Goal: Task Accomplishment & Management: Complete application form

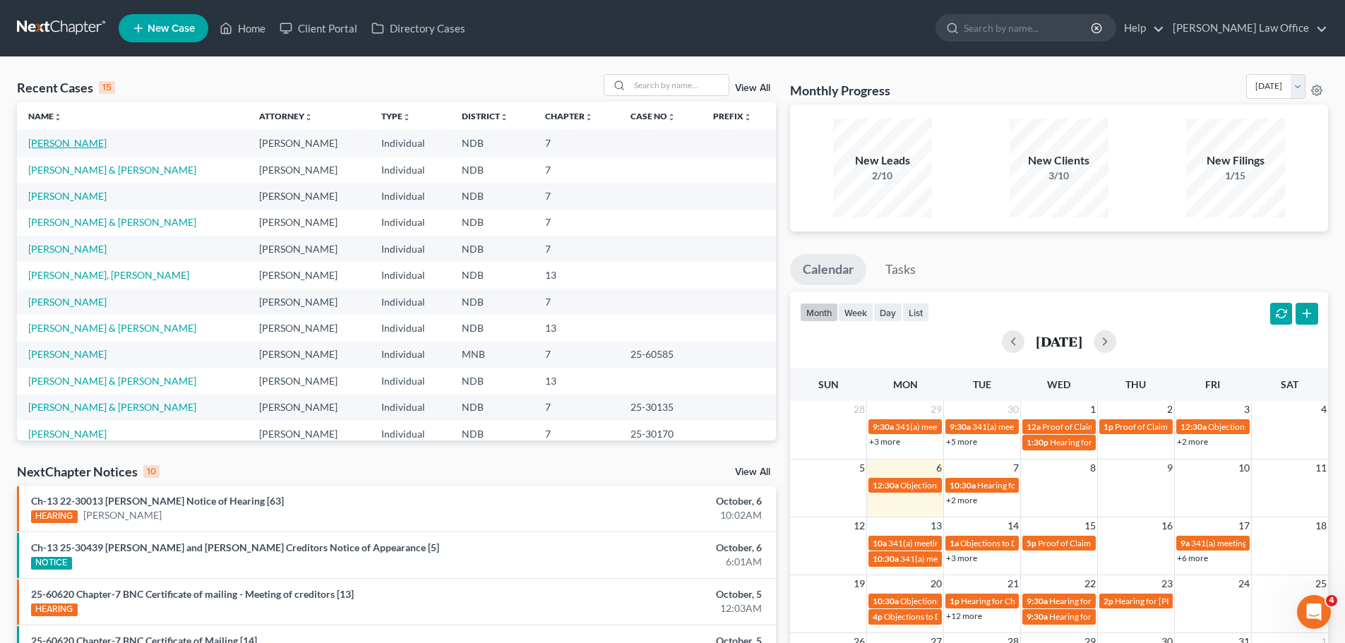
click at [40, 145] on link "[PERSON_NAME]" at bounding box center [67, 143] width 78 height 12
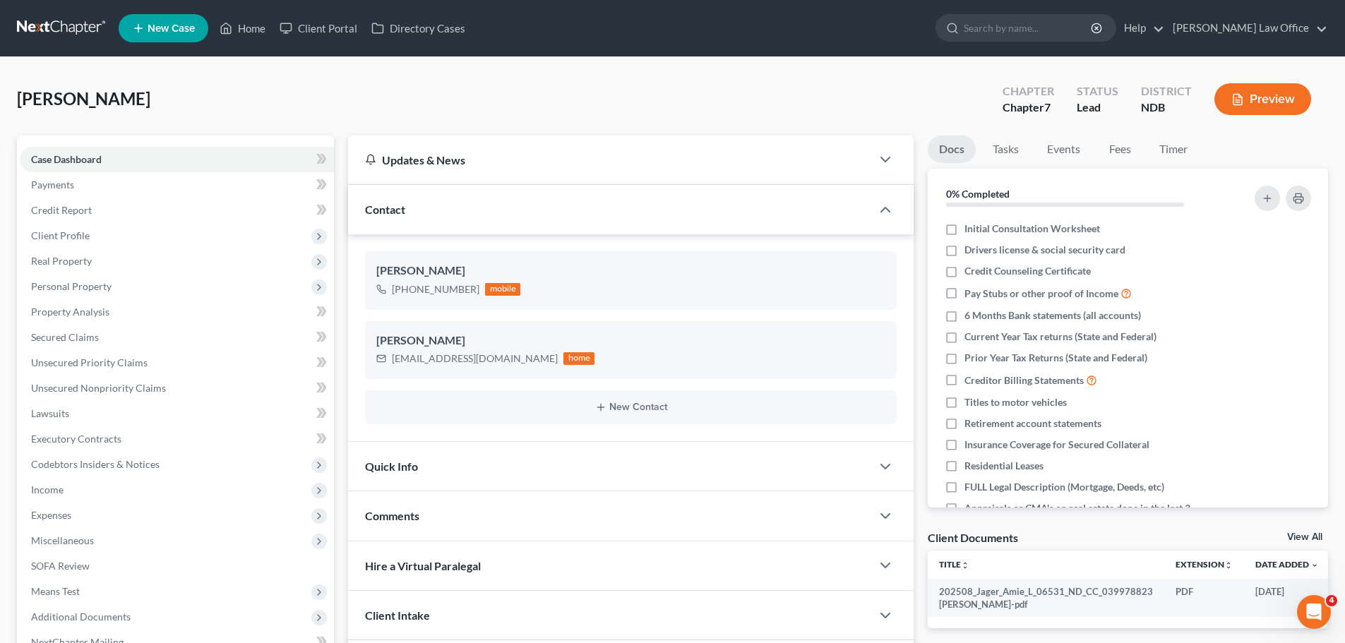
scroll to position [1174, 0]
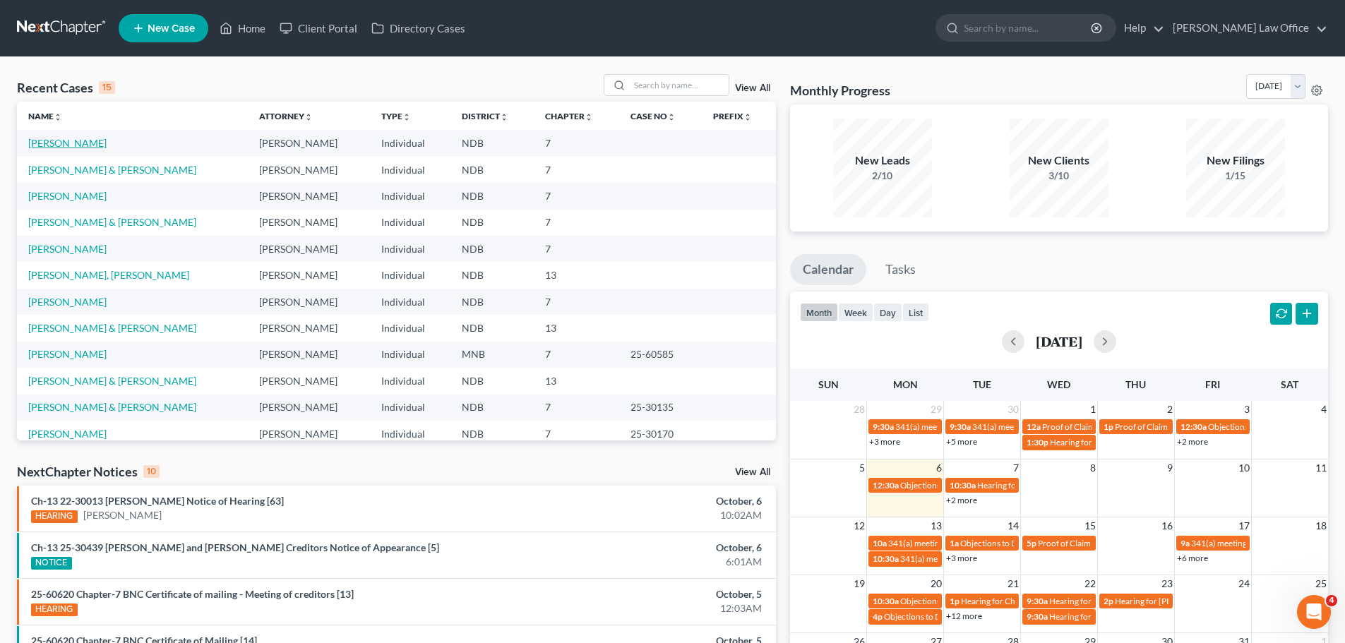
click at [61, 146] on link "[PERSON_NAME]" at bounding box center [67, 143] width 78 height 12
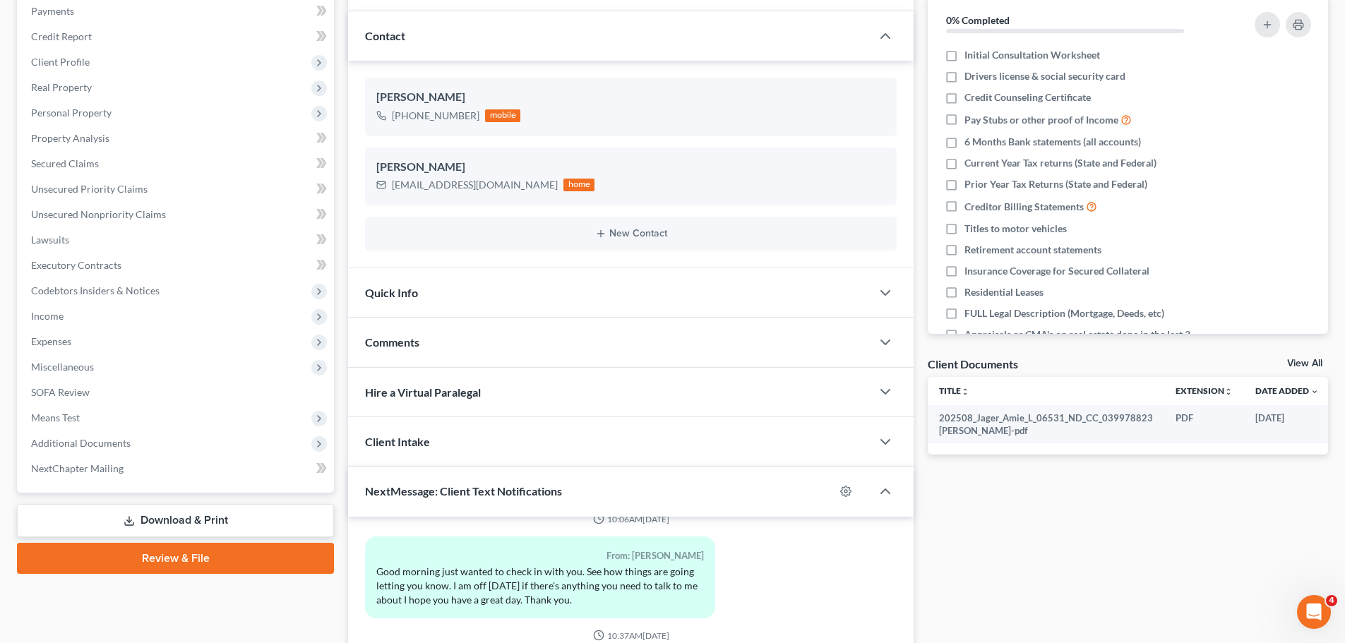
scroll to position [64, 0]
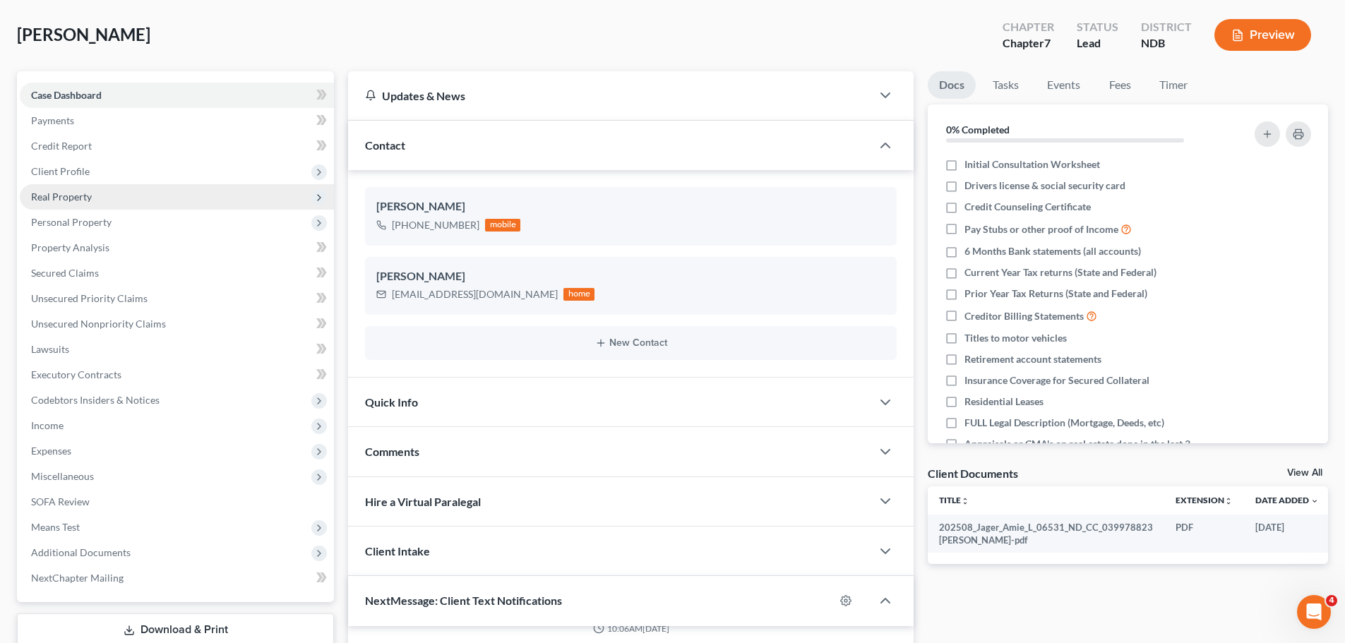
click at [76, 201] on span "Real Property" at bounding box center [61, 197] width 61 height 12
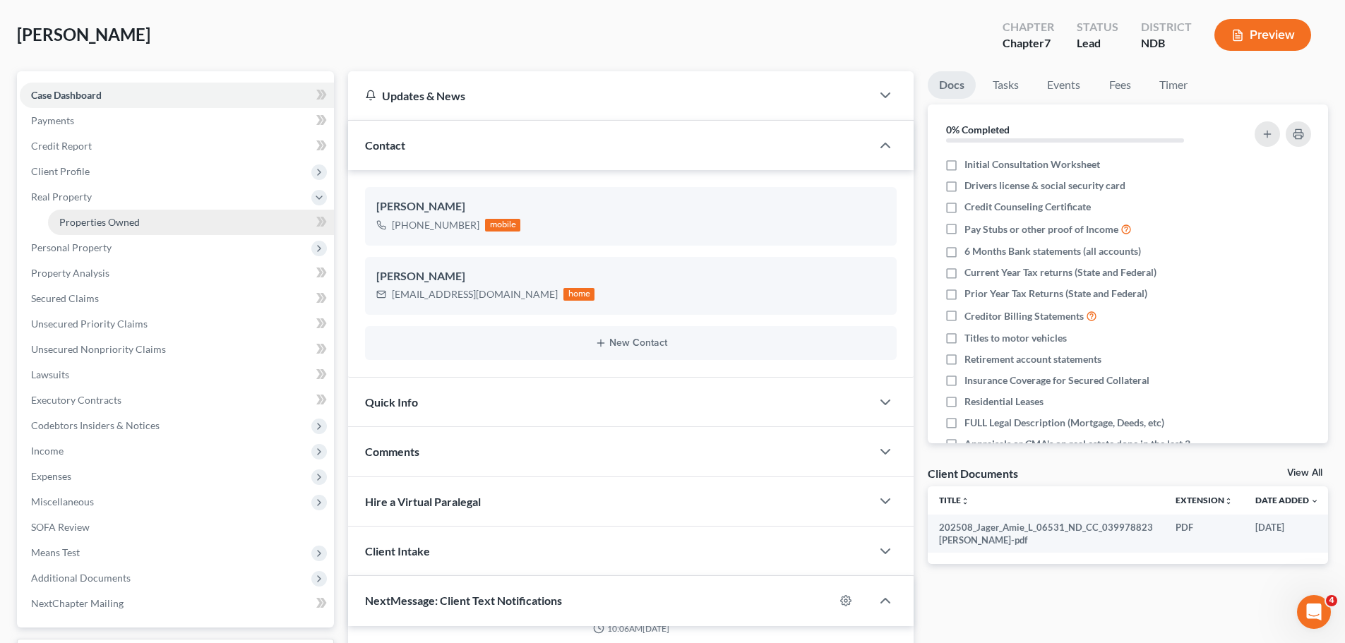
click at [93, 222] on span "Properties Owned" at bounding box center [99, 222] width 80 height 12
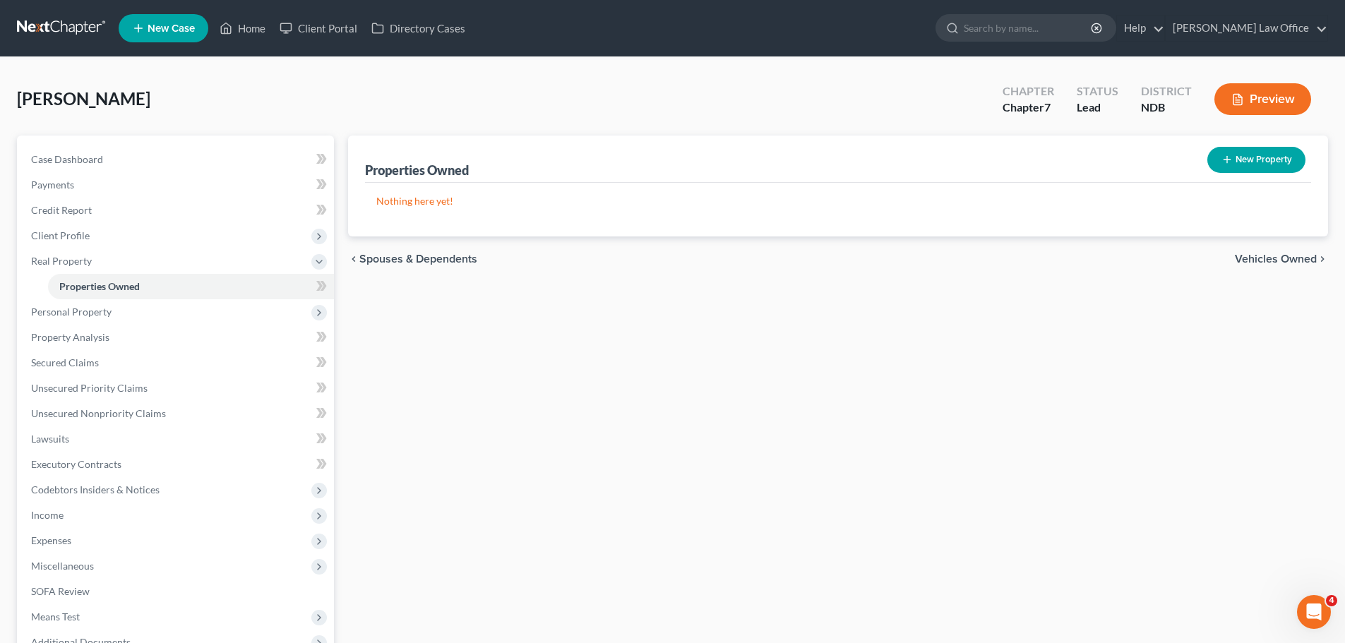
click at [1253, 162] on button "New Property" at bounding box center [1256, 160] width 98 height 26
select select "29"
select select "0"
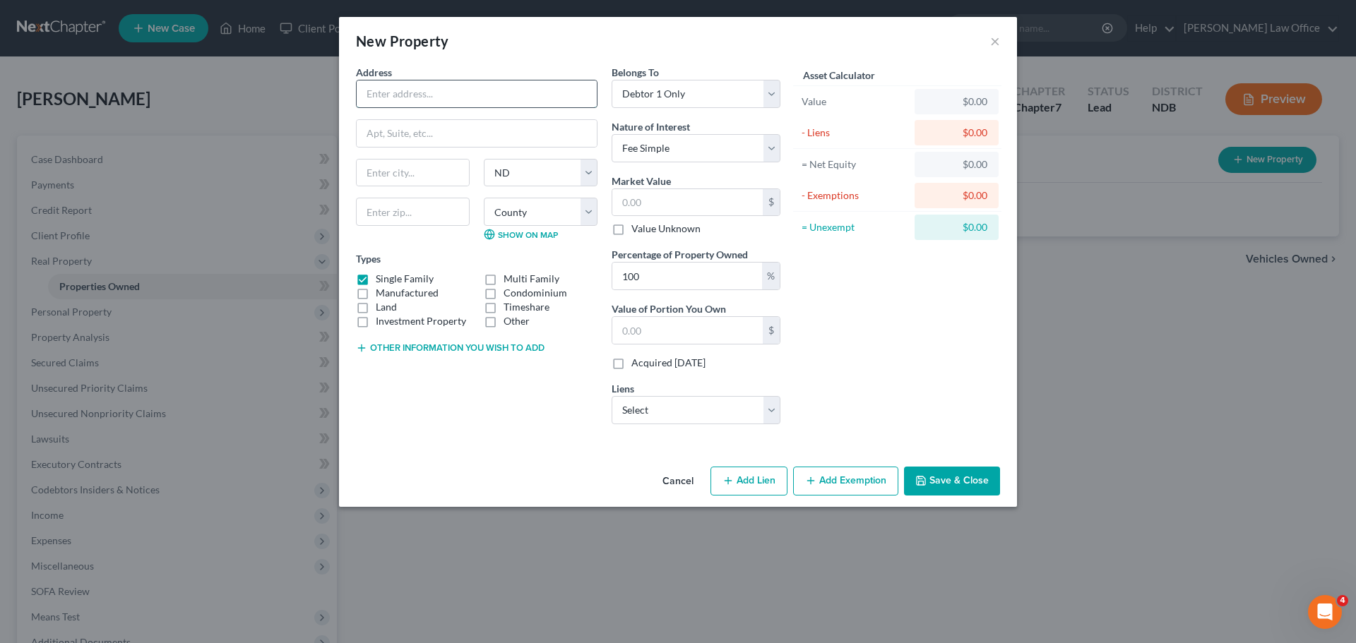
click at [417, 103] on input "text" at bounding box center [477, 93] width 240 height 27
click at [395, 91] on input "text" at bounding box center [477, 93] width 240 height 27
type input "38636 Wade Road"
click at [593, 172] on select "State AL AK AR AZ CA CO CT DE DC FL GA GU HI ID IL IN IA KS KY LA ME MD MA MI M…" at bounding box center [541, 173] width 114 height 28
select select "23"
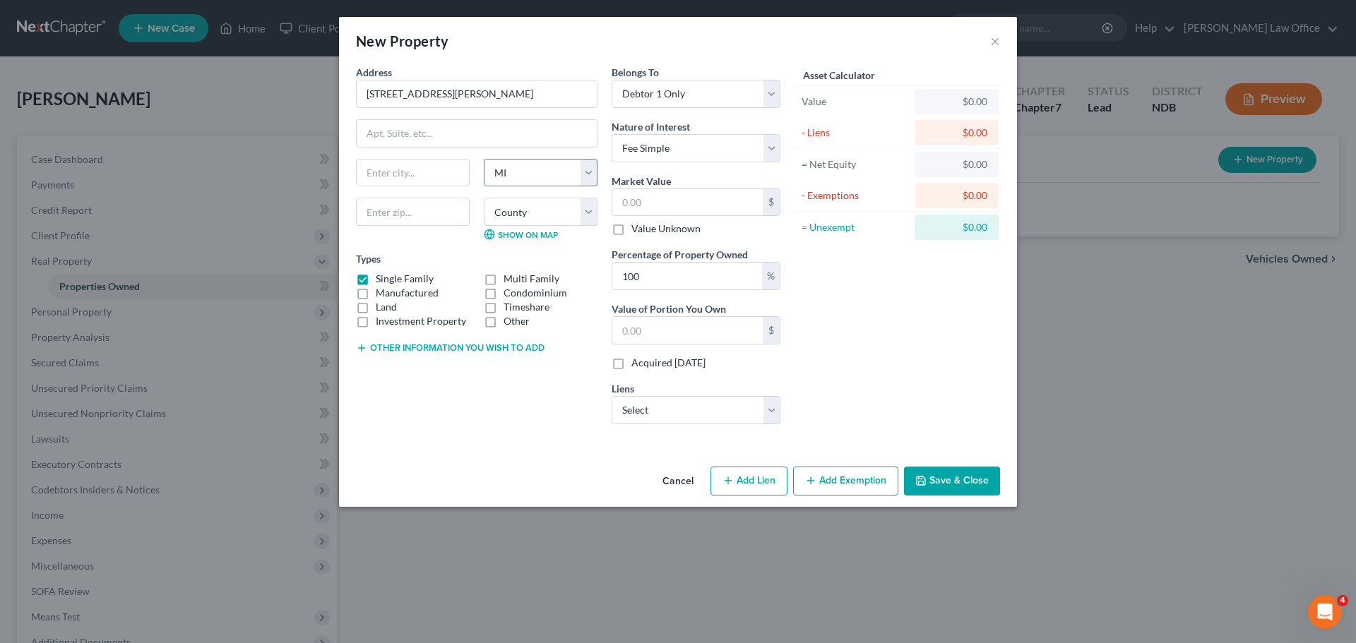
click at [484, 159] on select "State AL AK AR AZ CA CO CT DE DC FL GA GU HI ID IL IN IA KS KY LA ME MD MA MI M…" at bounding box center [541, 173] width 114 height 28
click at [591, 215] on select "County Alcona County Alger County Allegan County Alpena County Antrim County Ar…" at bounding box center [541, 212] width 114 height 28
select select "81"
click at [484, 198] on select "County Alcona County Alger County Allegan County Alpena County Antrim County Ar…" at bounding box center [541, 212] width 114 height 28
click at [377, 216] on input "text" at bounding box center [413, 212] width 114 height 28
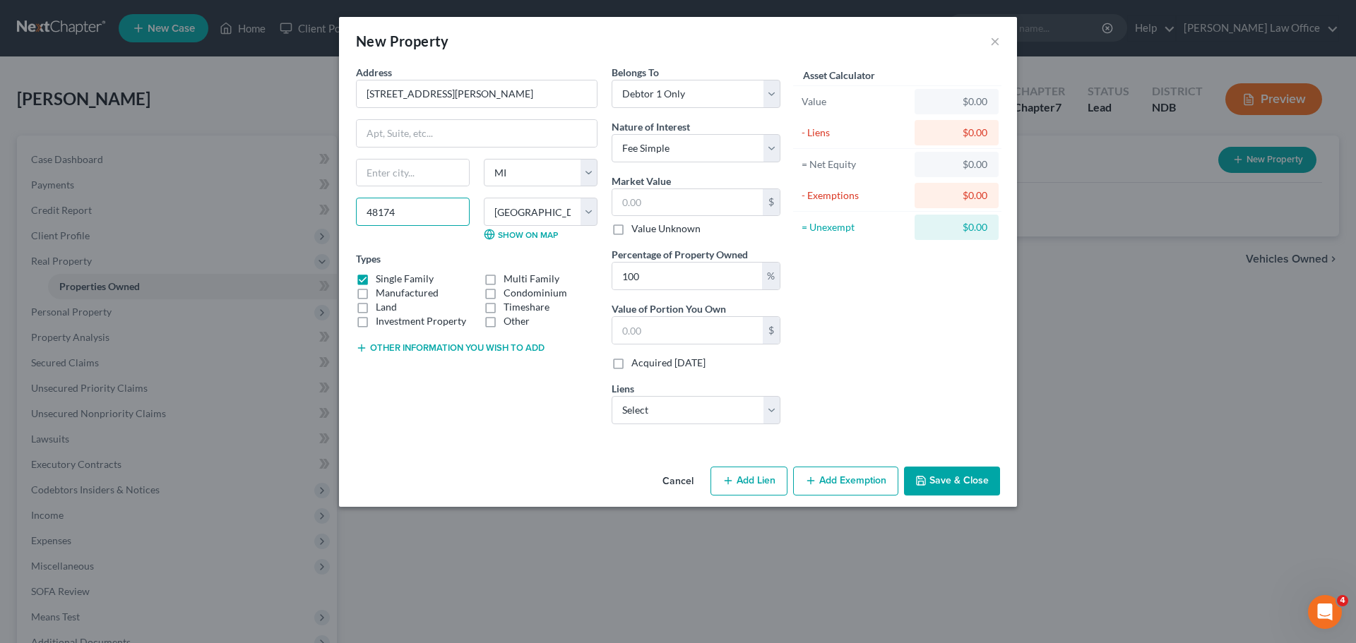
type input "48174"
type input "Romulus"
click at [772, 148] on select "Select Fee Simple Joint Tenant Life Estate Equitable Interest Future Interest T…" at bounding box center [695, 148] width 169 height 28
select select "7"
click at [611, 134] on select "Select Fee Simple Joint Tenant Life Estate Equitable Interest Future Interest T…" at bounding box center [695, 148] width 169 height 28
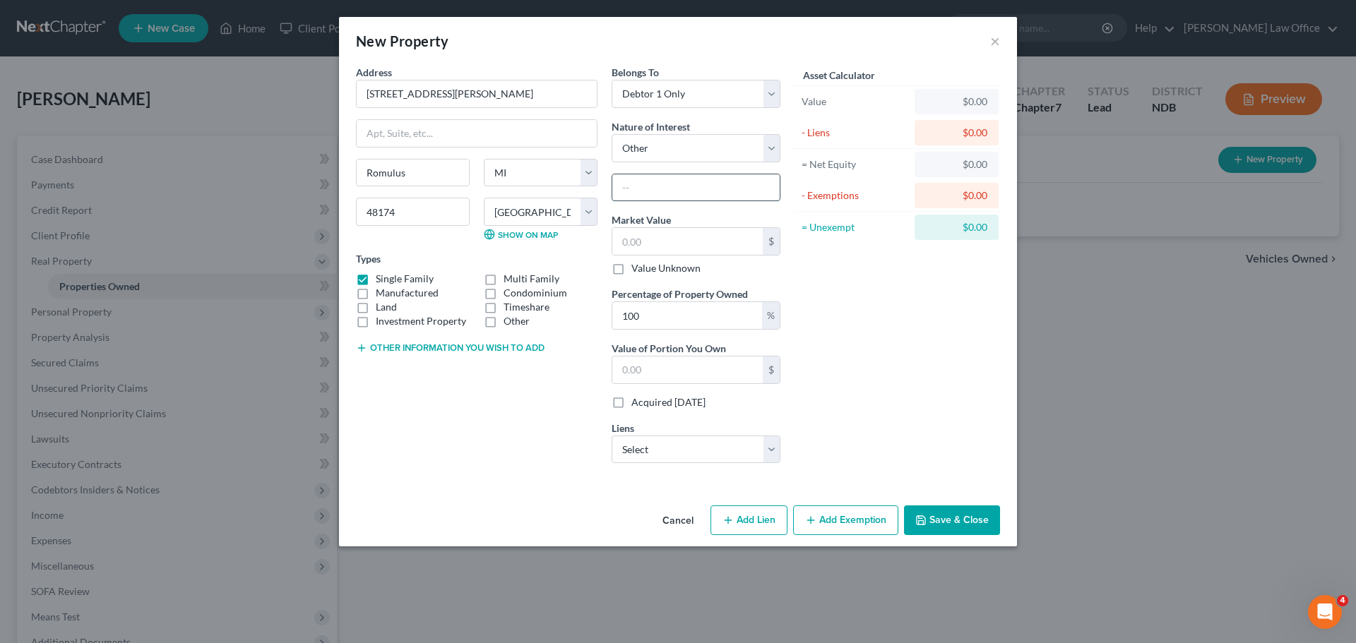
click at [632, 183] on input "text" at bounding box center [695, 187] width 167 height 27
type input "Remainder Interest"
click at [635, 232] on input "text" at bounding box center [687, 241] width 150 height 27
type input "1"
type input "1.00"
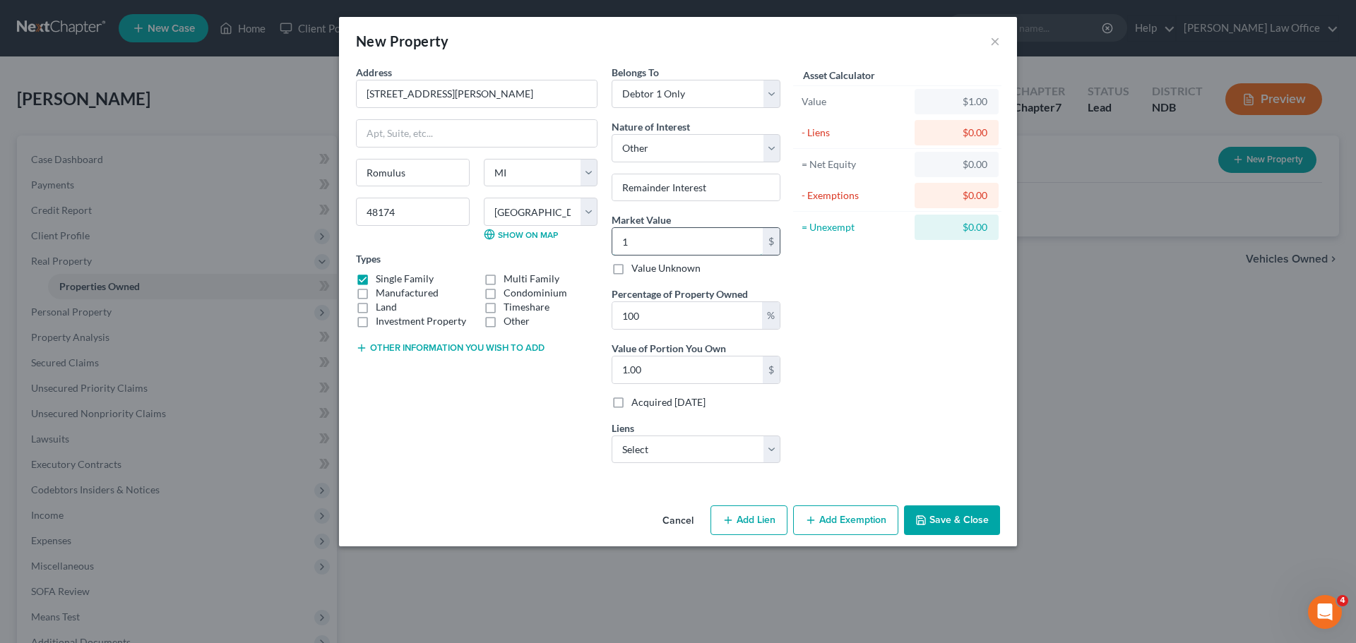
type input "17"
type input "17.00"
type input "175"
type input "175.00"
type input "1750"
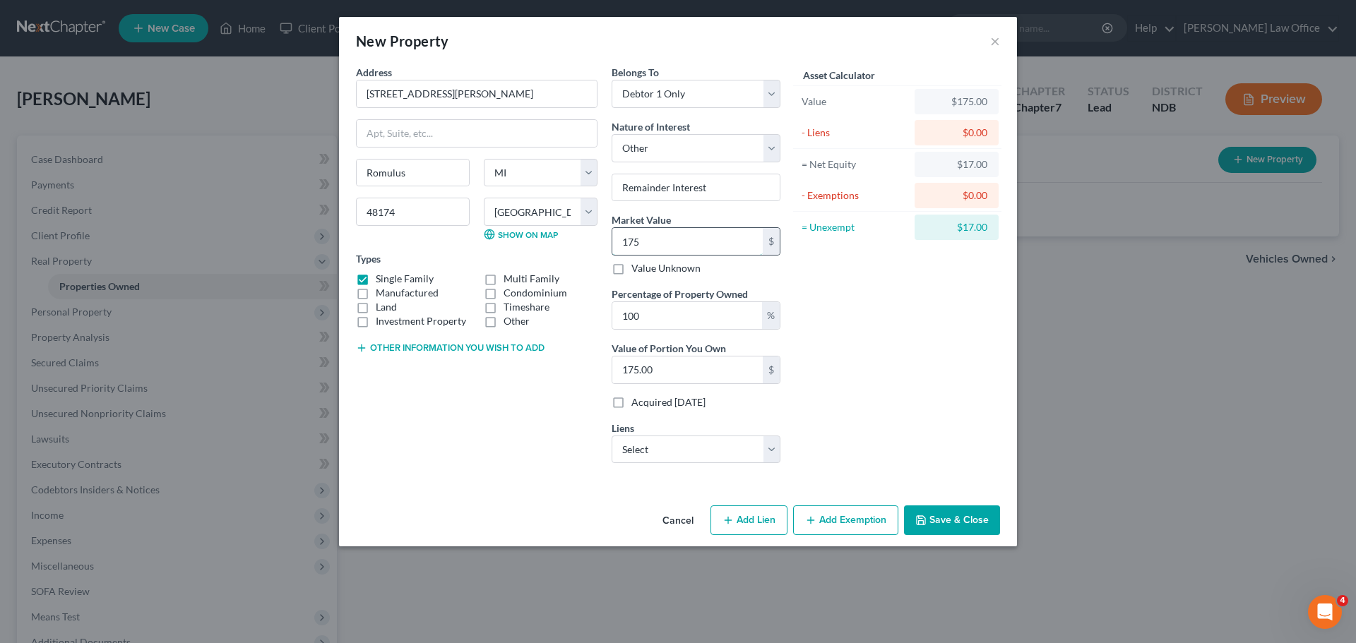
type input "1,750.00"
type input "1,7500"
type input "17,500.00"
type input "17,5000"
type input "175,000.00"
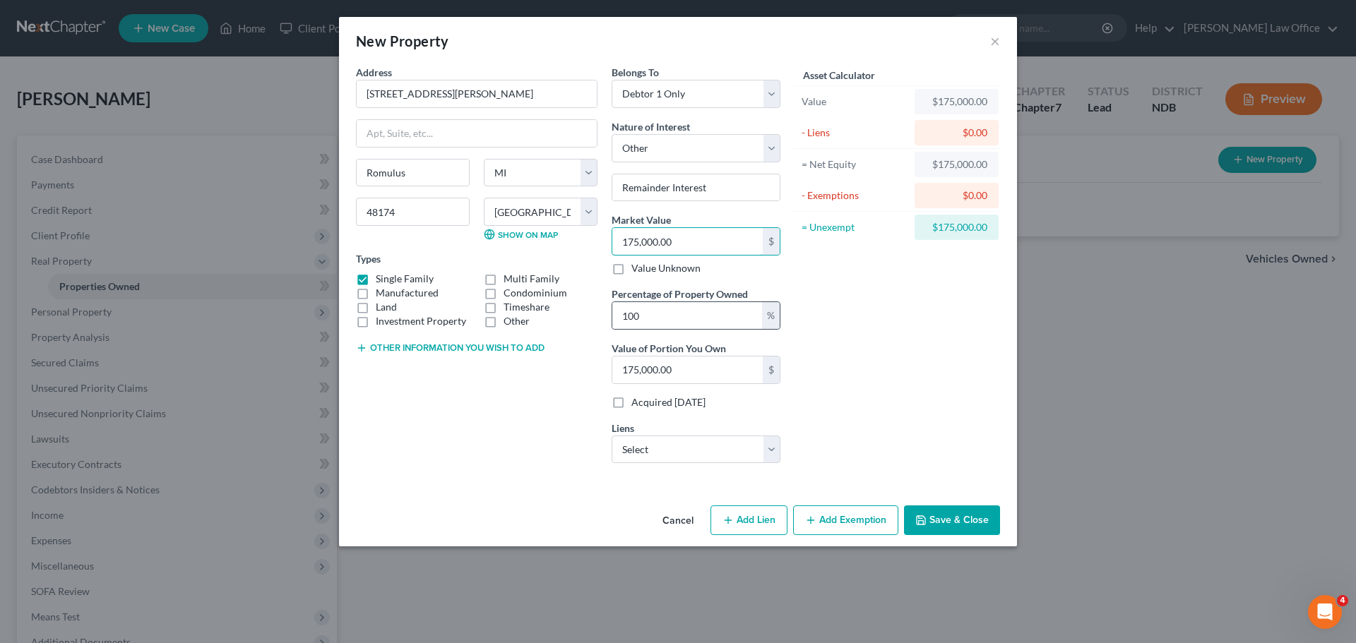
type input "175,000.00"
click at [772, 321] on div "%" at bounding box center [771, 315] width 18 height 27
click at [655, 319] on input "100" at bounding box center [687, 315] width 150 height 27
type input "10"
type input "17,500.00"
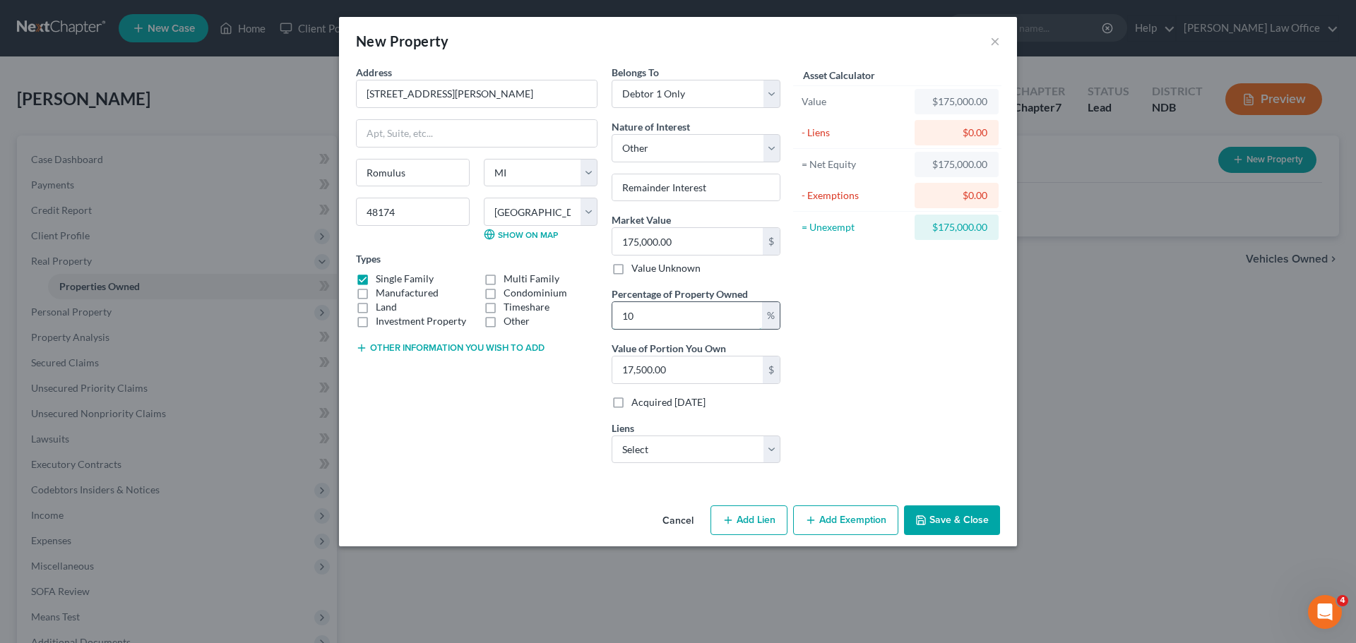
type input "1"
type input "1,750.00"
type input "4"
type input "7,000.00"
type input "46"
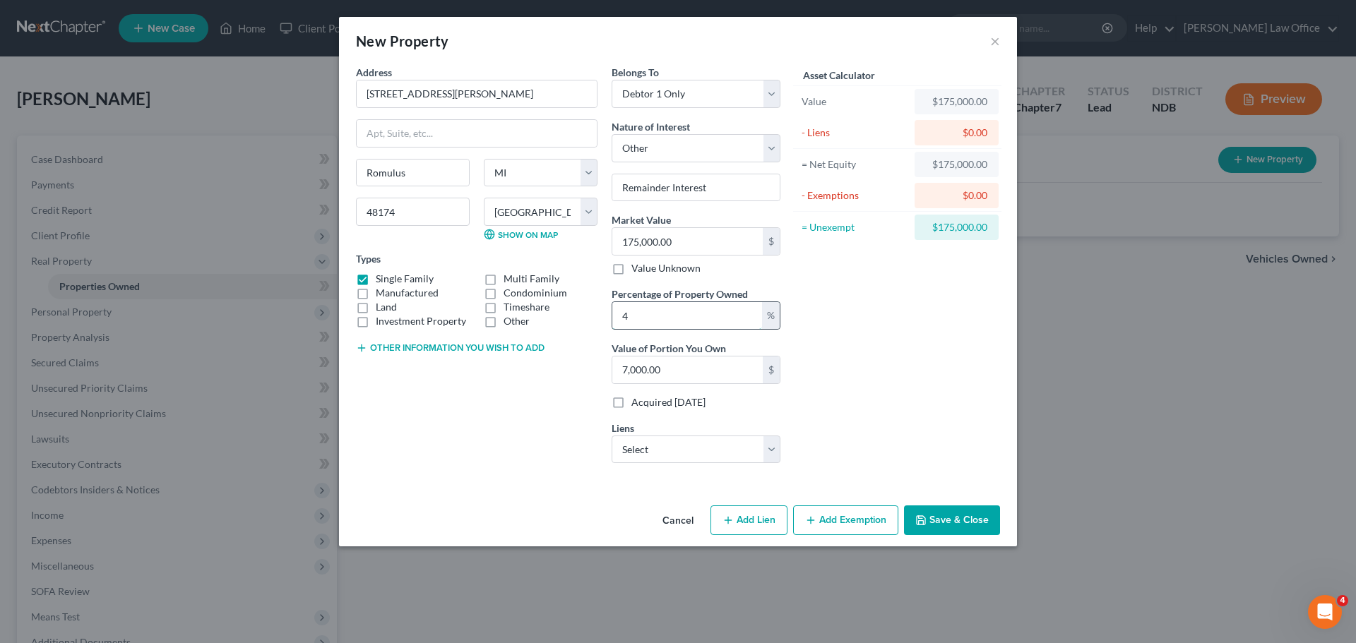
type input "80,500.00"
type input "46.1"
type input "80,675.00"
type input "46.13"
type input "80,727.50"
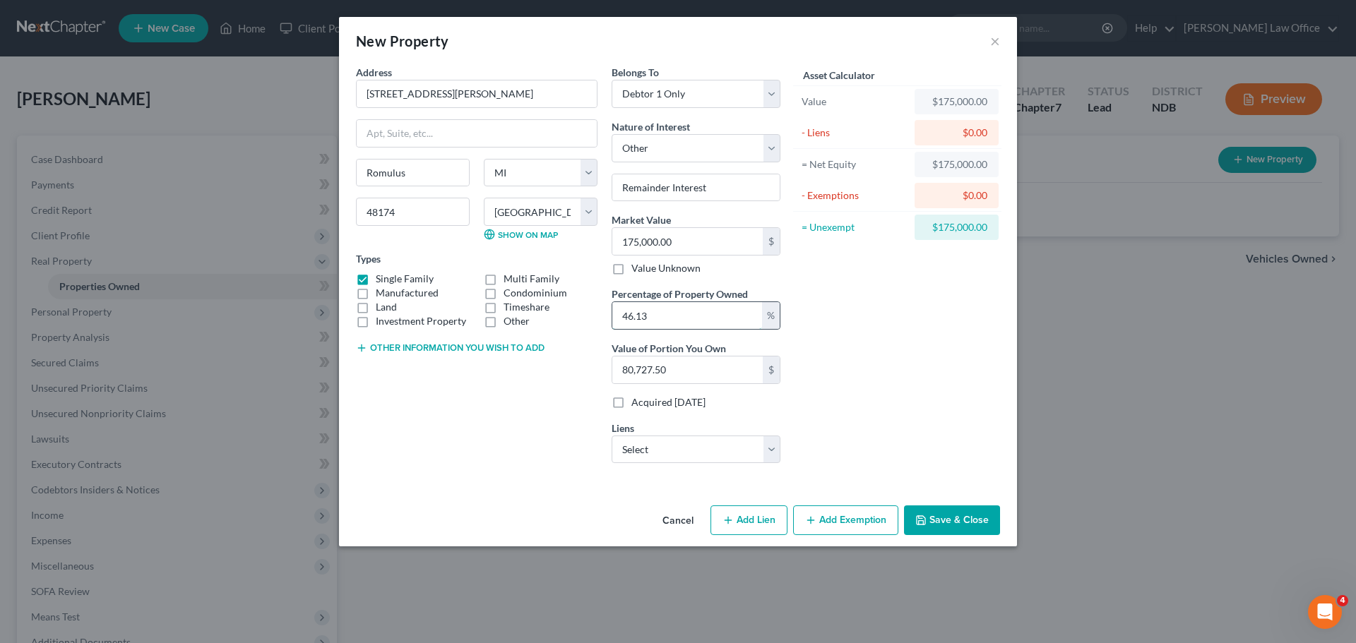
type input "46.138"
type input "80,741.50"
type input "46.138"
click at [960, 518] on button "Save & Close" at bounding box center [952, 521] width 96 height 30
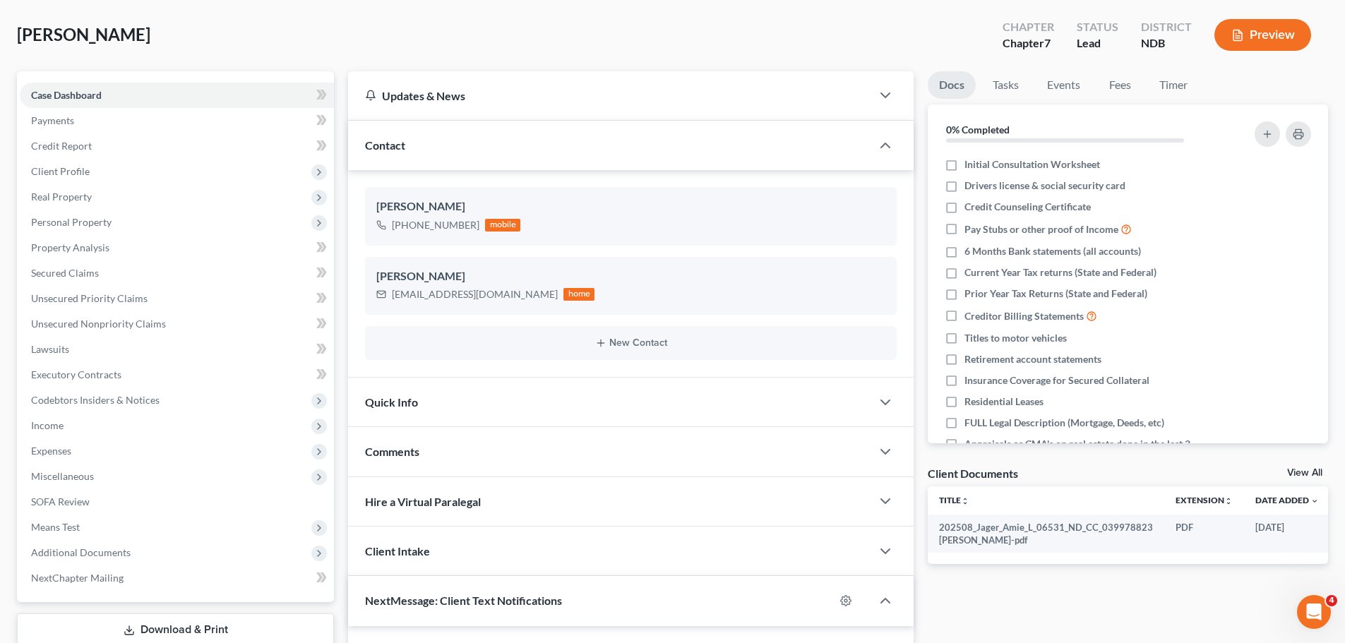
scroll to position [1174, 0]
click at [75, 142] on span "Credit Report" at bounding box center [61, 146] width 61 height 12
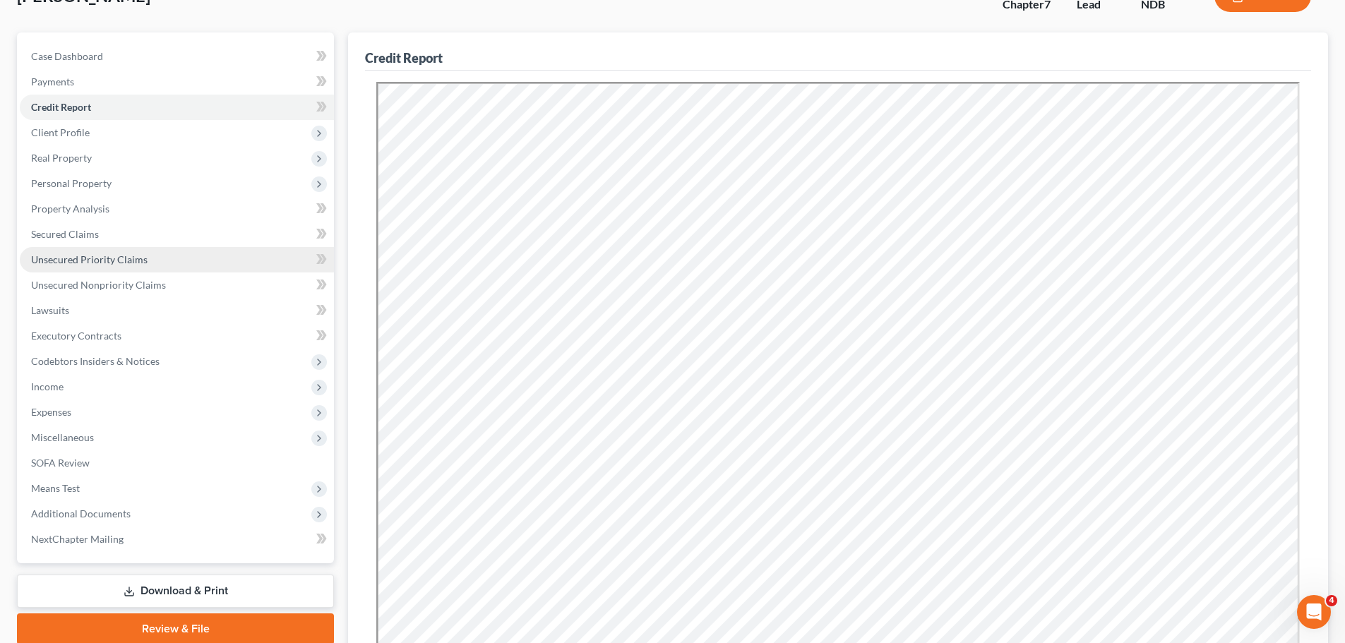
scroll to position [71, 0]
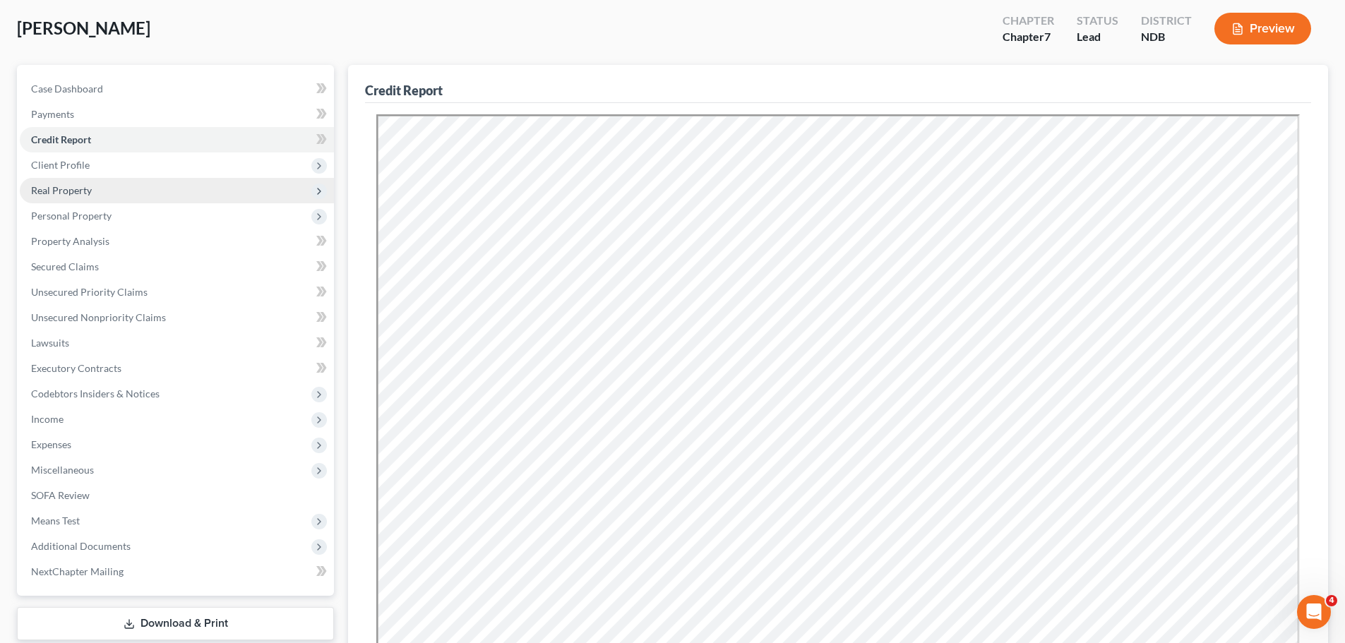
click at [64, 192] on span "Real Property" at bounding box center [61, 190] width 61 height 12
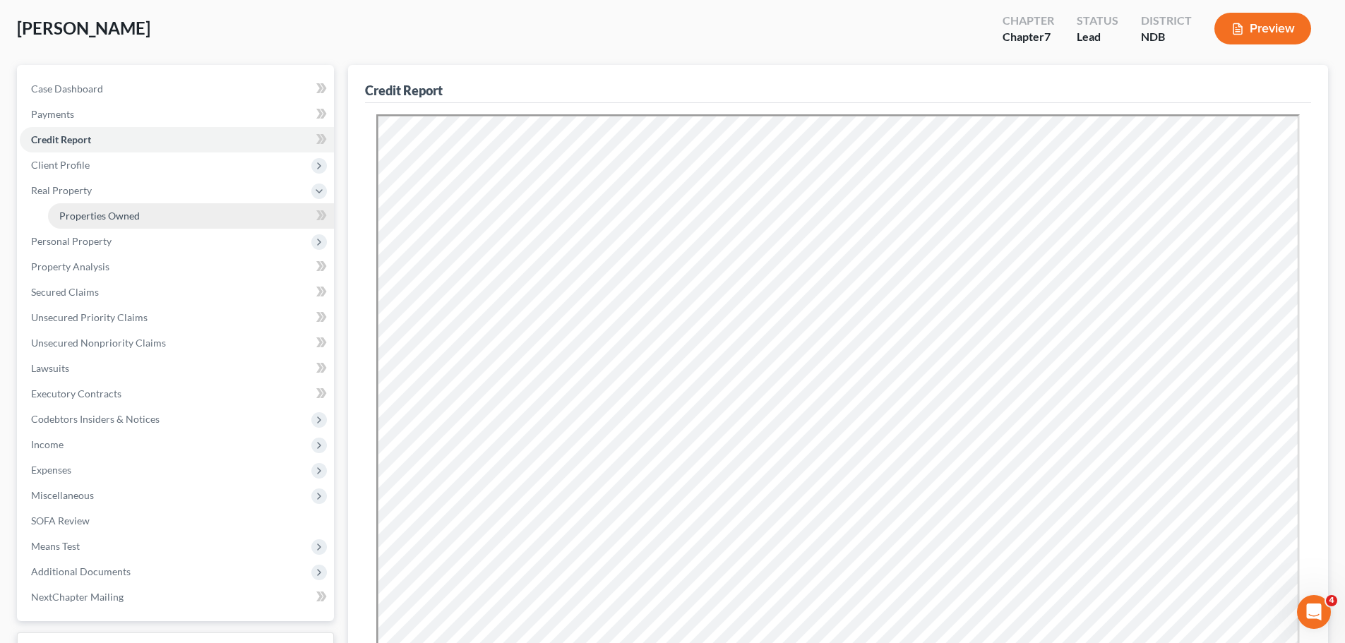
click at [90, 214] on span "Properties Owned" at bounding box center [99, 216] width 80 height 12
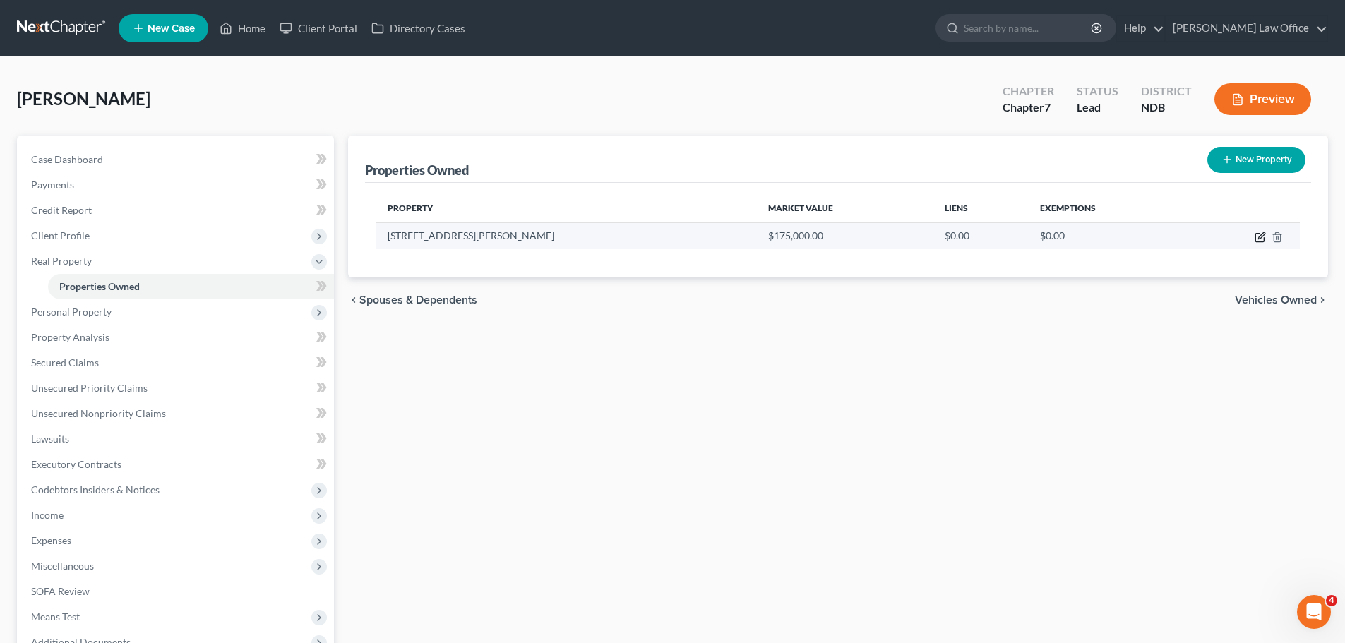
click at [1258, 239] on icon "button" at bounding box center [1261, 235] width 6 height 6
select select "23"
select select "81"
select select "0"
select select "7"
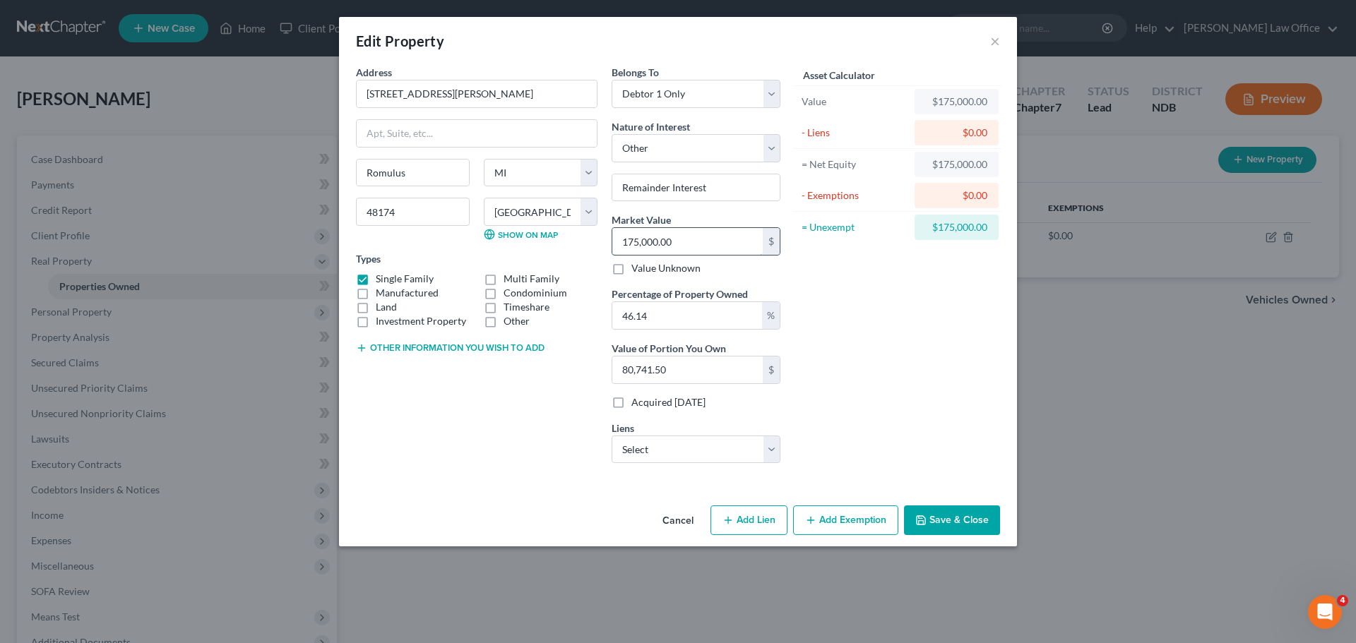
type input "7"
type input "3.22"
type input "75"
type input "34.60"
type input "753"
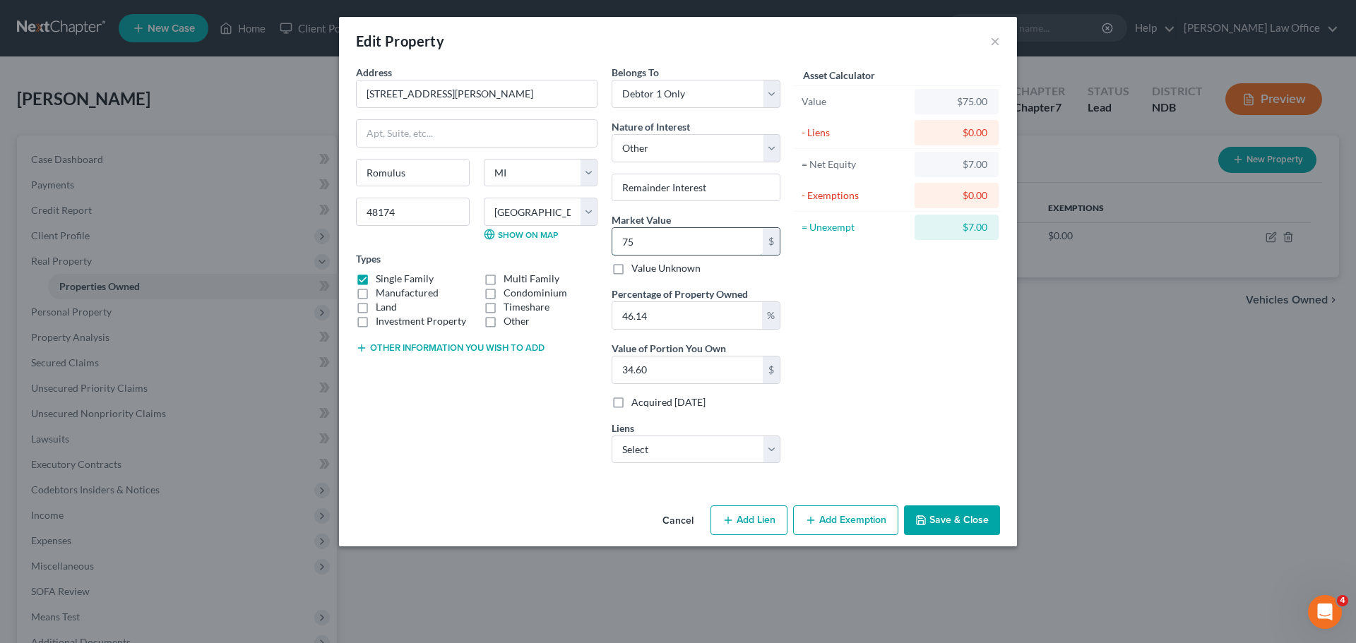
type input "347.43"
type input "7532"
type input "3,475.26"
type input "7,5326"
type input "34,755.41"
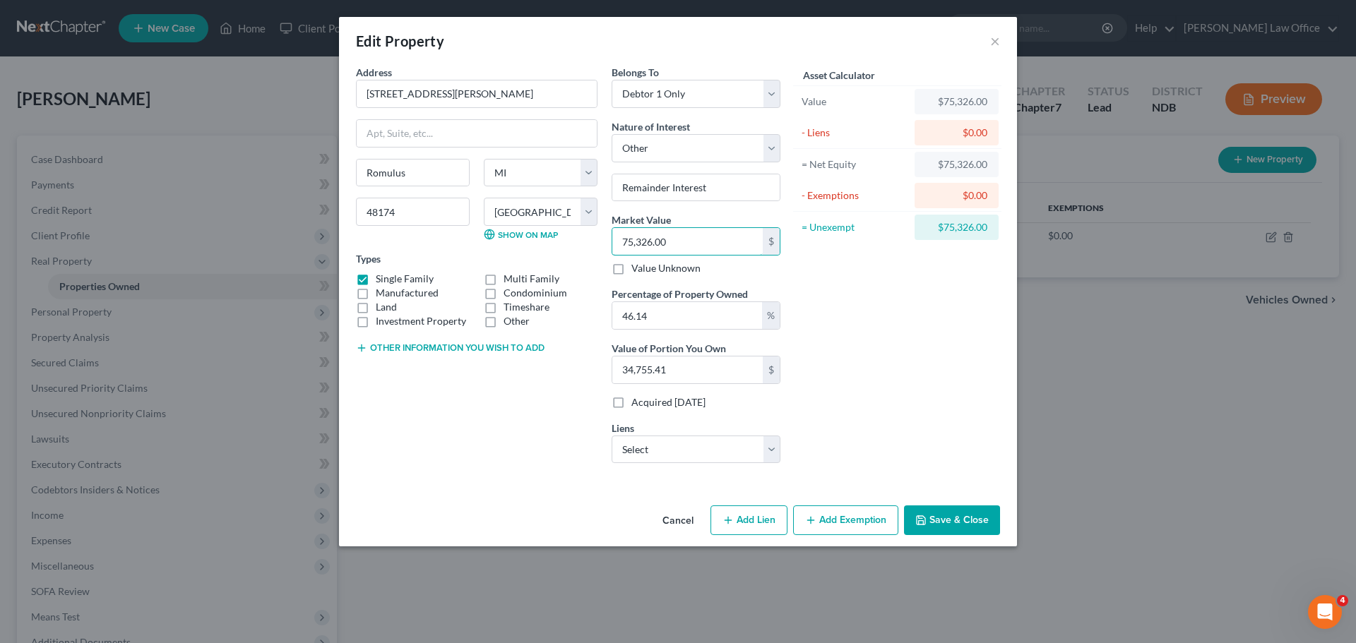
type input "75,326.00"
click at [862, 525] on button "Add Exemption" at bounding box center [845, 521] width 105 height 30
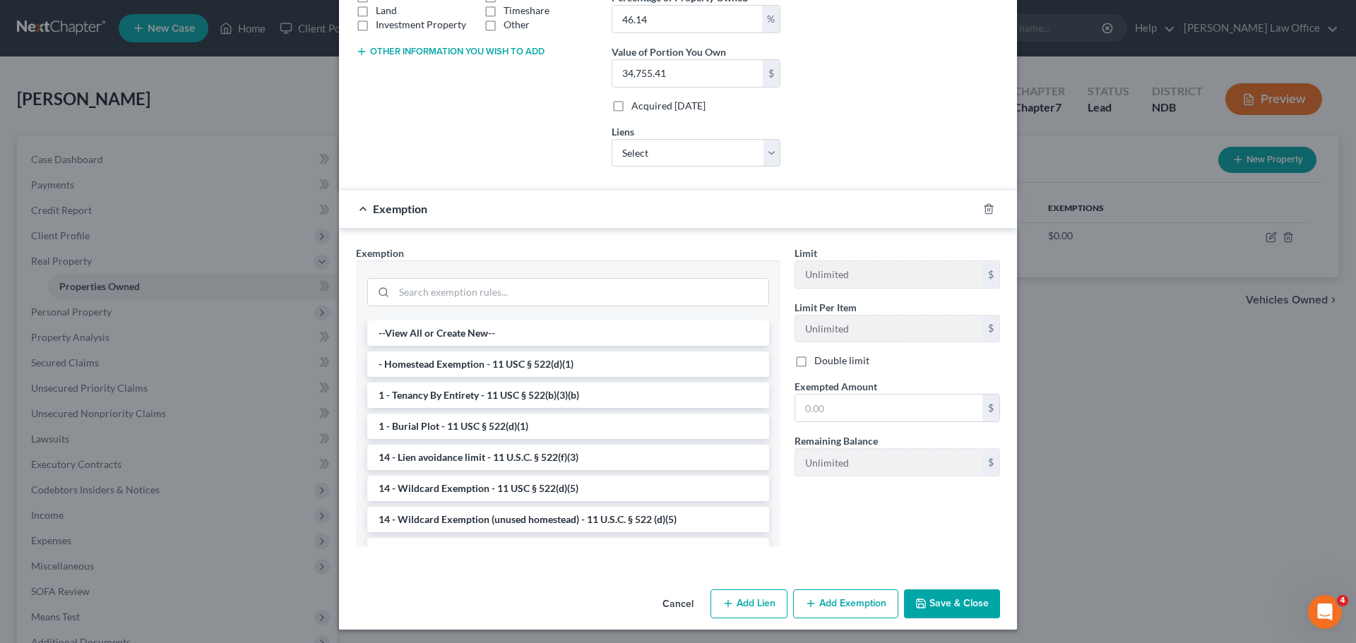
scroll to position [300, 0]
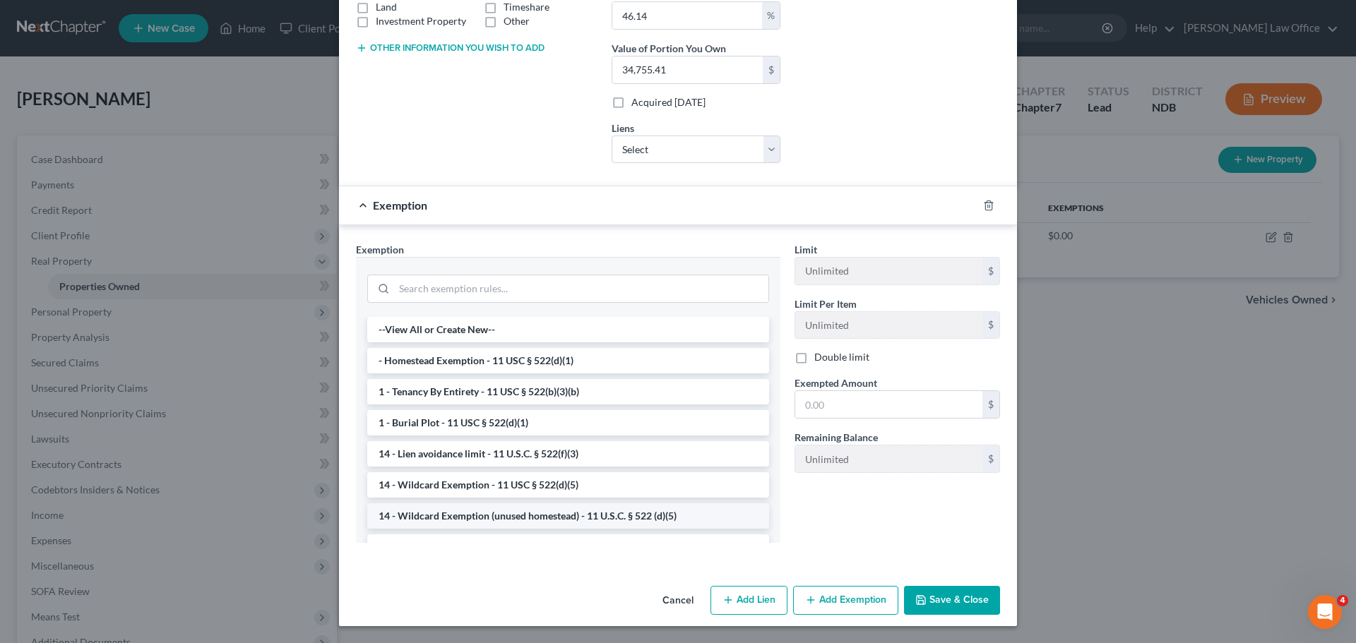
click at [515, 516] on li "14 - Wildcard Exemption (unused homestead) - 11 U.S.C. § 522 (d)(5)" at bounding box center [568, 515] width 402 height 25
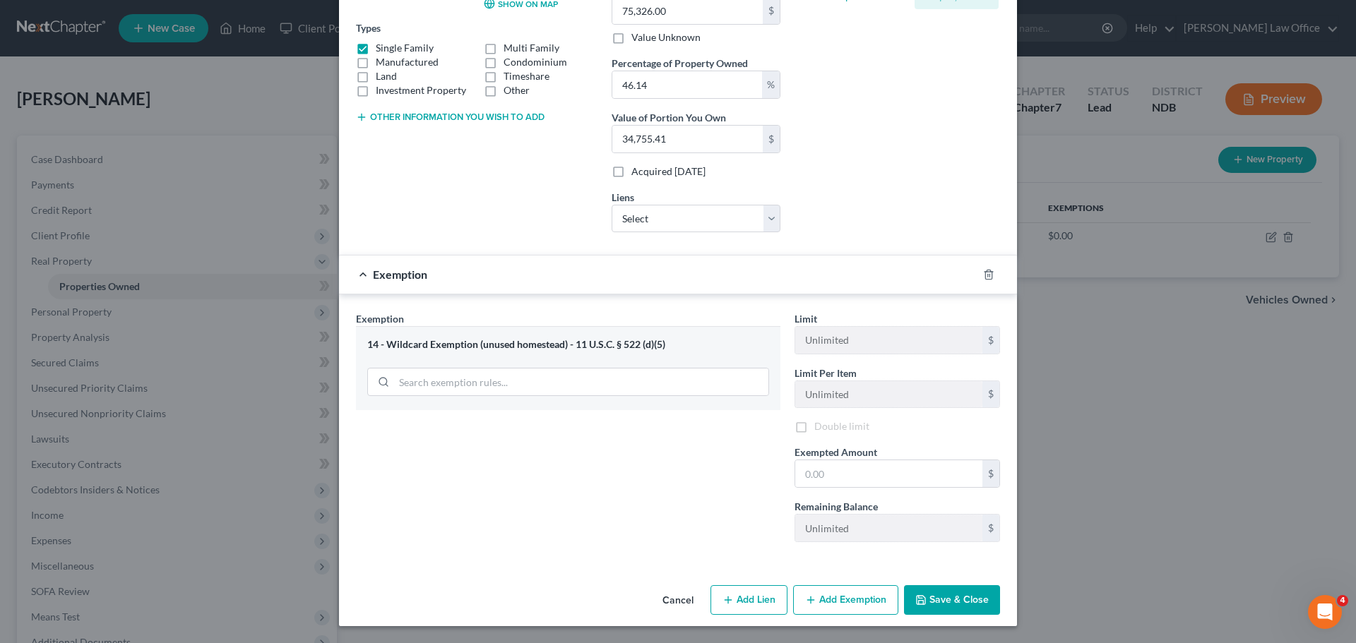
scroll to position [231, 0]
click at [813, 480] on input "text" at bounding box center [888, 473] width 187 height 27
type input "15,800.00"
click at [942, 595] on button "Save & Close" at bounding box center [952, 600] width 96 height 30
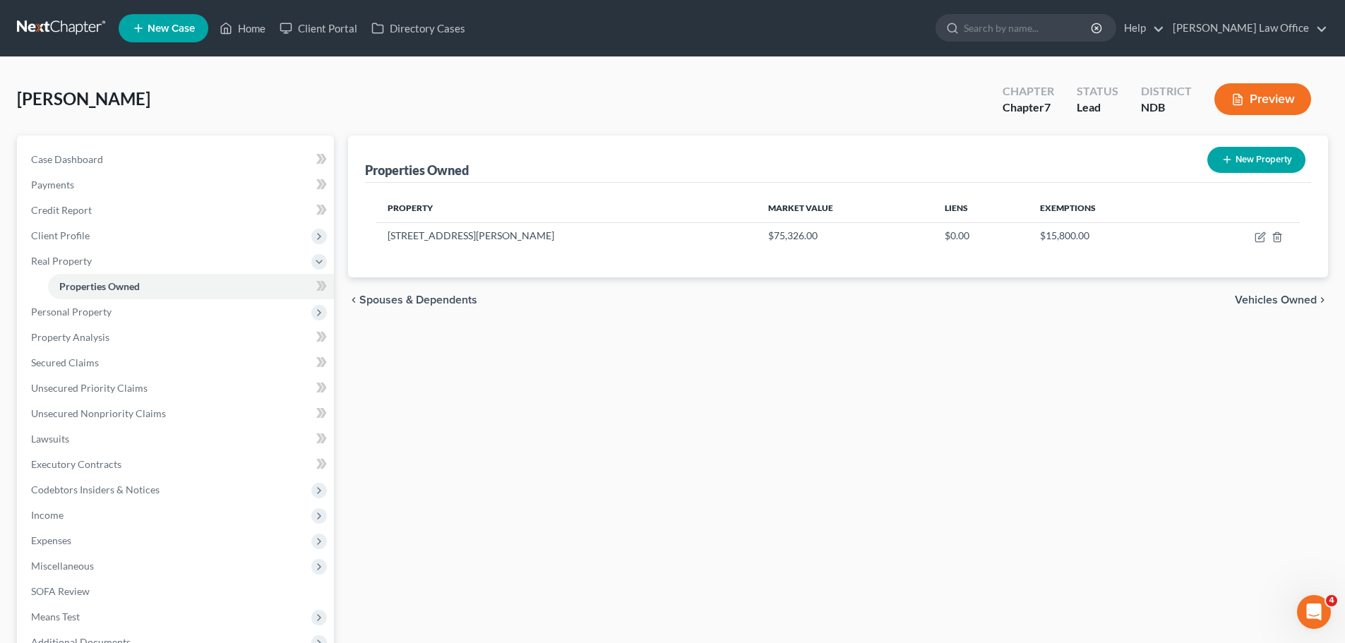
click at [1250, 101] on button "Preview" at bounding box center [1262, 99] width 97 height 32
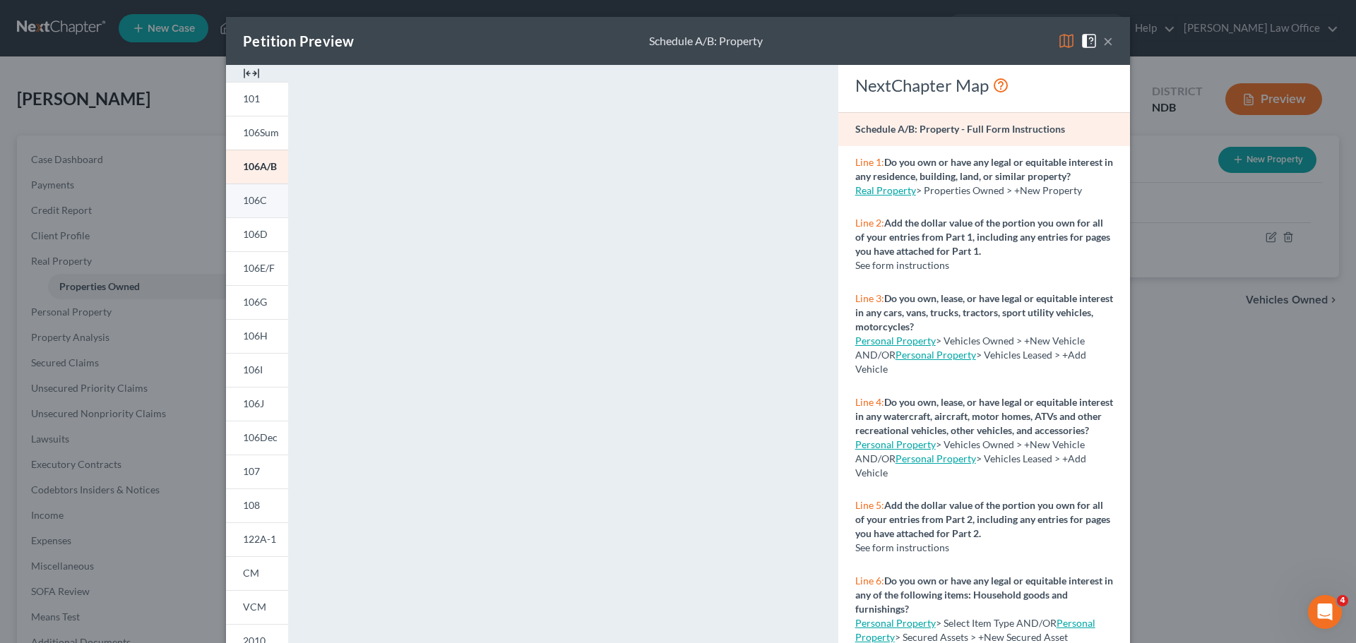
click at [254, 198] on span "106C" at bounding box center [255, 200] width 24 height 12
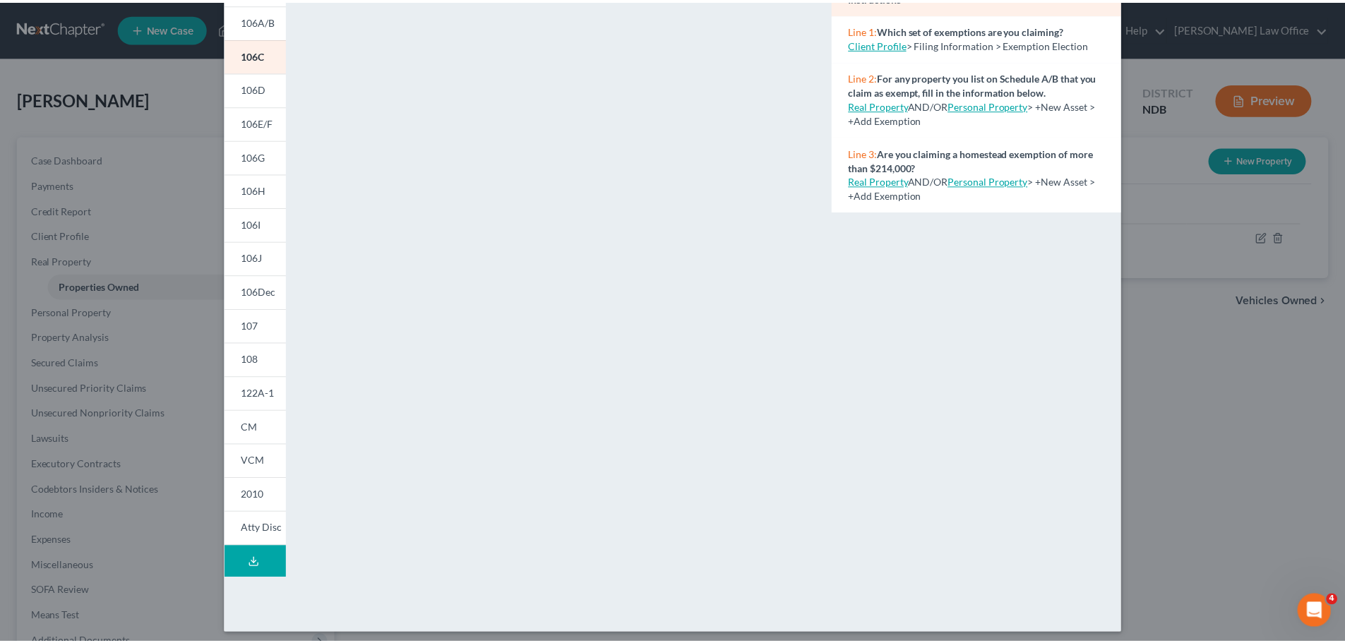
scroll to position [153, 0]
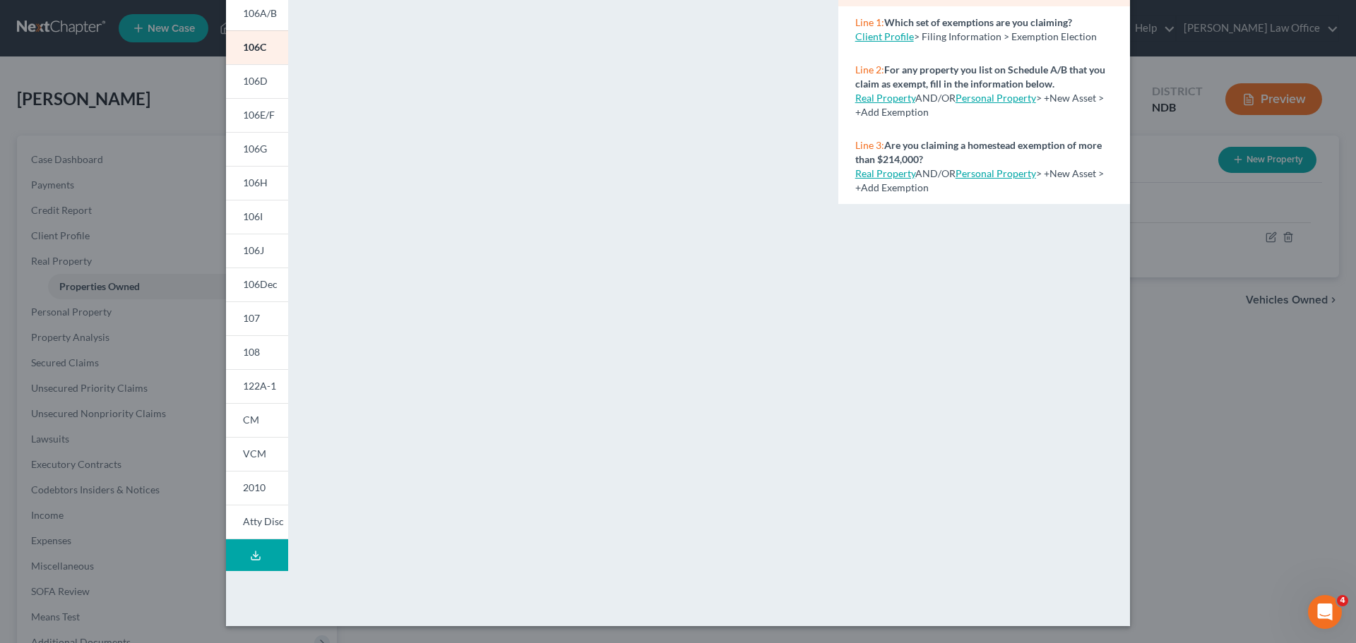
click at [76, 337] on div "Petition Preview Schedule C: The Property You Claim as Exempt × 101 106Sum 106A…" at bounding box center [678, 321] width 1356 height 643
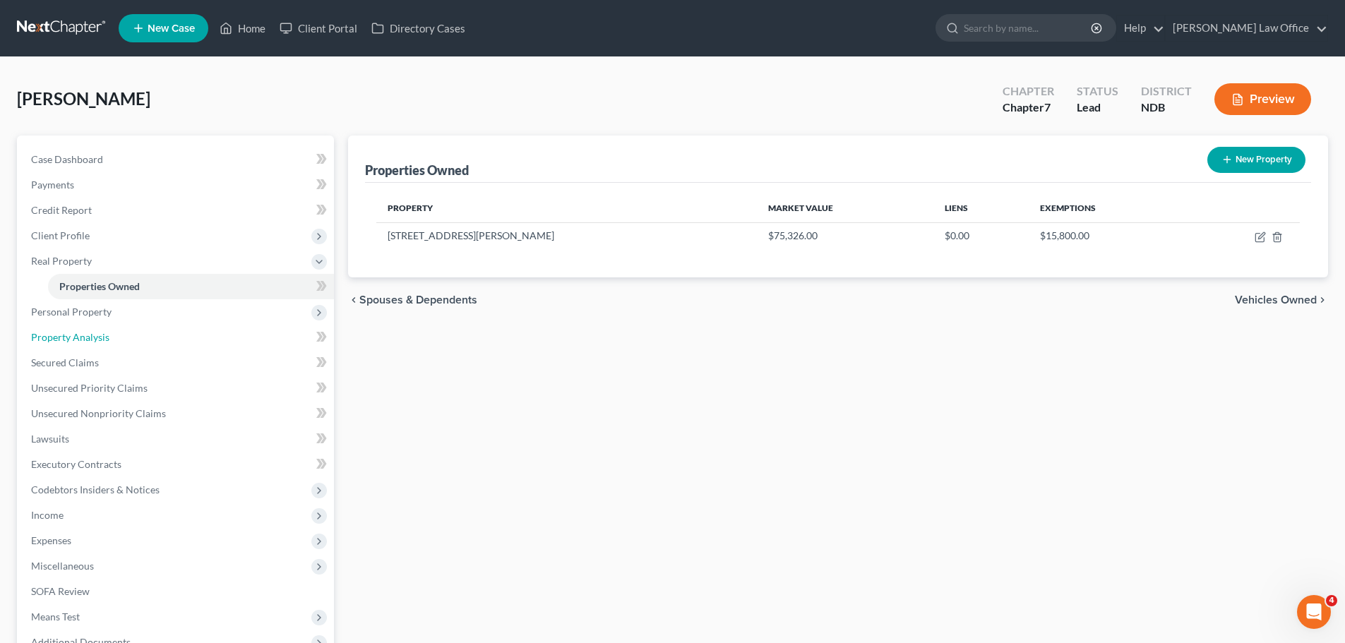
click at [76, 337] on span "Property Analysis" at bounding box center [70, 337] width 78 height 12
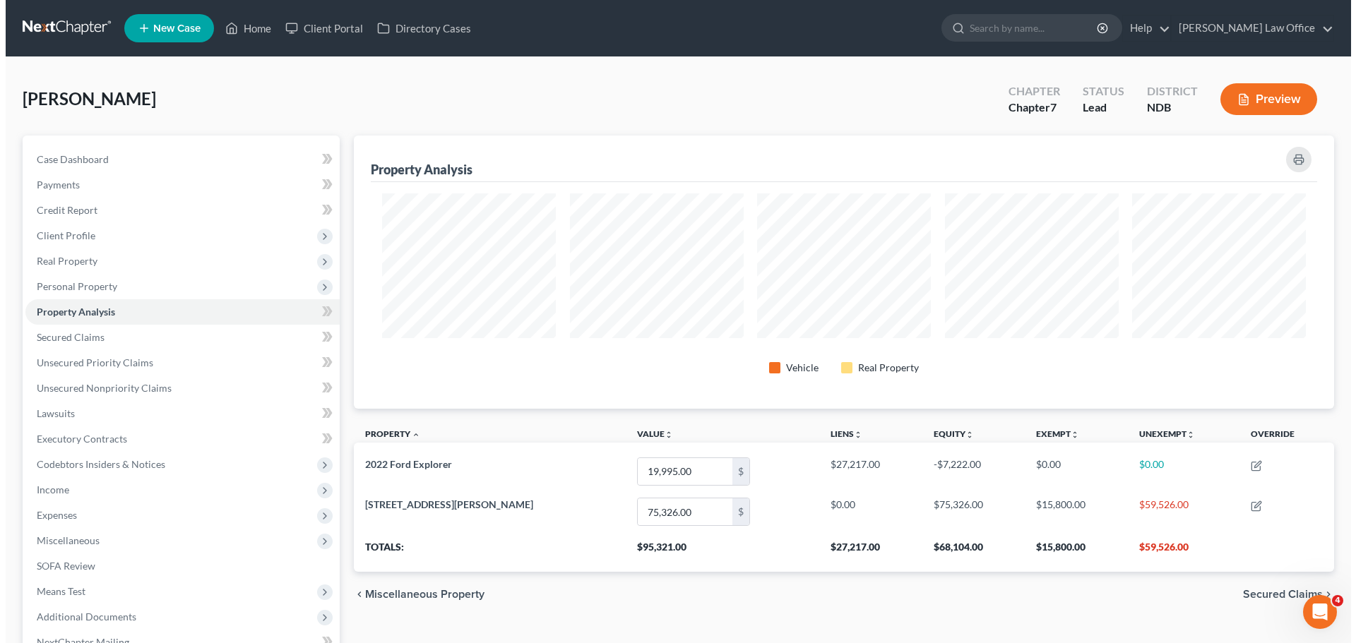
scroll to position [273, 980]
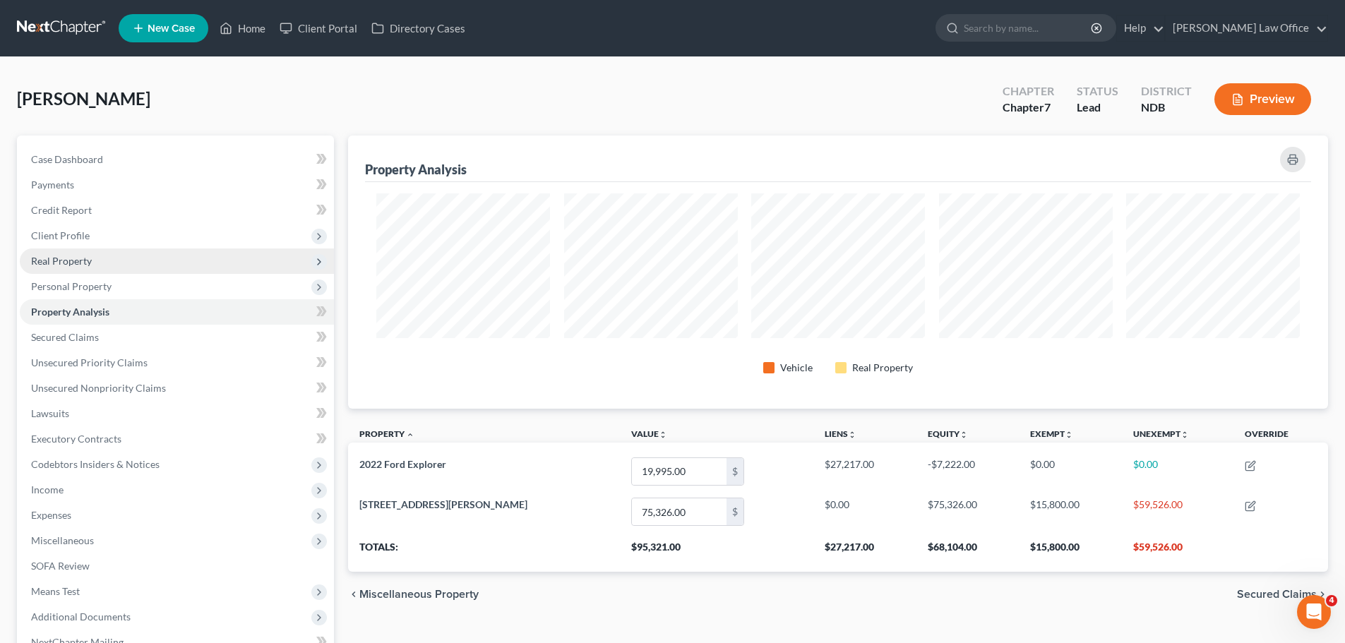
click at [70, 257] on span "Real Property" at bounding box center [61, 261] width 61 height 12
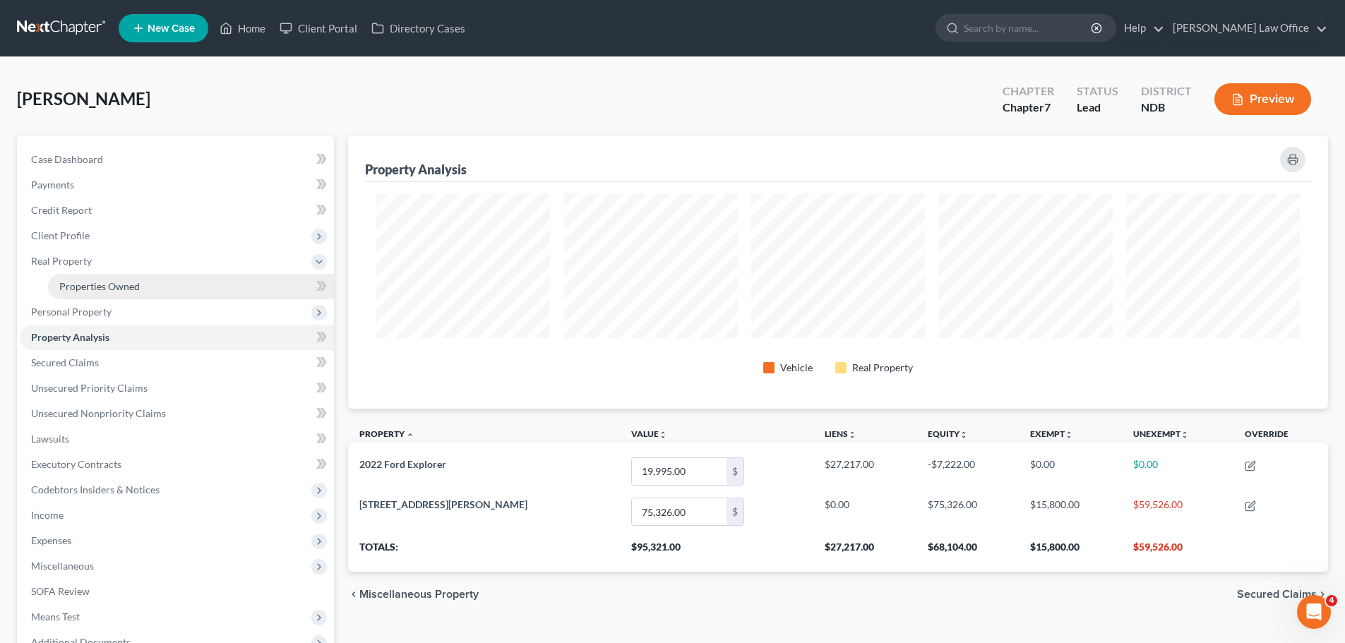
click at [84, 282] on span "Properties Owned" at bounding box center [99, 286] width 80 height 12
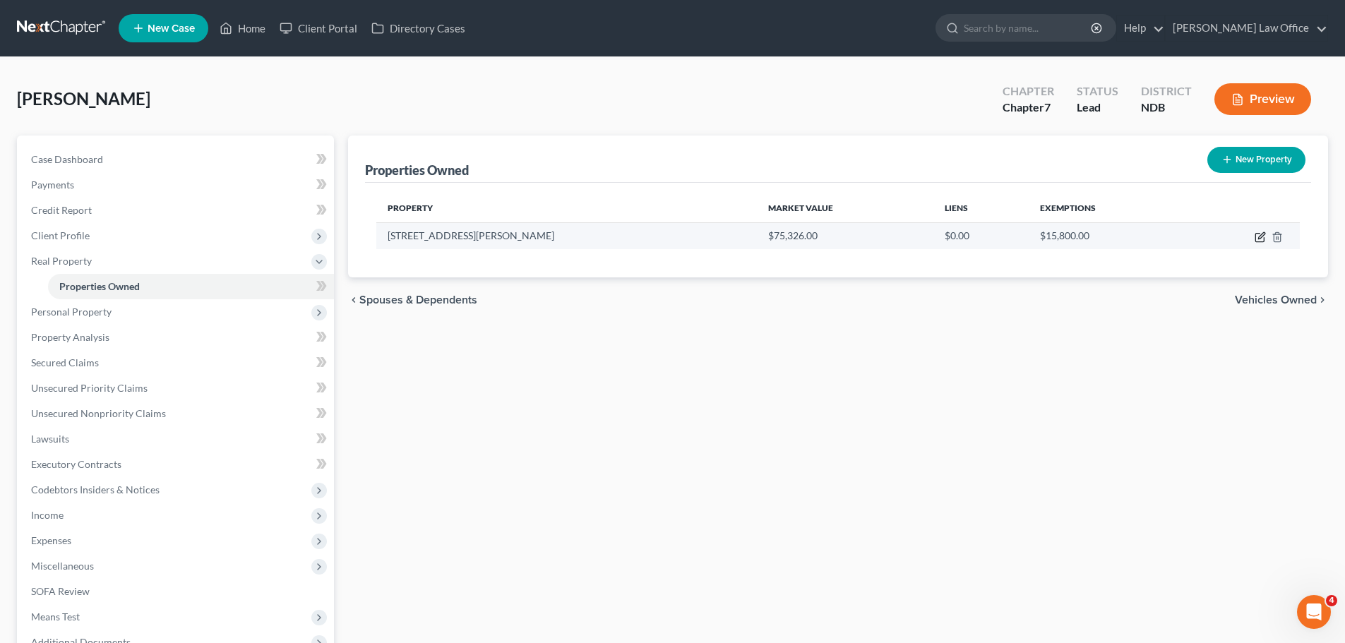
click at [1258, 237] on icon "button" at bounding box center [1260, 237] width 11 height 11
select select "23"
select select "81"
select select "0"
select select "7"
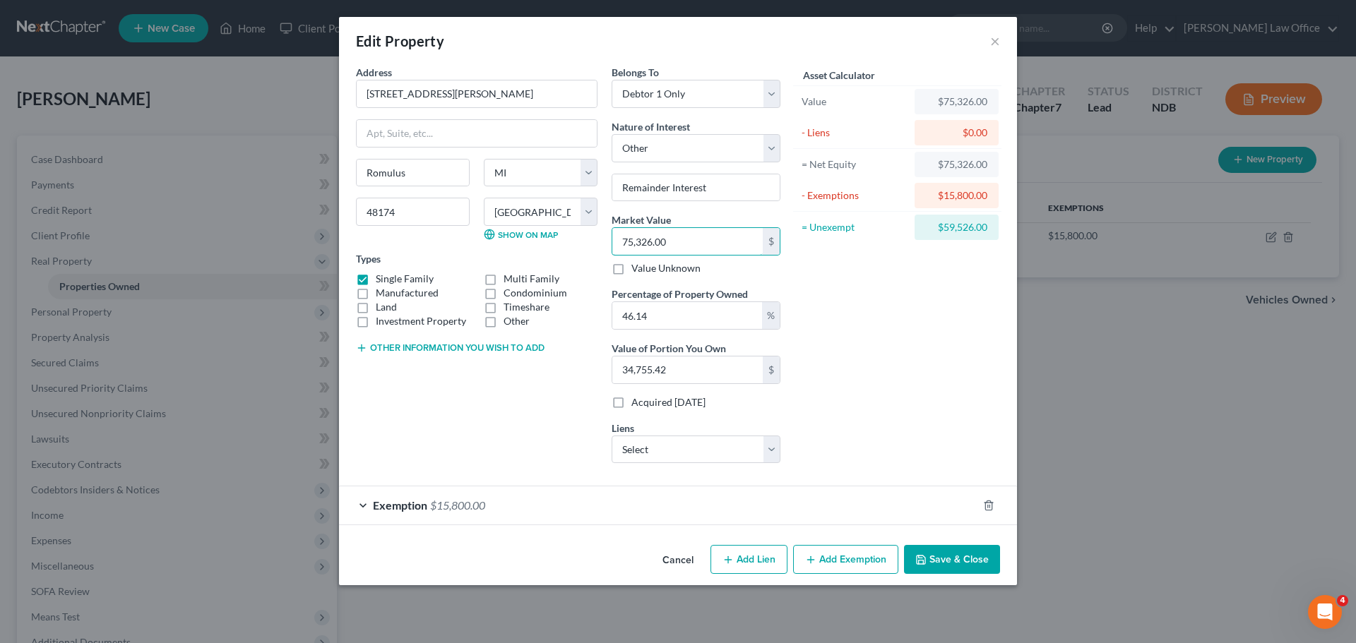
type input "0"
type input "3"
type input "1.38"
type input "34"
type input "15.68"
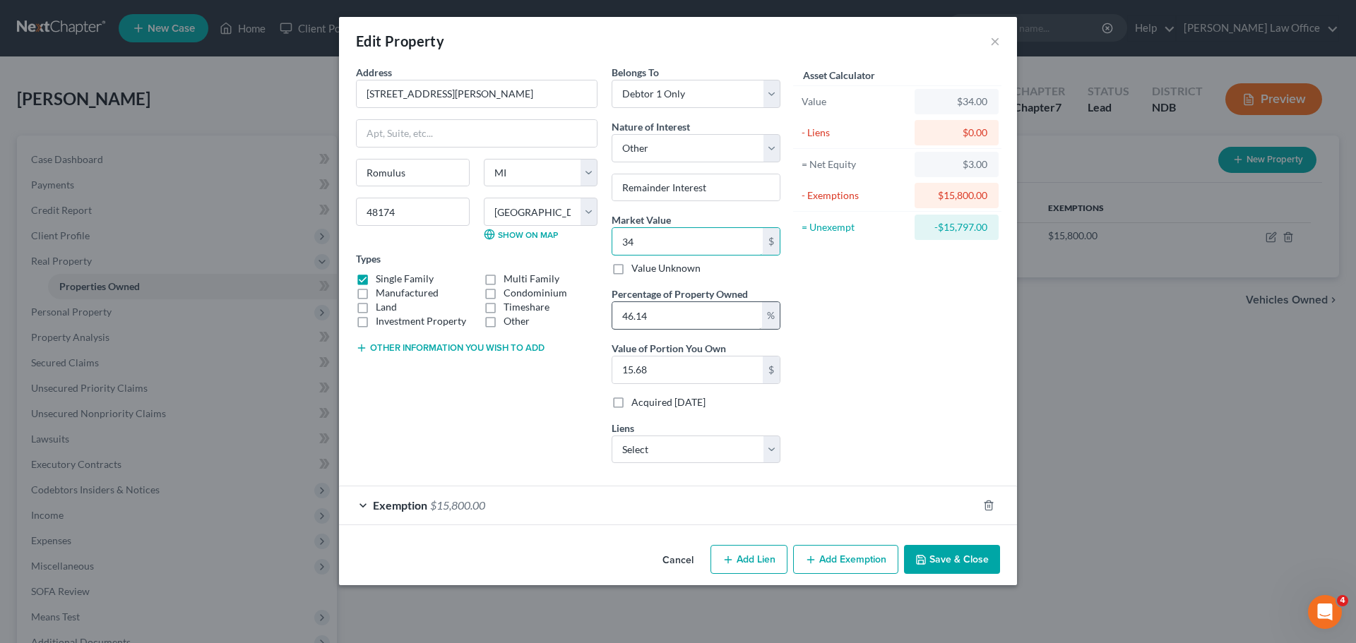
type input "347"
type input "160.10"
type input "3475"
type input "1,603.36"
type input "3,4753"
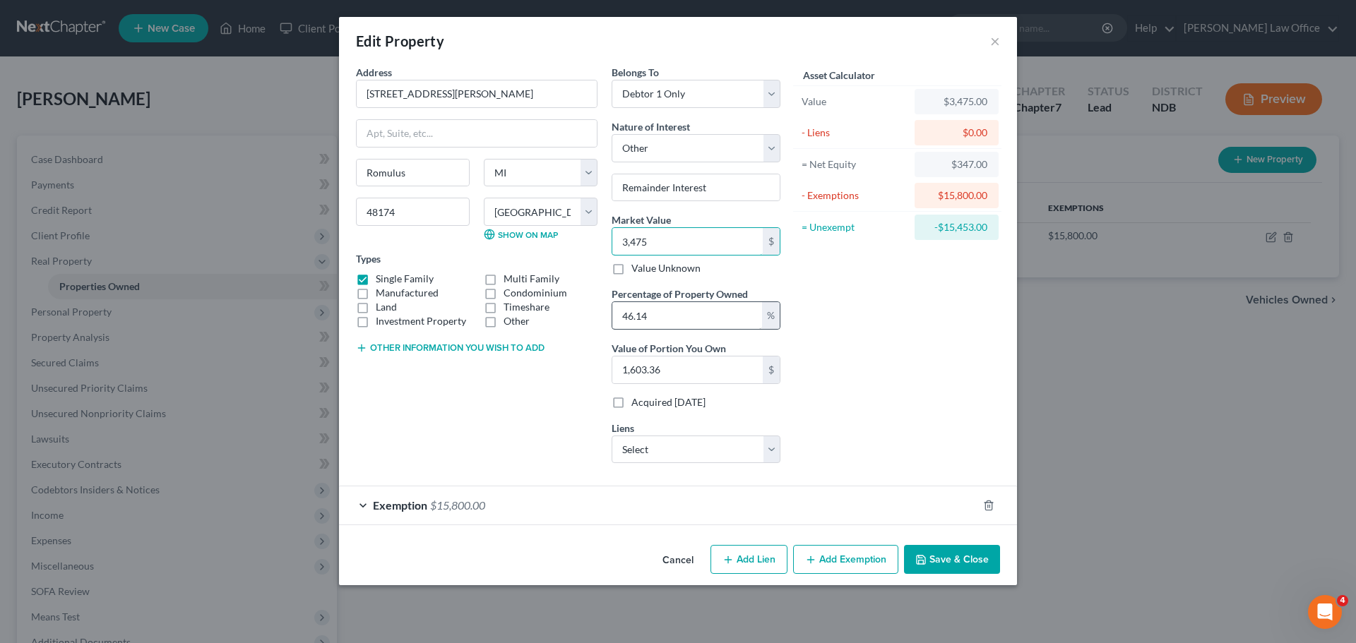
type input "16,035.03"
type input "34,753.9"
type input "16,035.44"
type input "34,753.91"
type input "16,035.45"
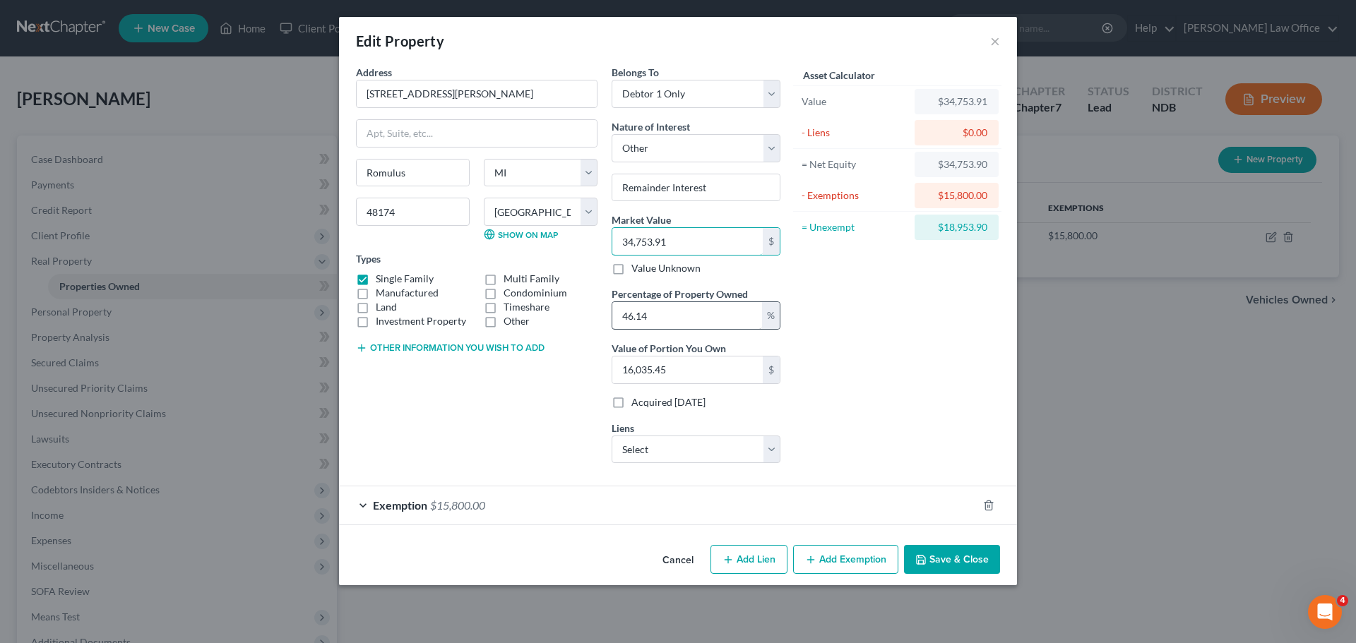
type input "34,753.91"
drag, startPoint x: 659, startPoint y: 319, endPoint x: 552, endPoint y: 311, distance: 107.0
click at [552, 311] on div "Address * 38636 Wade Road Romulus State AL AK AR AZ CA CO CT DE DC FL GA GU HI …" at bounding box center [568, 270] width 438 height 410
type input "1"
type input "347.53"
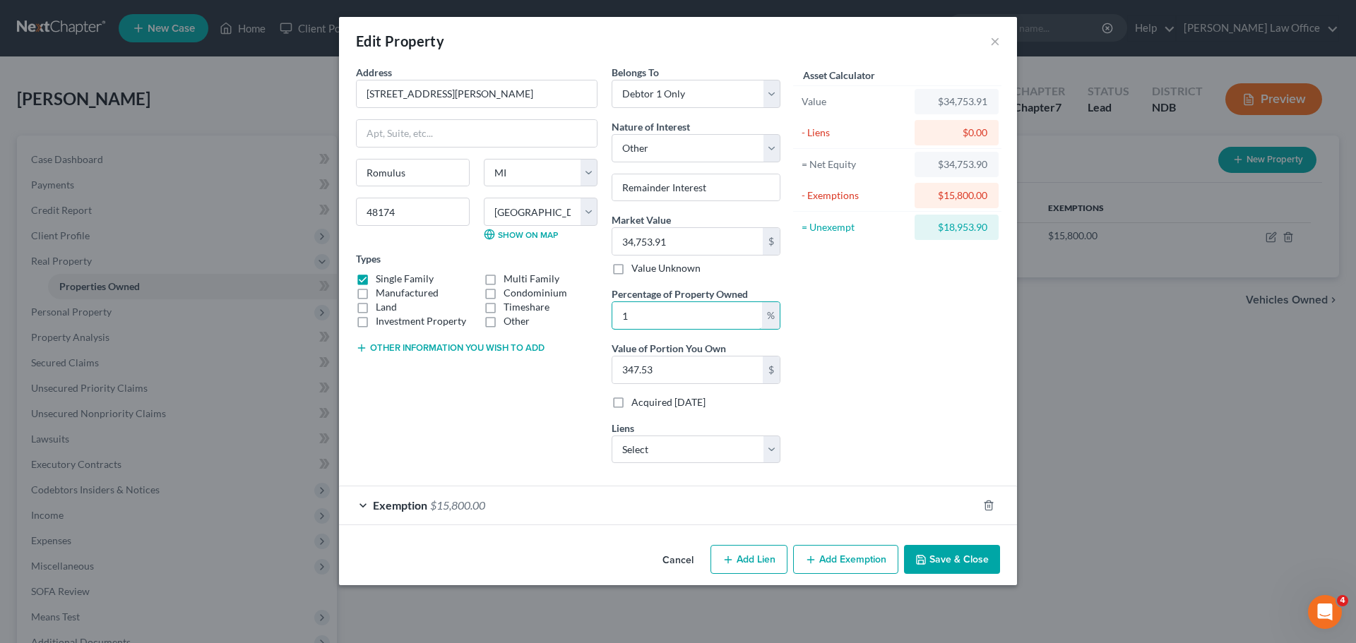
type input "10"
type input "3,475.39"
type input "100"
type input "34,753.91"
type input "100.00"
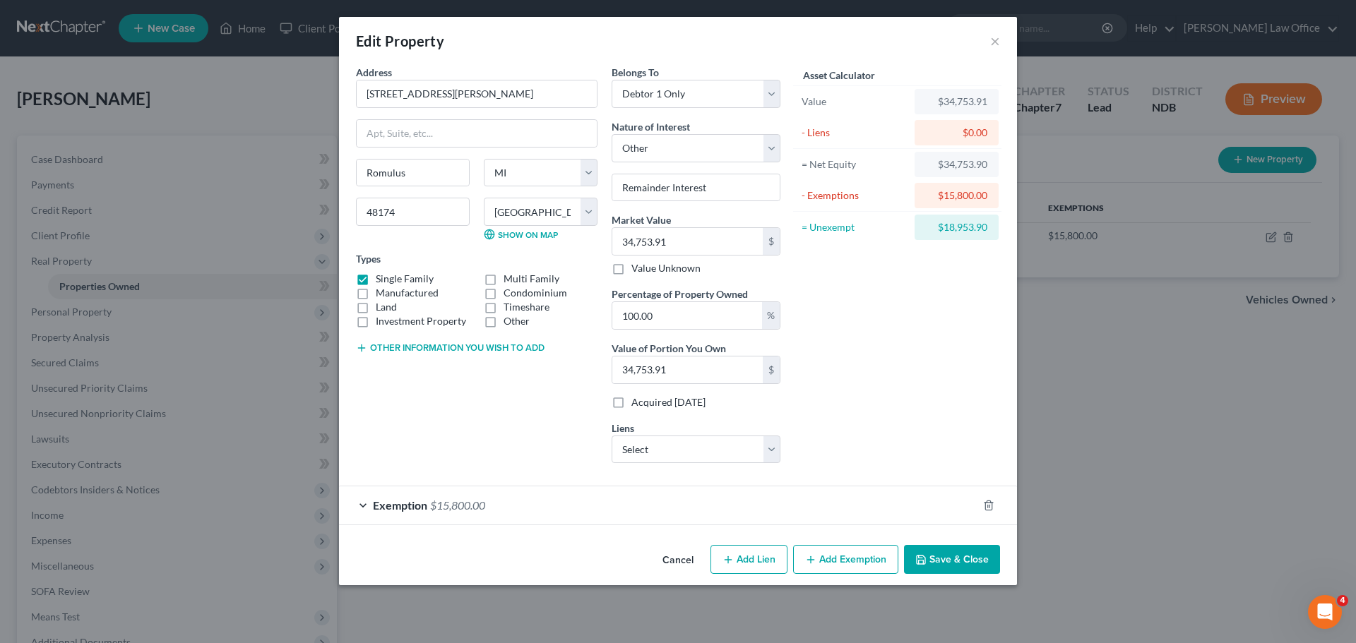
click at [940, 558] on button "Save & Close" at bounding box center [952, 560] width 96 height 30
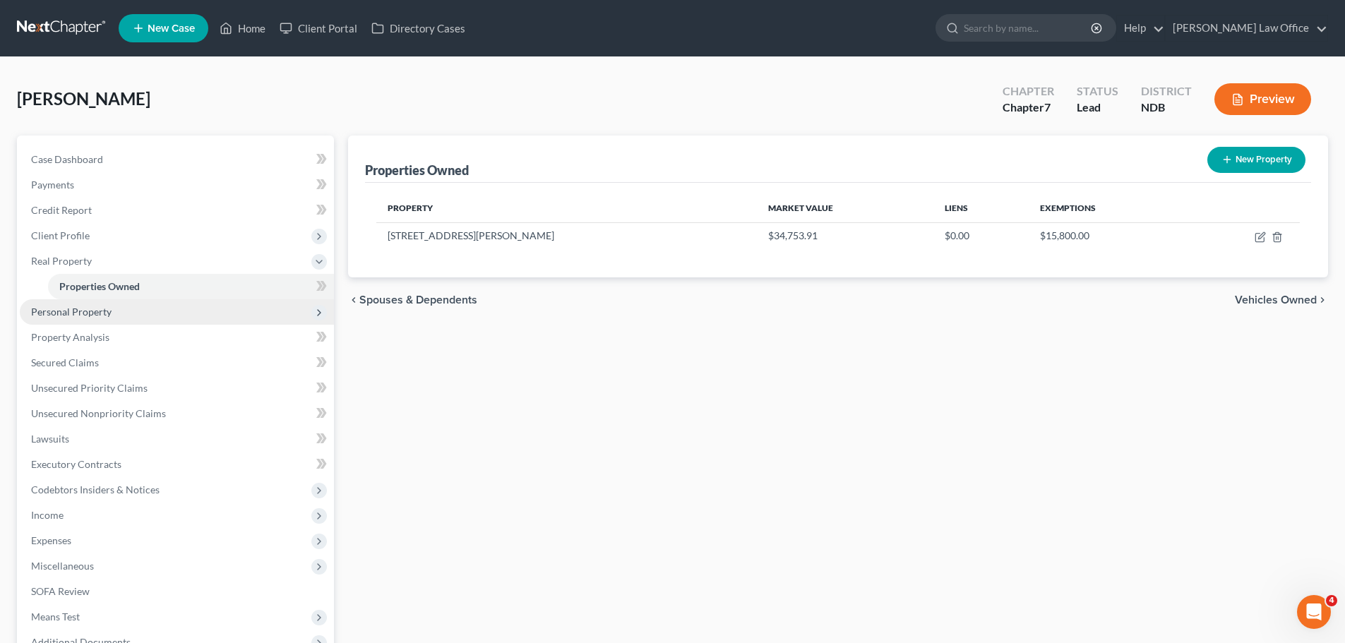
click at [68, 313] on span "Personal Property" at bounding box center [71, 312] width 80 height 12
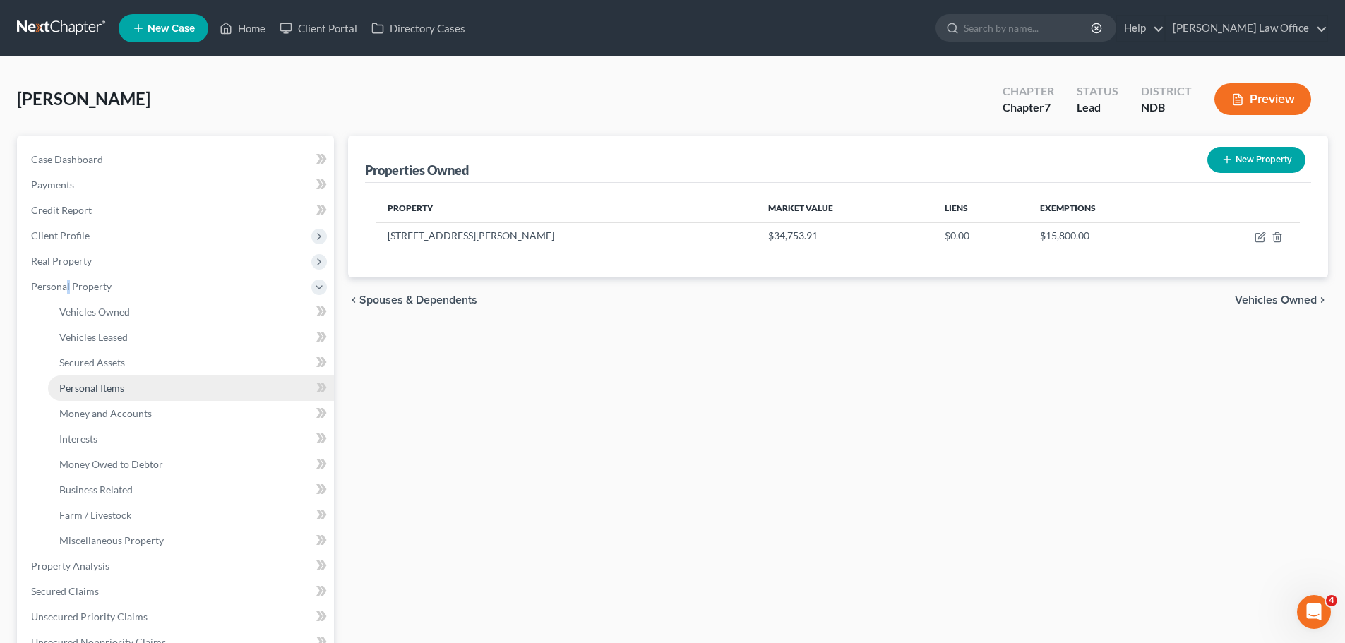
click at [90, 390] on span "Personal Items" at bounding box center [91, 388] width 65 height 12
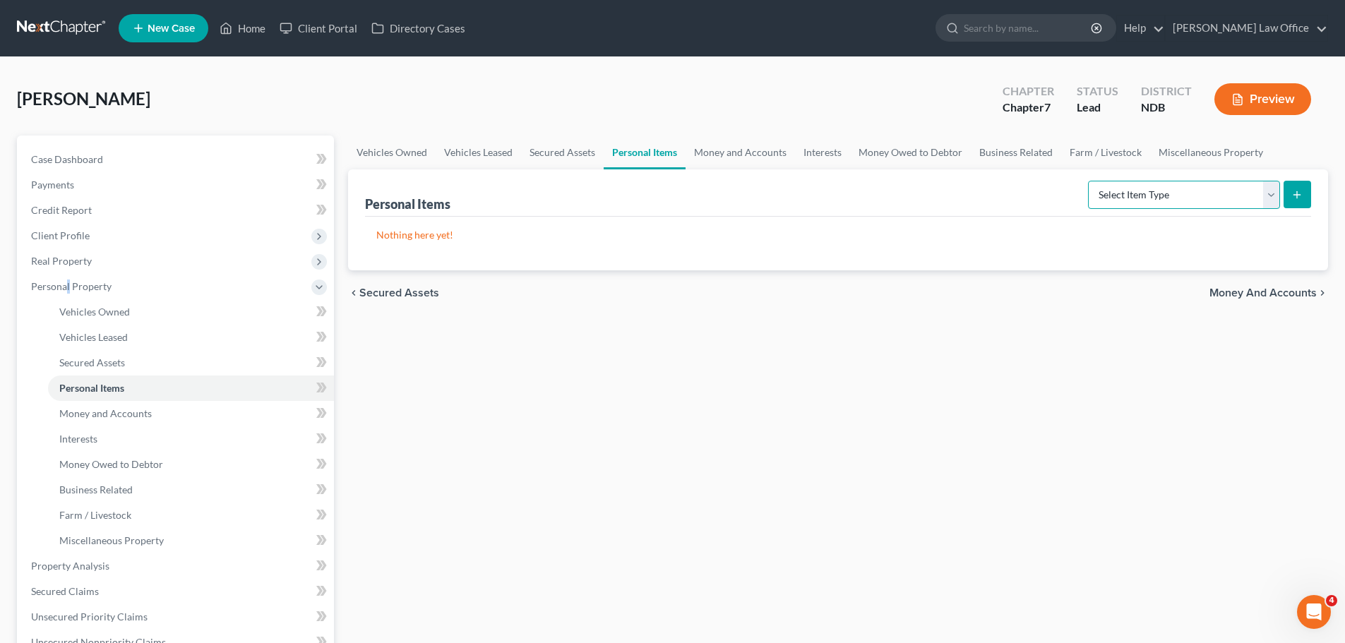
click at [1271, 193] on select "Select Item Type Clothing (A/B: 11) Collectibles Of Value (A/B: 8) Electronics …" at bounding box center [1184, 195] width 192 height 28
select select "household_goods"
click at [1090, 181] on select "Select Item Type Clothing (A/B: 11) Collectibles Of Value (A/B: 8) Electronics …" at bounding box center [1184, 195] width 192 height 28
click at [1301, 193] on icon "submit" at bounding box center [1296, 194] width 11 height 11
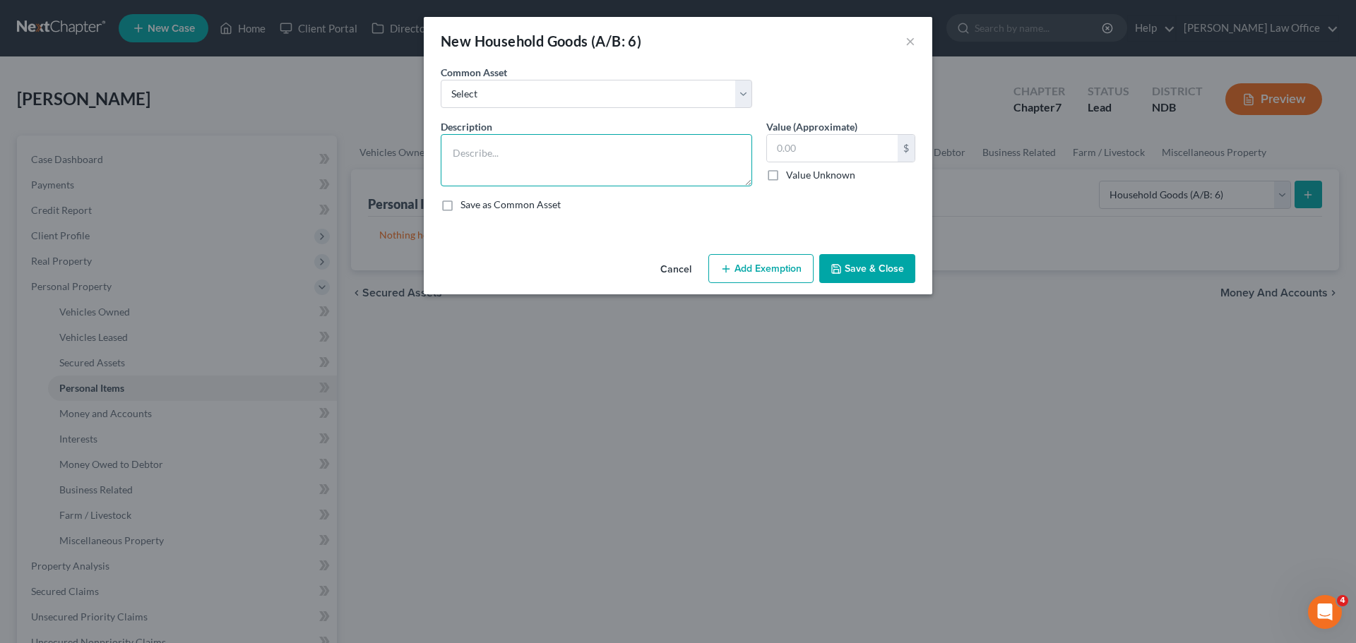
click at [498, 143] on textarea at bounding box center [596, 160] width 311 height 52
type textarea "f"
type textarea "Futon, TV Stand, Air Mattress, Toaster, Coffee maker, Blender, Air Fryer."
click at [793, 148] on input "text" at bounding box center [832, 148] width 131 height 27
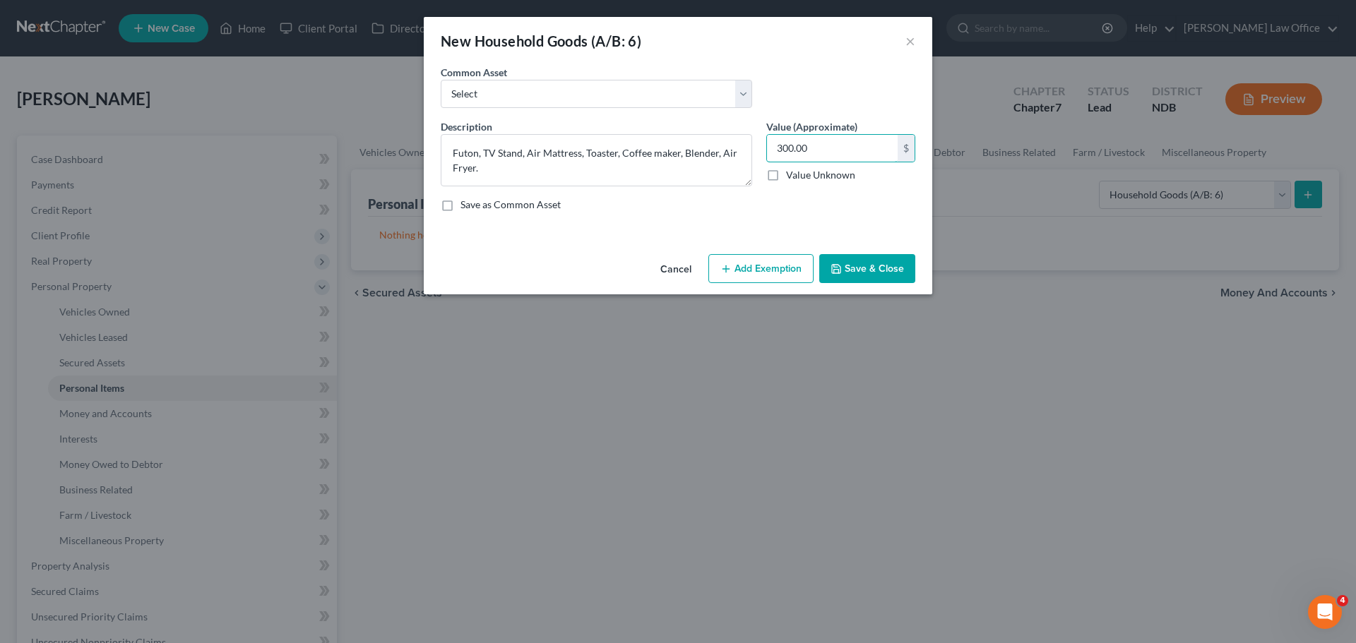
type input "300.00"
click at [771, 265] on button "Add Exemption" at bounding box center [760, 269] width 105 height 30
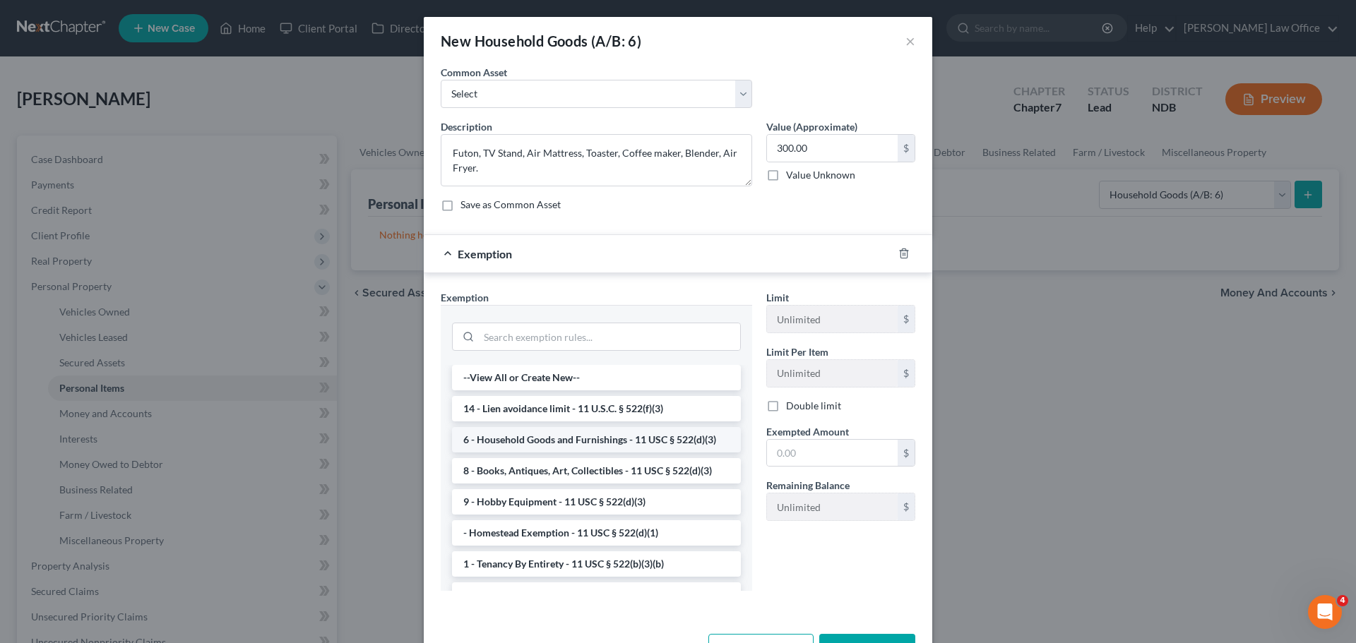
click at [580, 445] on li "6 - Household Goods and Furnishings - 11 USC § 522(d)(3)" at bounding box center [596, 439] width 289 height 25
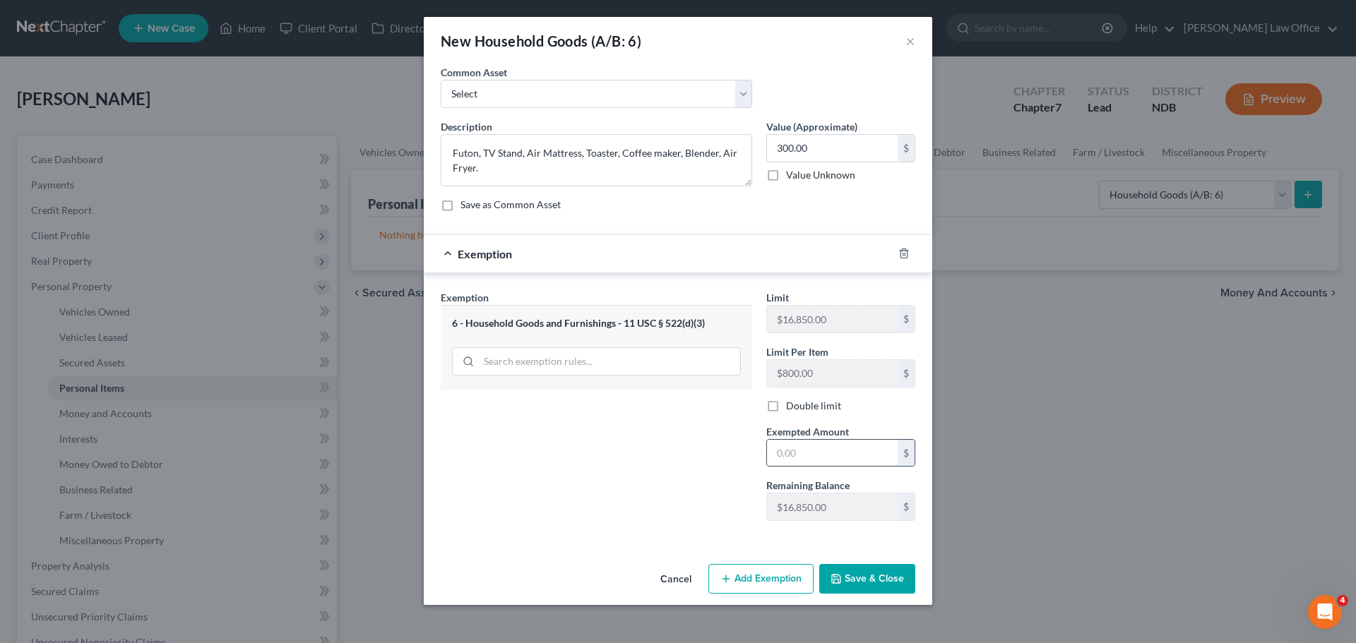
click at [788, 455] on input "text" at bounding box center [832, 453] width 131 height 27
type input "300.00"
click at [846, 566] on button "Save & Close" at bounding box center [867, 579] width 96 height 30
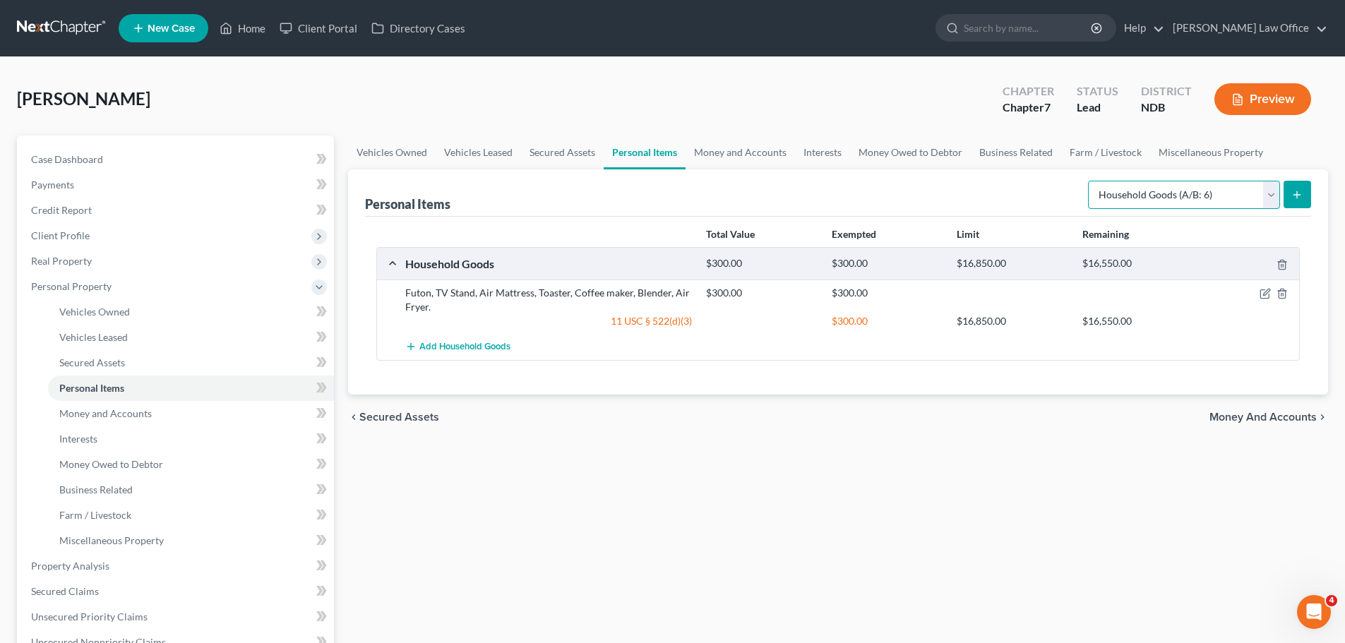
click at [1270, 194] on select "Select Item Type Clothing (A/B: 11) Collectibles Of Value (A/B: 8) Electronics …" at bounding box center [1184, 195] width 192 height 28
select select "electronics"
click at [1090, 181] on select "Select Item Type Clothing (A/B: 11) Collectibles Of Value (A/B: 8) Electronics …" at bounding box center [1184, 195] width 192 height 28
click at [1297, 194] on line "submit" at bounding box center [1297, 194] width 0 height 6
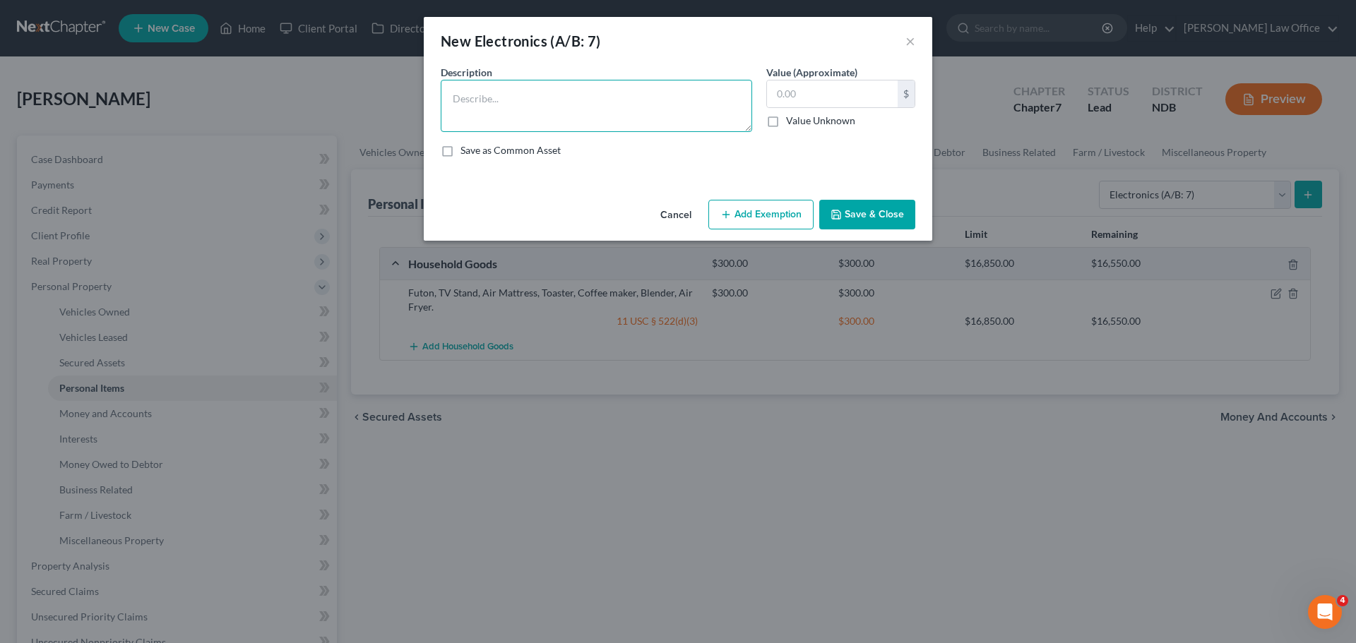
click at [471, 94] on textarea at bounding box center [596, 106] width 311 height 52
type textarea "Cell Phone (Subjed to contract, no equity/cash value)"
click at [843, 211] on button "Save & Close" at bounding box center [867, 215] width 96 height 30
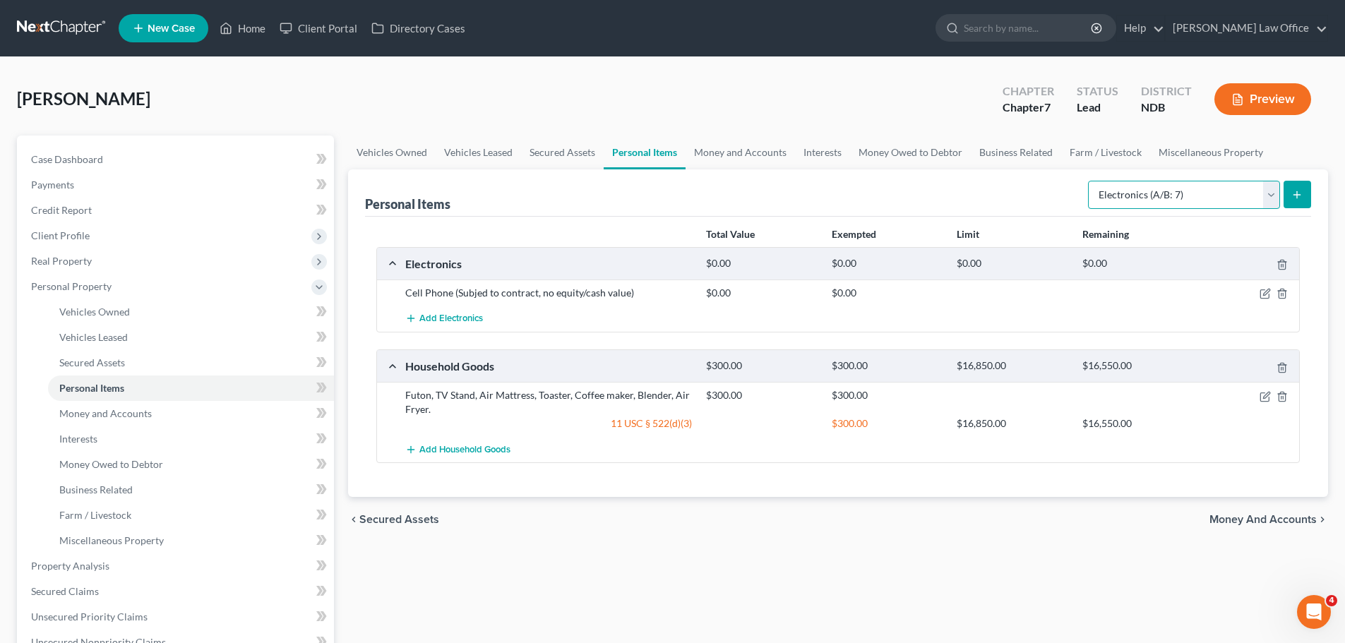
click at [1274, 194] on select "Select Item Type Clothing (A/B: 11) Collectibles Of Value (A/B: 8) Electronics …" at bounding box center [1184, 195] width 192 height 28
click at [1090, 181] on select "Select Item Type Clothing (A/B: 11) Collectibles Of Value (A/B: 8) Electronics …" at bounding box center [1184, 195] width 192 height 28
click at [1298, 187] on button "submit" at bounding box center [1298, 195] width 28 height 28
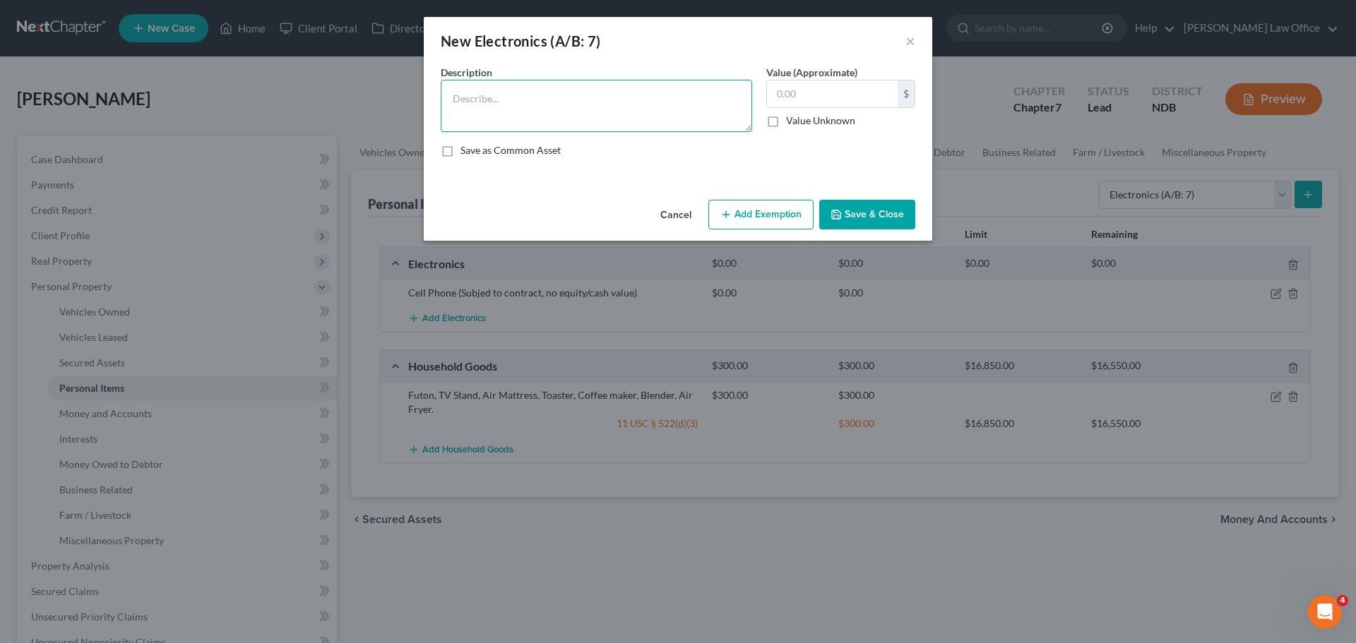
click at [473, 92] on textarea at bounding box center [596, 106] width 311 height 52
type textarea "Google/HP Chromebook, HP Printer"
type input "200.00"
click at [762, 211] on button "Add Exemption" at bounding box center [760, 215] width 105 height 30
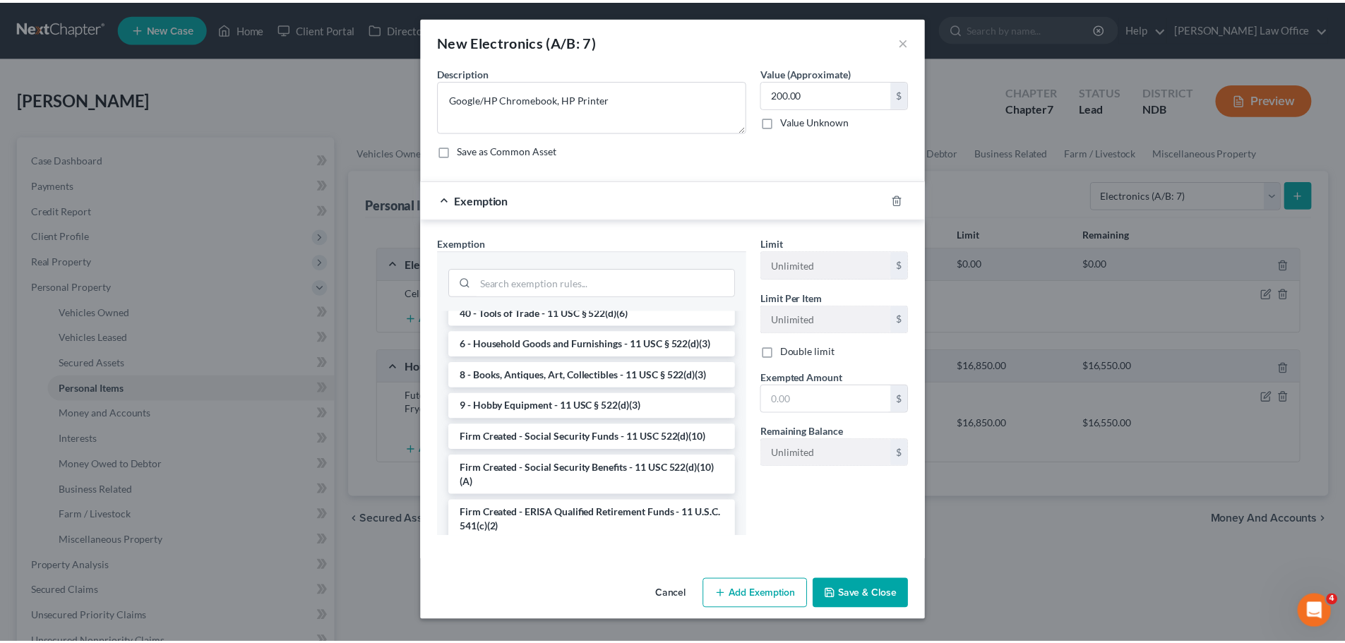
scroll to position [1257, 0]
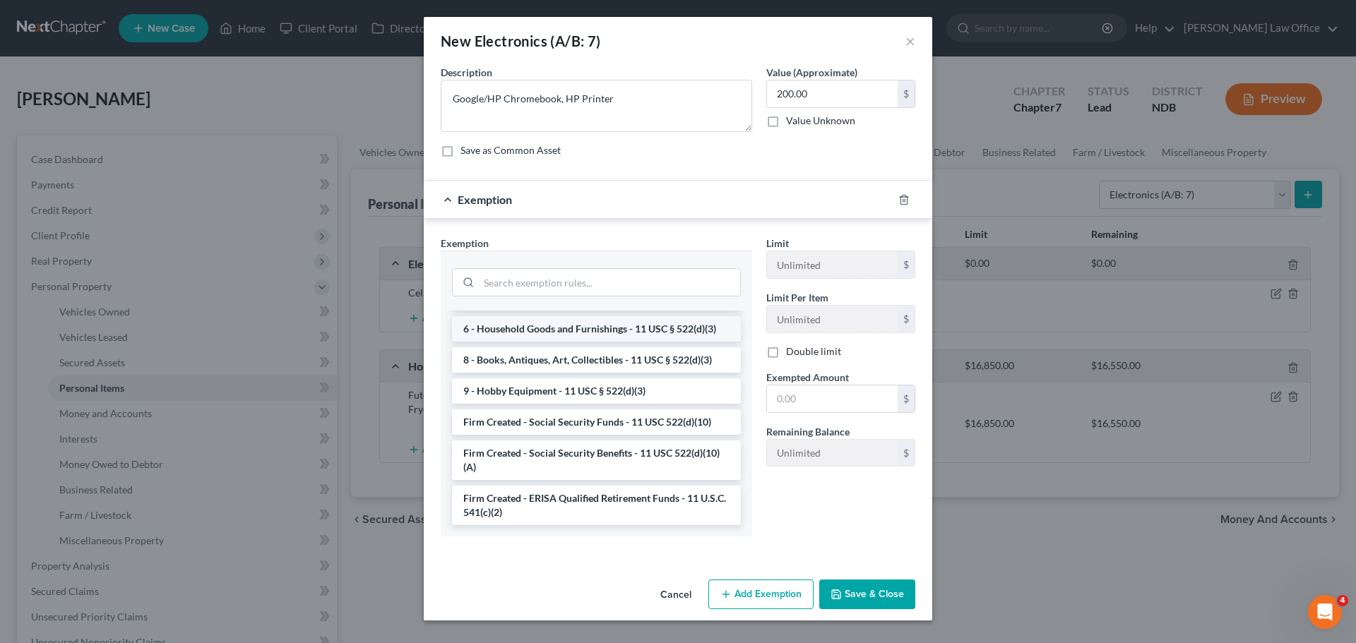
click at [540, 329] on li "6 - Household Goods and Furnishings - 11 USC § 522(d)(3)" at bounding box center [596, 328] width 289 height 25
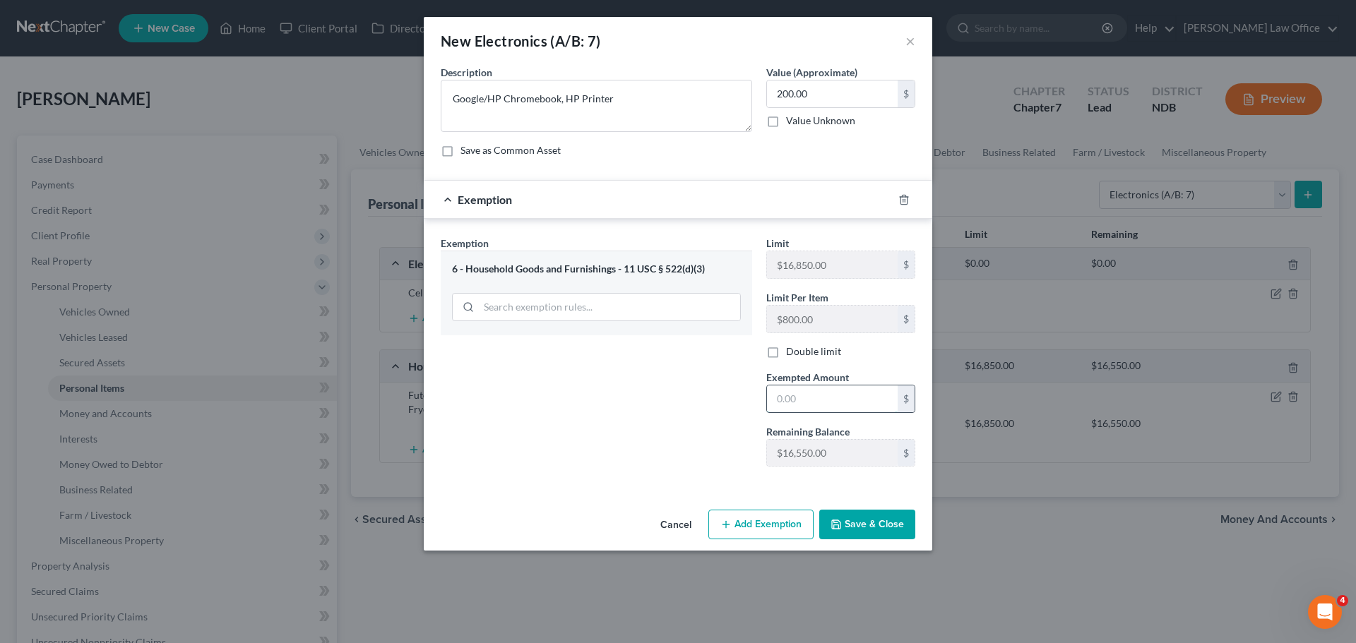
click at [794, 399] on input "text" at bounding box center [832, 399] width 131 height 27
type input "200.00"
click at [868, 519] on button "Save & Close" at bounding box center [867, 525] width 96 height 30
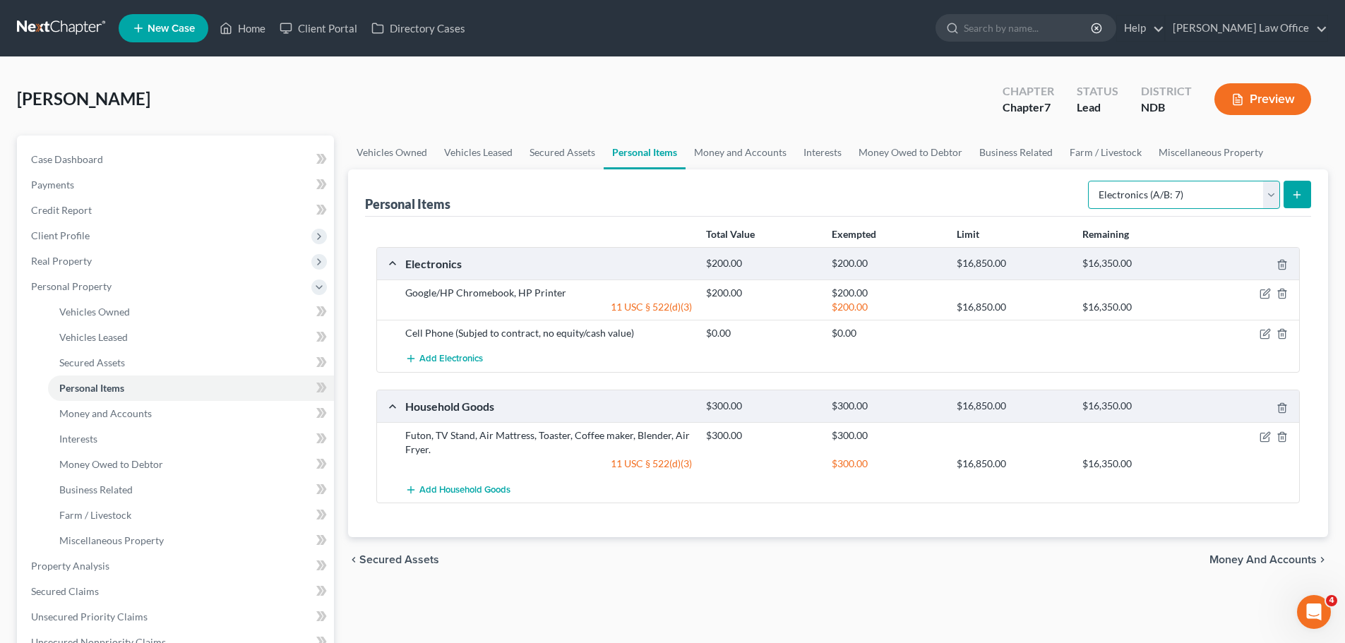
click at [1270, 191] on select "Select Item Type Clothing (A/B: 11) Collectibles Of Value (A/B: 8) Electronics …" at bounding box center [1184, 195] width 192 height 28
select select "sports_and_hobby_equipment"
click at [1090, 181] on select "Select Item Type Clothing (A/B: 11) Collectibles Of Value (A/B: 8) Electronics …" at bounding box center [1184, 195] width 192 height 28
click at [1295, 191] on icon "submit" at bounding box center [1296, 194] width 11 height 11
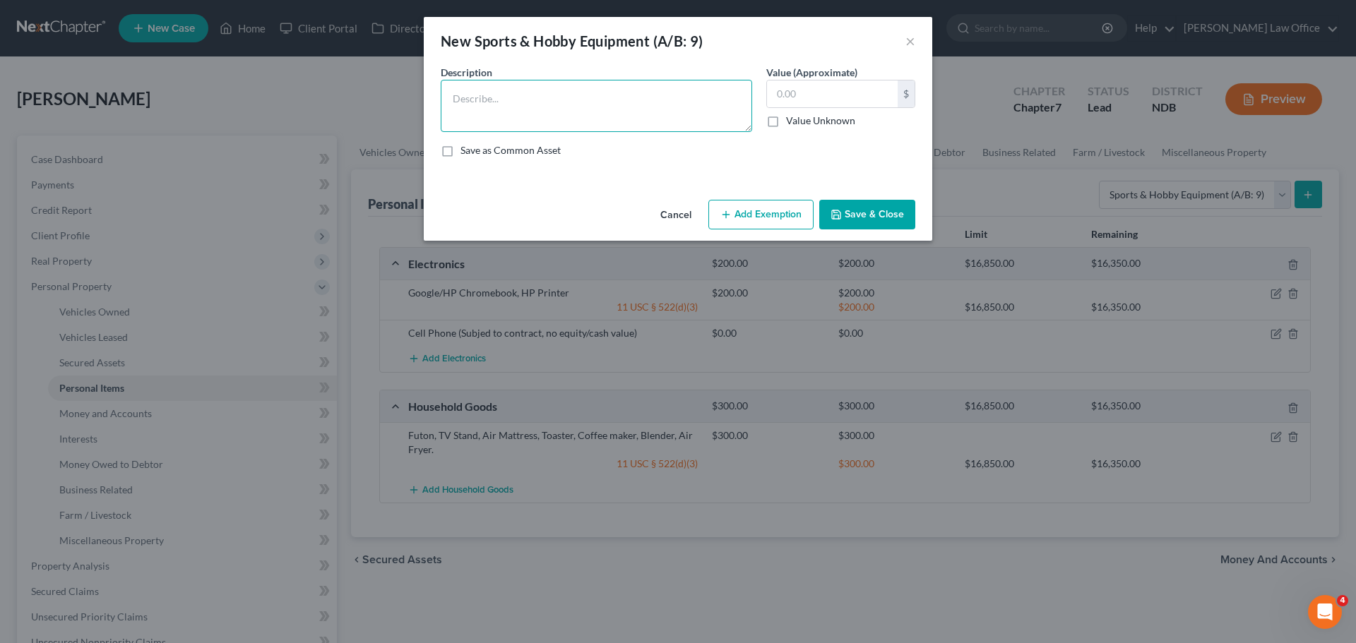
click at [525, 101] on textarea at bounding box center [596, 106] width 311 height 52
type textarea "Treadmill"
click at [804, 96] on input "text" at bounding box center [832, 93] width 131 height 27
type input "50.00"
click at [876, 221] on button "Save & Close" at bounding box center [867, 215] width 96 height 30
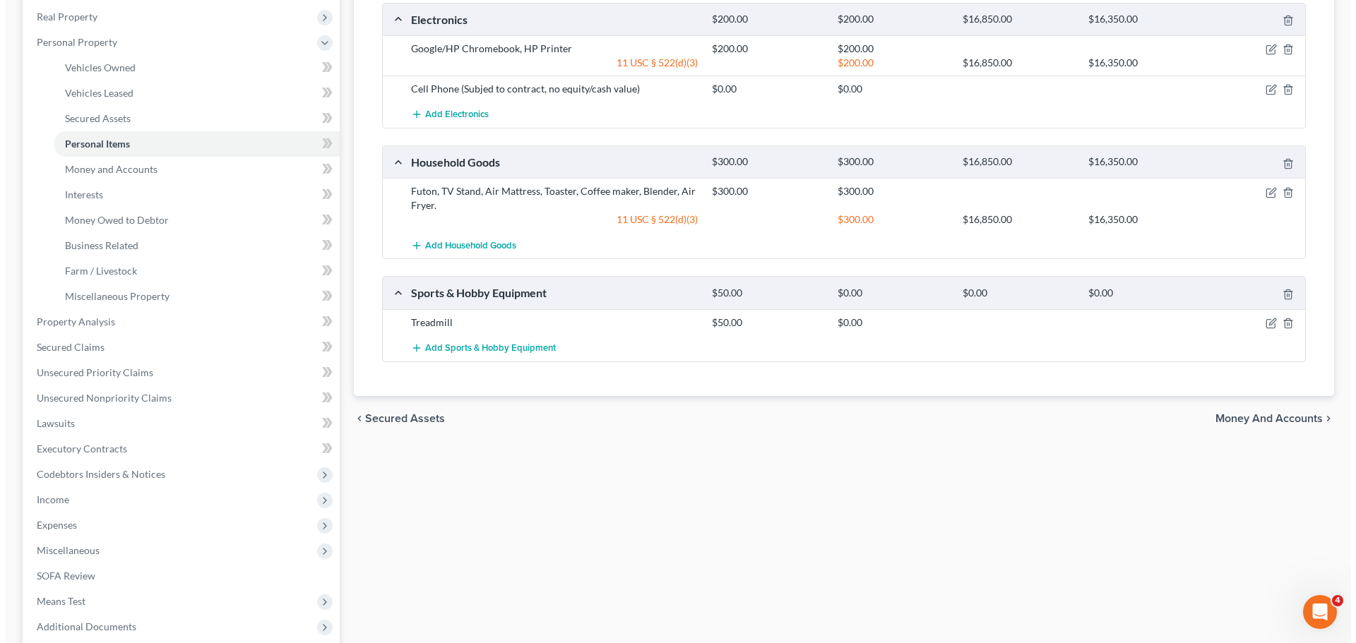
scroll to position [282, 0]
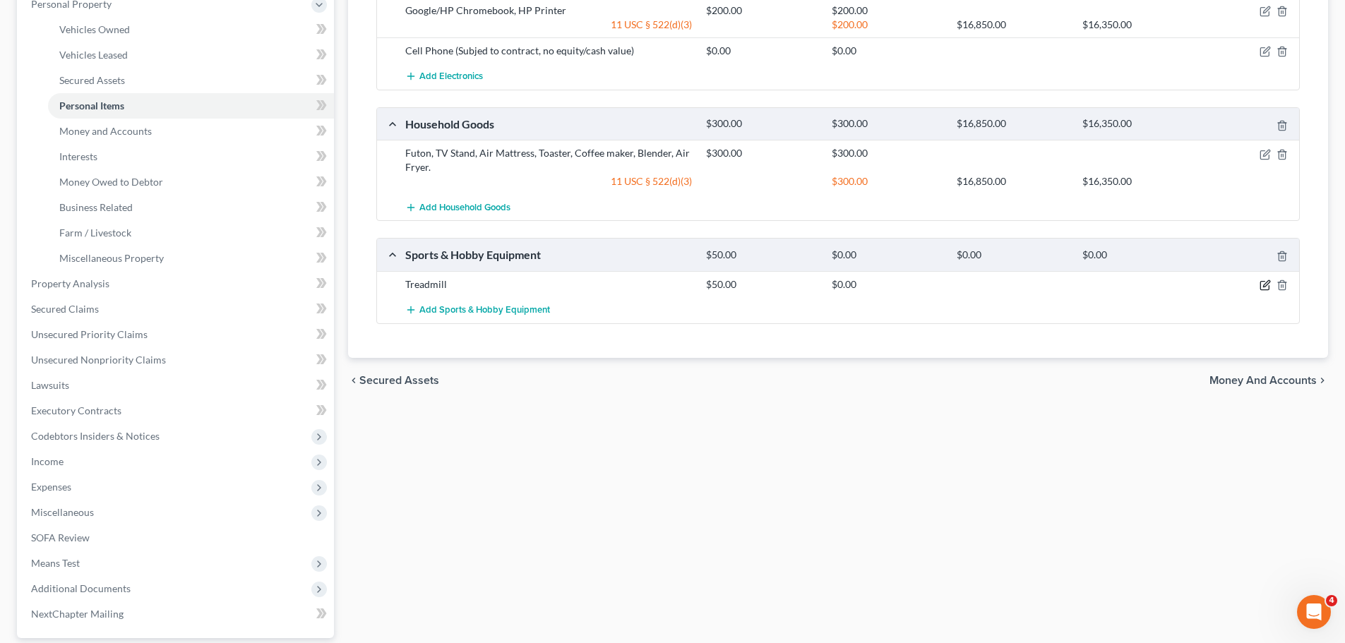
click at [1270, 284] on icon "button" at bounding box center [1265, 285] width 11 height 11
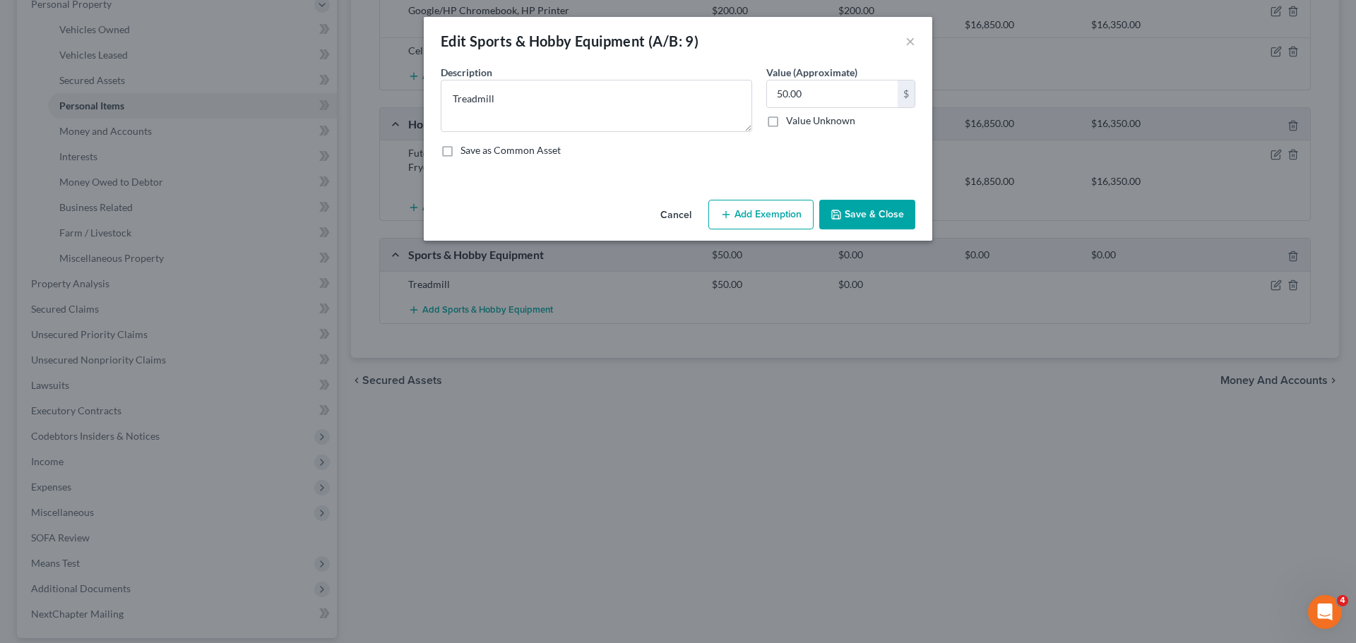
click at [794, 208] on button "Add Exemption" at bounding box center [760, 215] width 105 height 30
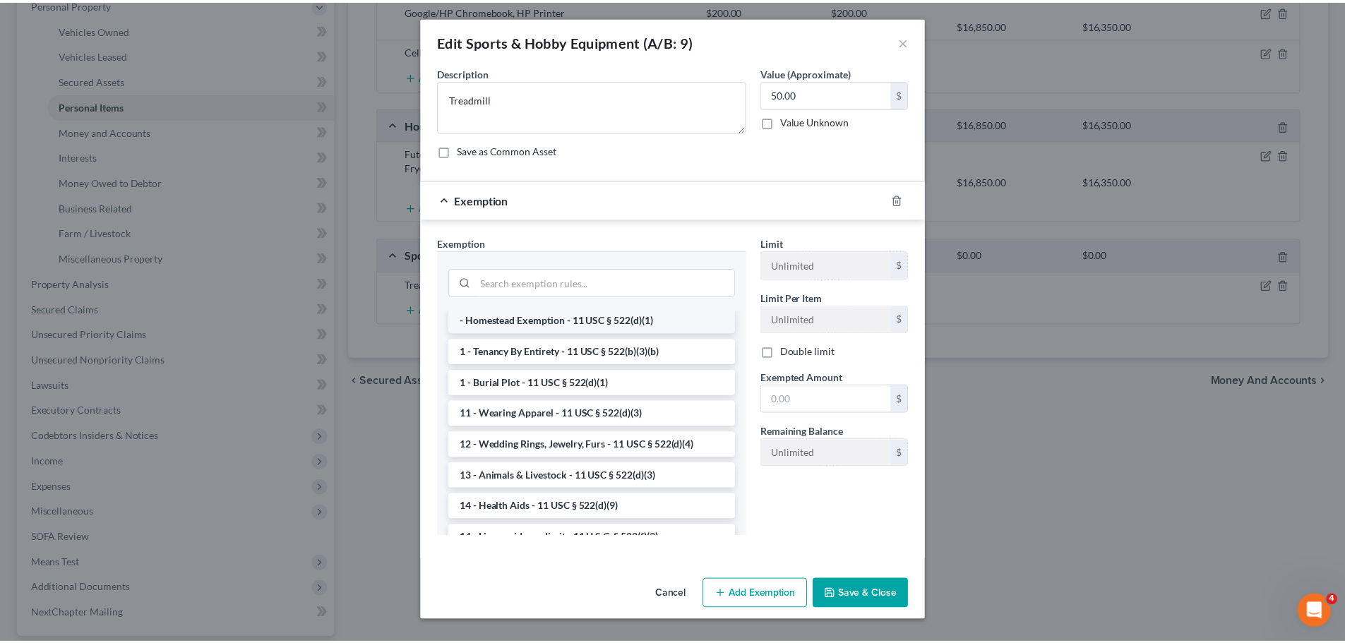
scroll to position [212, 0]
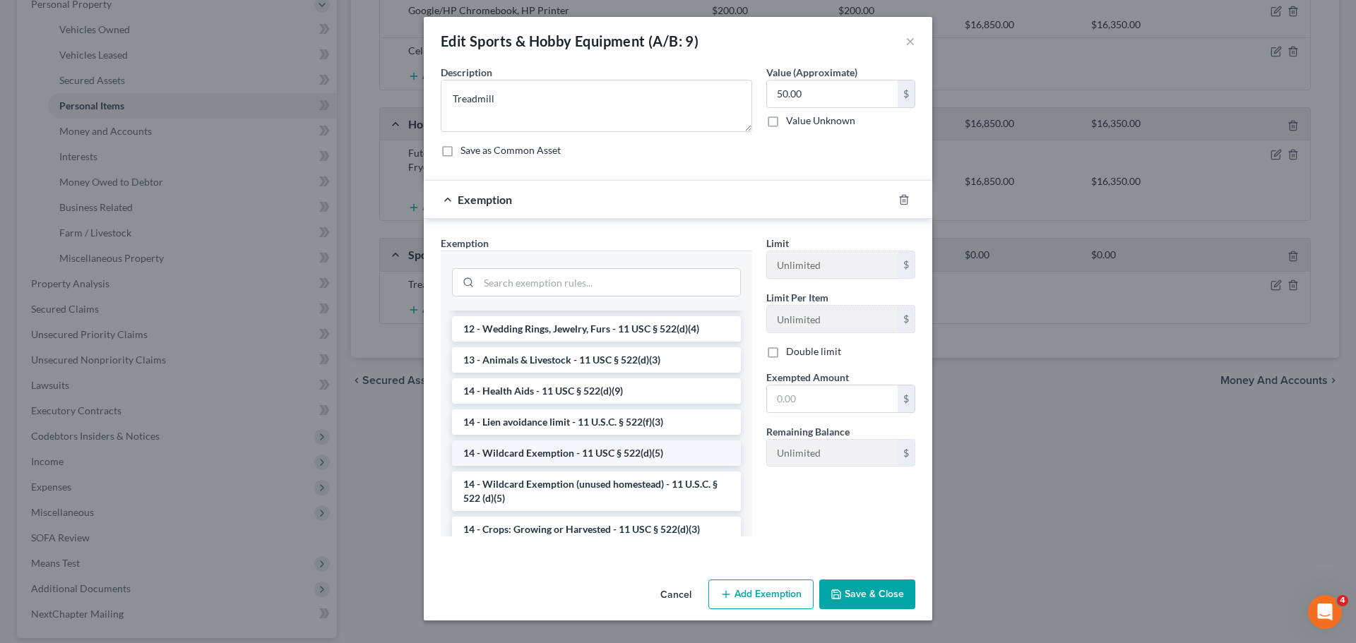
click at [627, 448] on li "14 - Wildcard Exemption - 11 USC § 522(d)(5)" at bounding box center [596, 453] width 289 height 25
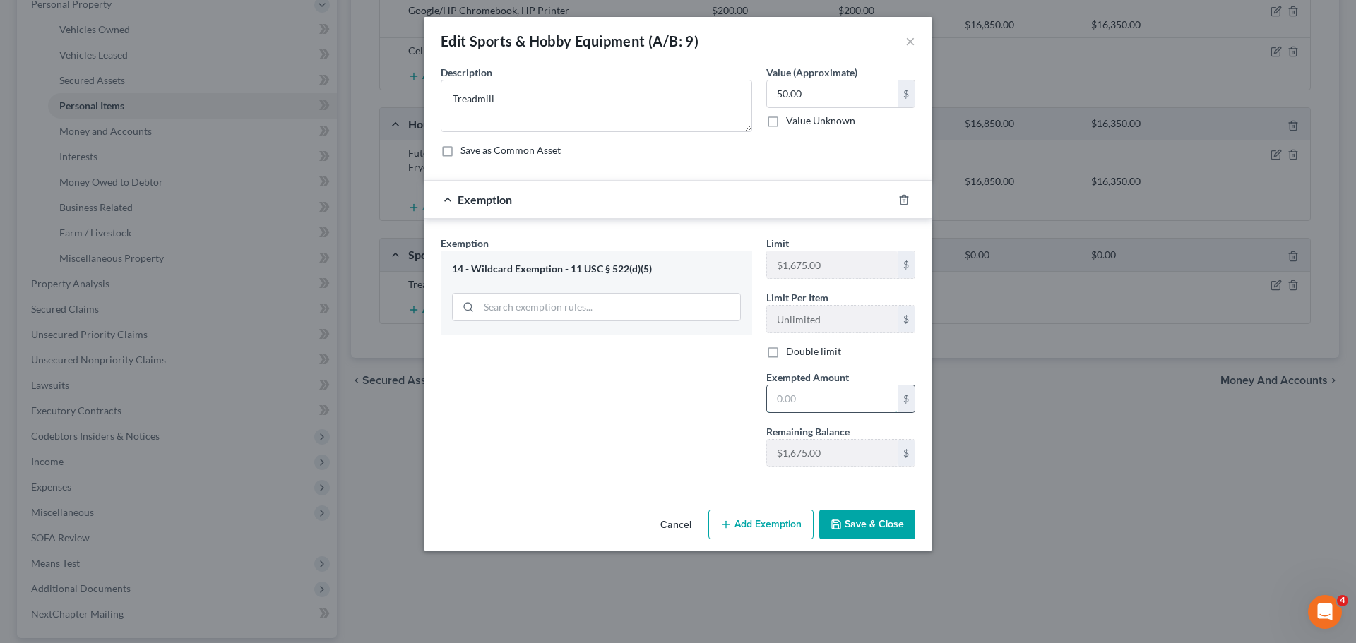
click at [797, 398] on input "text" at bounding box center [832, 399] width 131 height 27
type input "50.00"
click at [844, 521] on button "Save & Close" at bounding box center [867, 525] width 96 height 30
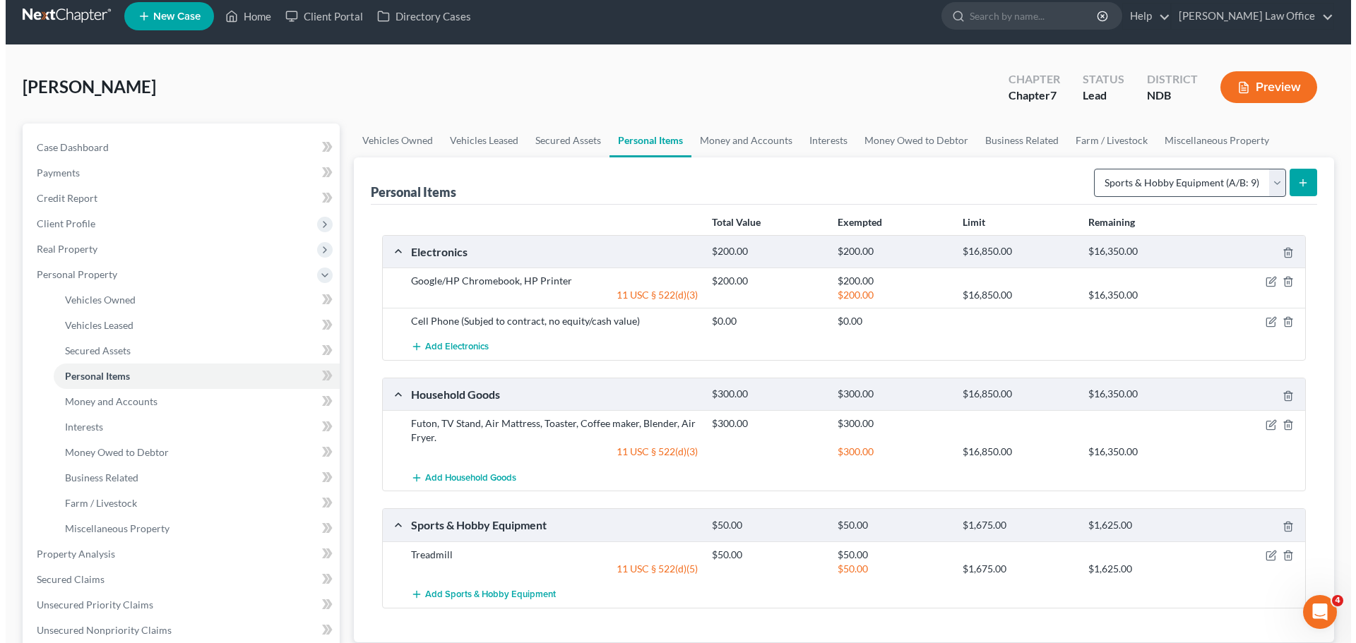
scroll to position [0, 0]
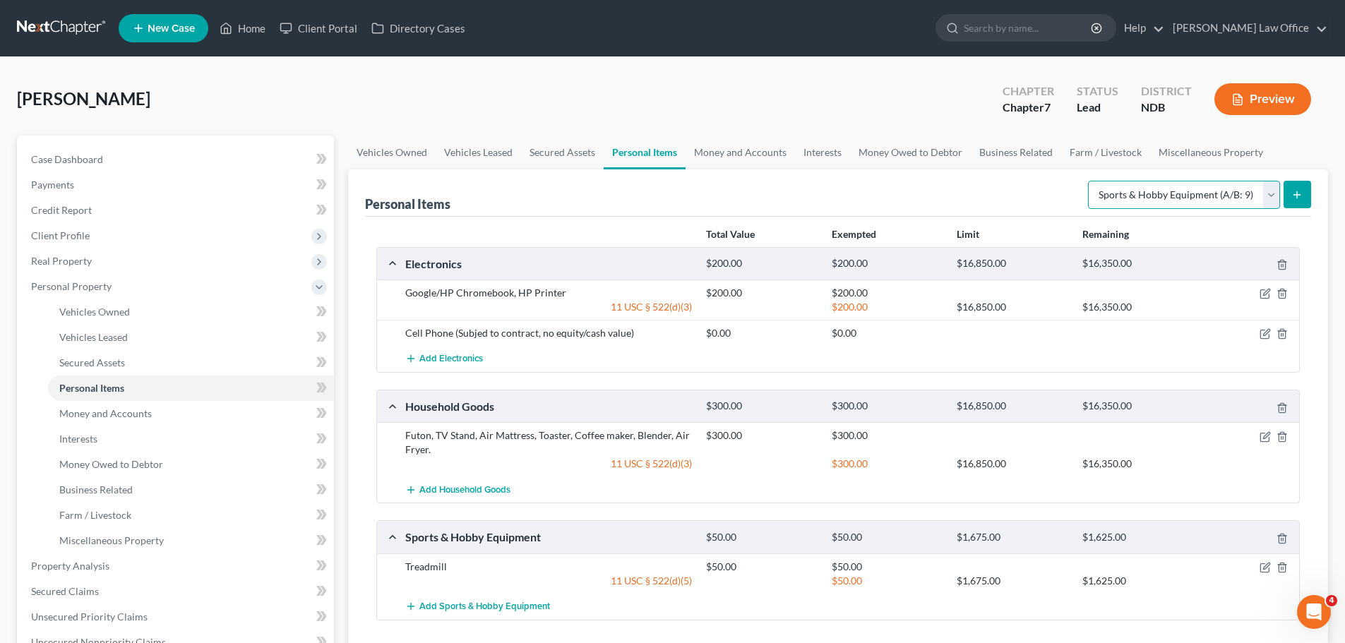
click at [1273, 196] on select "Select Item Type Clothing (A/B: 11) Collectibles Of Value (A/B: 8) Electronics …" at bounding box center [1184, 195] width 192 height 28
select select "clothing"
click at [1090, 181] on select "Select Item Type Clothing (A/B: 11) Collectibles Of Value (A/B: 8) Electronics …" at bounding box center [1184, 195] width 192 height 28
click at [1301, 187] on button "submit" at bounding box center [1298, 195] width 28 height 28
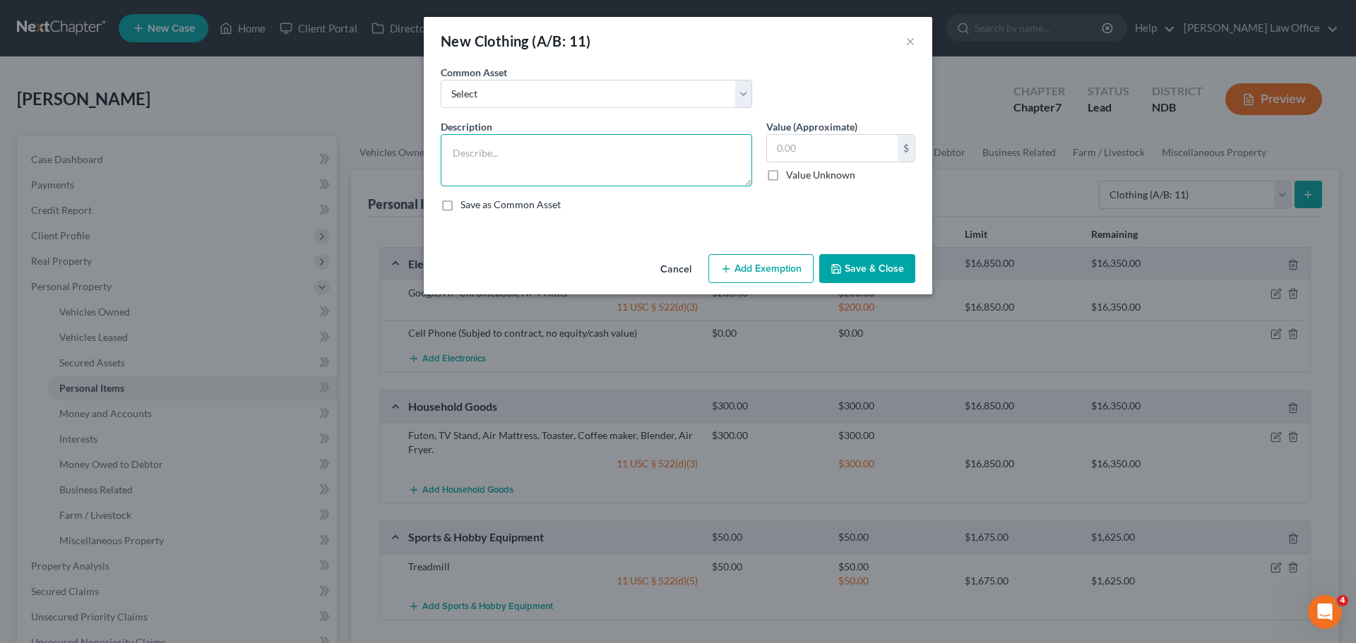
click at [488, 145] on textarea at bounding box center [596, 160] width 311 height 52
type textarea "Normal amount of clothing for one person"
type input "350.00"
click at [773, 270] on button "Add Exemption" at bounding box center [760, 269] width 105 height 30
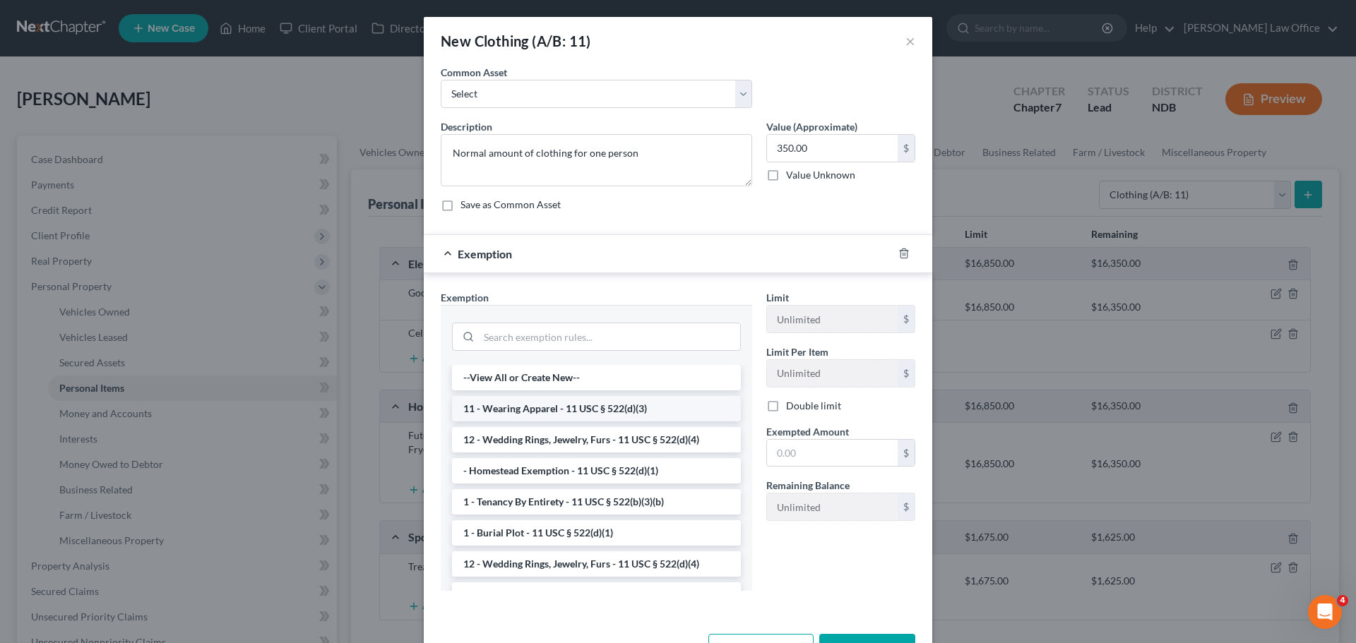
click at [534, 412] on li "11 - Wearing Apparel - 11 USC § 522(d)(3)" at bounding box center [596, 408] width 289 height 25
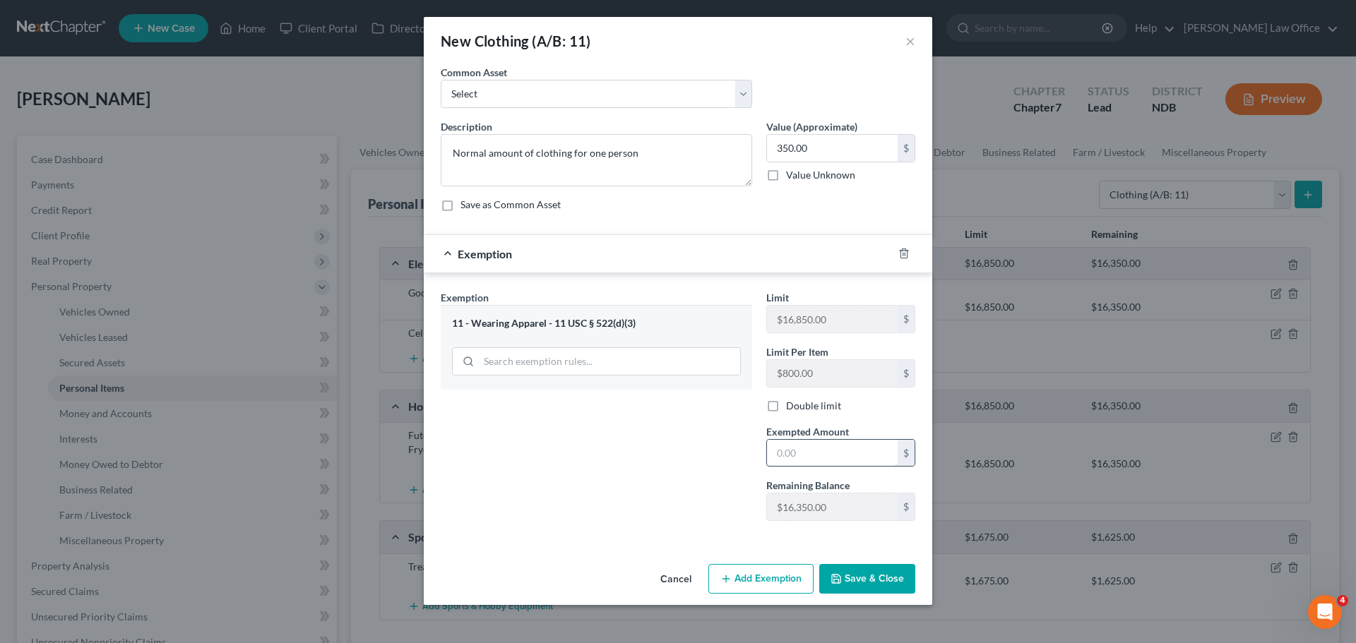
click at [798, 455] on input "text" at bounding box center [832, 453] width 131 height 27
type input "350.00"
click at [880, 576] on button "Save & Close" at bounding box center [867, 579] width 96 height 30
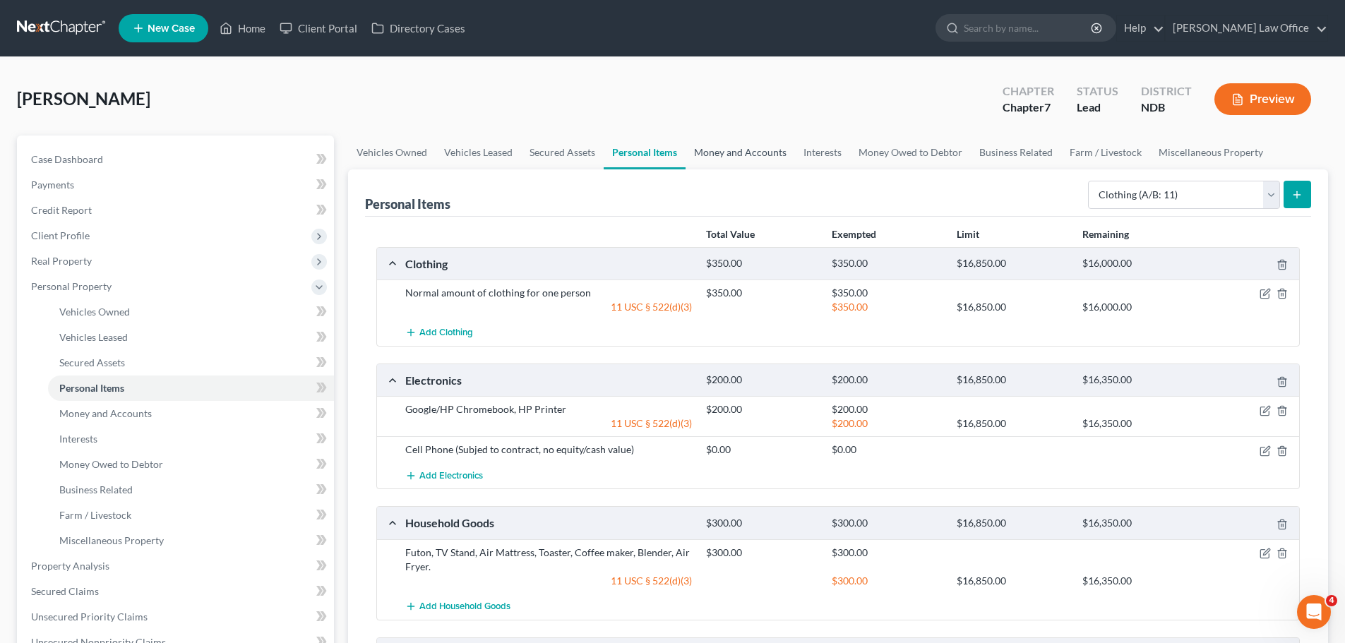
click at [758, 153] on link "Money and Accounts" at bounding box center [740, 153] width 109 height 34
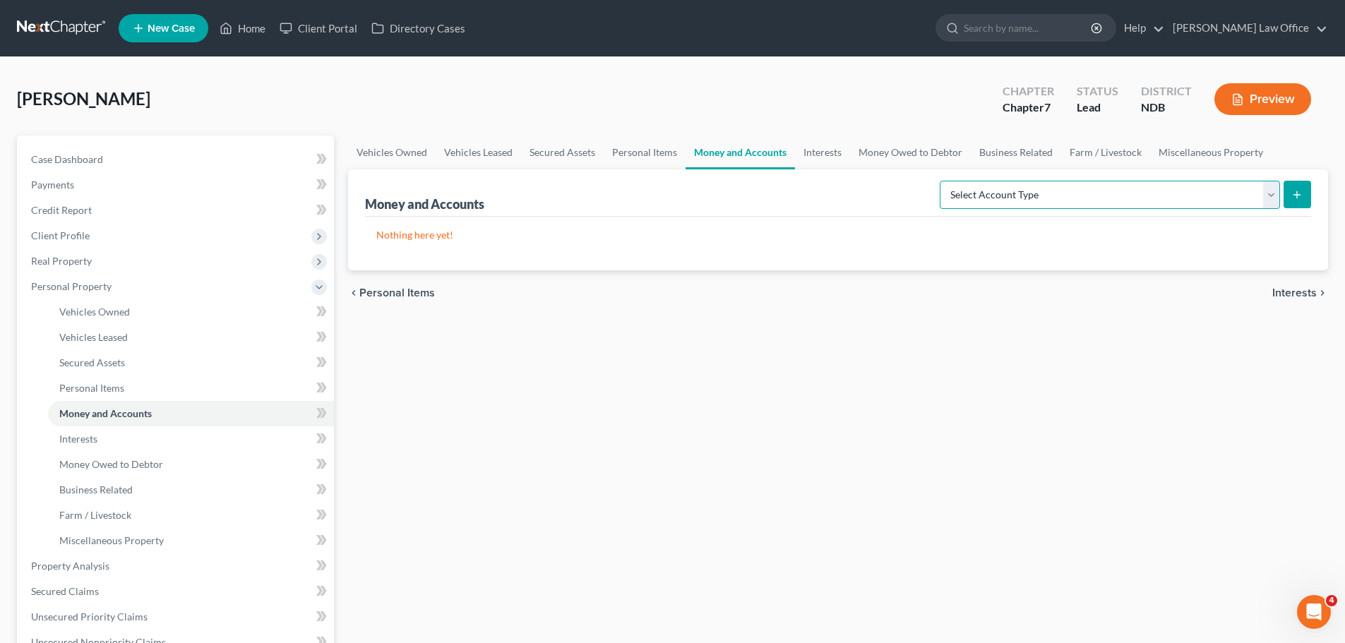
click at [1272, 199] on select "Select Account Type Brokerage (A/B: 18, SOFA: 20) Cash on Hand (A/B: 16) Certif…" at bounding box center [1110, 195] width 340 height 28
select select "cash_on_hand"
click at [943, 181] on select "Select Account Type Brokerage (A/B: 18, SOFA: 20) Cash on Hand (A/B: 16) Certif…" at bounding box center [1110, 195] width 340 height 28
click at [1296, 187] on button "submit" at bounding box center [1298, 195] width 28 height 28
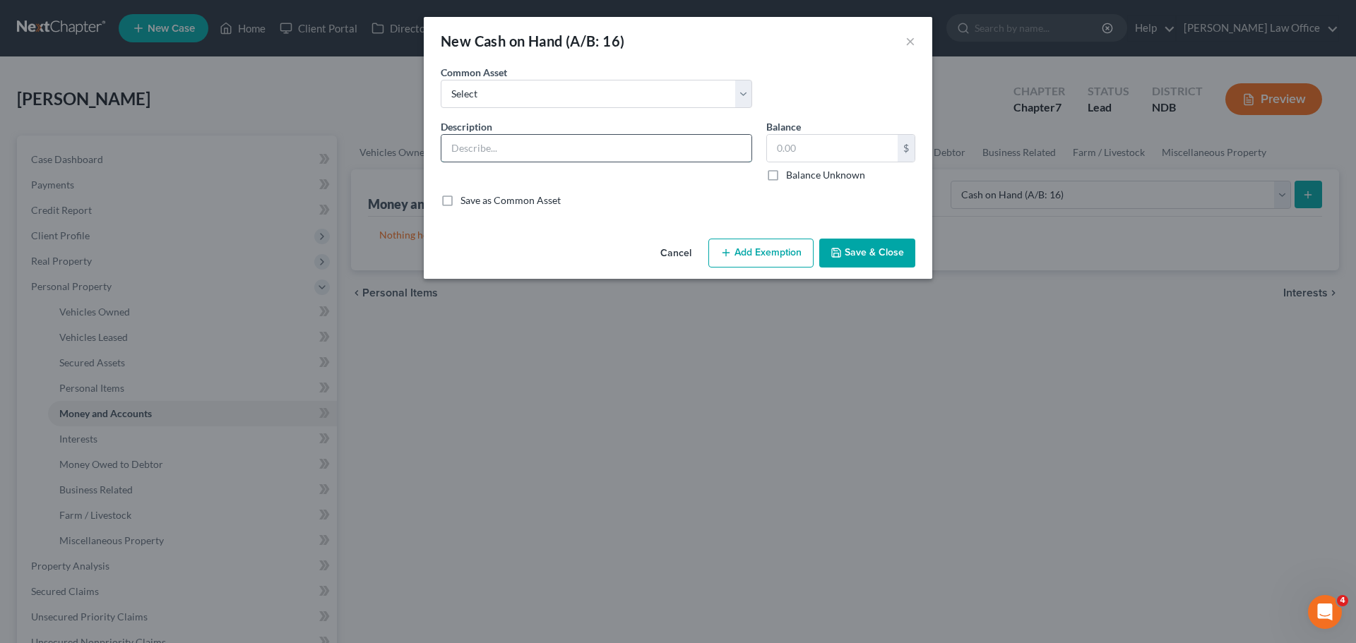
click at [464, 144] on input "text" at bounding box center [596, 148] width 310 height 27
type input "c"
type input "Cash on Hand"
click at [810, 148] on input "text" at bounding box center [832, 148] width 131 height 27
type input "50.00"
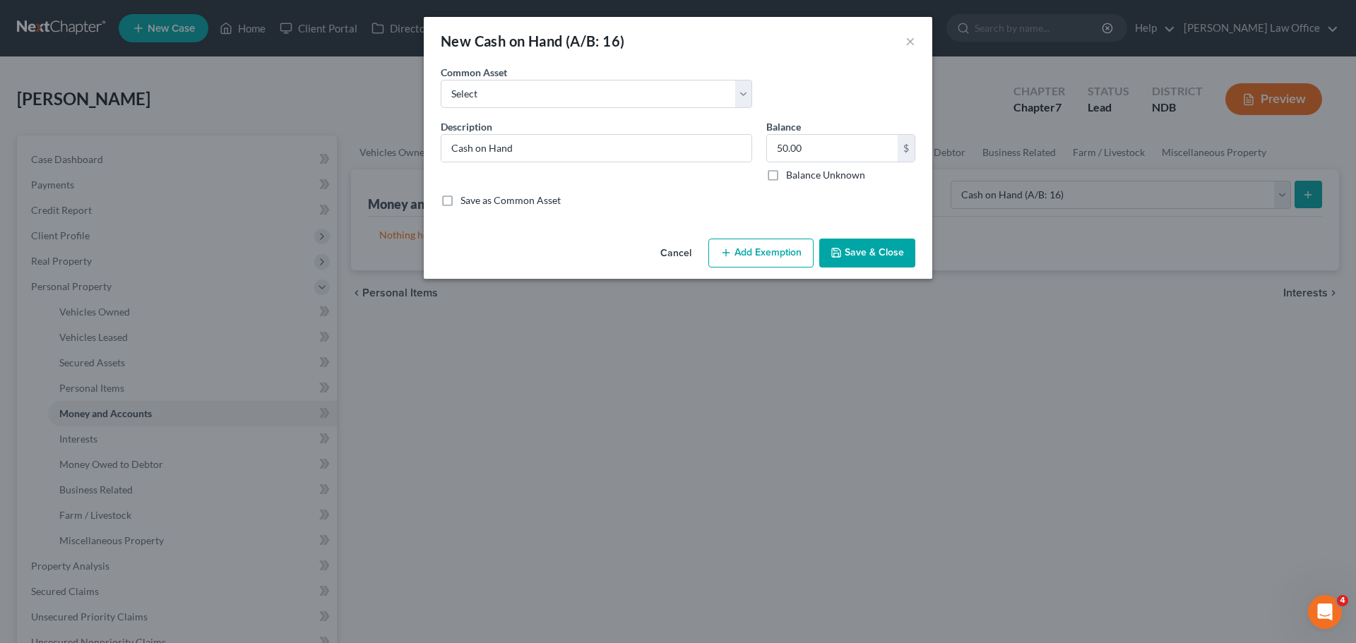
click at [782, 245] on button "Add Exemption" at bounding box center [760, 254] width 105 height 30
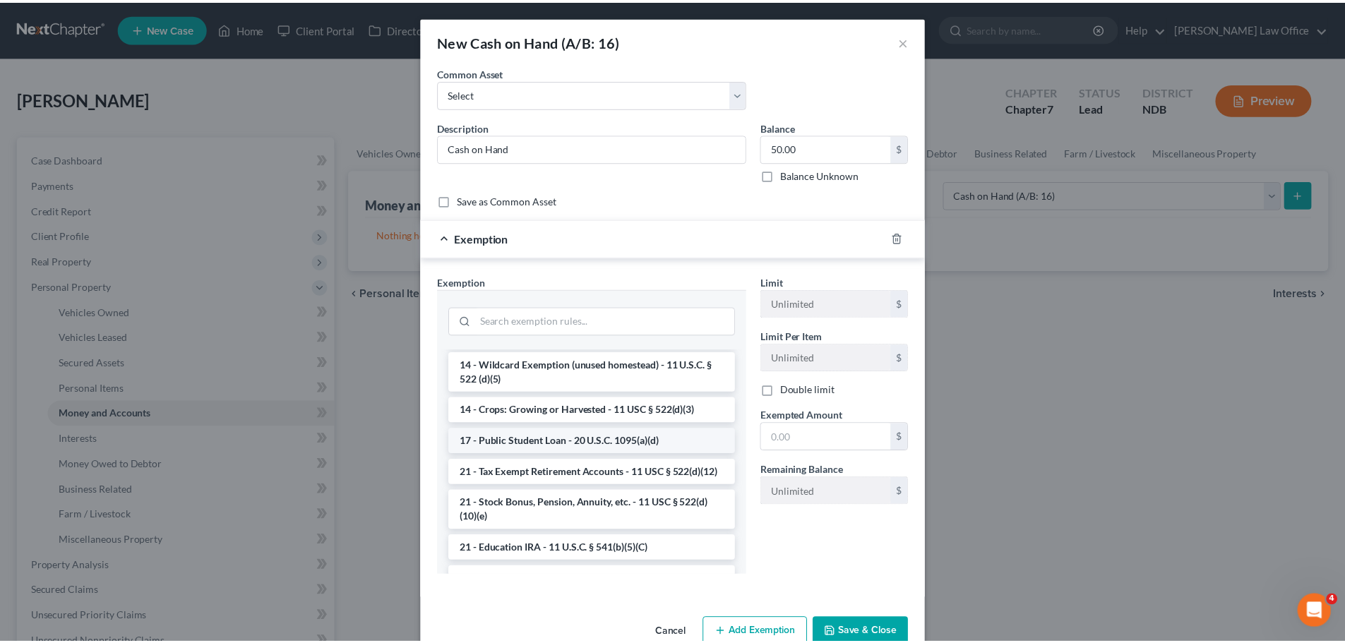
scroll to position [282, 0]
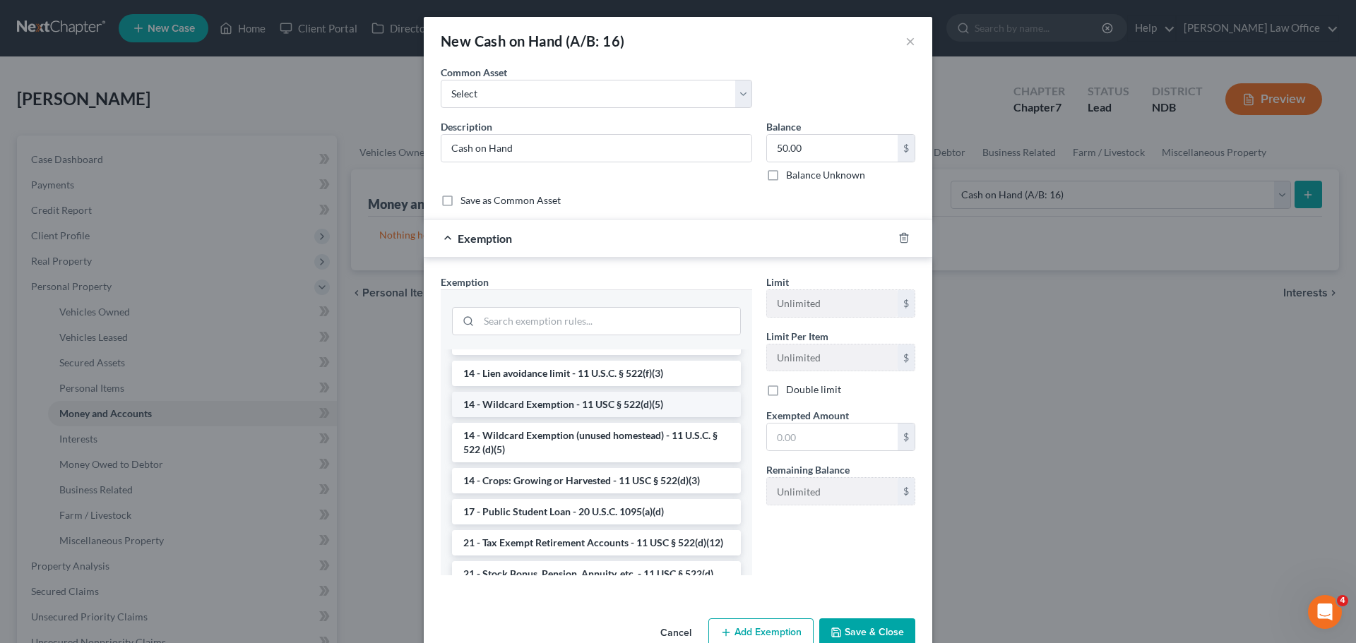
click at [542, 413] on li "14 - Wildcard Exemption - 11 USC § 522(d)(5)" at bounding box center [596, 404] width 289 height 25
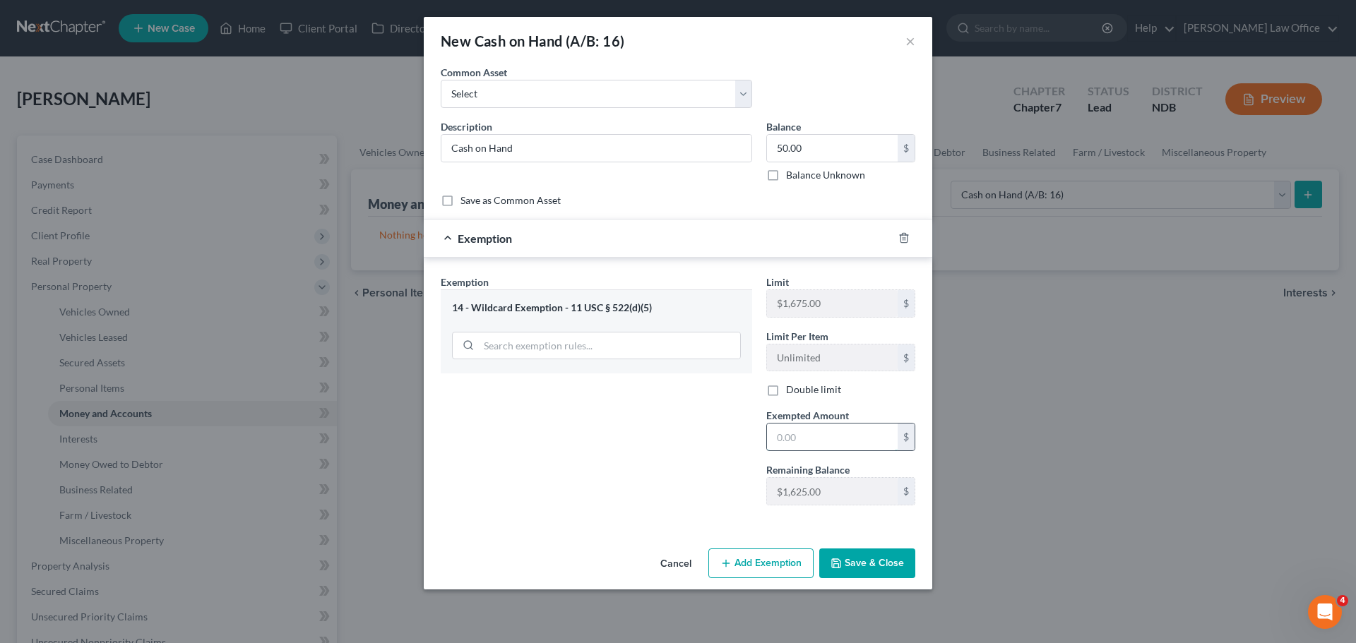
click at [825, 441] on input "text" at bounding box center [832, 437] width 131 height 27
type input "50.00"
click at [901, 565] on button "Save & Close" at bounding box center [867, 564] width 96 height 30
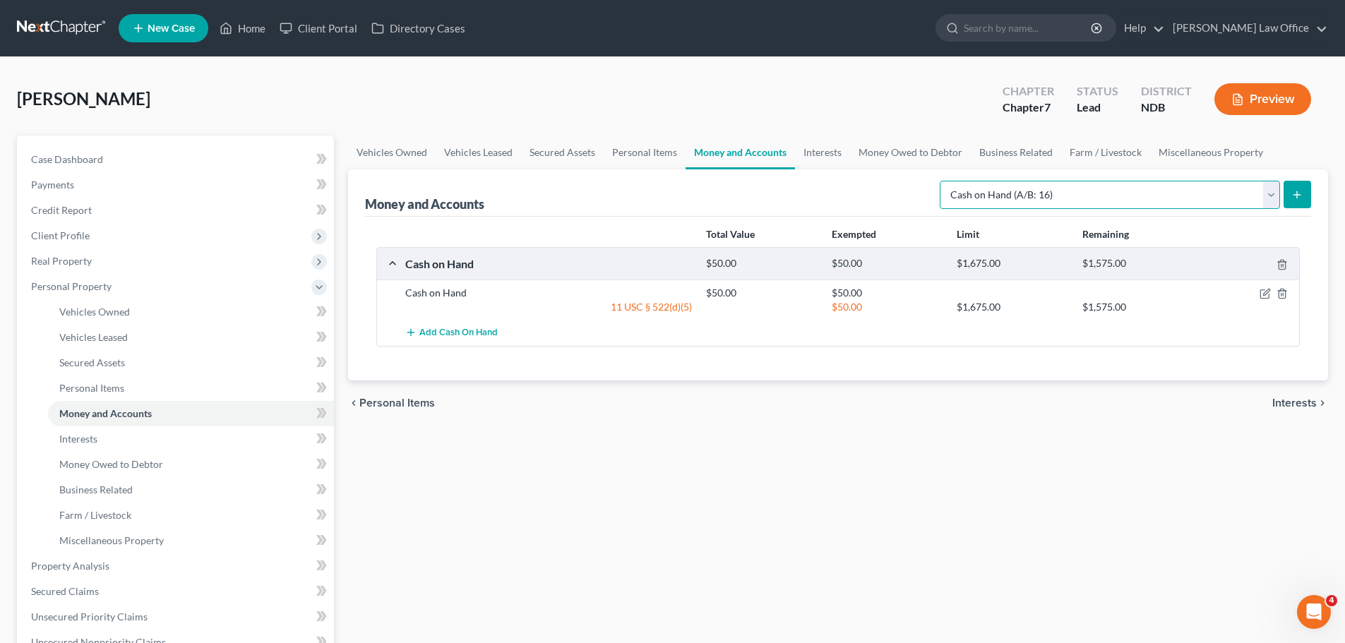
click at [1270, 197] on select "Select Account Type Brokerage (A/B: 18, SOFA: 20) Cash on Hand (A/B: 16) Certif…" at bounding box center [1110, 195] width 340 height 28
select select "savings"
click at [943, 181] on select "Select Account Type Brokerage (A/B: 18, SOFA: 20) Cash on Hand (A/B: 16) Certif…" at bounding box center [1110, 195] width 340 height 28
click at [1294, 191] on icon "submit" at bounding box center [1296, 194] width 11 height 11
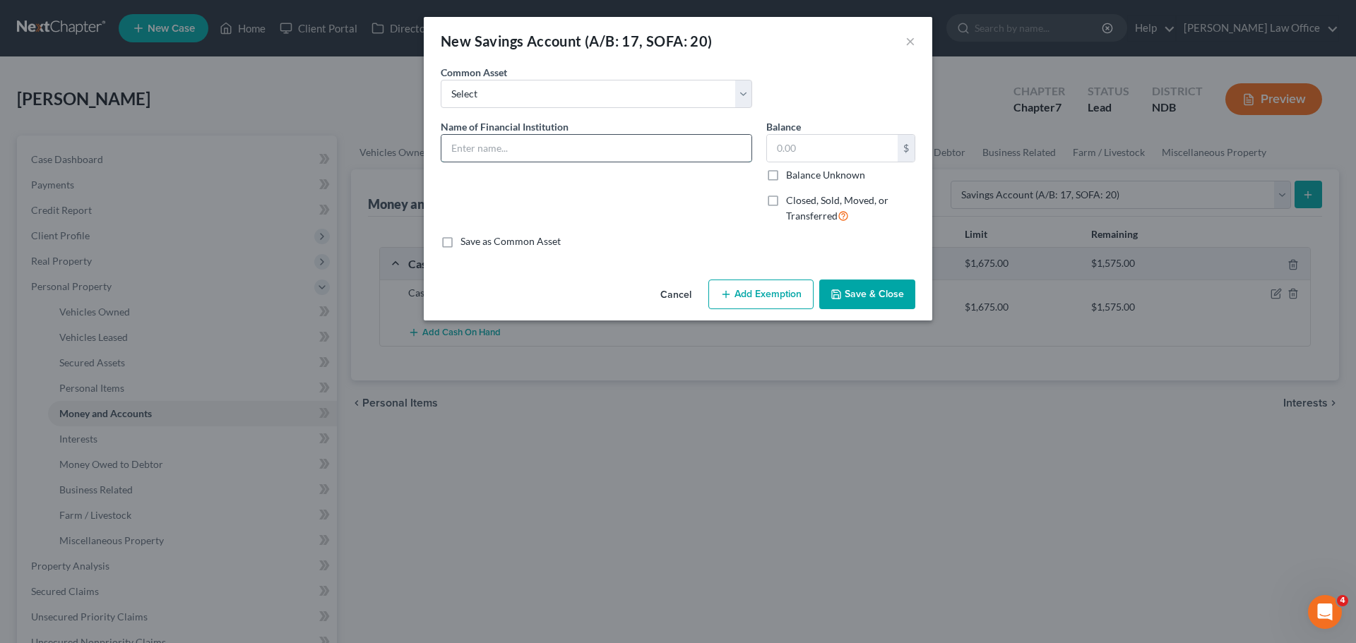
click at [479, 141] on input "text" at bounding box center [596, 148] width 310 height 27
type input "PSCU Savings Account"
click at [786, 176] on label "Balance Unknown" at bounding box center [825, 175] width 79 height 14
click at [792, 176] on input "Balance Unknown" at bounding box center [796, 172] width 9 height 9
checkbox input "true"
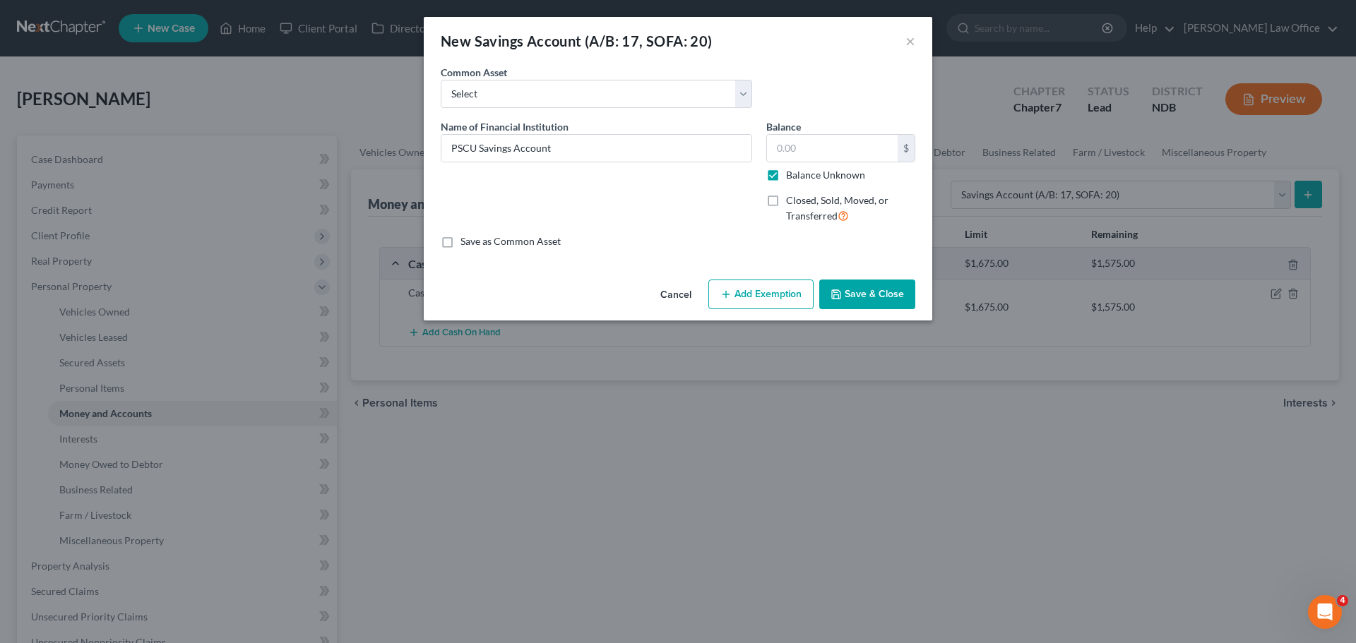
type input "0.00"
click at [853, 292] on button "Save & Close" at bounding box center [867, 295] width 96 height 30
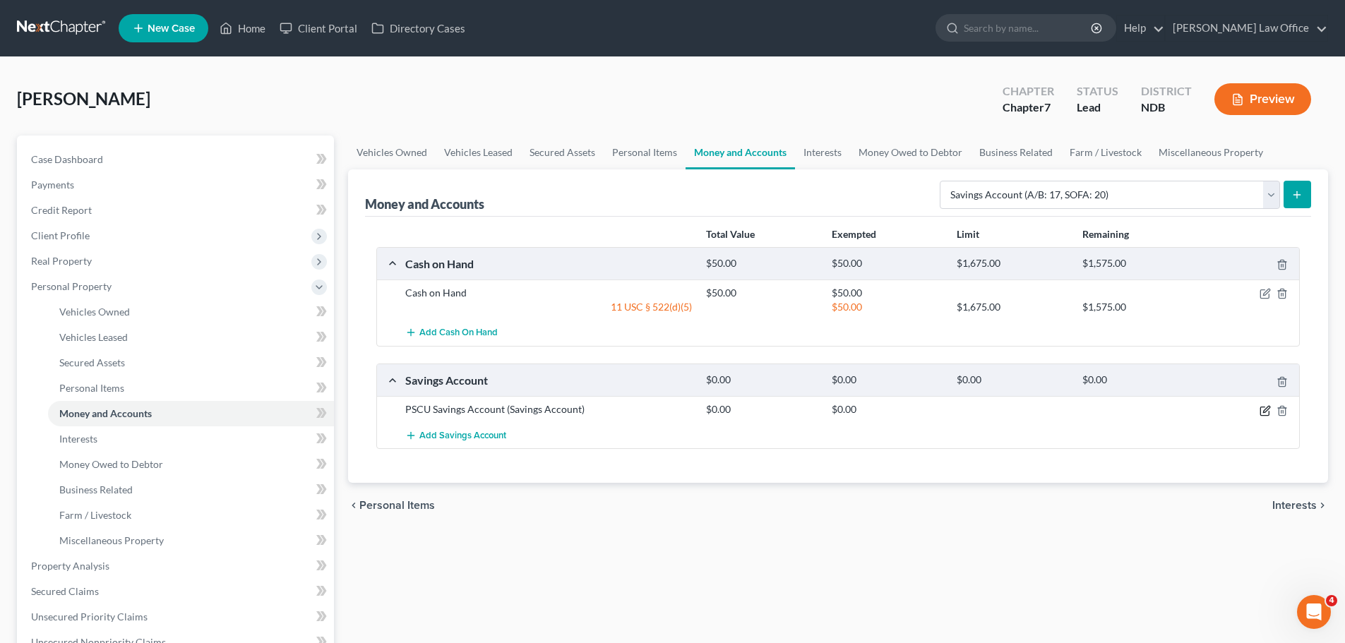
click at [1265, 410] on icon "button" at bounding box center [1265, 410] width 11 height 11
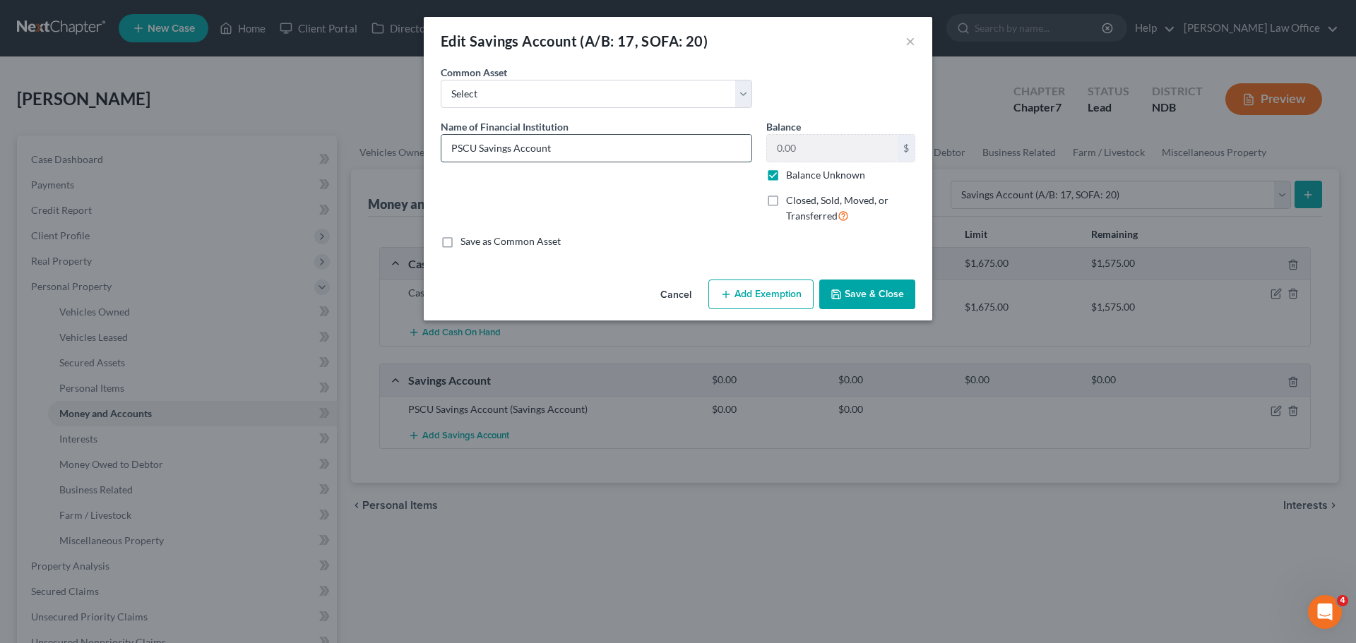
click at [575, 142] on input "PSCU Savings Account" at bounding box center [596, 148] width 310 height 27
type input "PSCU Savings Account ******8449"
click at [847, 293] on button "Save & Close" at bounding box center [867, 295] width 96 height 30
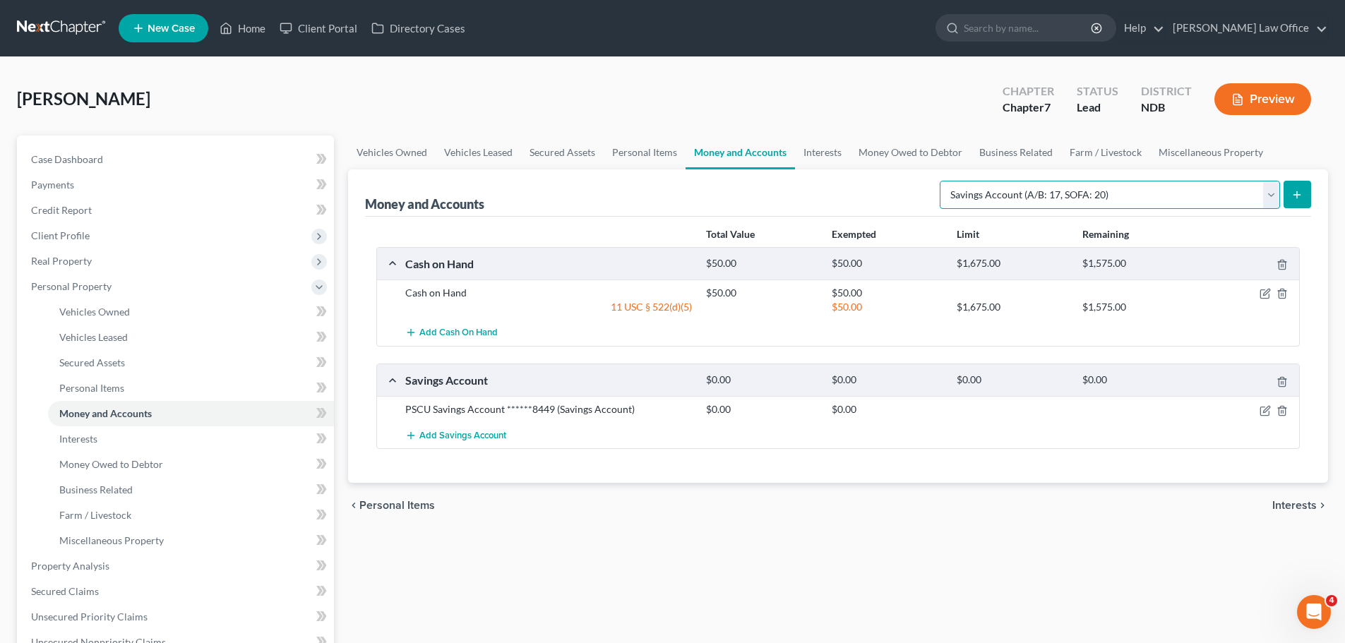
click at [1271, 194] on select "Select Account Type Brokerage (A/B: 18, SOFA: 20) Cash on Hand (A/B: 16) Certif…" at bounding box center [1110, 195] width 340 height 28
click at [1302, 187] on button "submit" at bounding box center [1298, 195] width 28 height 28
click at [1301, 194] on icon "submit" at bounding box center [1296, 194] width 11 height 11
click at [455, 437] on span "Add Savings Account" at bounding box center [462, 435] width 87 height 11
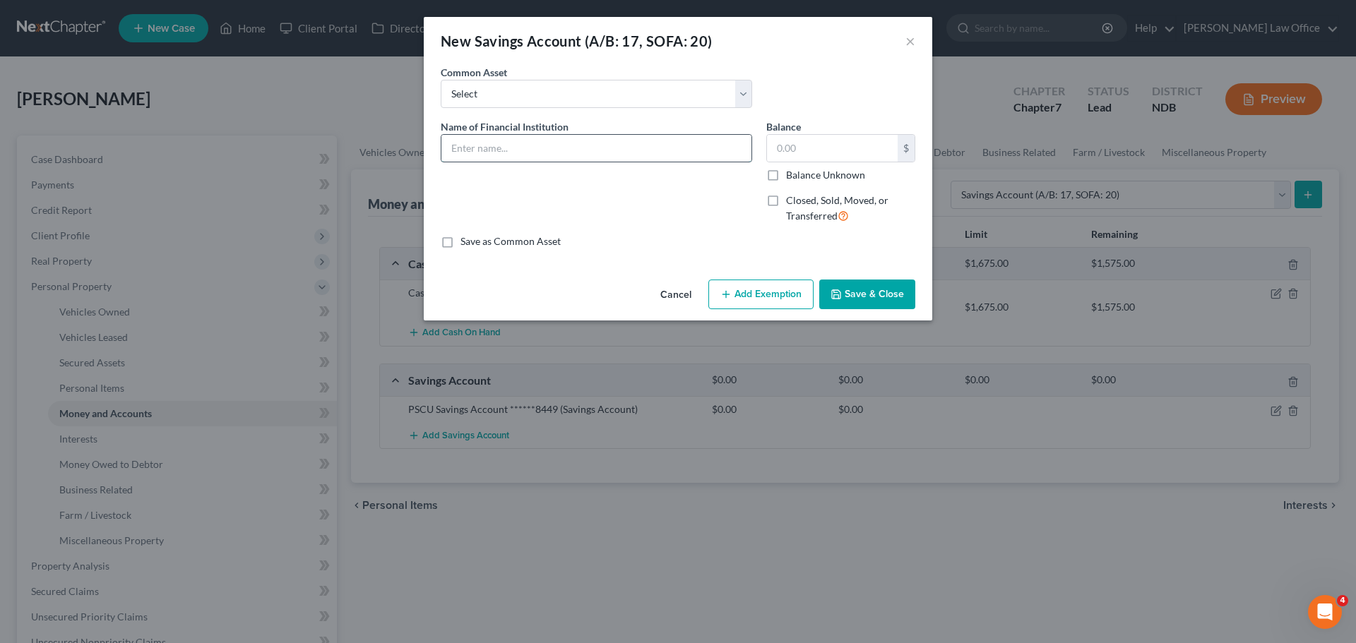
click at [468, 148] on input "text" at bounding box center [596, 148] width 310 height 27
type input "Hunington Savings Account ******4817"
click at [785, 143] on input "text" at bounding box center [832, 148] width 131 height 27
type input "1.00"
click at [859, 299] on button "Save & Close" at bounding box center [867, 295] width 96 height 30
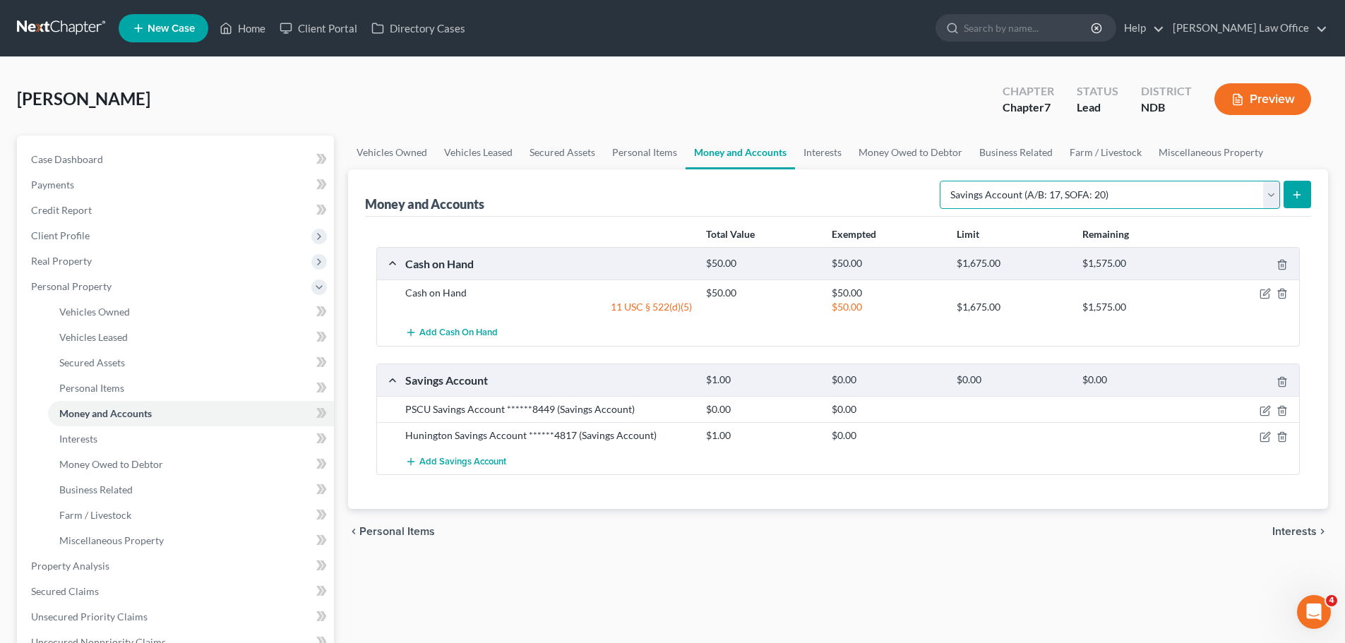
click at [1268, 193] on select "Select Account Type Brokerage (A/B: 18, SOFA: 20) Cash on Hand (A/B: 16) Certif…" at bounding box center [1110, 195] width 340 height 28
select select "checking"
click at [943, 181] on select "Select Account Type Brokerage (A/B: 18, SOFA: 20) Cash on Hand (A/B: 16) Certif…" at bounding box center [1110, 195] width 340 height 28
click at [1298, 189] on icon "submit" at bounding box center [1296, 194] width 11 height 11
click at [1297, 193] on line "submit" at bounding box center [1297, 194] width 0 height 6
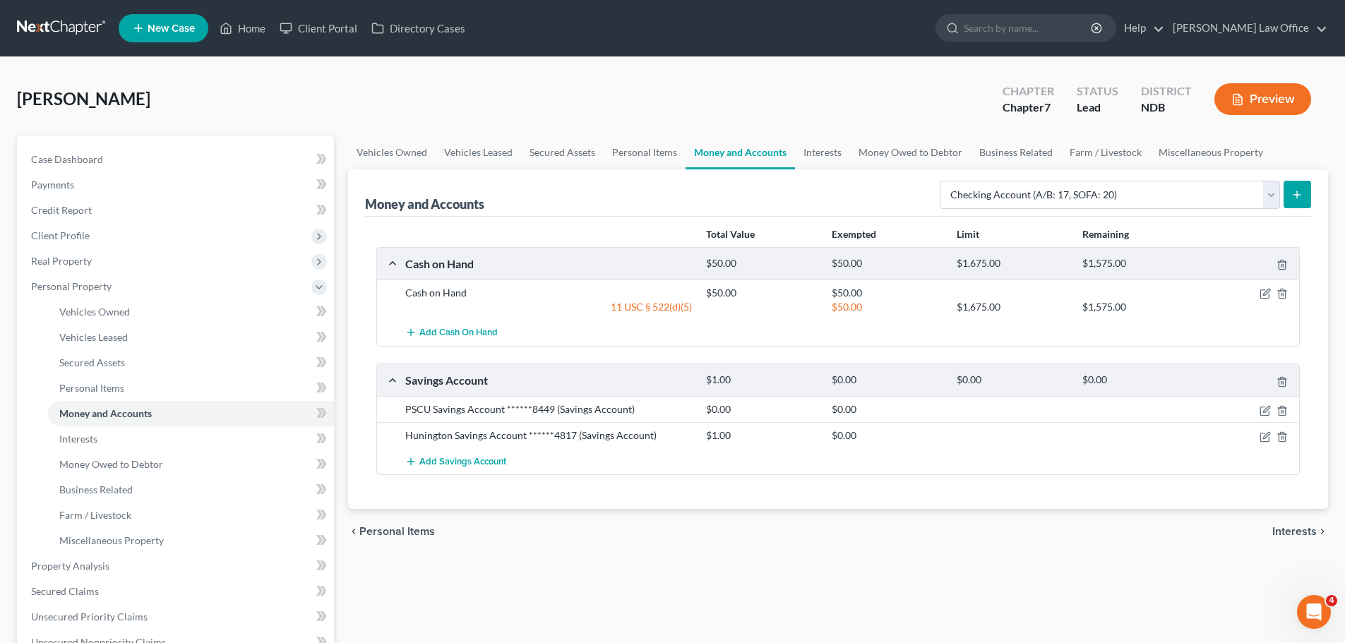
click at [1298, 191] on icon "submit" at bounding box center [1296, 194] width 11 height 11
click at [1274, 194] on select "Select Account Type Brokerage (A/B: 18, SOFA: 20) Cash on Hand (A/B: 16) Certif…" at bounding box center [1110, 195] width 340 height 28
select select "checking"
click at [943, 181] on select "Select Account Type Brokerage (A/B: 18, SOFA: 20) Cash on Hand (A/B: 16) Certif…" at bounding box center [1110, 195] width 340 height 28
click at [1303, 197] on icon "submit" at bounding box center [1296, 194] width 11 height 11
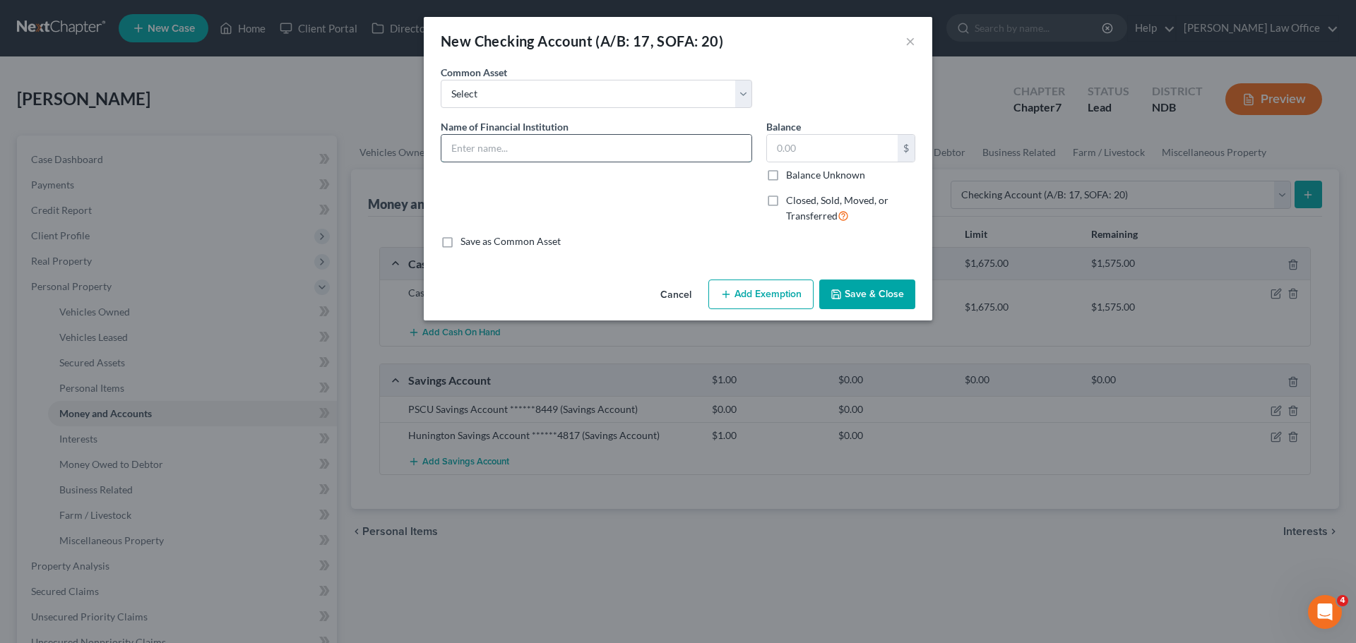
click at [459, 142] on input "text" at bounding box center [596, 148] width 310 height 27
type input "PSCU Checking Account ******8449"
click at [786, 176] on label "Balance Unknown" at bounding box center [825, 175] width 79 height 14
click at [792, 176] on input "Balance Unknown" at bounding box center [796, 172] width 9 height 9
checkbox input "true"
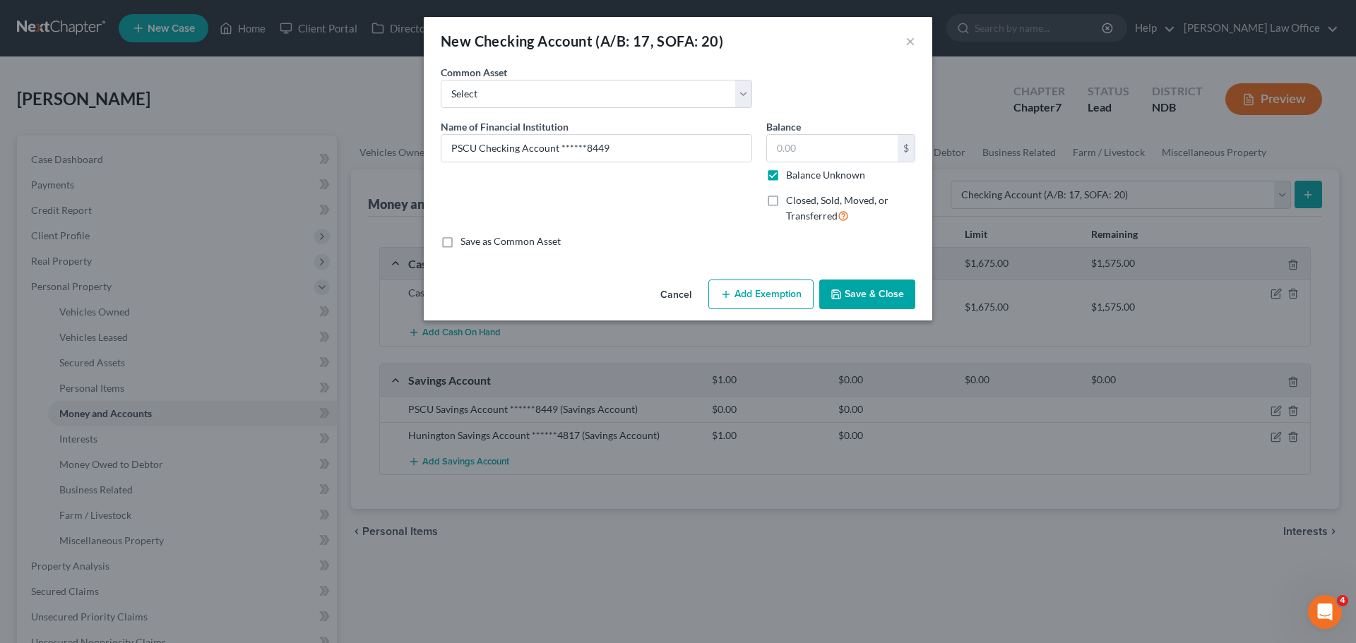
type input "0.00"
click at [863, 299] on button "Save & Close" at bounding box center [867, 295] width 96 height 30
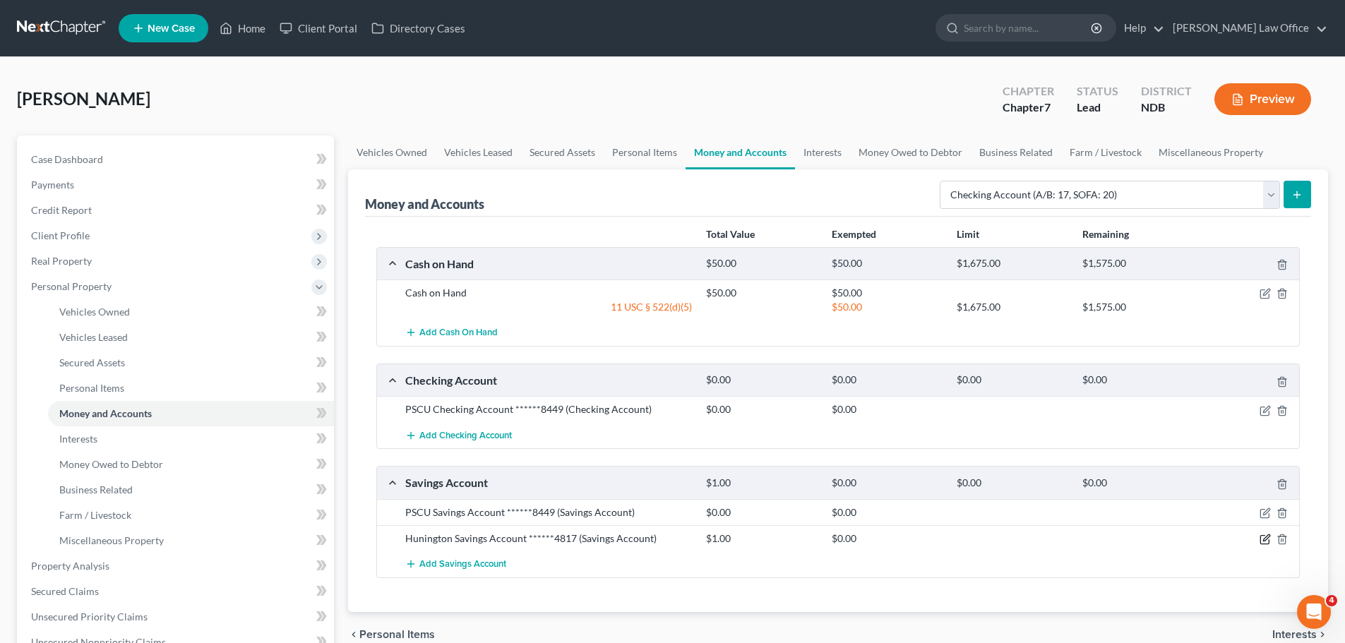
click at [1261, 542] on icon "button" at bounding box center [1265, 539] width 11 height 11
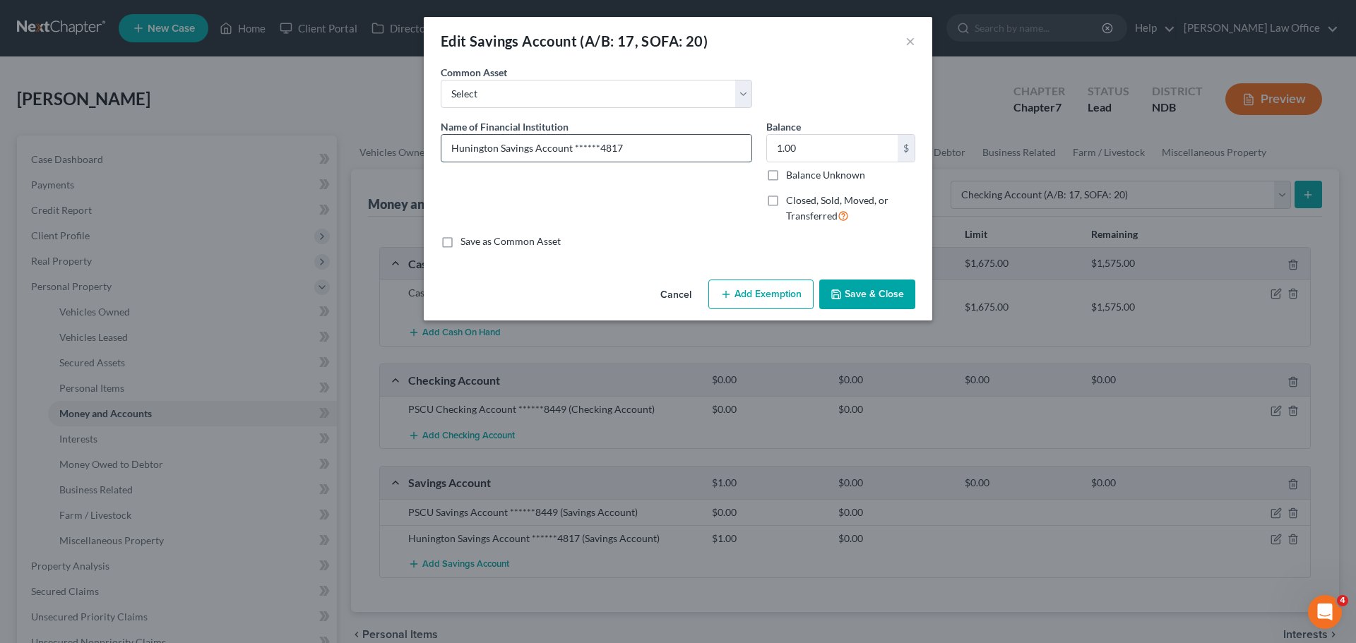
click at [465, 152] on input "Hunington Savings Account ******4817" at bounding box center [596, 148] width 310 height 27
click at [467, 152] on input "Hunington Savings Account ******4817" at bounding box center [596, 148] width 310 height 27
type input "Huntington Savings Account ******4817"
click at [871, 296] on button "Save & Close" at bounding box center [867, 295] width 96 height 30
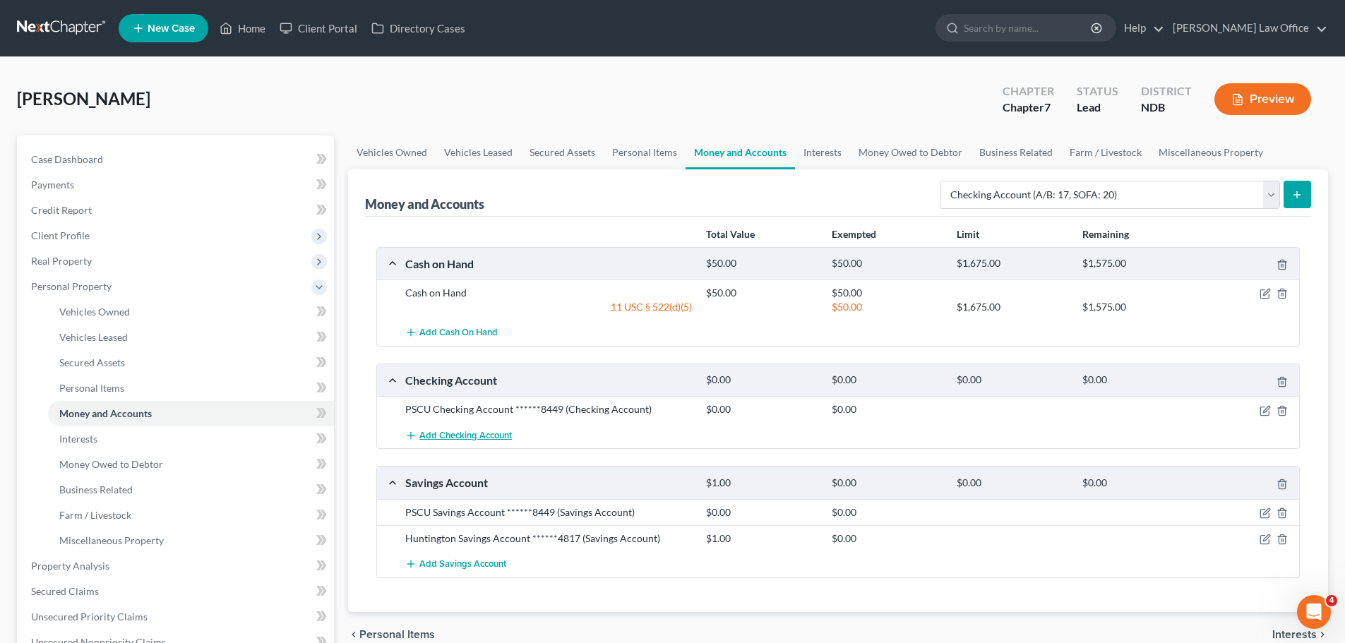
click at [450, 436] on span "Add Checking Account" at bounding box center [465, 435] width 92 height 11
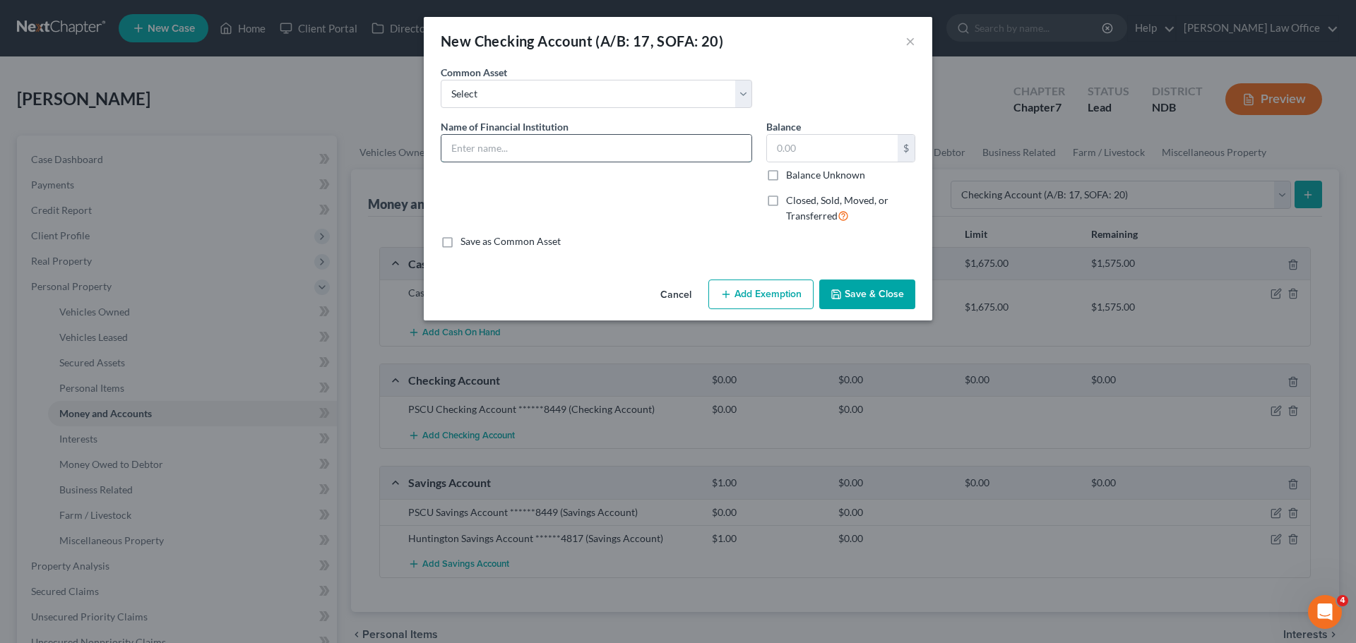
click at [461, 145] on input "text" at bounding box center [596, 148] width 310 height 27
type input "Huntington checking Account ******8449"
click at [786, 179] on label "Balance Unknown" at bounding box center [825, 175] width 79 height 14
click at [792, 177] on input "Balance Unknown" at bounding box center [796, 172] width 9 height 9
checkbox input "true"
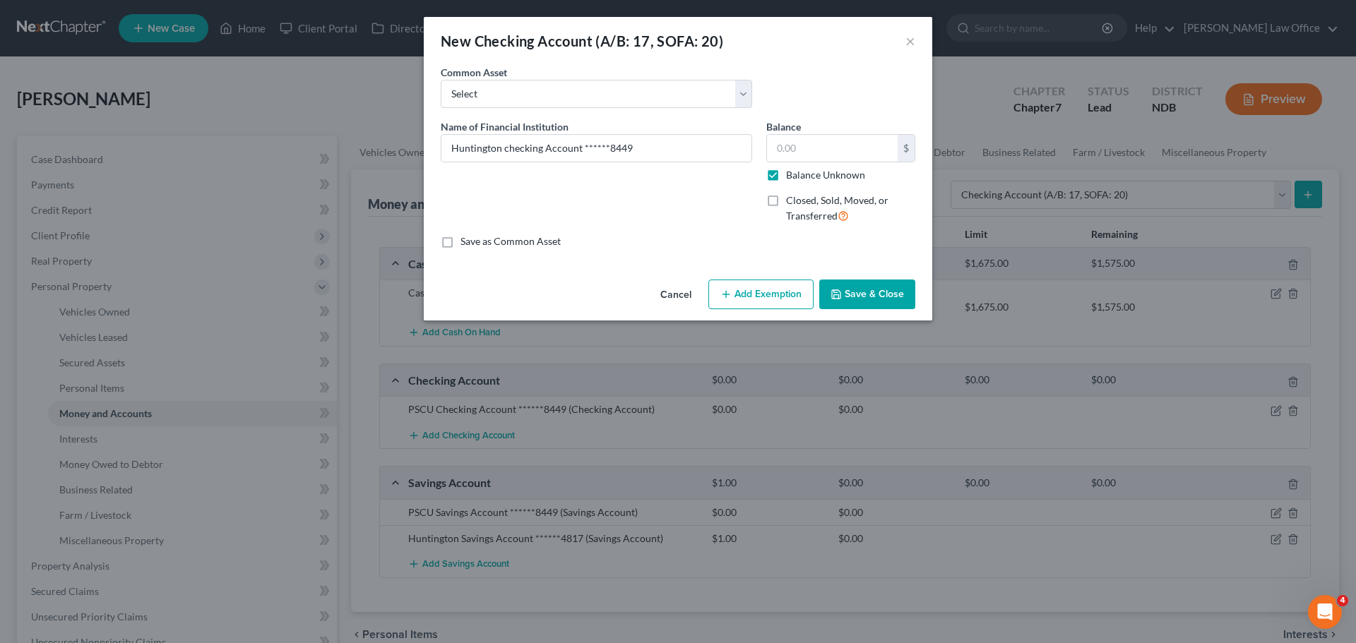
type input "0.00"
click at [864, 297] on button "Save & Close" at bounding box center [867, 295] width 96 height 30
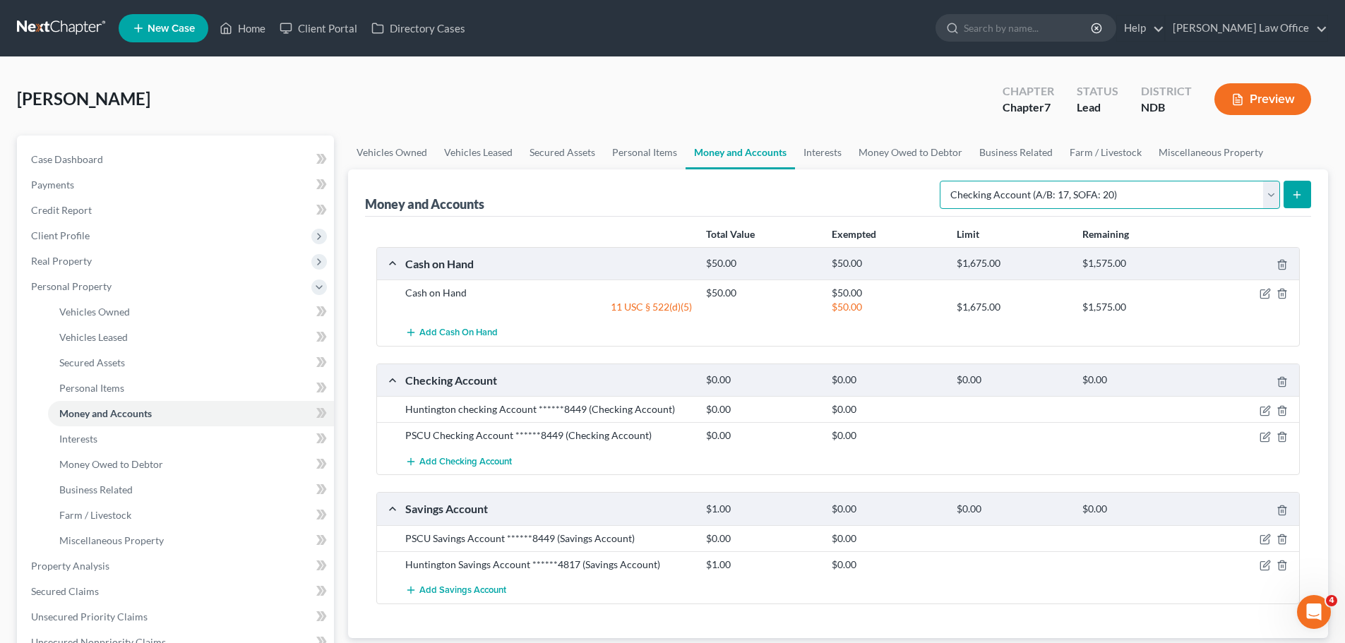
click at [1268, 197] on select "Select Account Type Brokerage (A/B: 18, SOFA: 20) Cash on Hand (A/B: 16) Certif…" at bounding box center [1110, 195] width 340 height 28
click at [823, 155] on link "Interests" at bounding box center [822, 153] width 55 height 34
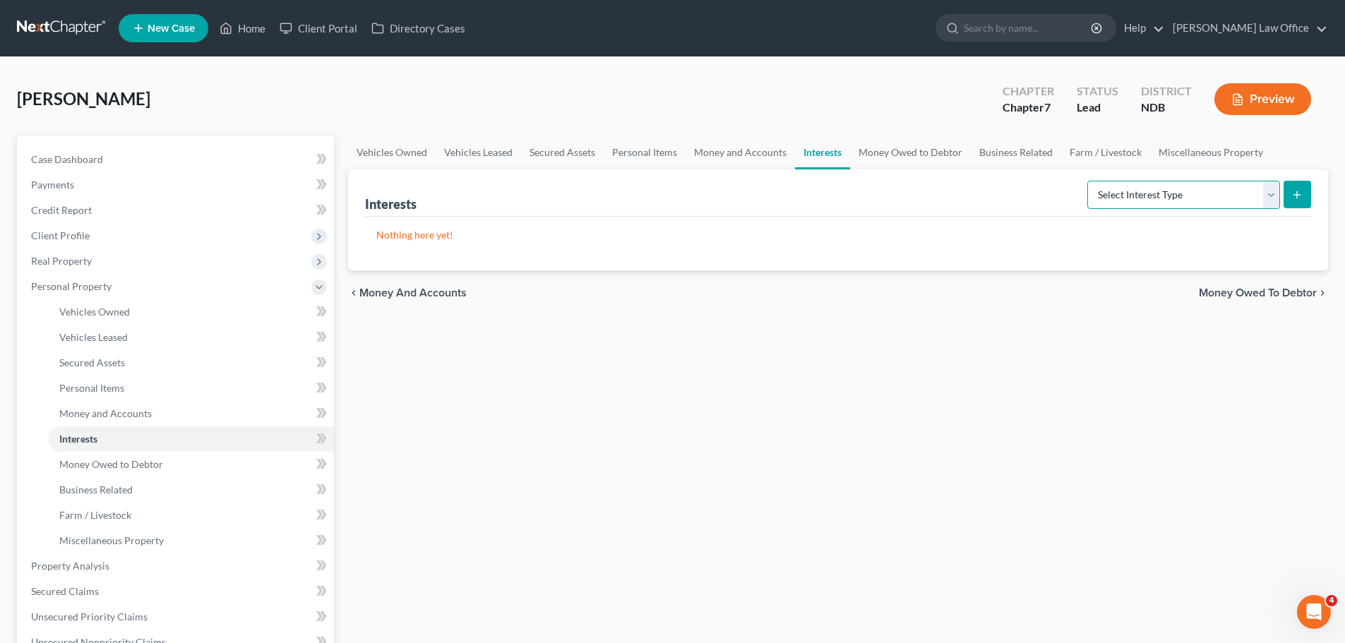
click at [1273, 195] on select "Select Interest Type 401K (A/B: 21) Annuity (A/B: 23) Bond (A/B: 18) Education …" at bounding box center [1183, 195] width 193 height 28
click at [1292, 198] on icon "submit" at bounding box center [1296, 194] width 11 height 11
click at [713, 151] on link "Money and Accounts" at bounding box center [740, 153] width 109 height 34
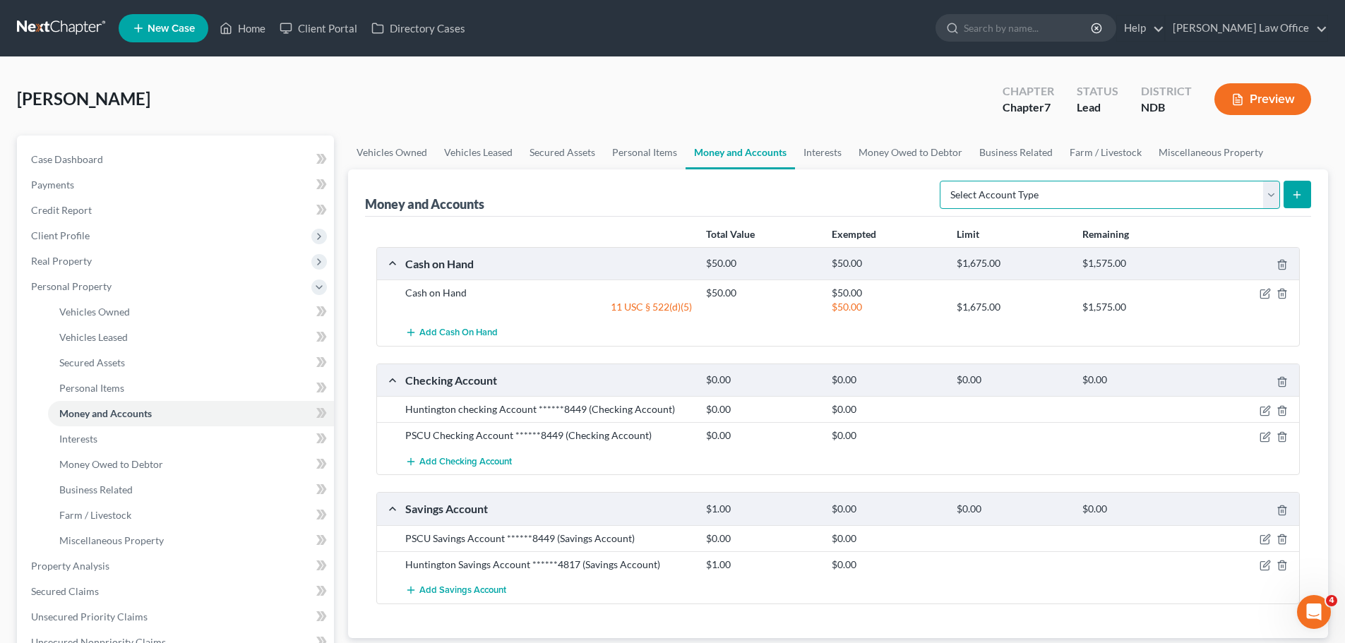
click at [1271, 196] on select "Select Account Type Brokerage (A/B: 18, SOFA: 20) Cash on Hand (A/B: 16) Certif…" at bounding box center [1110, 195] width 340 height 28
select select "other"
click at [943, 181] on select "Select Account Type Brokerage (A/B: 18, SOFA: 20) Cash on Hand (A/B: 16) Certif…" at bounding box center [1110, 195] width 340 height 28
click at [1298, 197] on icon "submit" at bounding box center [1296, 194] width 11 height 11
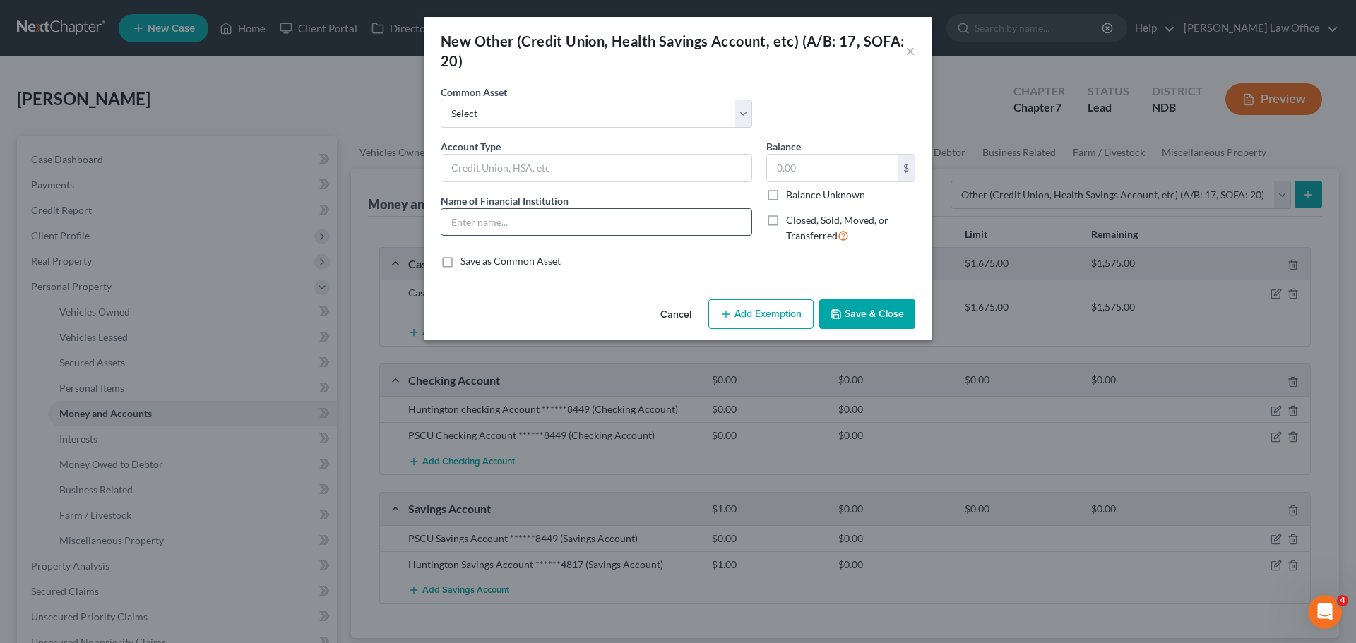
click at [457, 215] on input "text" at bounding box center [596, 222] width 310 height 27
click at [474, 172] on input "text" at bounding box center [596, 168] width 310 height 27
type input "HSA"
click at [472, 217] on input "text" at bounding box center [596, 222] width 310 height 27
type input "Health Equity HSA ******3010"
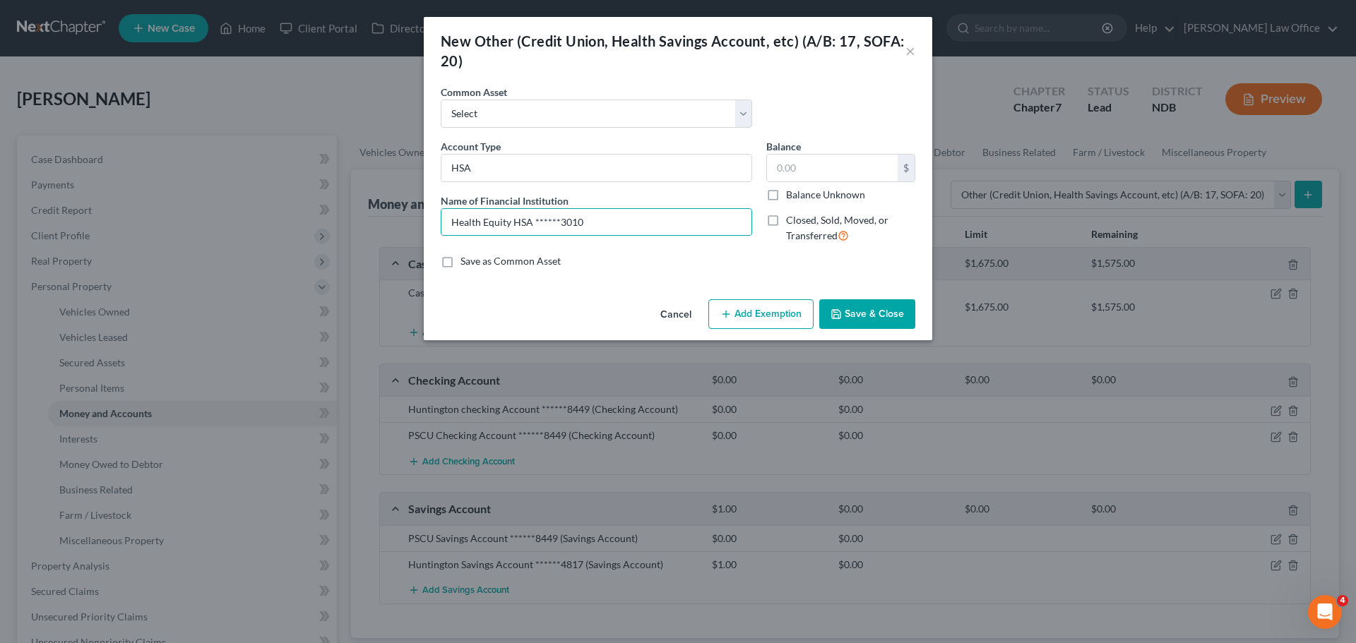
click at [786, 197] on label "Balance Unknown" at bounding box center [825, 195] width 79 height 14
click at [792, 197] on input "Balance Unknown" at bounding box center [796, 192] width 9 height 9
checkbox input "true"
type input "0.00"
click at [849, 313] on button "Save & Close" at bounding box center [867, 314] width 96 height 30
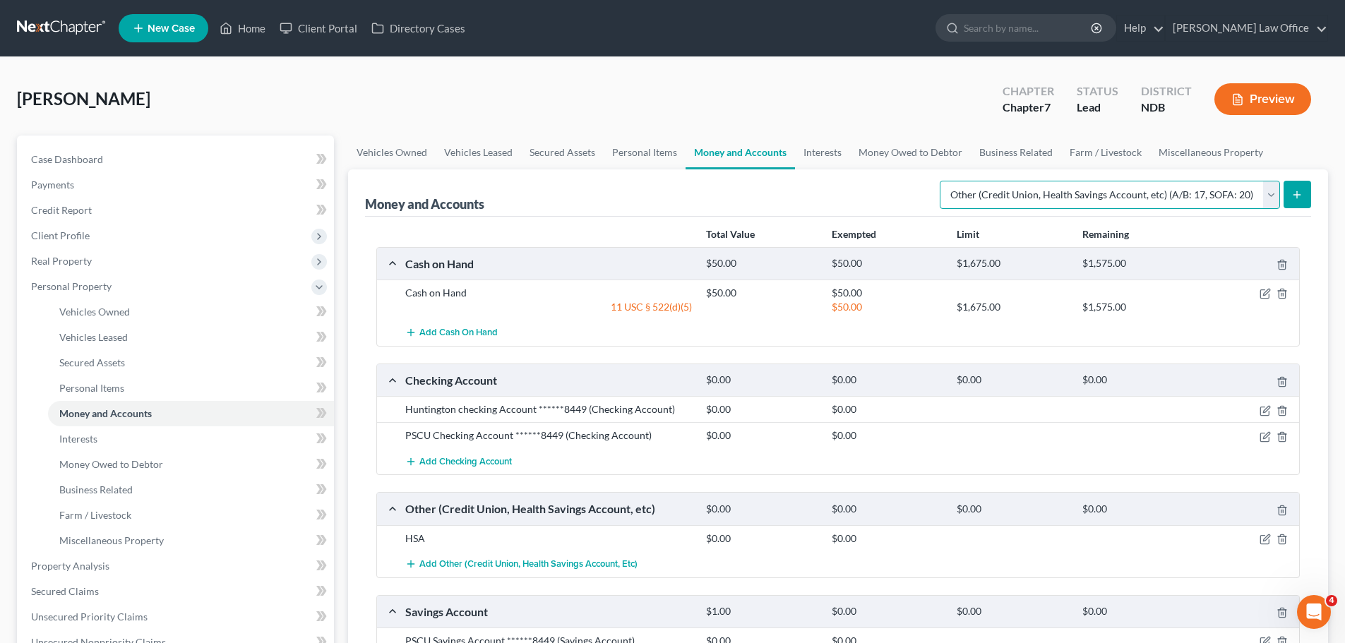
click at [1273, 197] on select "Select Account Type Brokerage (A/B: 18, SOFA: 20) Cash on Hand (A/B: 16) Certif…" at bounding box center [1110, 195] width 340 height 28
click at [814, 154] on link "Interests" at bounding box center [822, 153] width 55 height 34
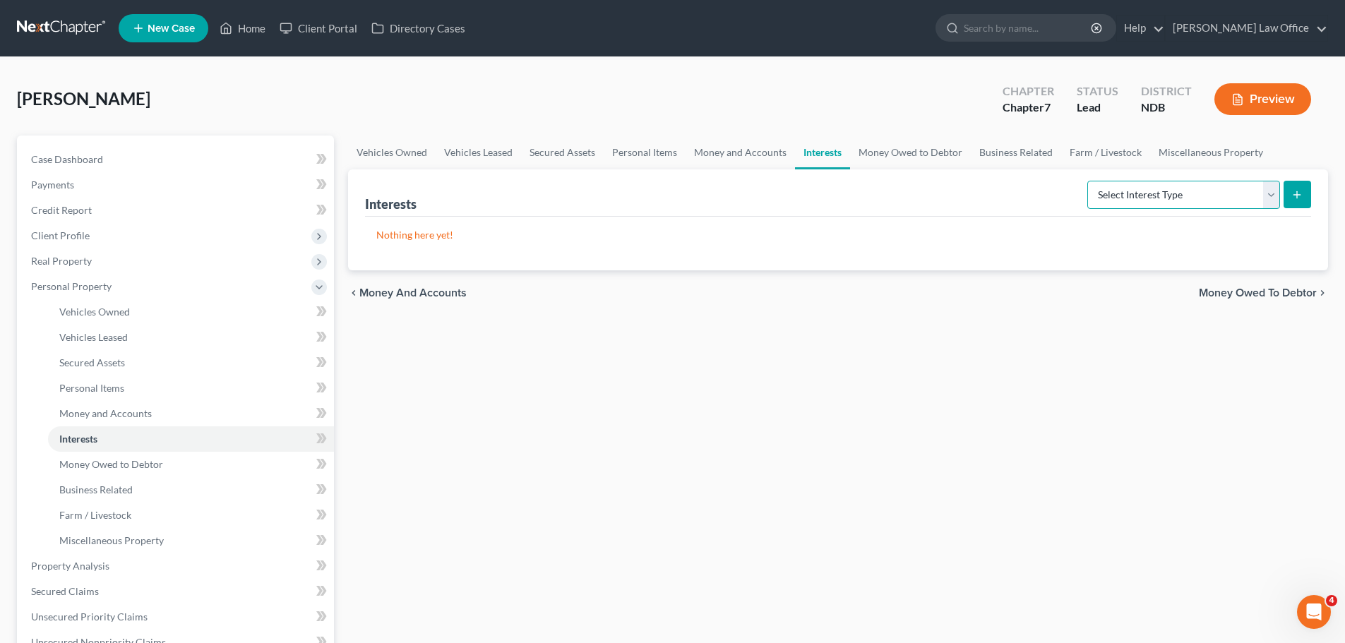
click at [1268, 192] on select "Select Interest Type 401K (A/B: 21) Annuity (A/B: 23) Bond (A/B: 18) Education …" at bounding box center [1183, 195] width 193 height 28
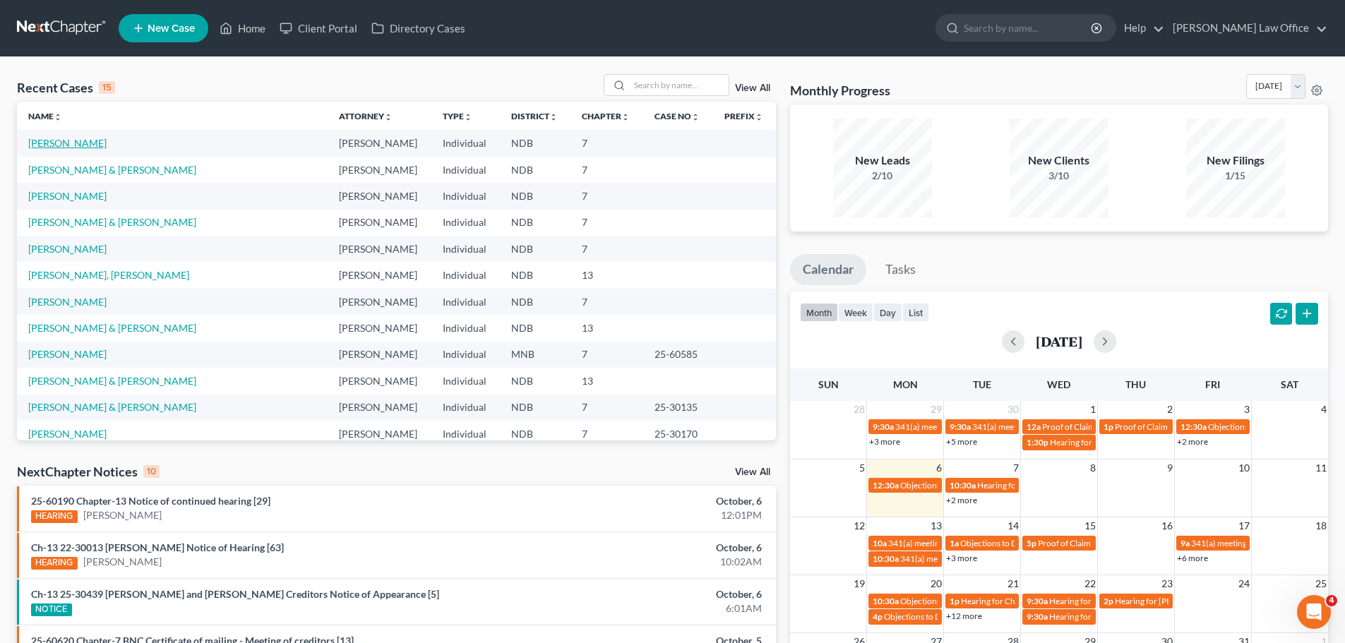
click at [56, 142] on link "[PERSON_NAME]" at bounding box center [67, 143] width 78 height 12
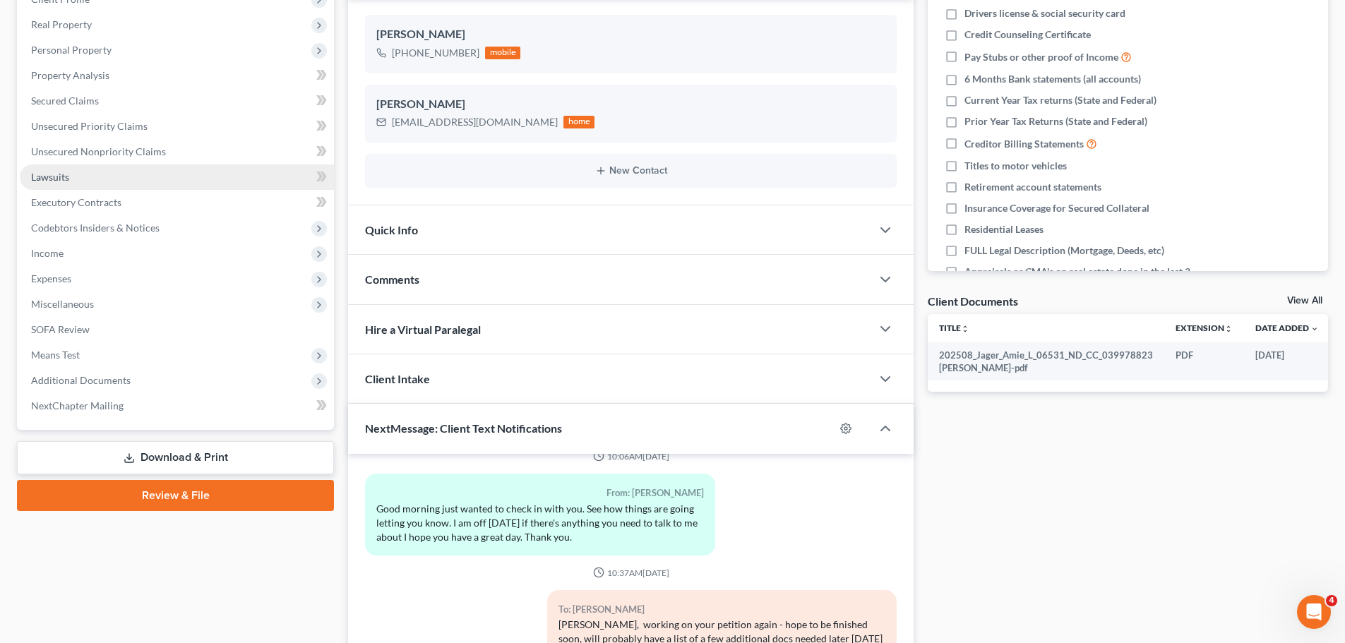
scroll to position [212, 0]
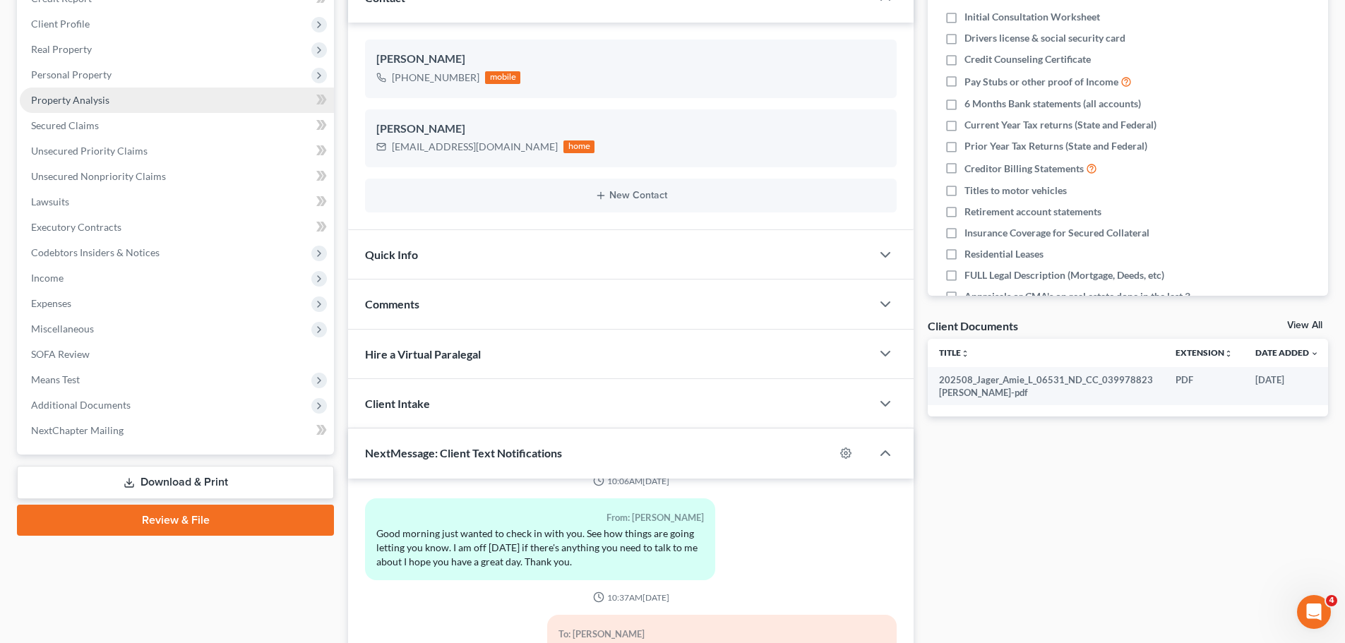
click at [88, 102] on span "Property Analysis" at bounding box center [70, 100] width 78 height 12
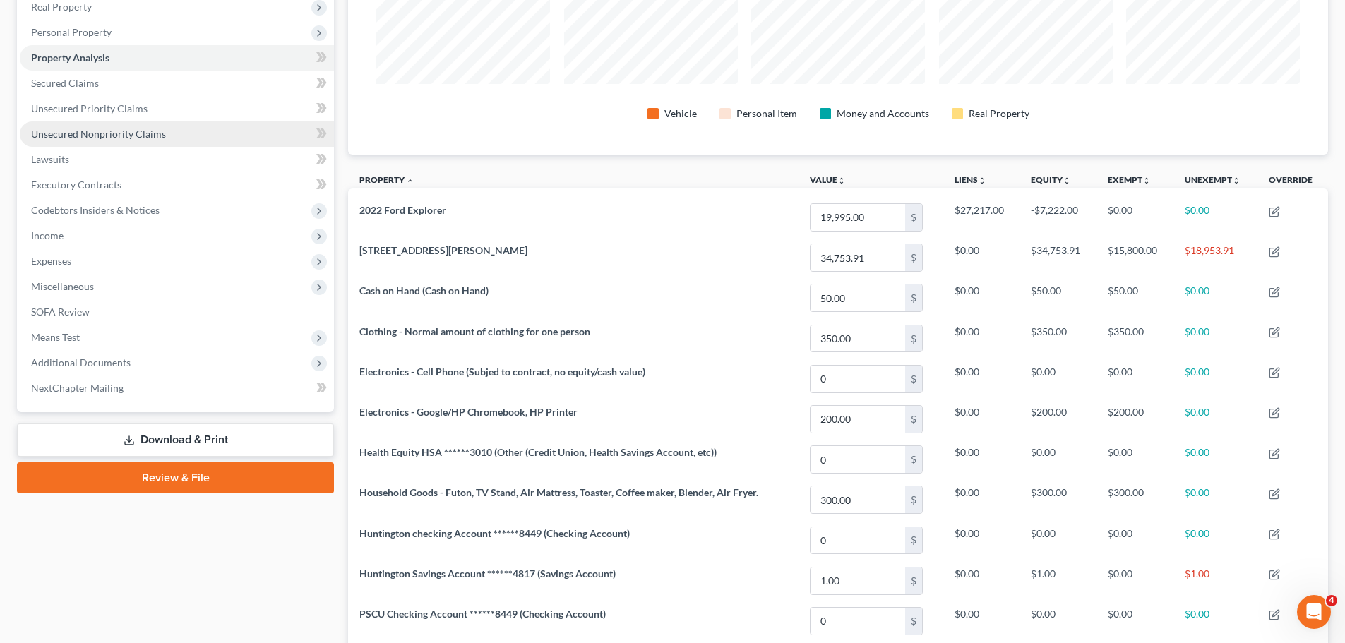
scroll to position [189, 0]
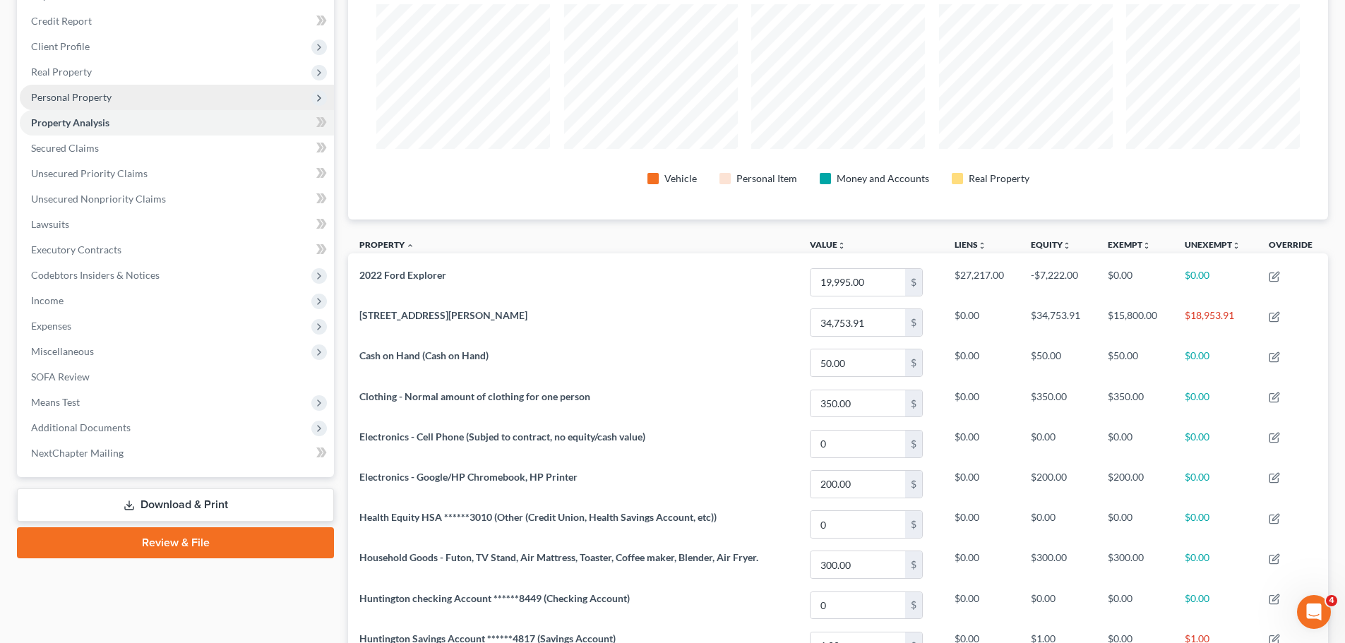
click at [76, 101] on span "Personal Property" at bounding box center [71, 97] width 80 height 12
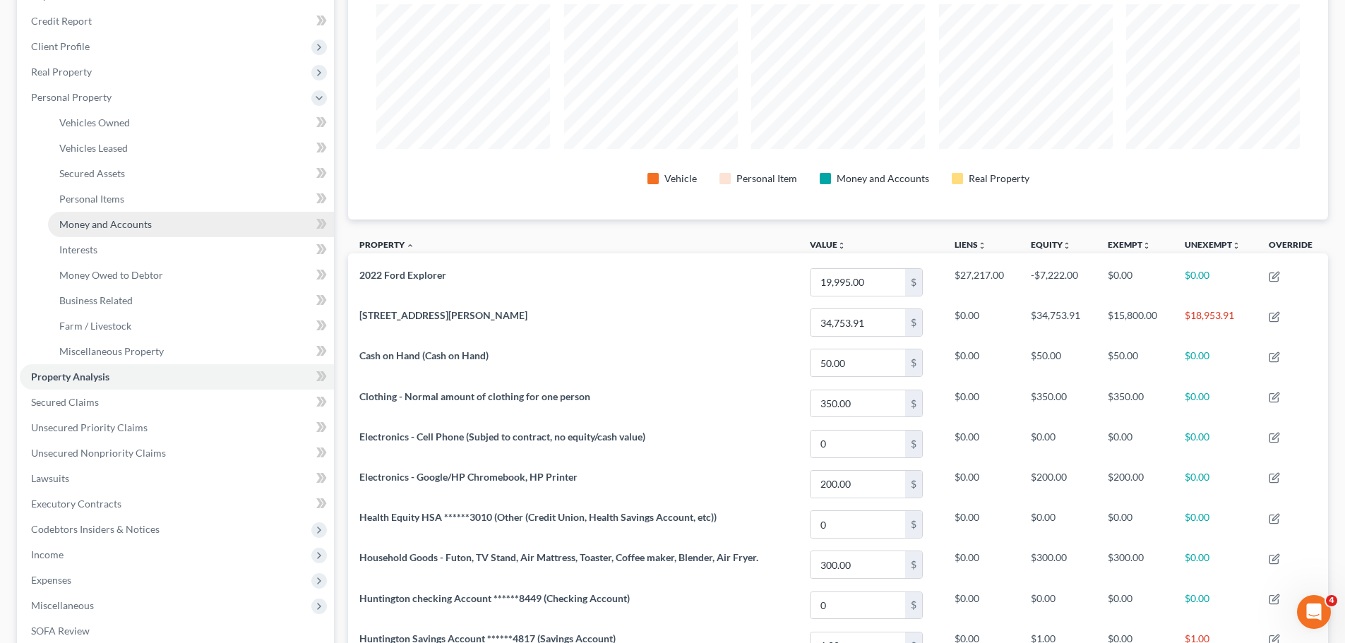
click at [92, 223] on span "Money and Accounts" at bounding box center [105, 224] width 92 height 12
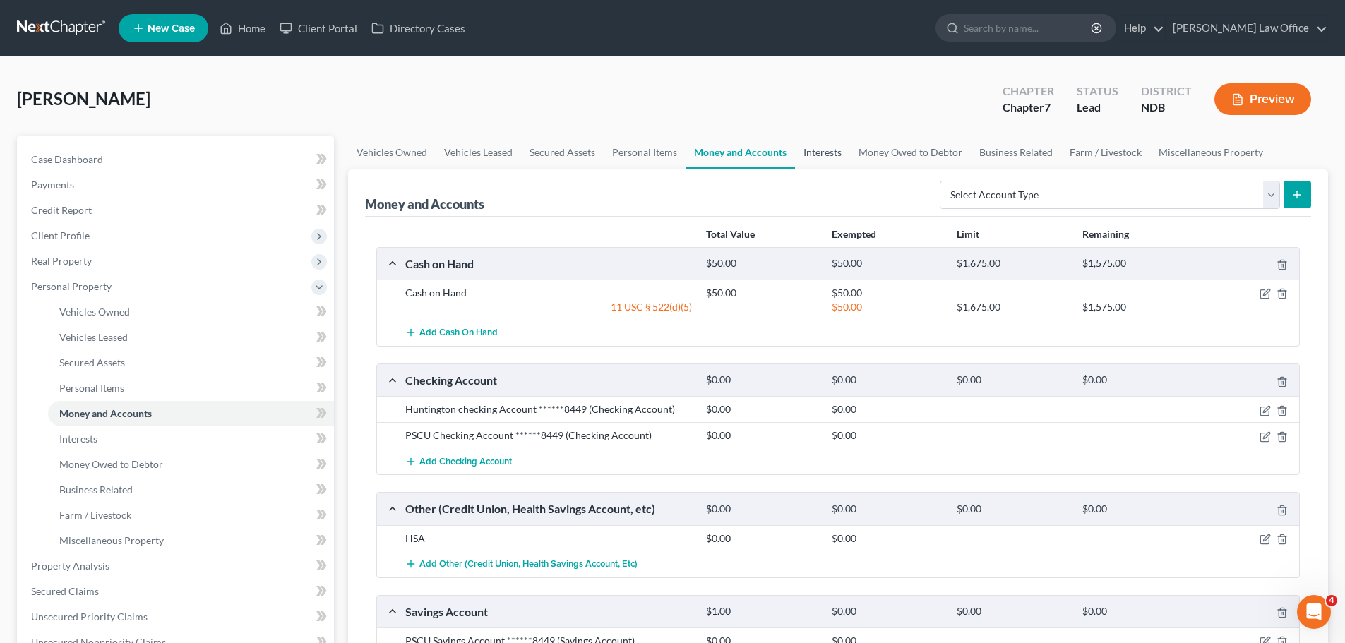
click at [816, 155] on link "Interests" at bounding box center [822, 153] width 55 height 34
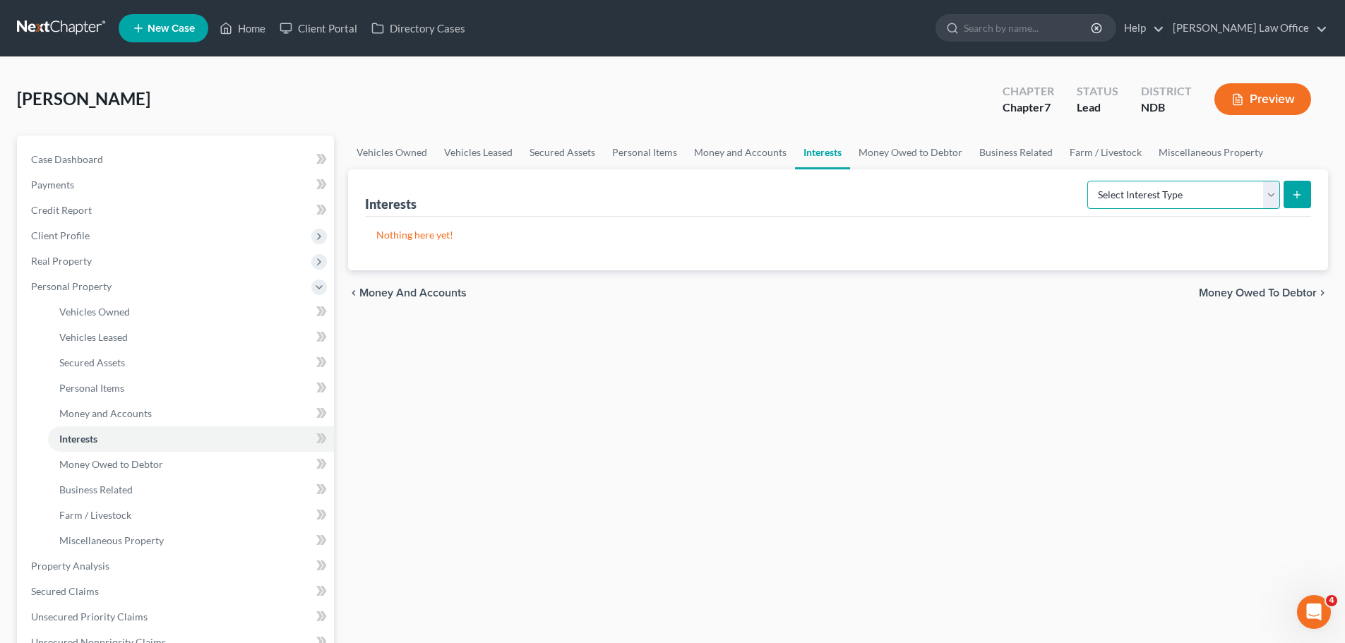
click at [1267, 196] on select "Select Interest Type 401K (A/B: 21) Annuity (A/B: 23) Bond (A/B: 18) Education …" at bounding box center [1183, 195] width 193 height 28
select select "other_retirement_plan"
click at [1089, 181] on select "Select Interest Type 401K (A/B: 21) Annuity (A/B: 23) Bond (A/B: 18) Education …" at bounding box center [1183, 195] width 193 height 28
click at [1302, 192] on icon "submit" at bounding box center [1296, 194] width 11 height 11
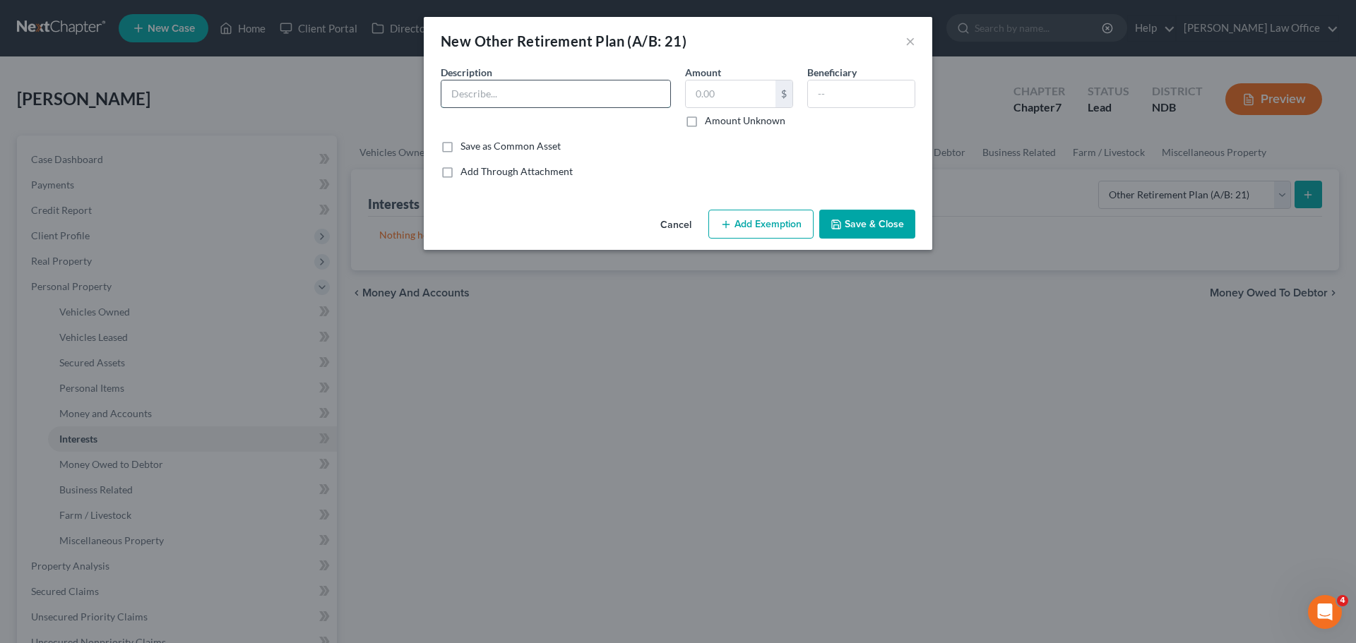
click at [475, 85] on input "text" at bounding box center [555, 93] width 229 height 27
type input "Fidelity TIAA 403B"
type input "40,000.00"
click at [839, 92] on input "text" at bounding box center [861, 93] width 107 height 27
type input "Debtor"
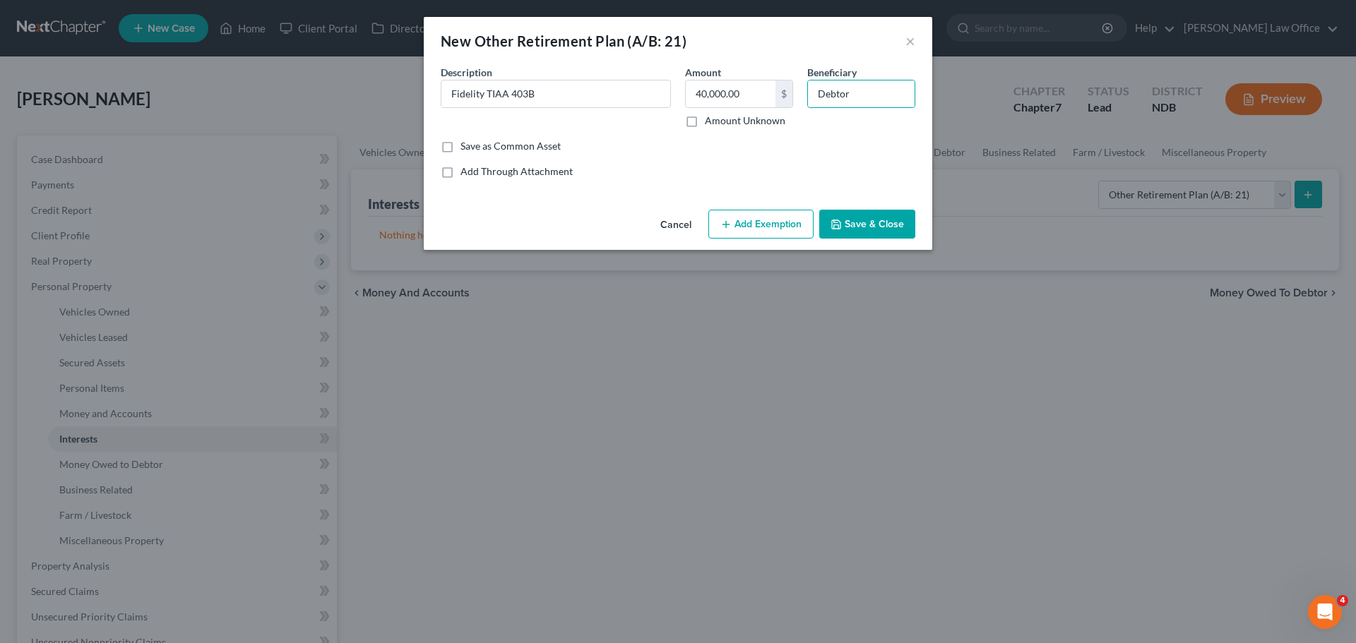
click at [867, 224] on button "Save & Close" at bounding box center [867, 225] width 96 height 30
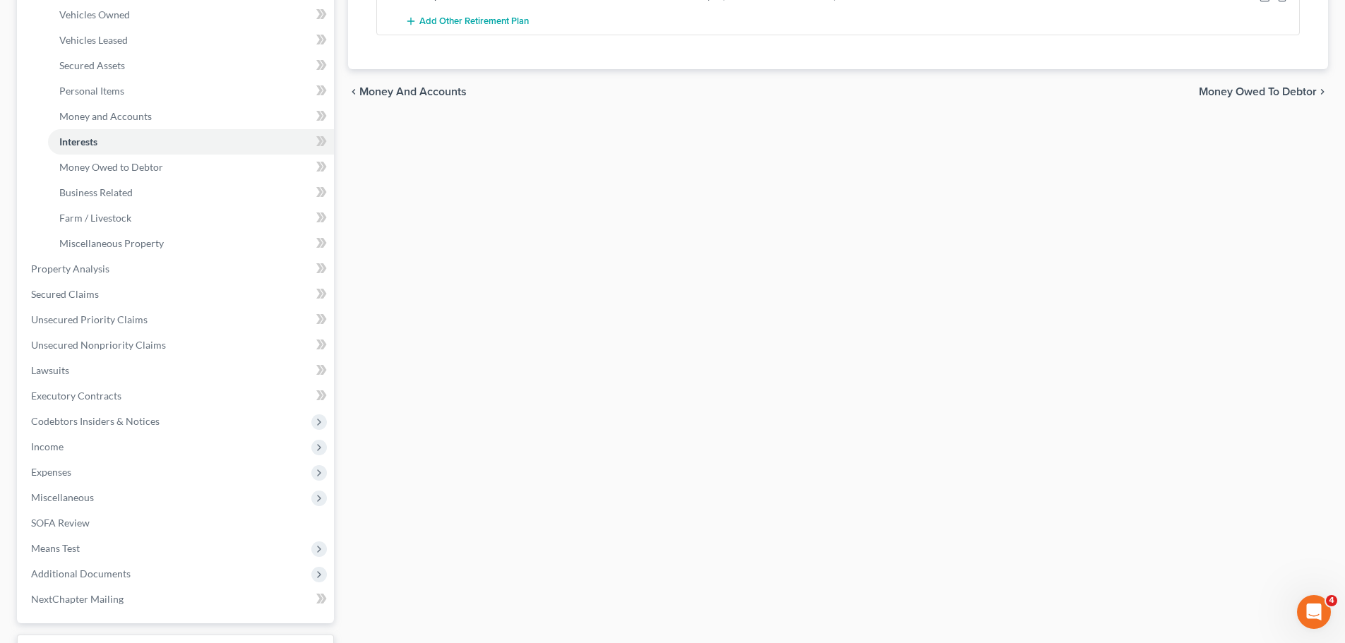
scroll to position [353, 0]
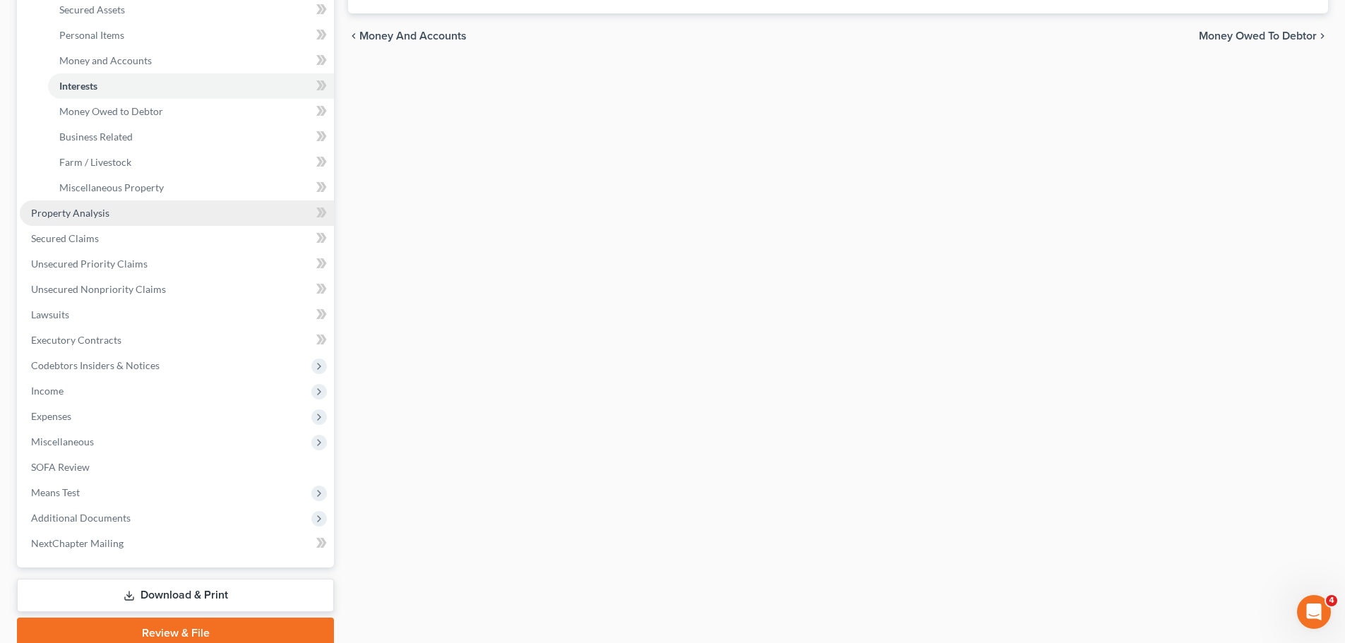
click at [85, 213] on span "Property Analysis" at bounding box center [70, 213] width 78 height 12
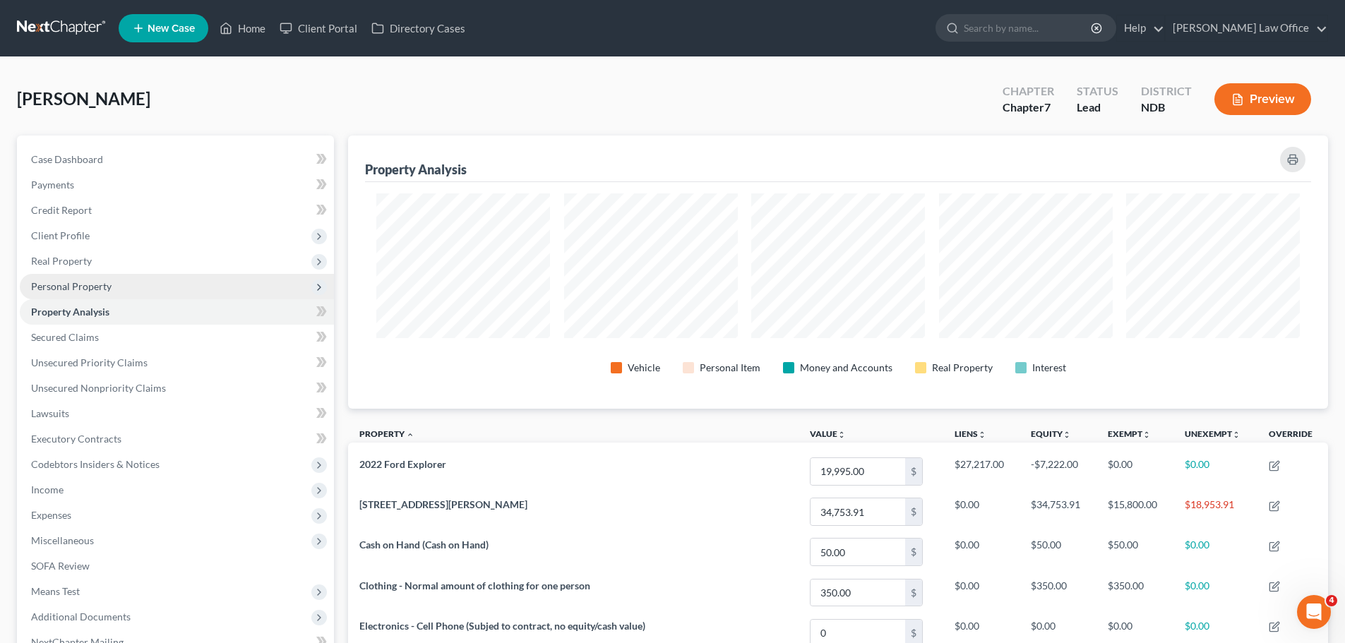
click at [83, 286] on span "Personal Property" at bounding box center [71, 286] width 80 height 12
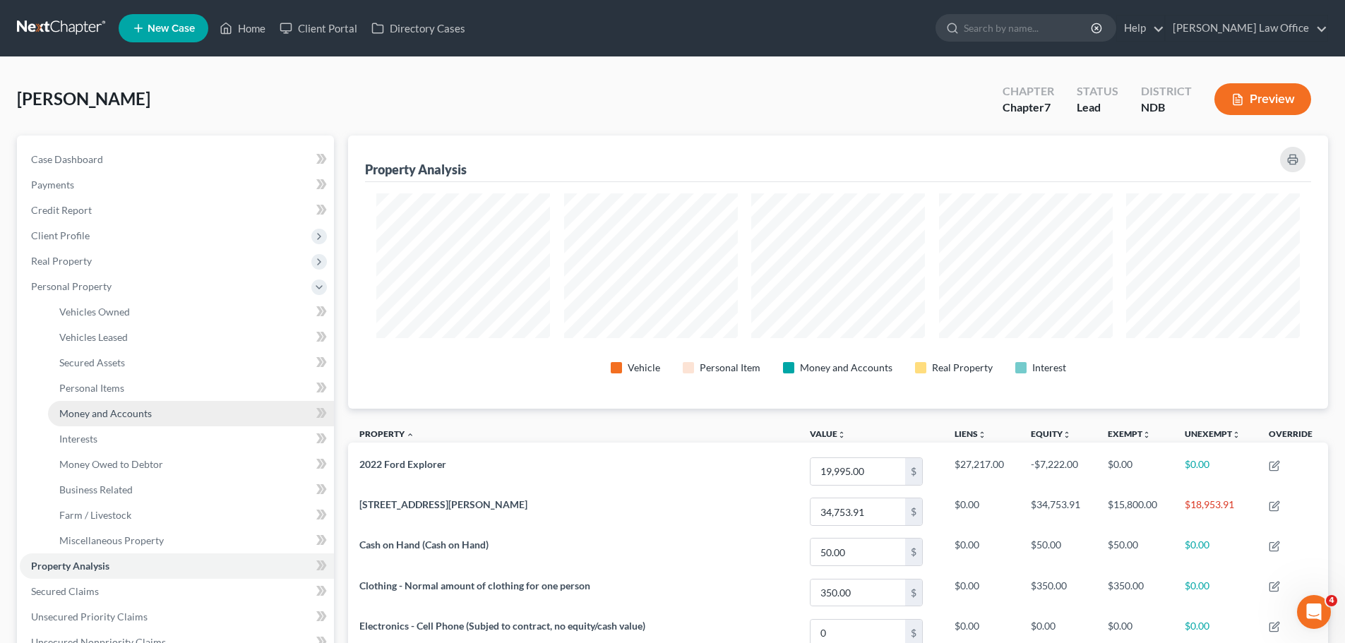
click at [130, 405] on link "Money and Accounts" at bounding box center [191, 413] width 286 height 25
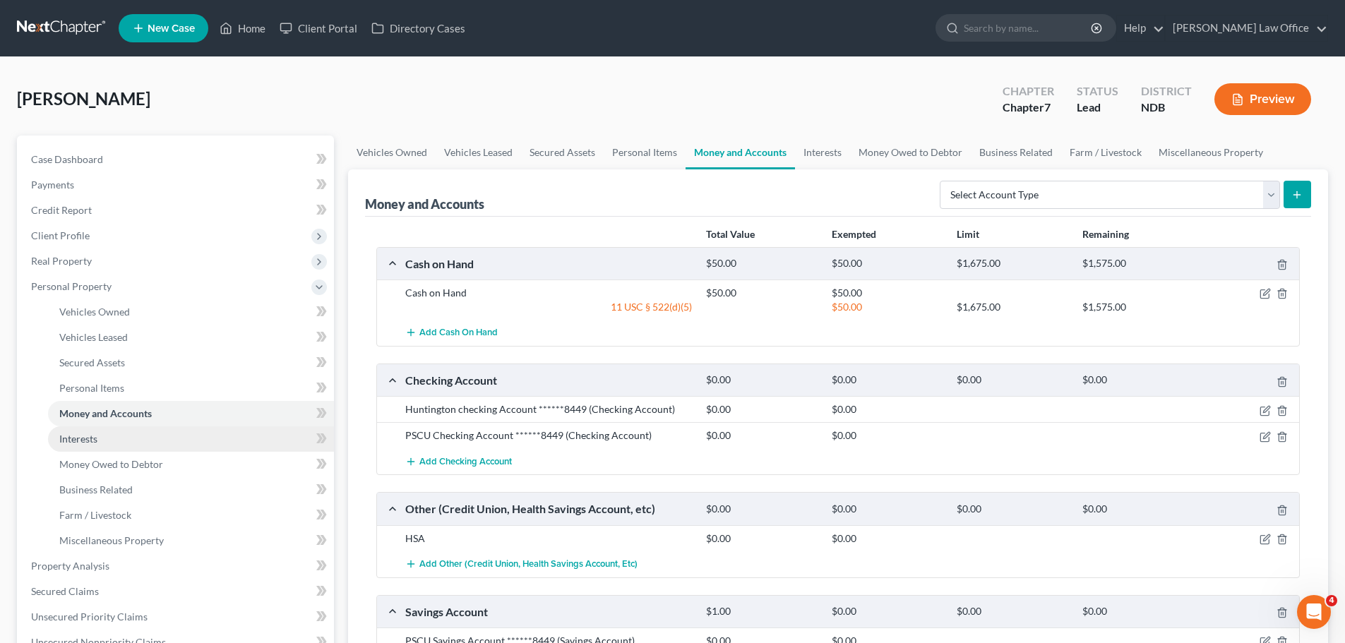
click at [81, 438] on span "Interests" at bounding box center [78, 439] width 38 height 12
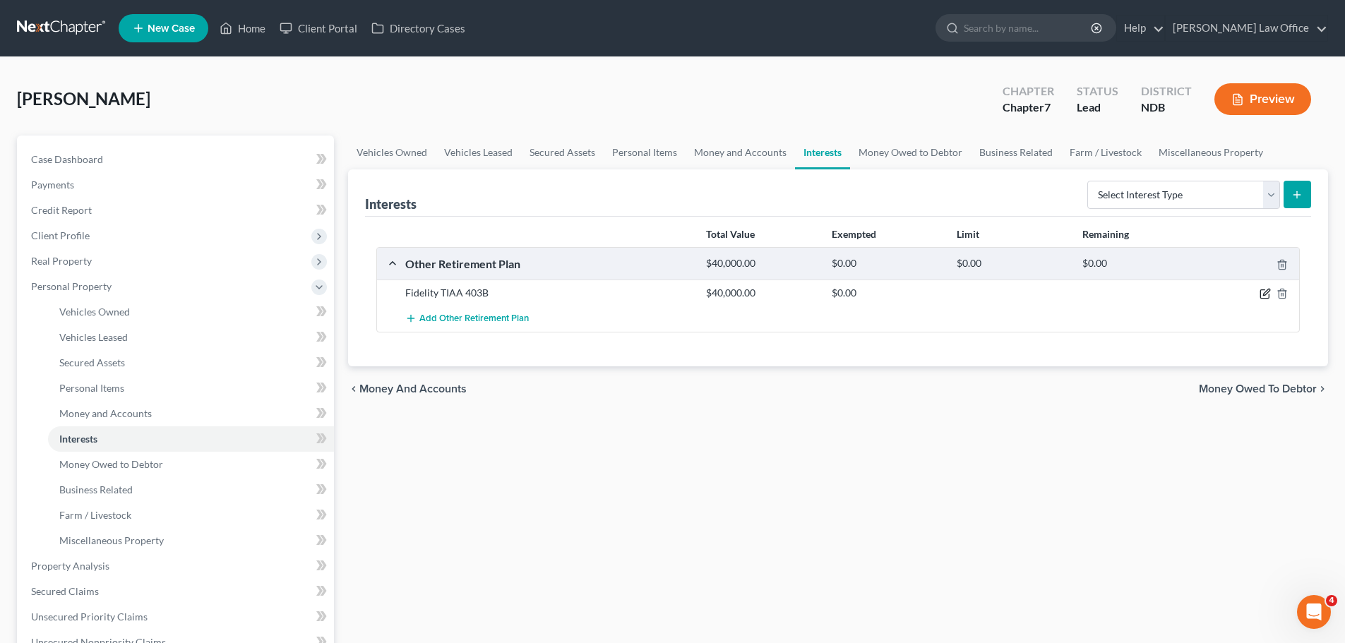
click at [1267, 295] on icon "button" at bounding box center [1265, 293] width 11 height 11
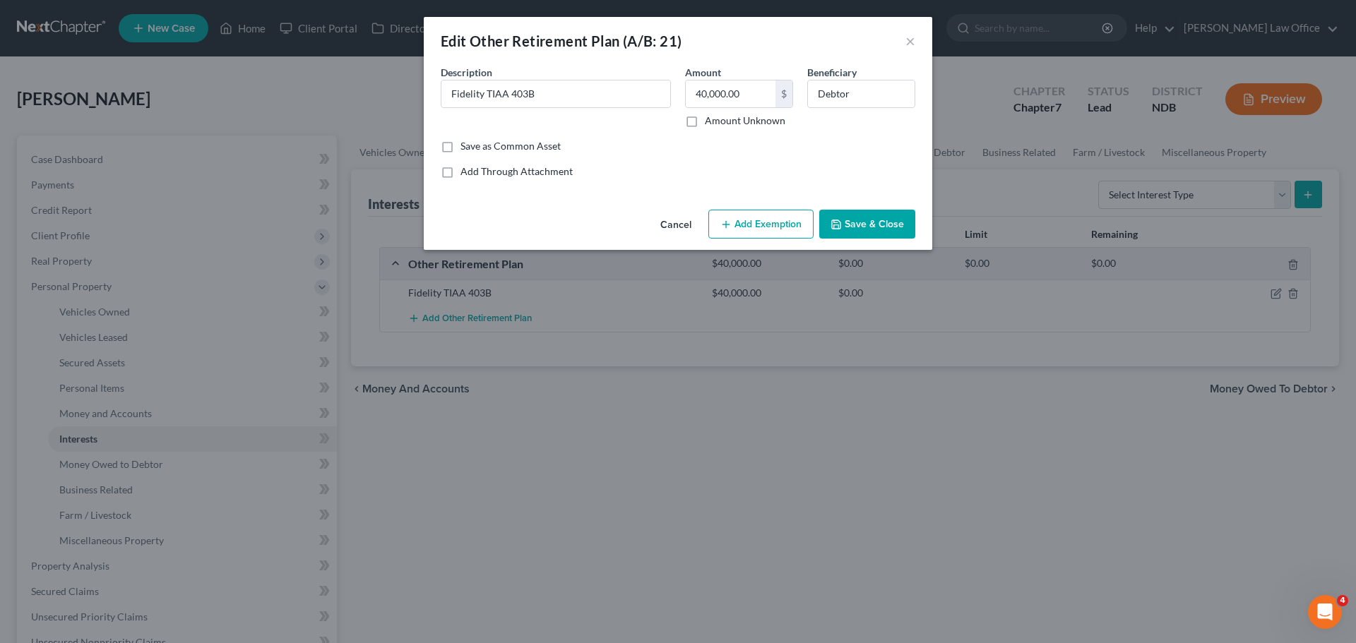
click at [738, 225] on button "Add Exemption" at bounding box center [760, 225] width 105 height 30
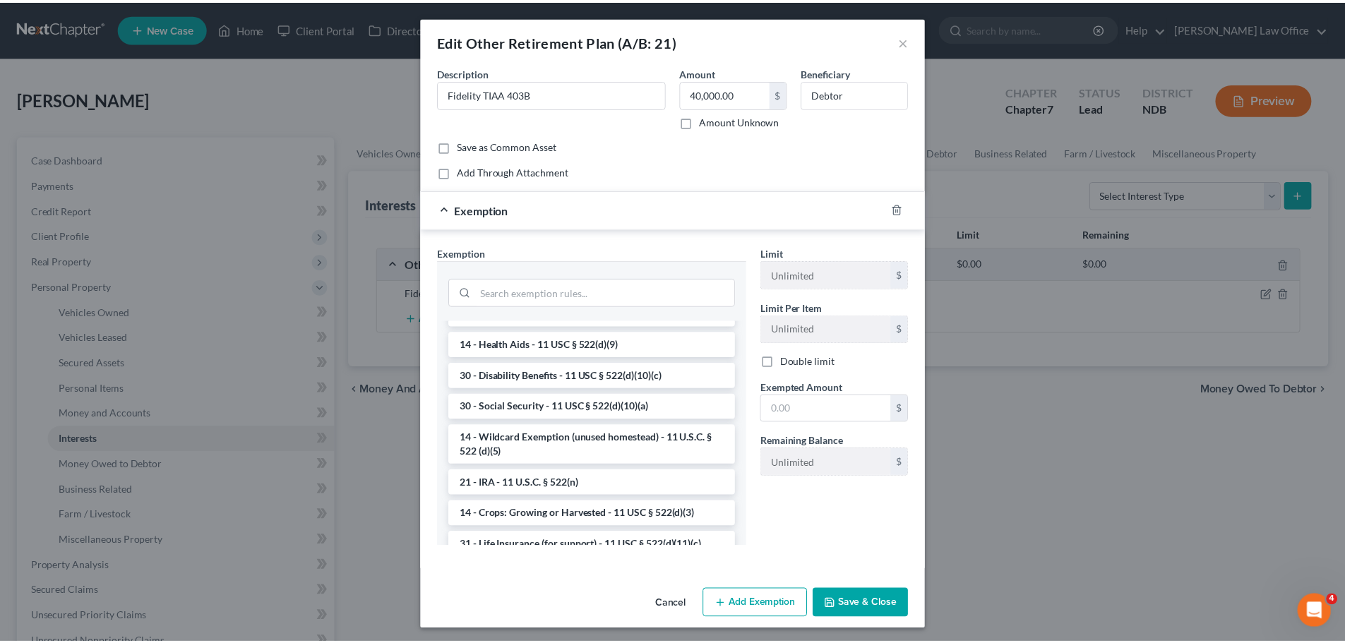
scroll to position [706, 0]
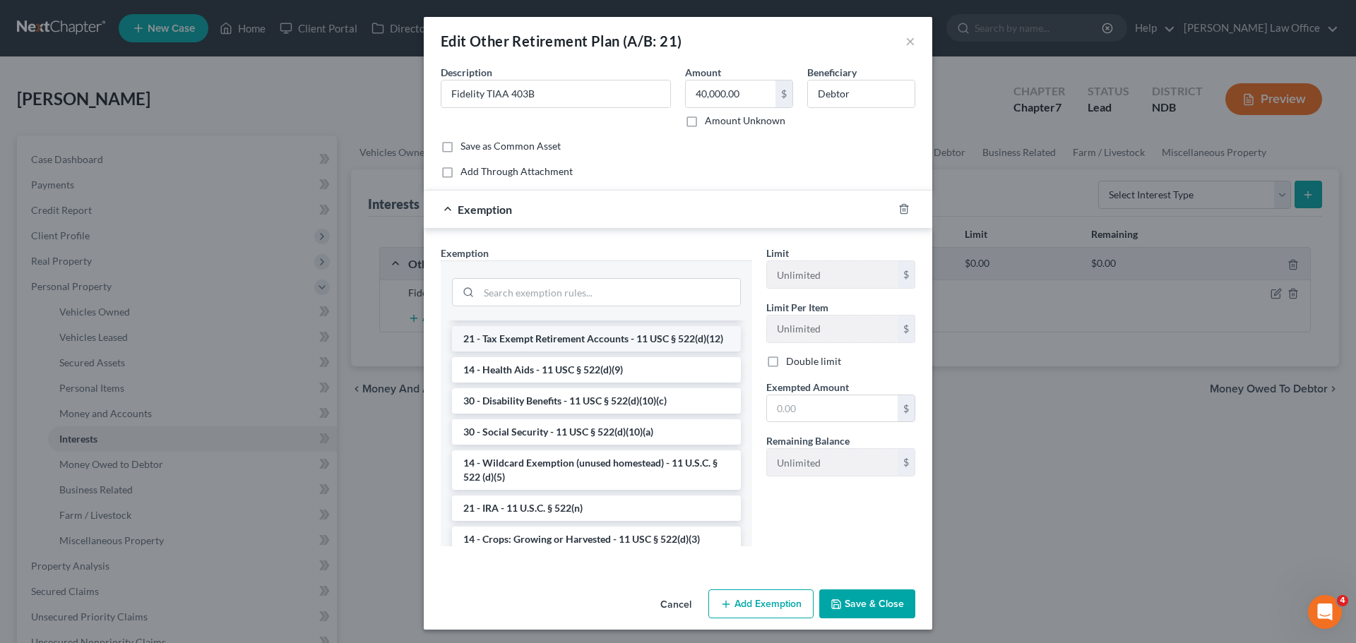
click at [542, 352] on li "21 - Tax Exempt Retirement Accounts - 11 USC § 522(d)(12)" at bounding box center [596, 338] width 289 height 25
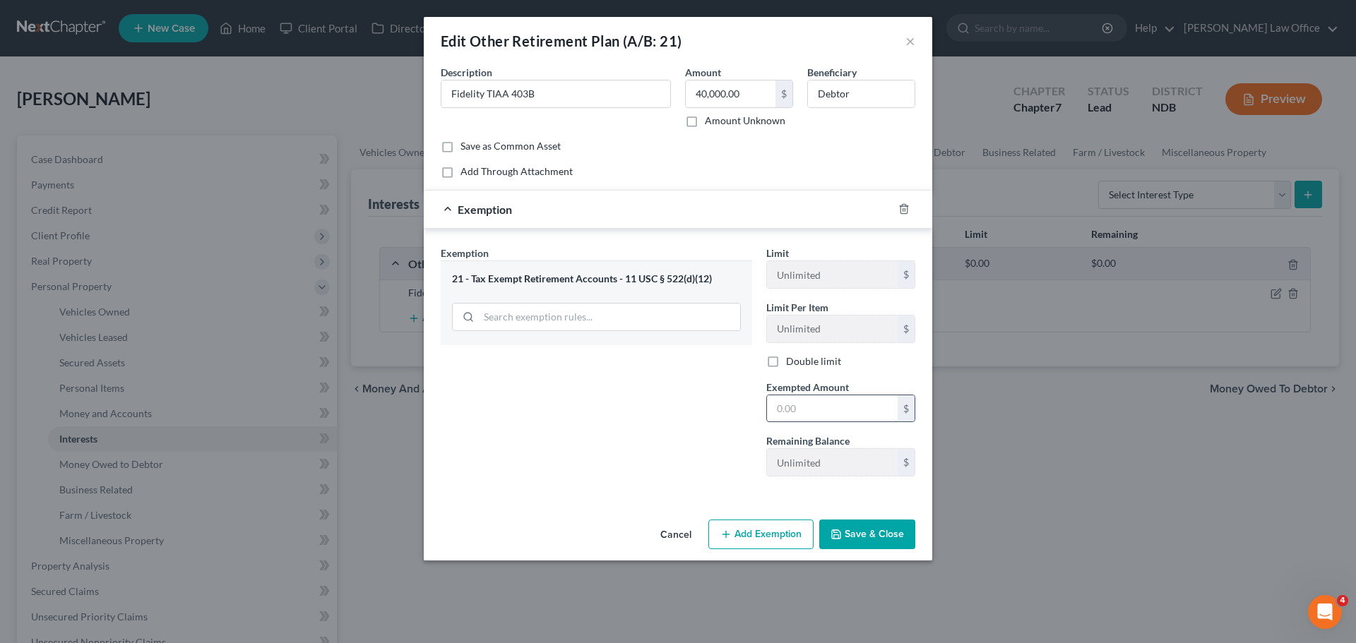
click at [794, 409] on input "text" at bounding box center [832, 408] width 131 height 27
type input "40,000.00"
click at [858, 524] on button "Save & Close" at bounding box center [867, 535] width 96 height 30
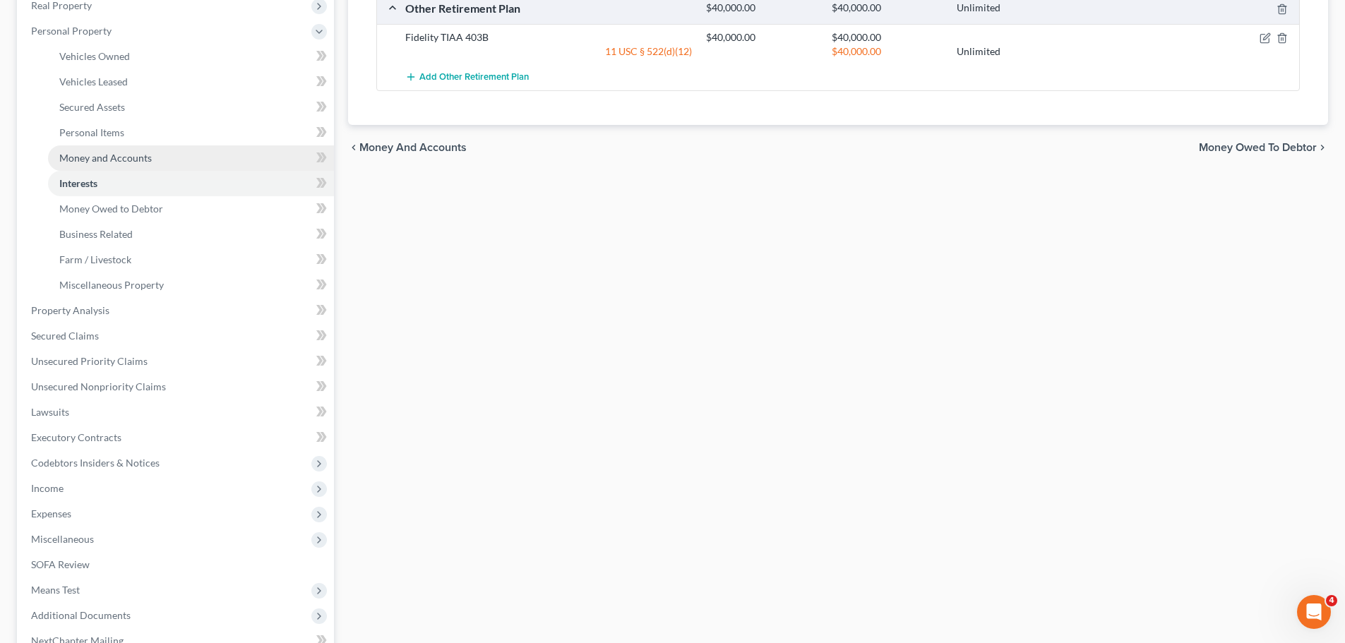
scroll to position [282, 0]
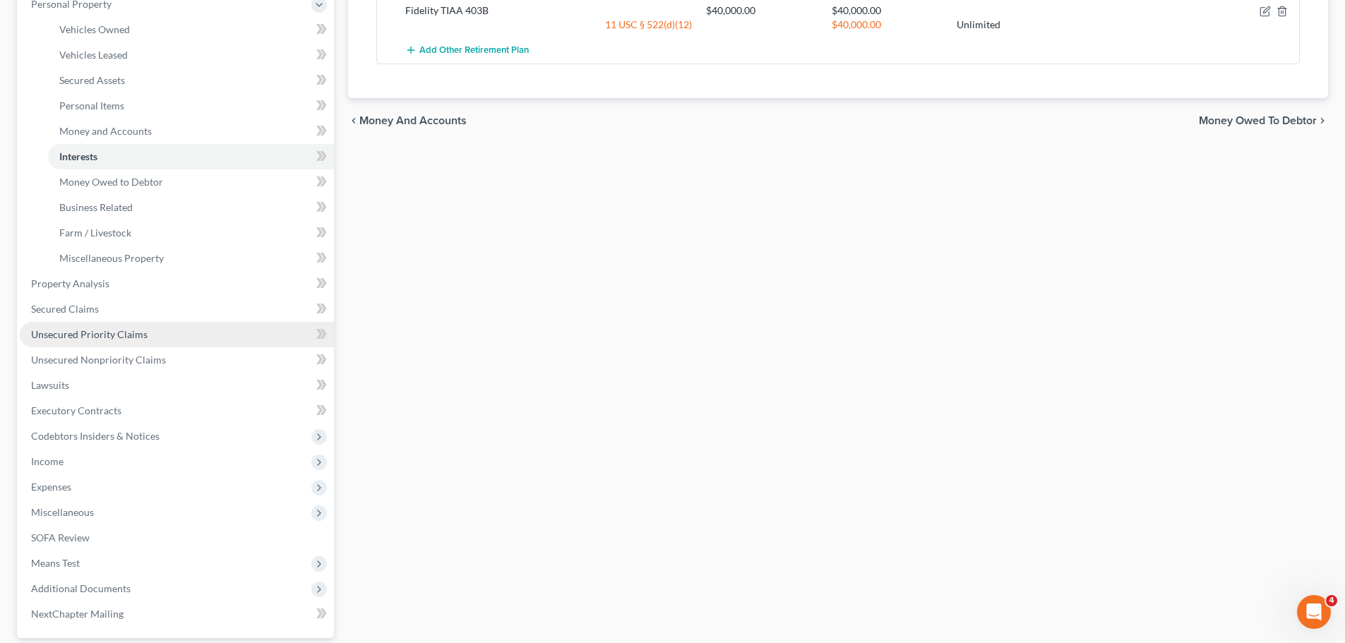
click at [83, 337] on span "Unsecured Priority Claims" at bounding box center [89, 334] width 117 height 12
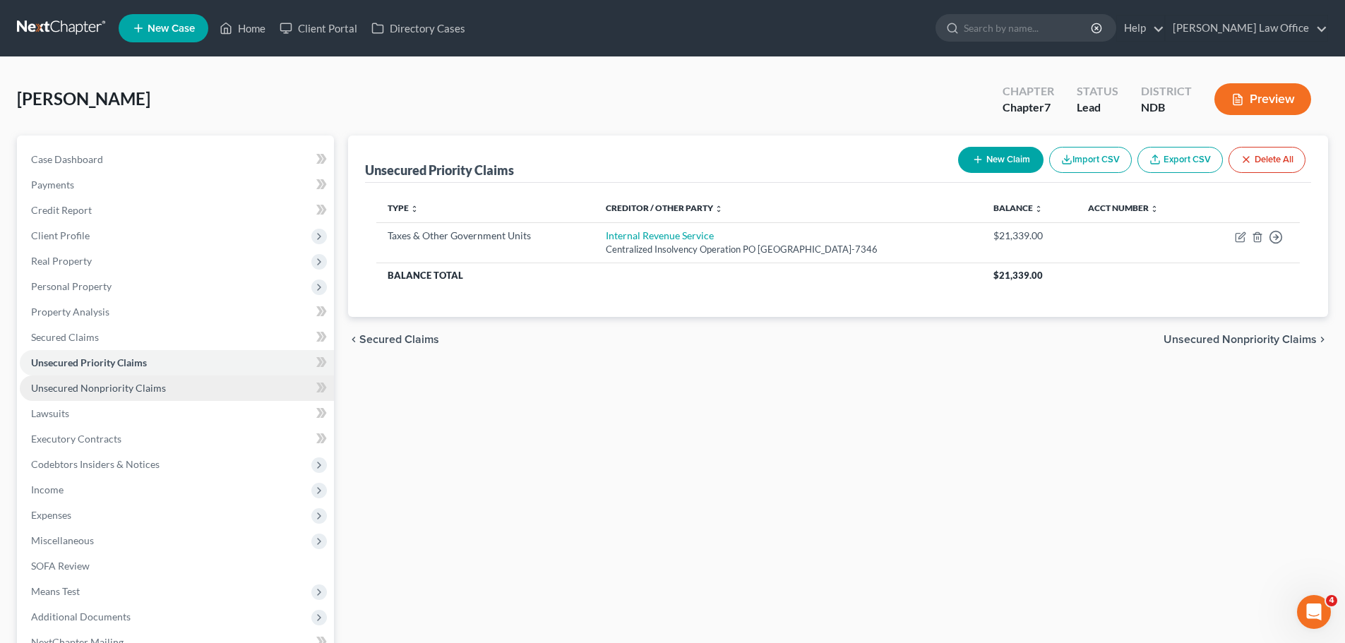
click at [116, 392] on span "Unsecured Nonpriority Claims" at bounding box center [98, 388] width 135 height 12
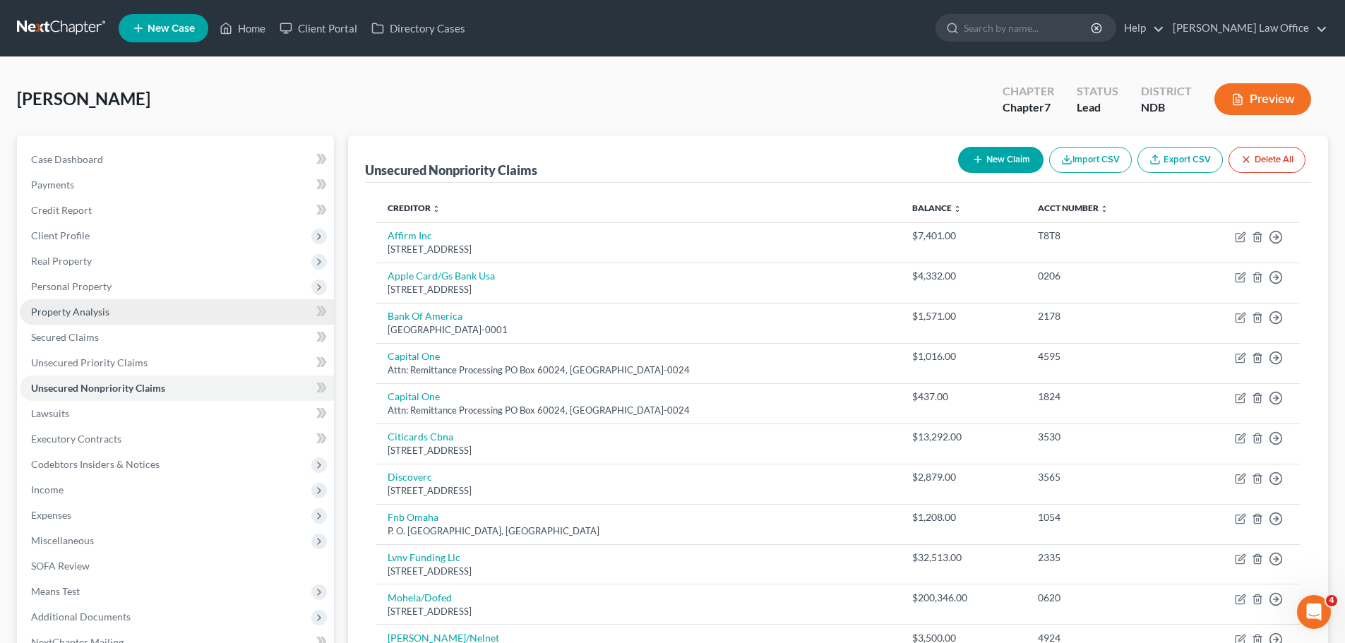
click at [82, 315] on span "Property Analysis" at bounding box center [70, 312] width 78 height 12
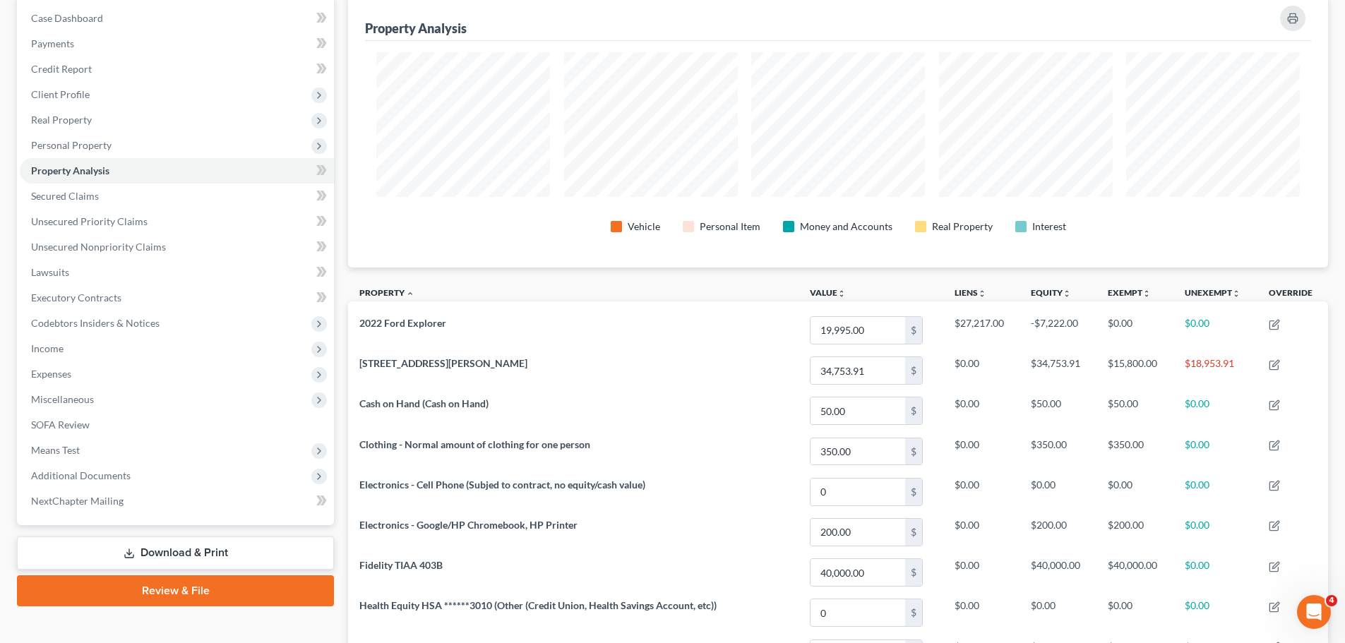
scroll to position [88, 0]
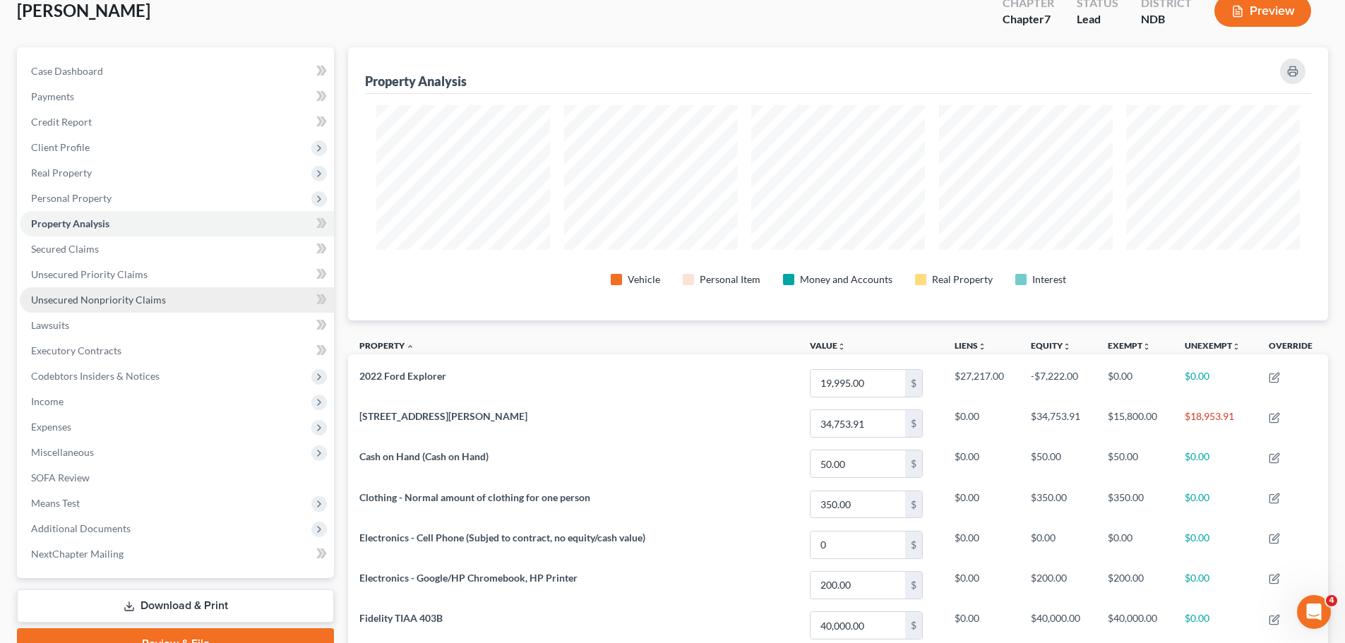
click at [96, 298] on span "Unsecured Nonpriority Claims" at bounding box center [98, 300] width 135 height 12
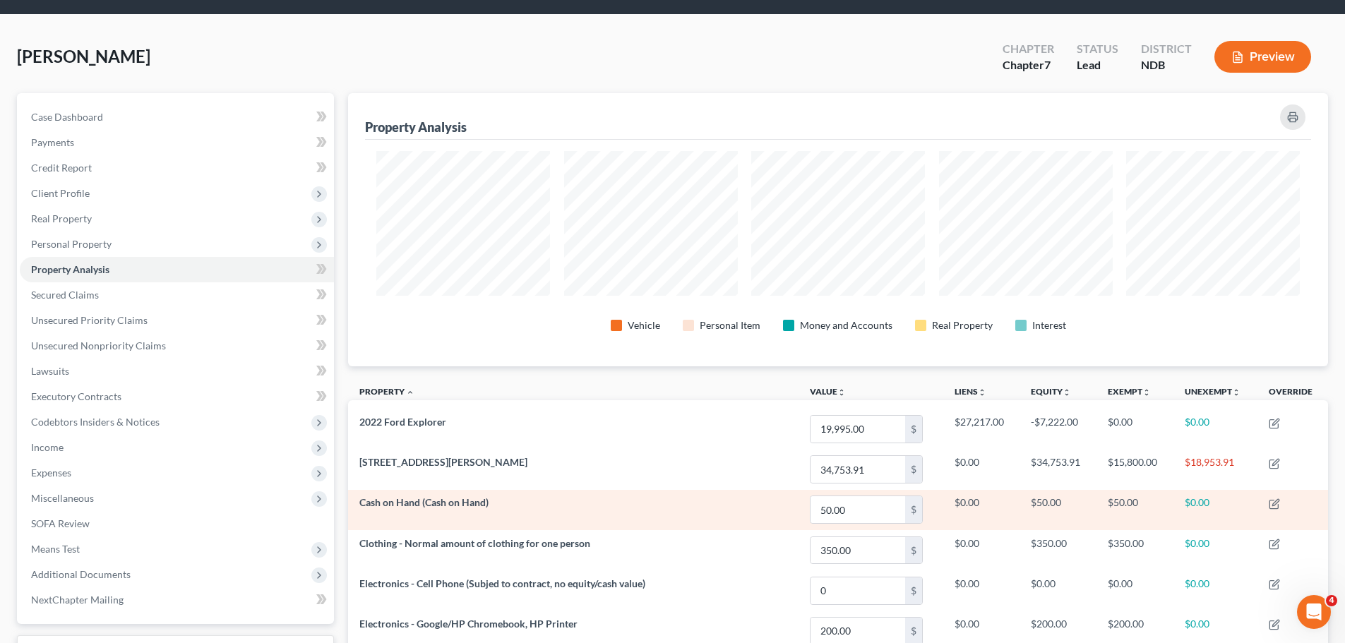
scroll to position [18, 0]
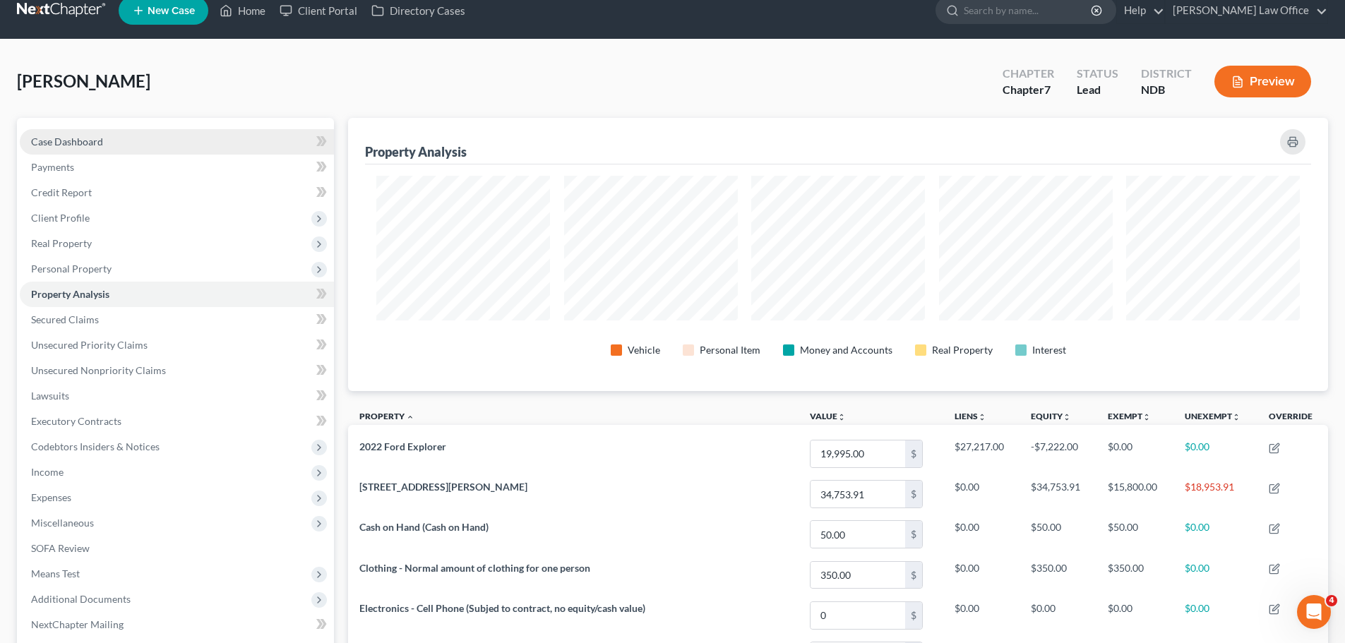
click at [60, 145] on span "Case Dashboard" at bounding box center [67, 142] width 72 height 12
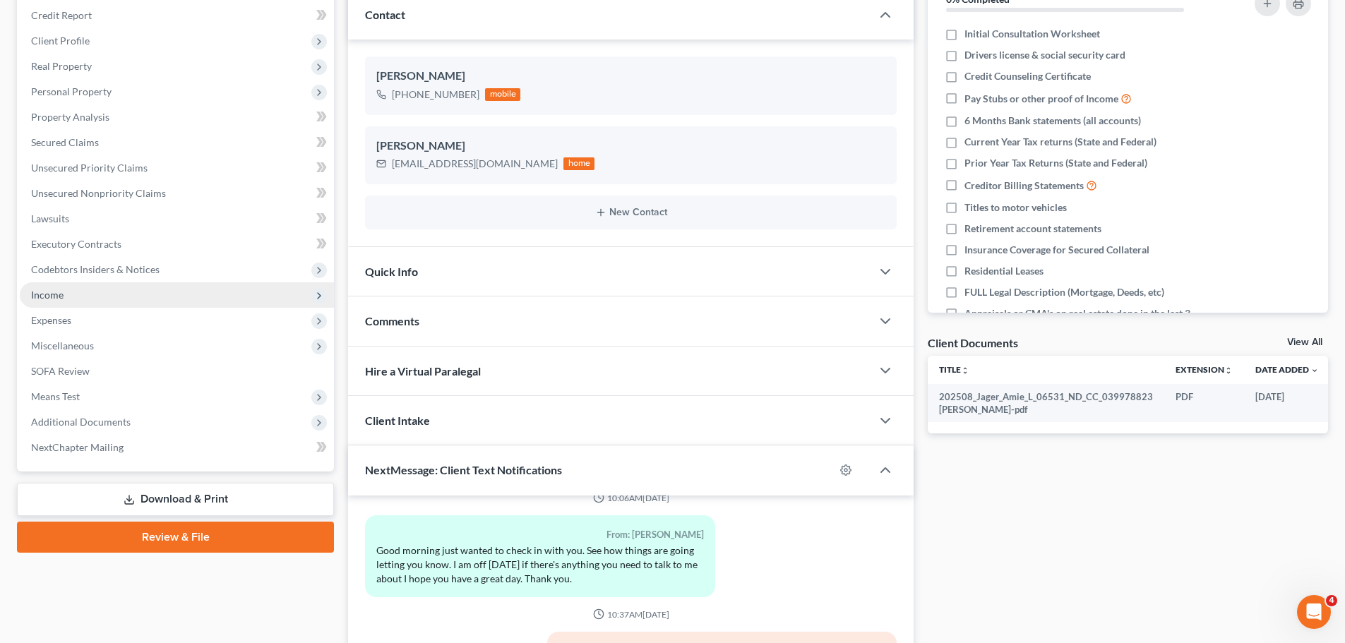
scroll to position [212, 0]
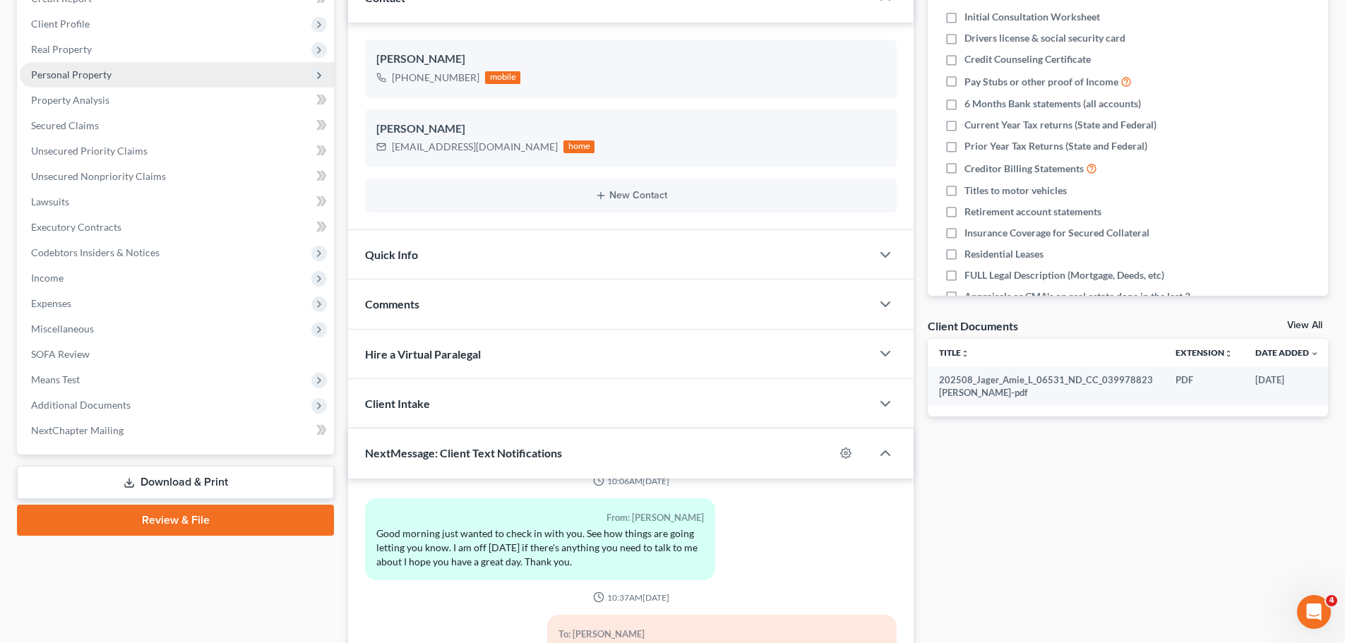
click at [80, 68] on span "Personal Property" at bounding box center [71, 74] width 80 height 12
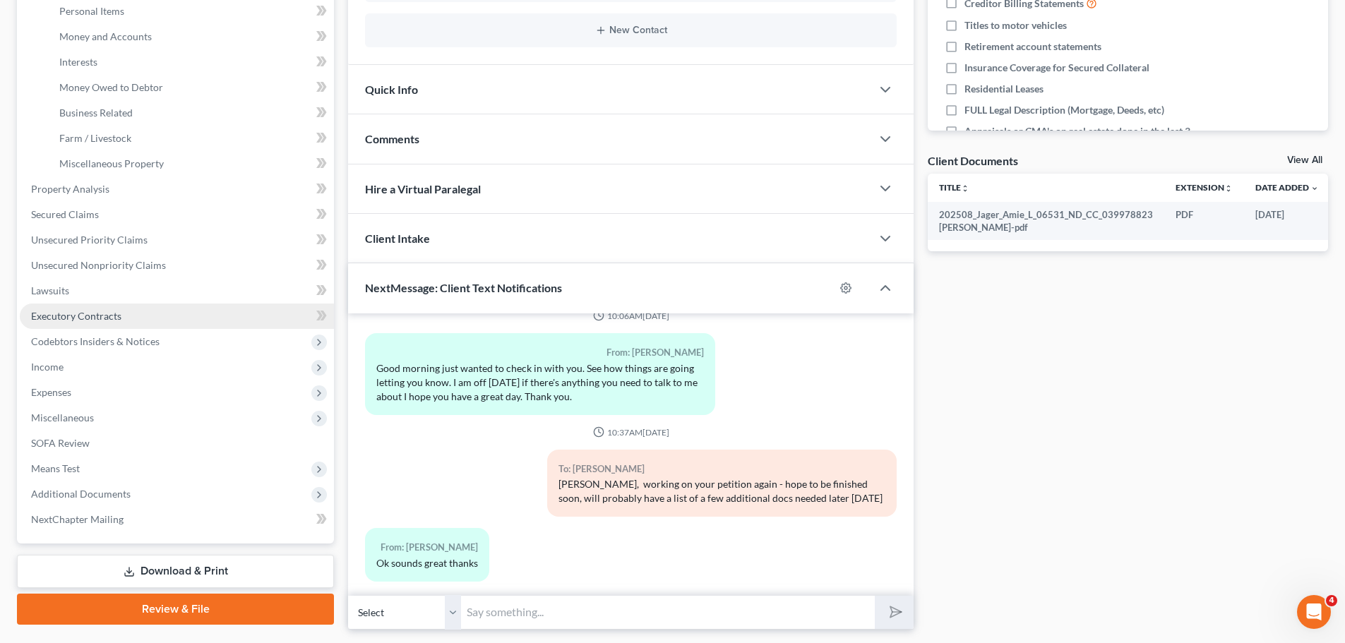
scroll to position [417, 0]
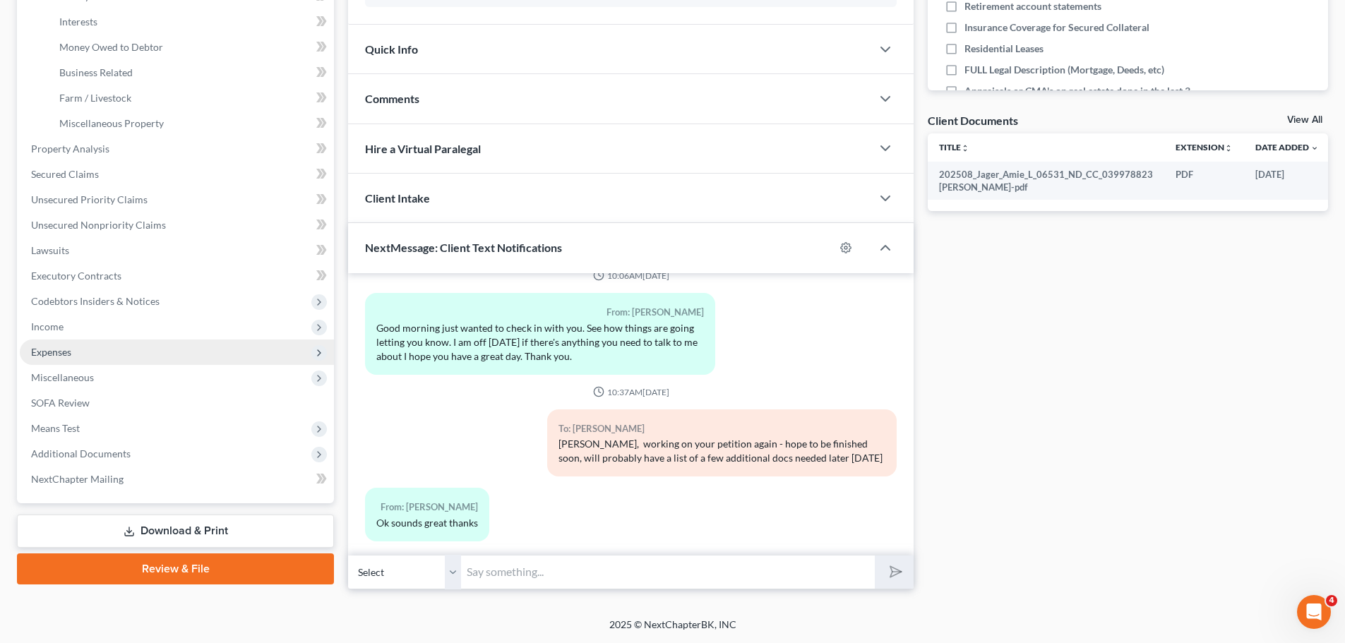
click at [47, 356] on span "Expenses" at bounding box center [51, 352] width 40 height 12
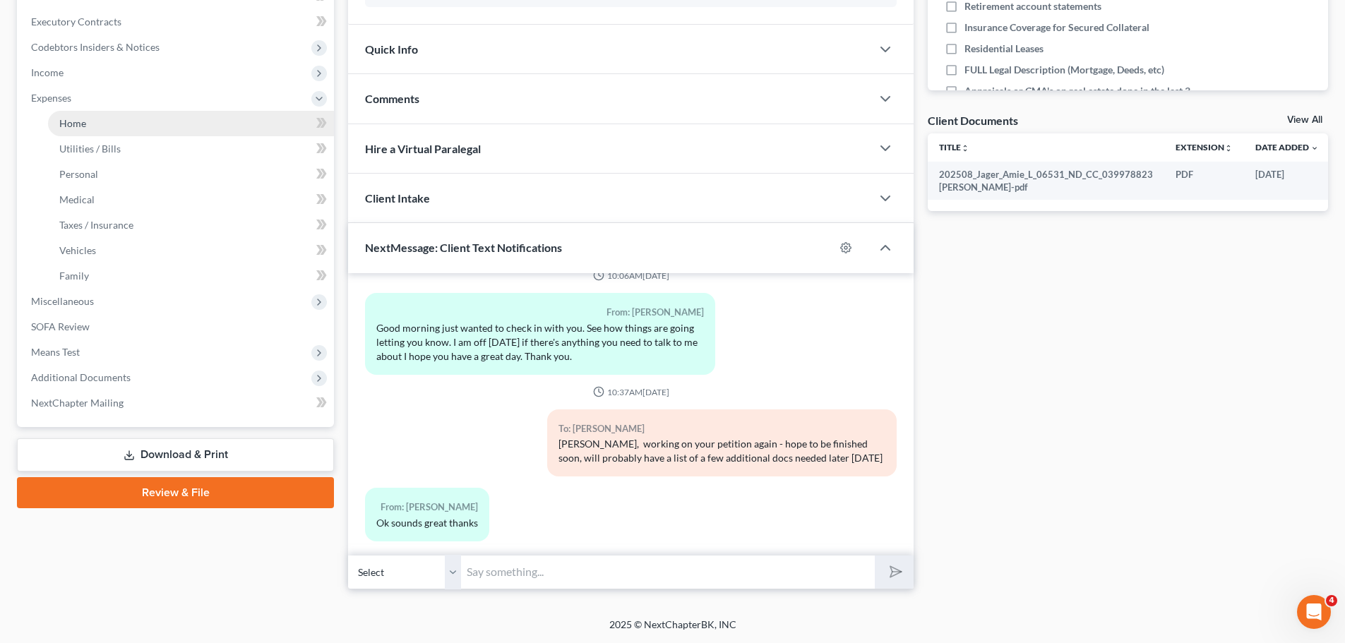
click at [83, 124] on span "Home" at bounding box center [72, 123] width 27 height 12
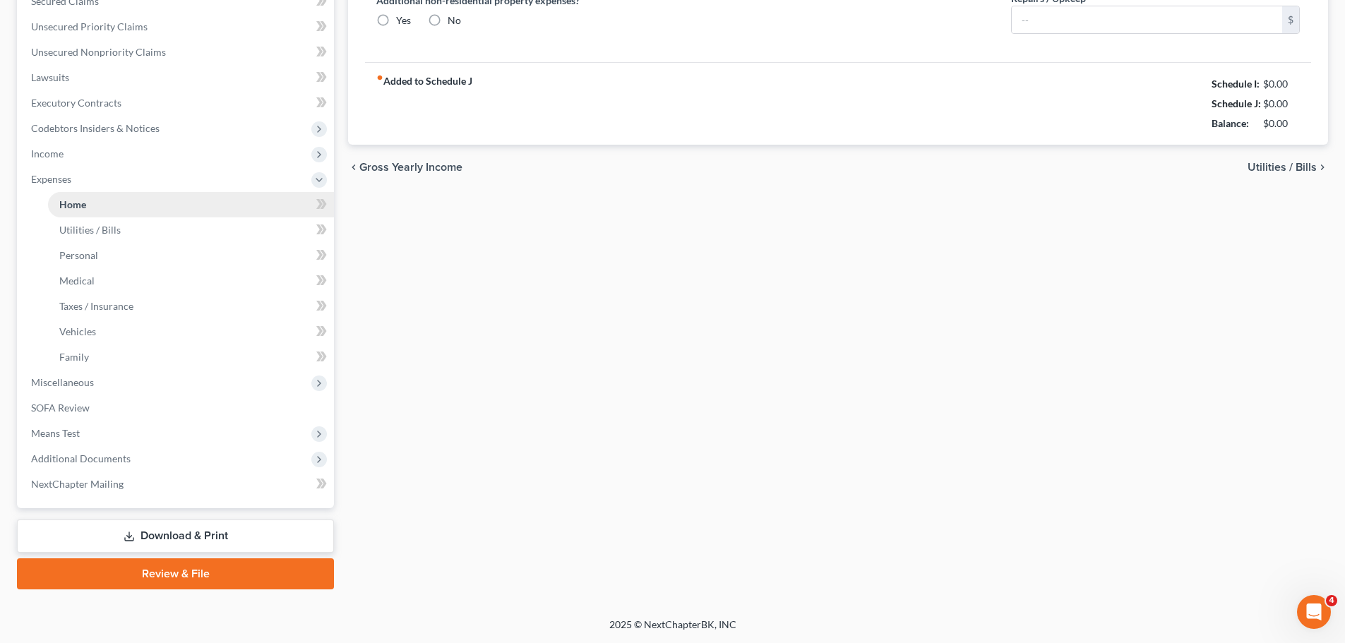
type input "1,100.00"
type input "0.00"
radio input "true"
type input "20.00"
type input "0.00"
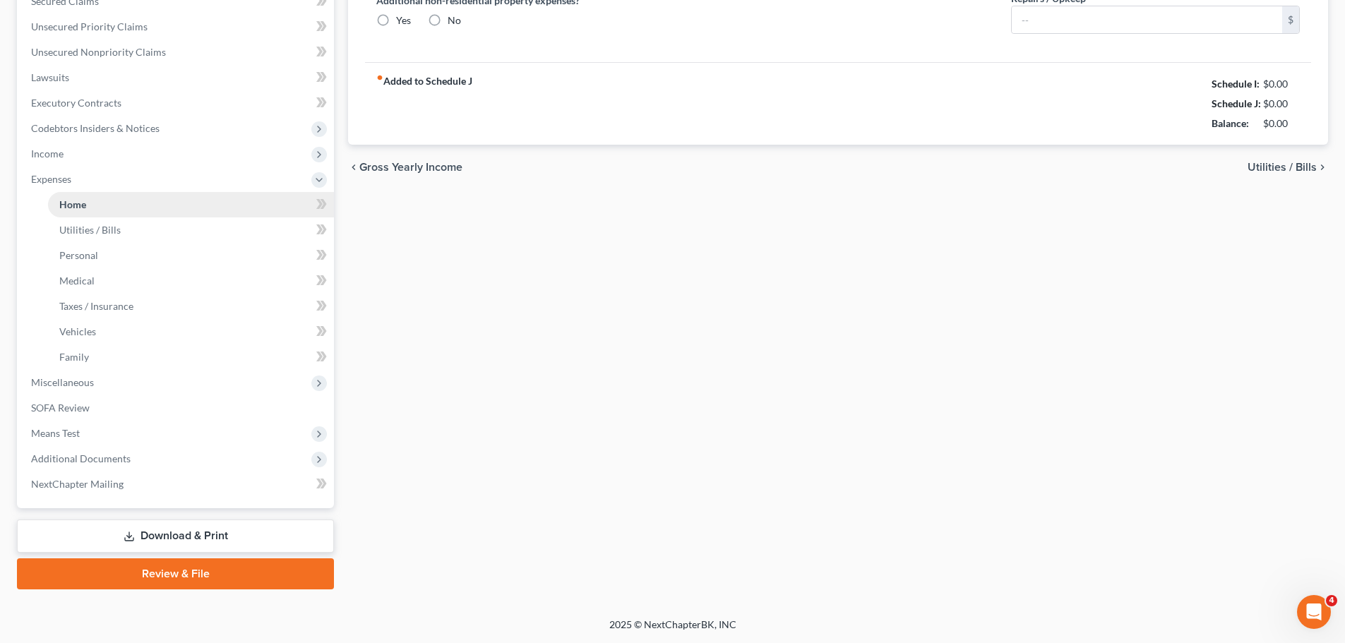
type input "0.00"
type input "50.00"
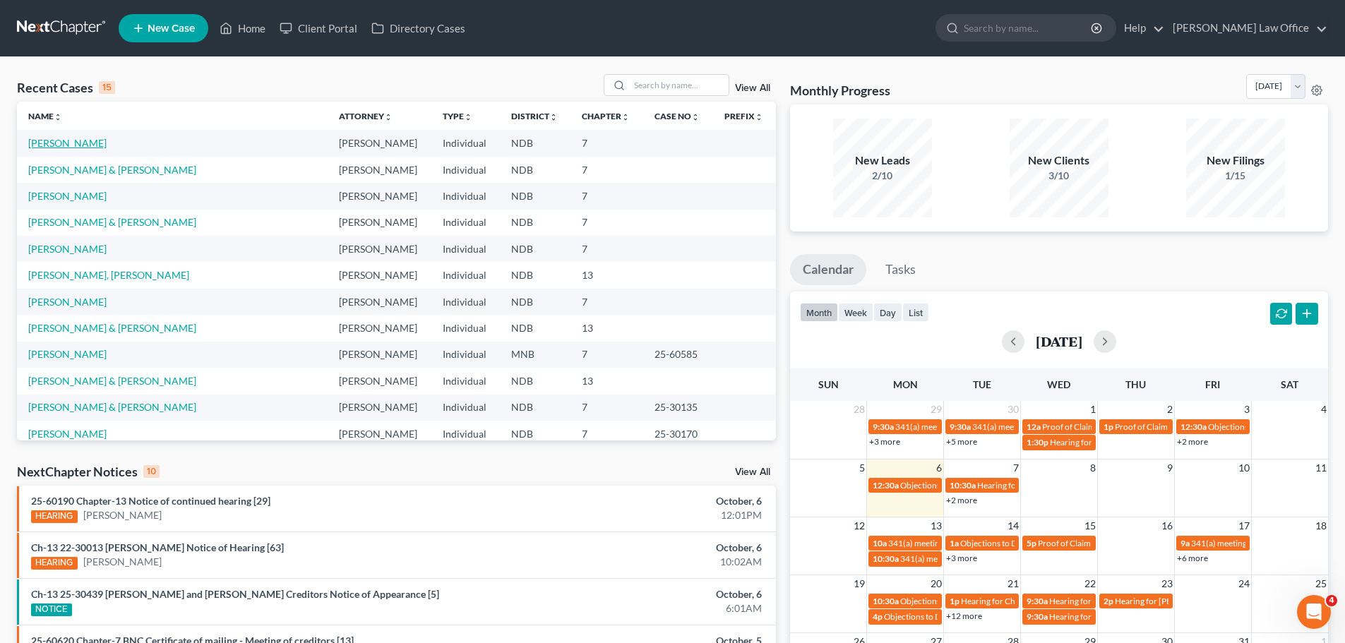
click at [54, 145] on link "[PERSON_NAME]" at bounding box center [67, 143] width 78 height 12
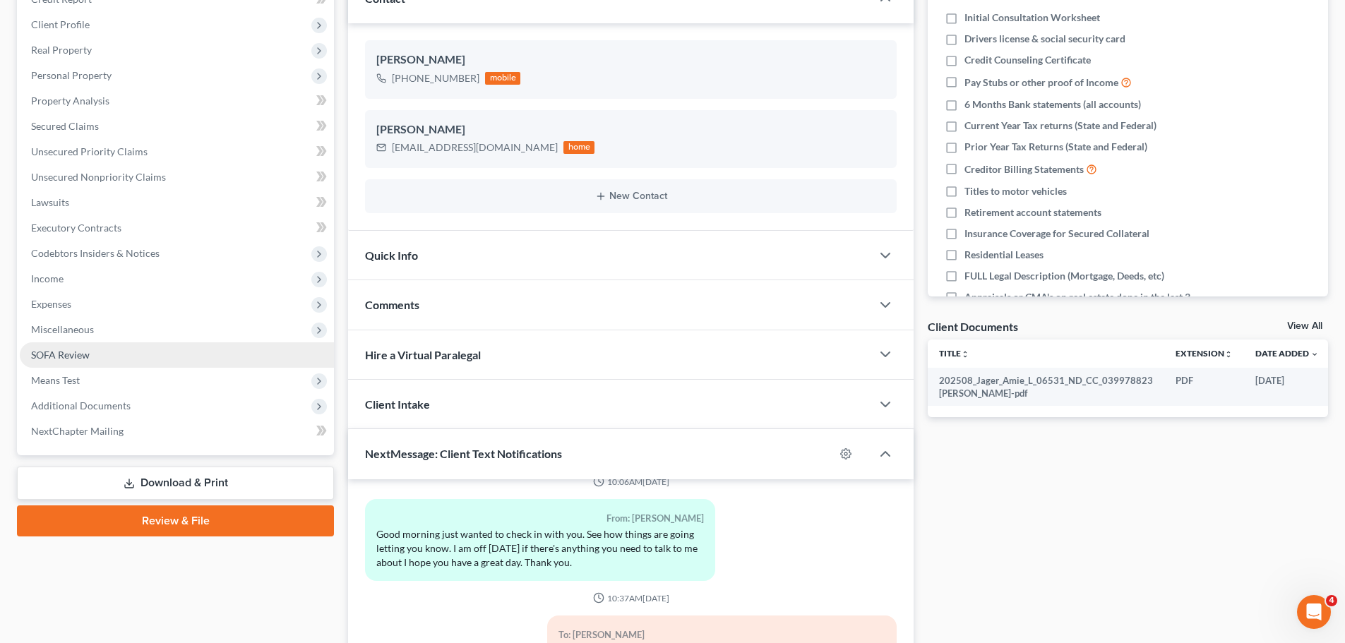
scroll to position [212, 0]
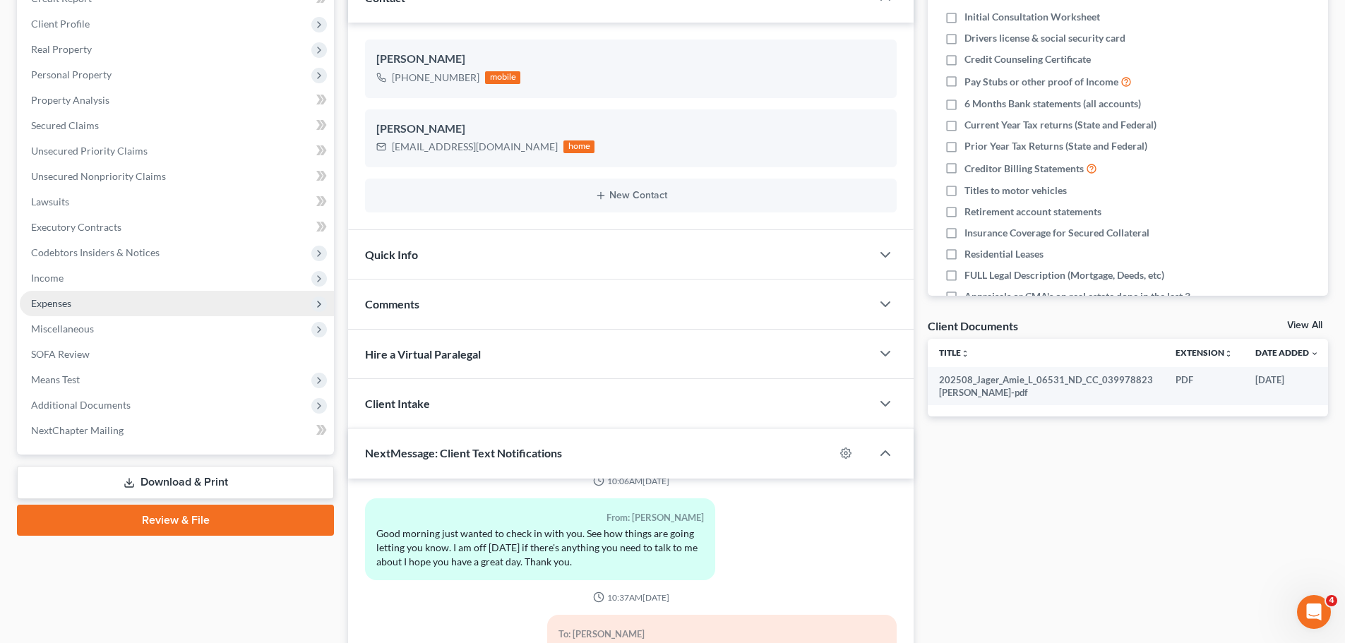
click at [58, 305] on span "Expenses" at bounding box center [51, 303] width 40 height 12
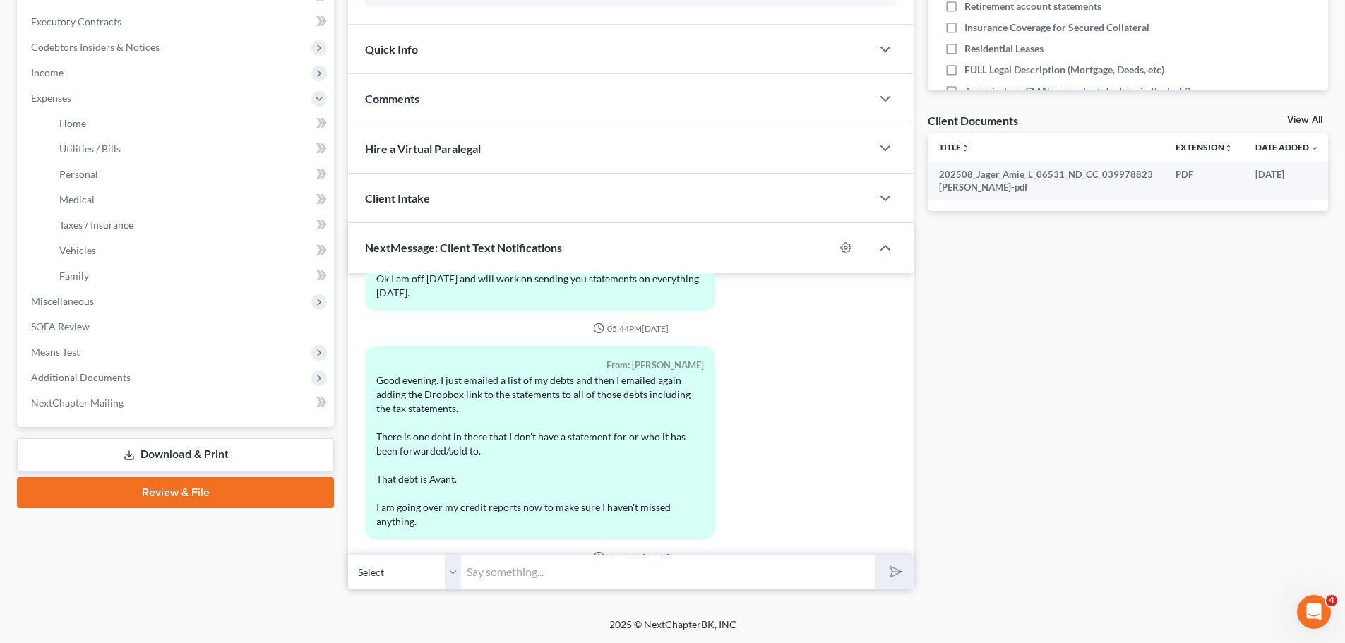
scroll to position [892, 0]
click at [69, 125] on span "Home" at bounding box center [72, 123] width 27 height 12
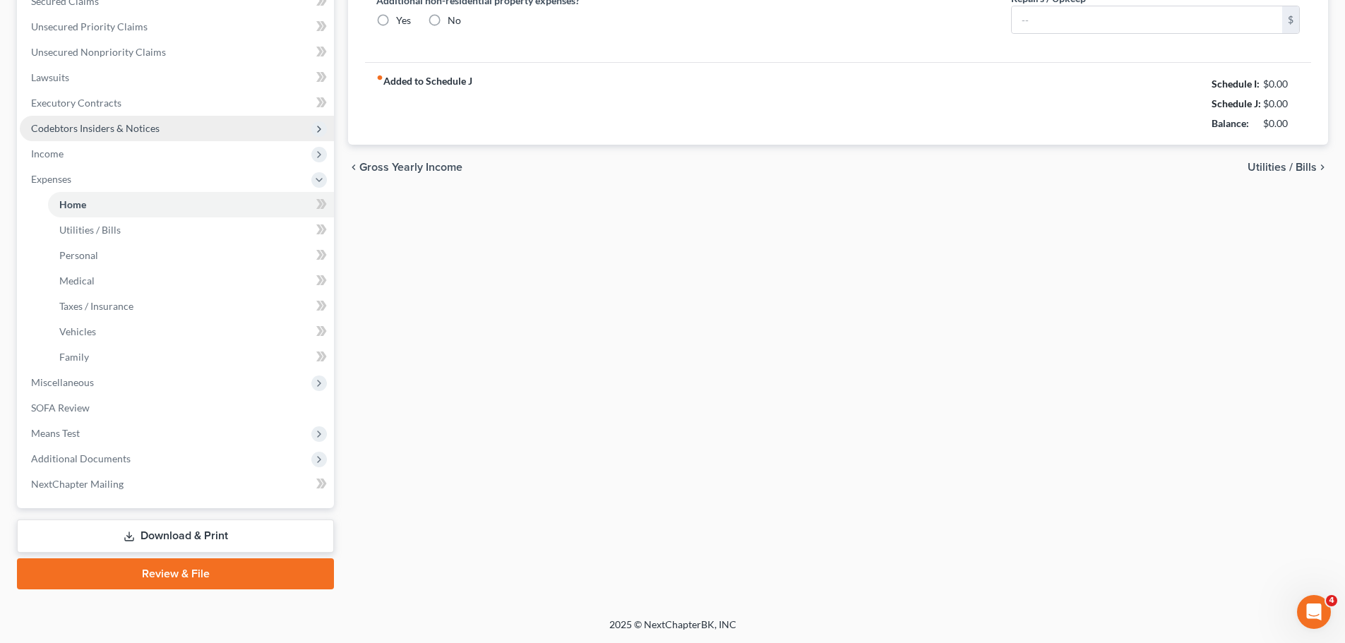
type input "1,100.00"
type input "0.00"
radio input "true"
type input "20.00"
type input "0.00"
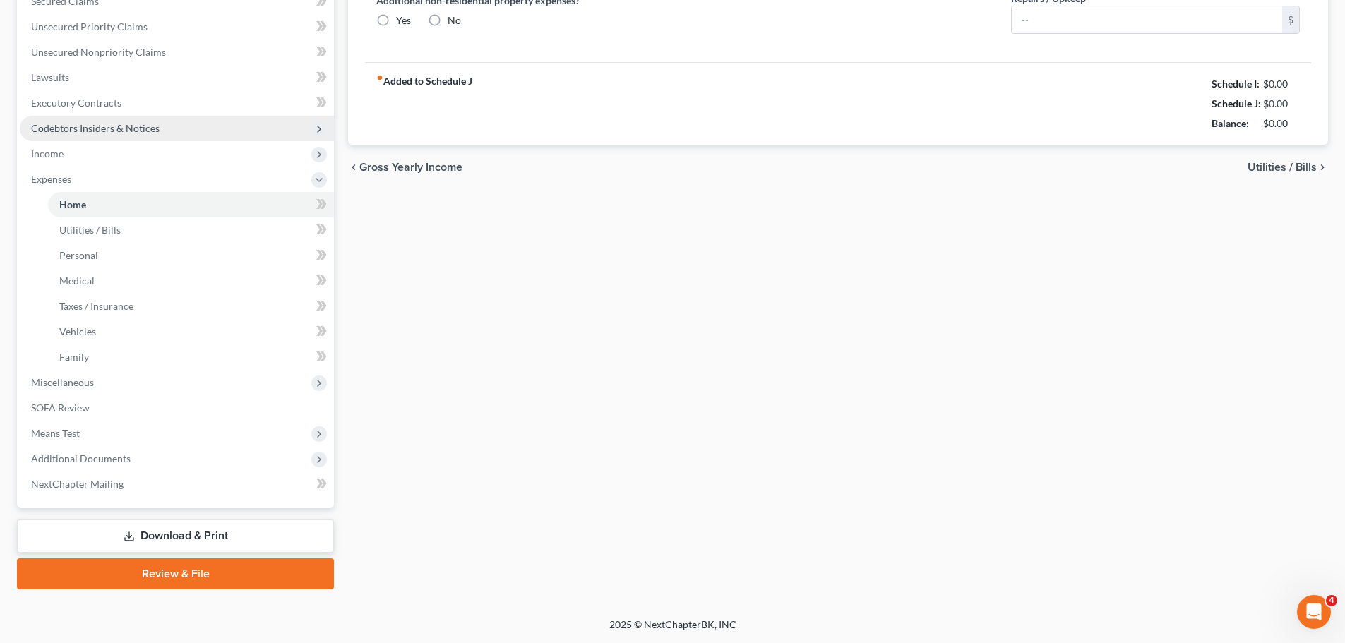
type input "0.00"
type input "50.00"
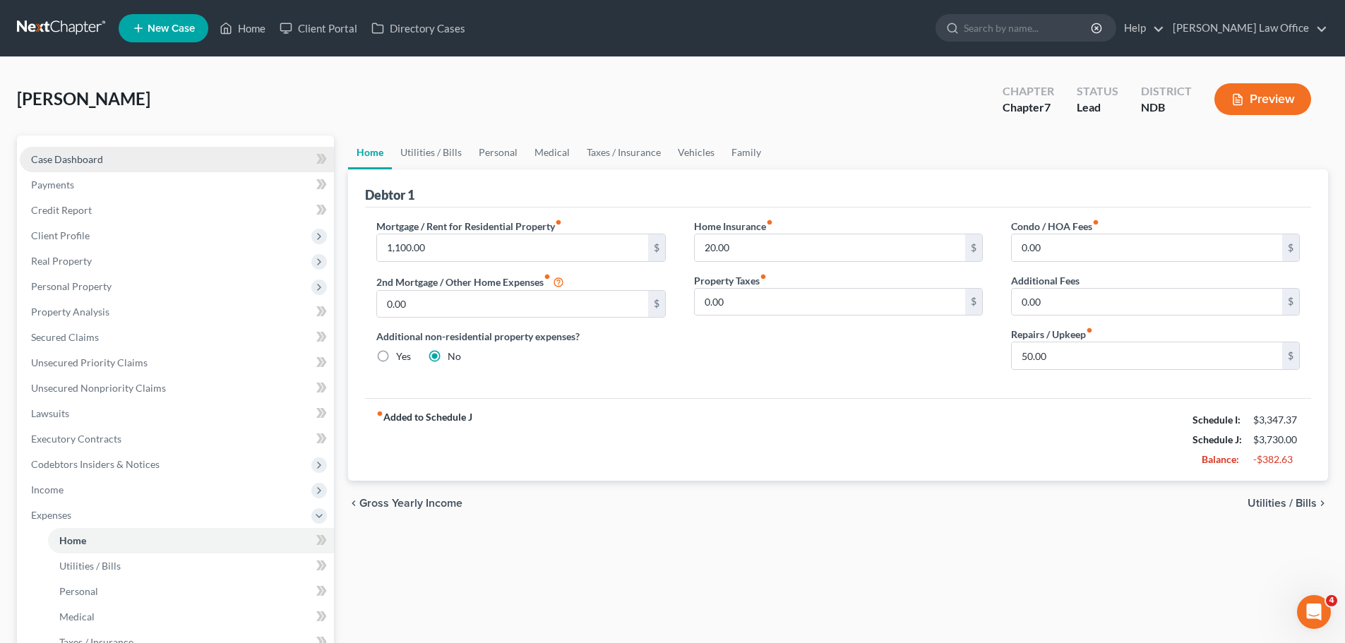
click at [77, 157] on span "Case Dashboard" at bounding box center [67, 159] width 72 height 12
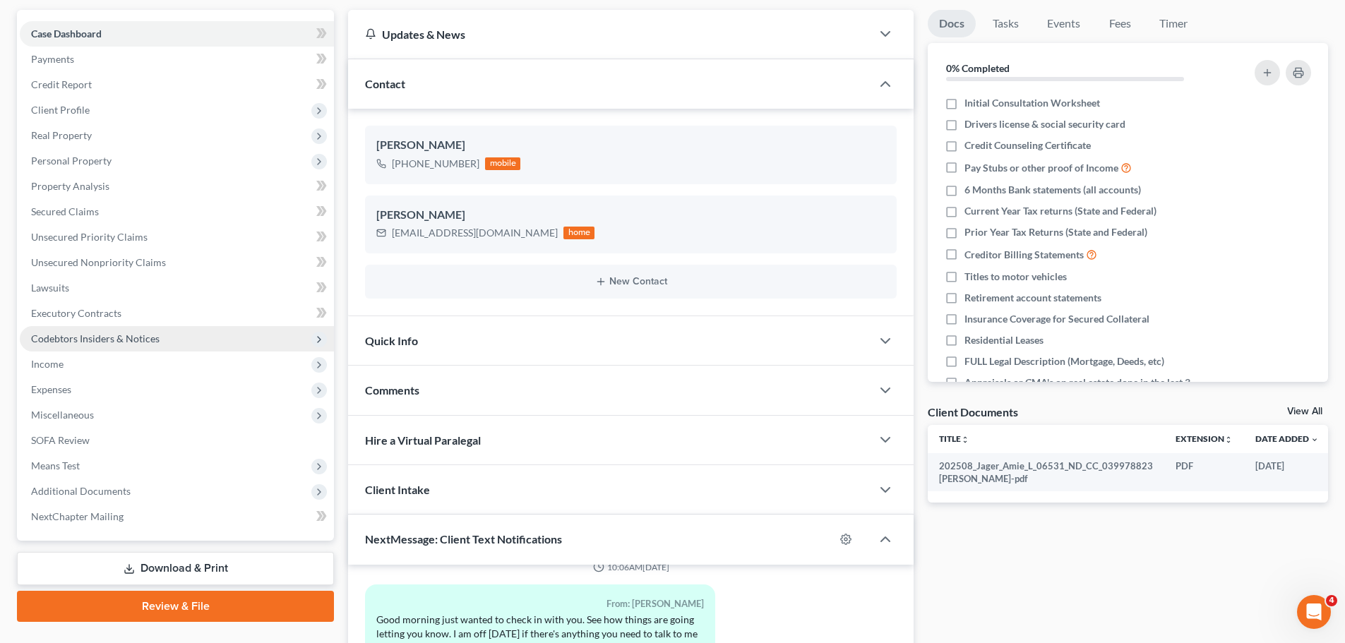
scroll to position [71, 0]
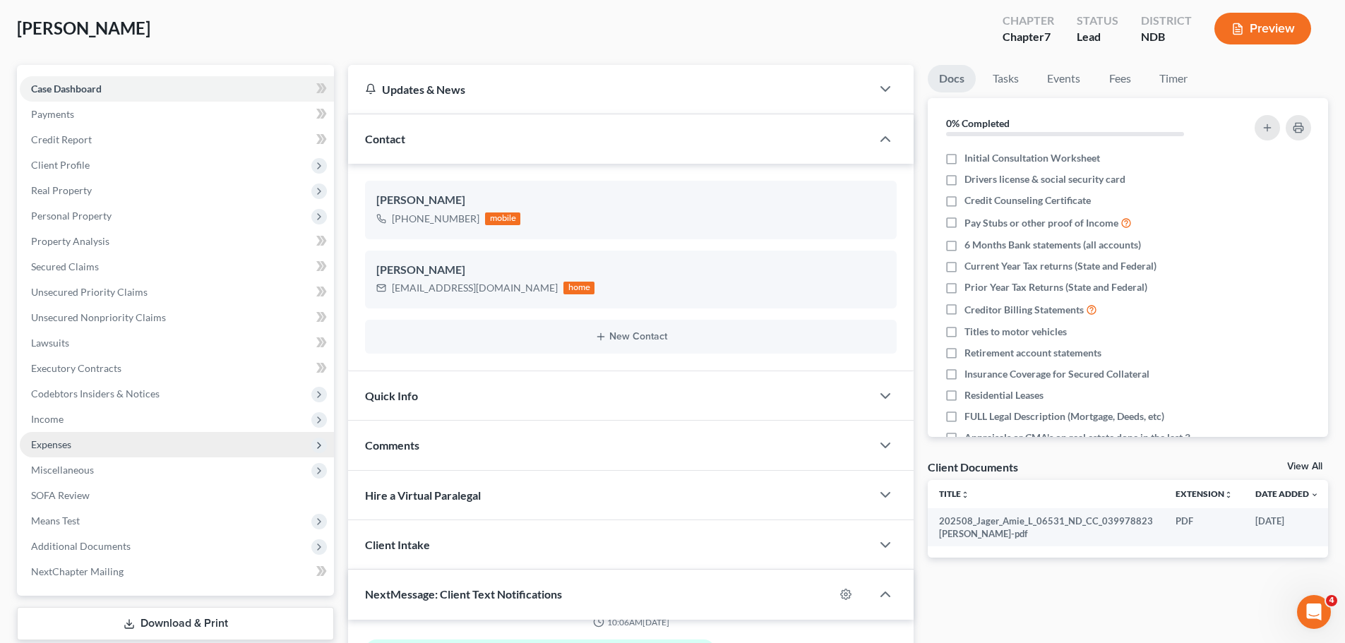
click at [68, 441] on span "Expenses" at bounding box center [51, 444] width 40 height 12
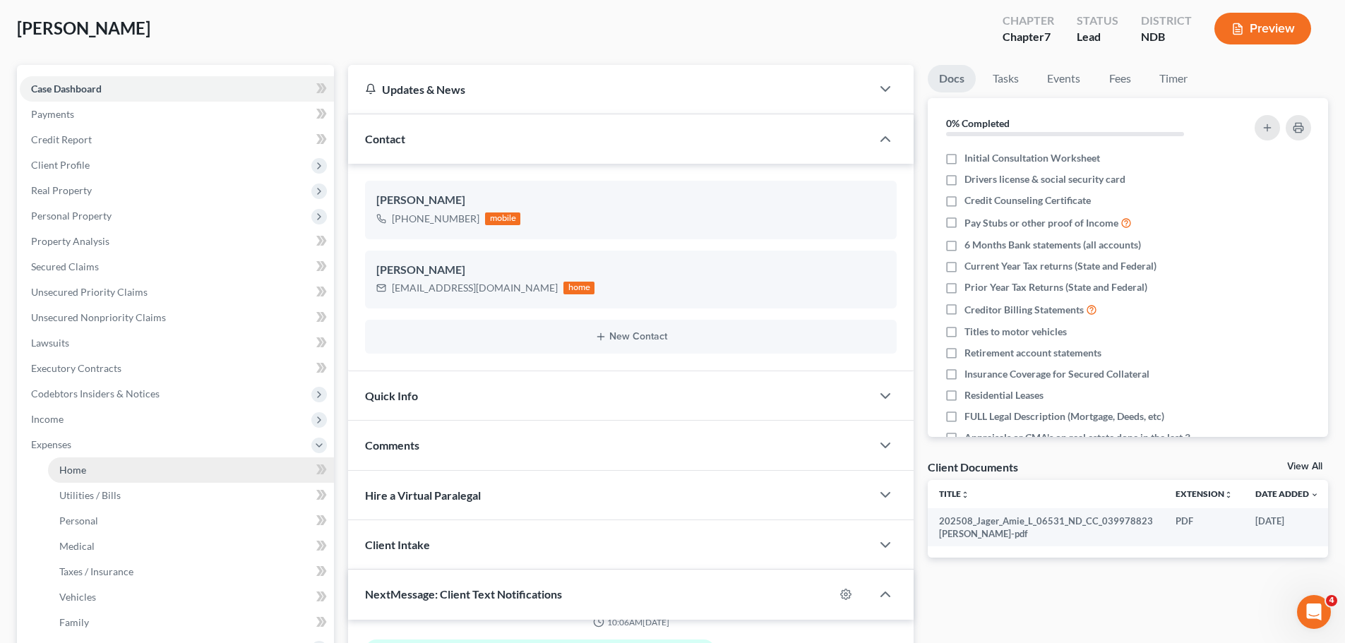
click at [74, 474] on span "Home" at bounding box center [72, 470] width 27 height 12
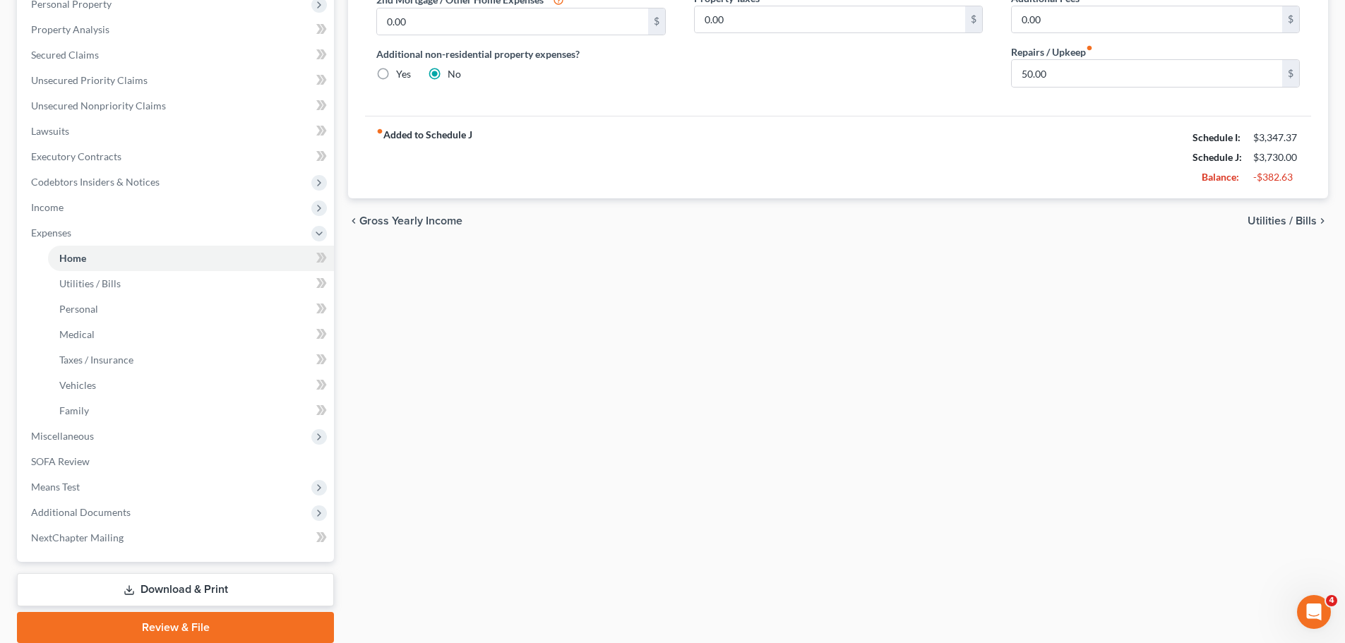
scroll to position [336, 0]
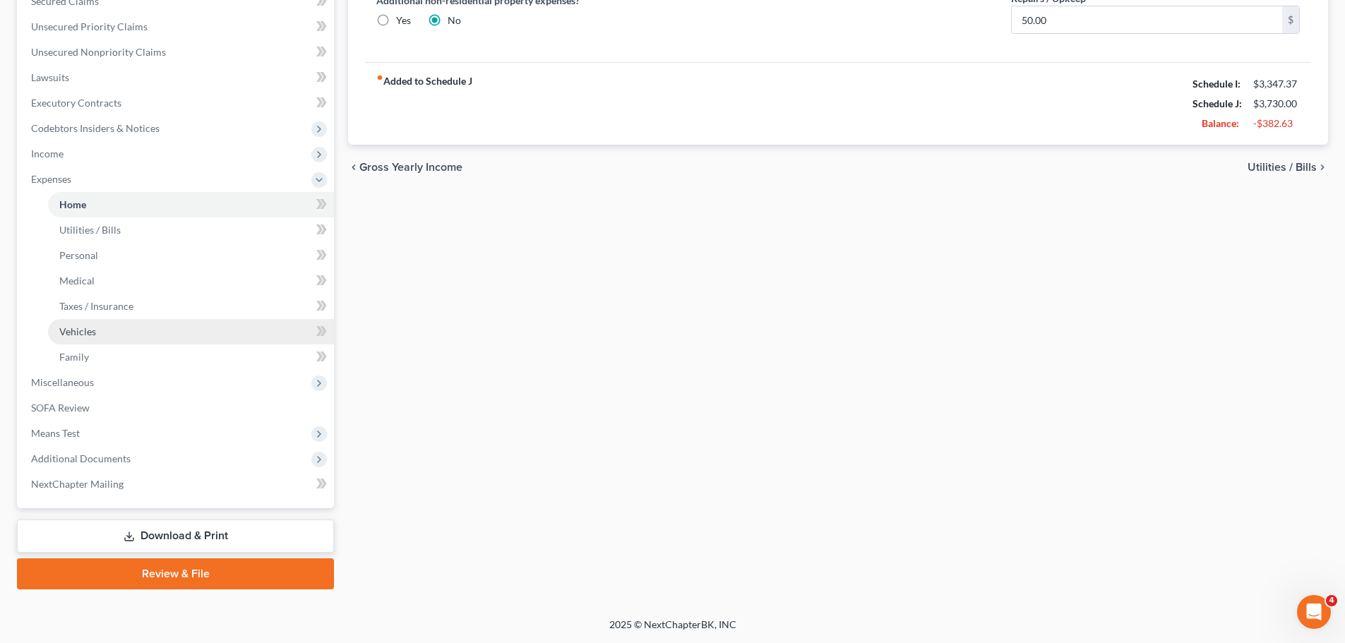
click at [83, 331] on span "Vehicles" at bounding box center [77, 332] width 37 height 12
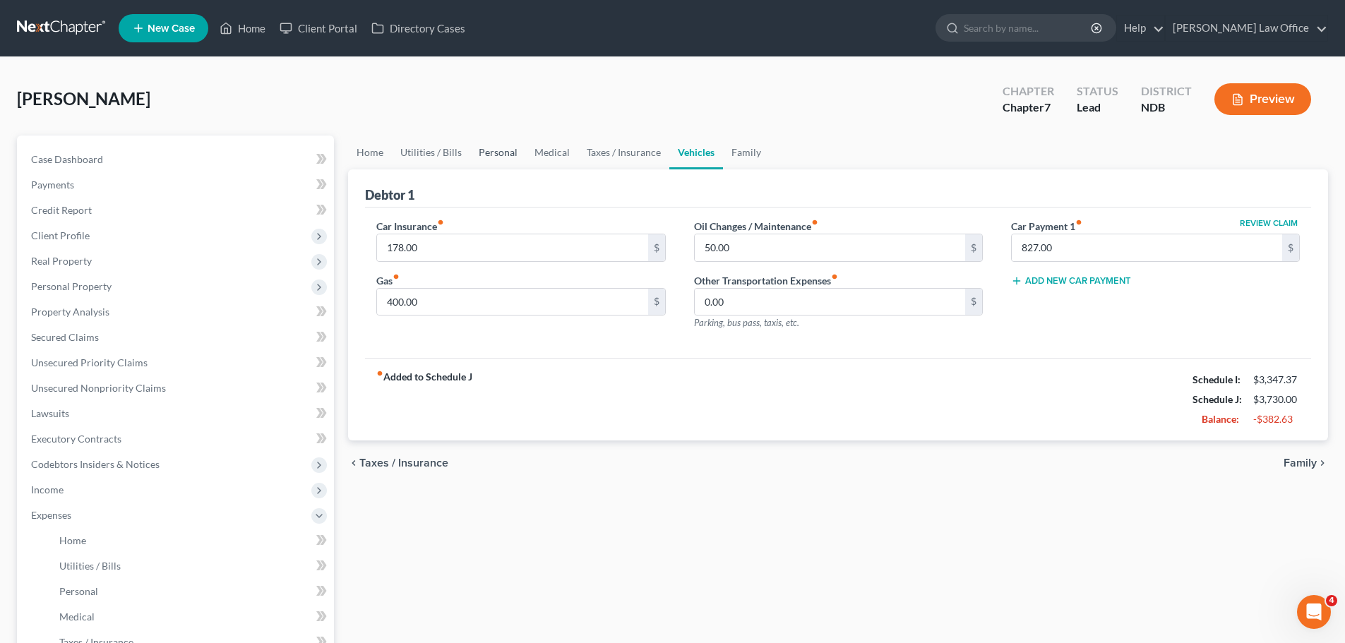
click at [500, 157] on link "Personal" at bounding box center [498, 153] width 56 height 34
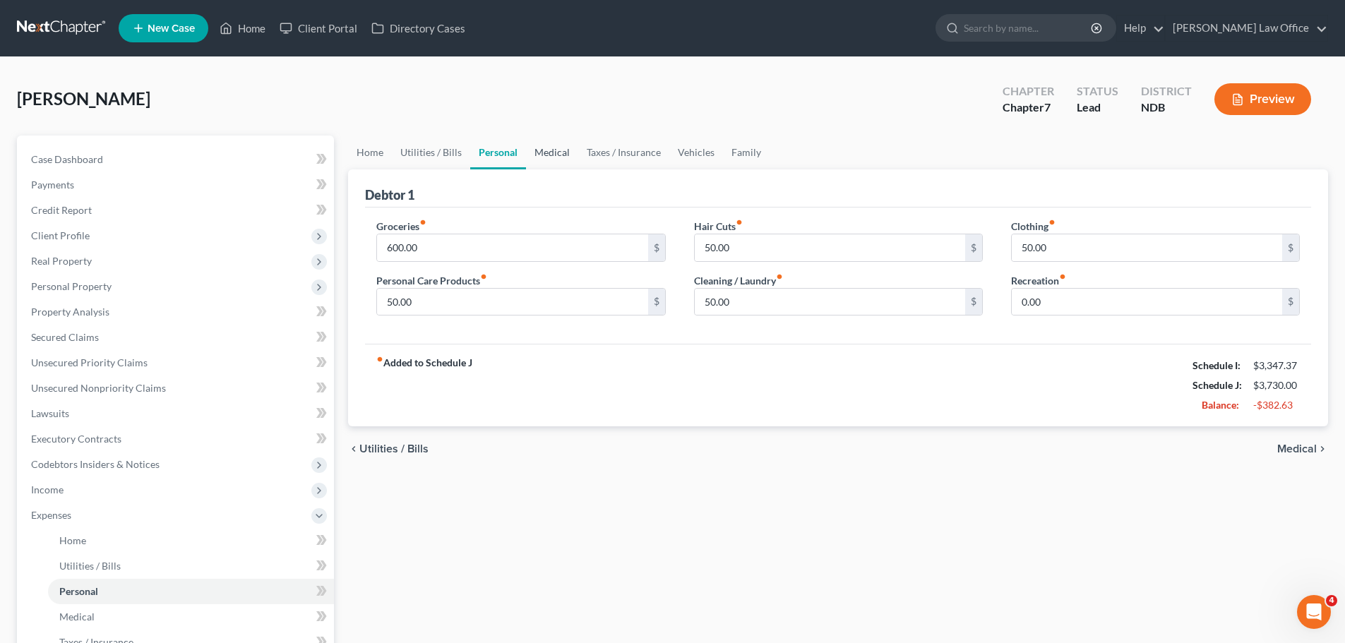
click at [545, 151] on link "Medical" at bounding box center [552, 153] width 52 height 34
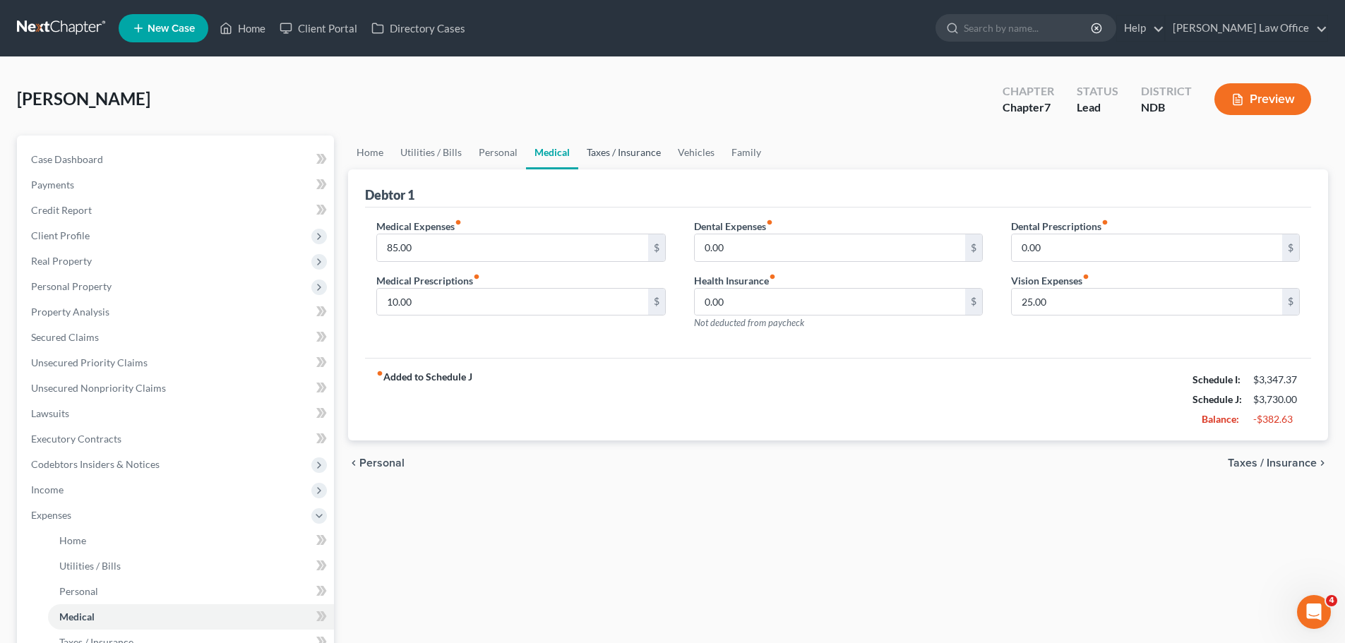
click at [617, 153] on link "Taxes / Insurance" at bounding box center [623, 153] width 91 height 34
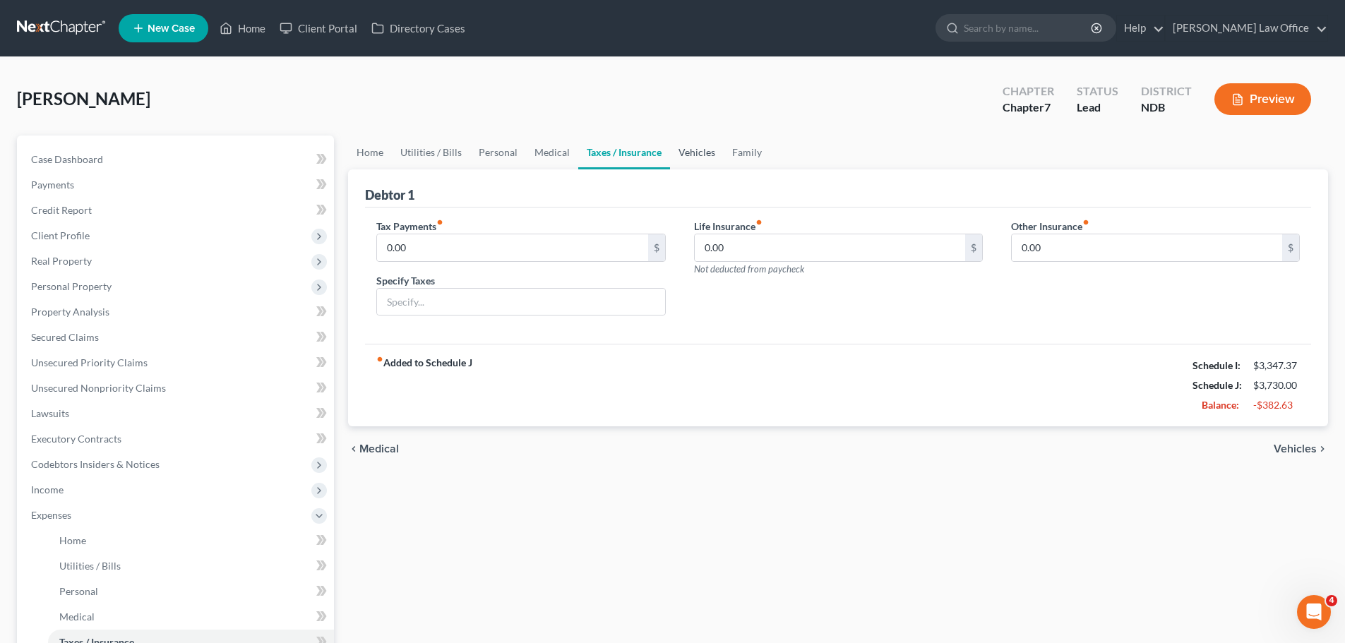
click at [691, 153] on link "Vehicles" at bounding box center [697, 153] width 54 height 34
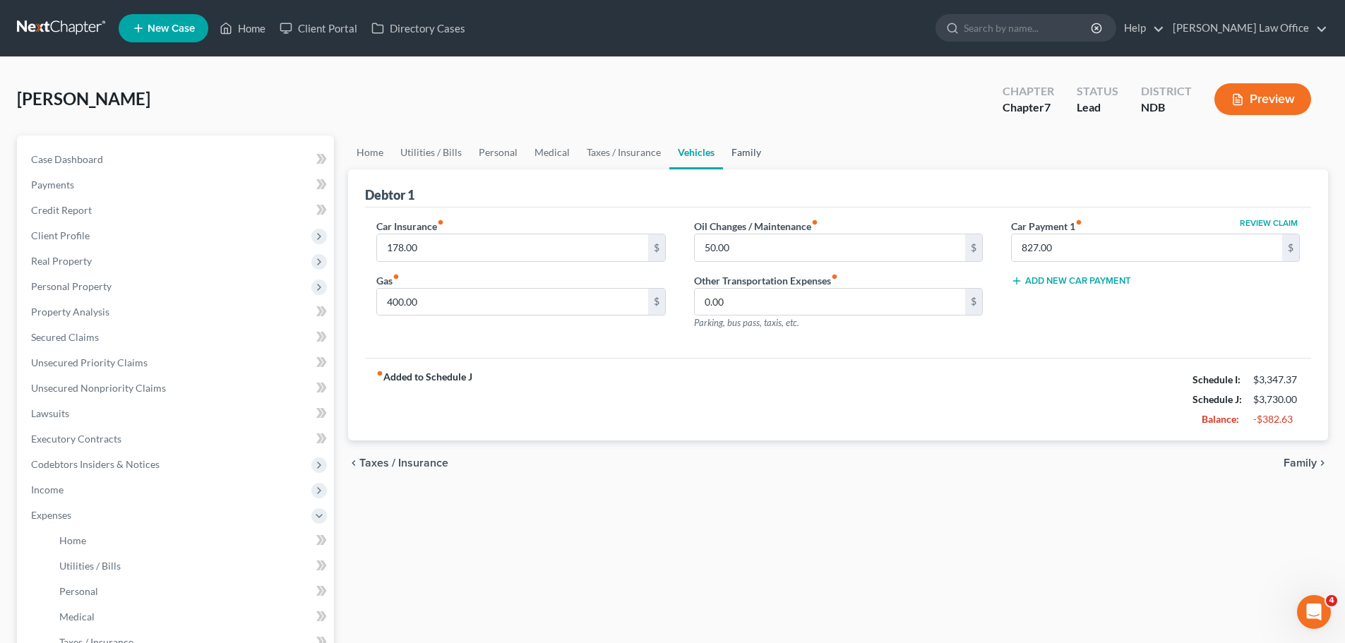
click at [739, 153] on link "Family" at bounding box center [746, 153] width 47 height 34
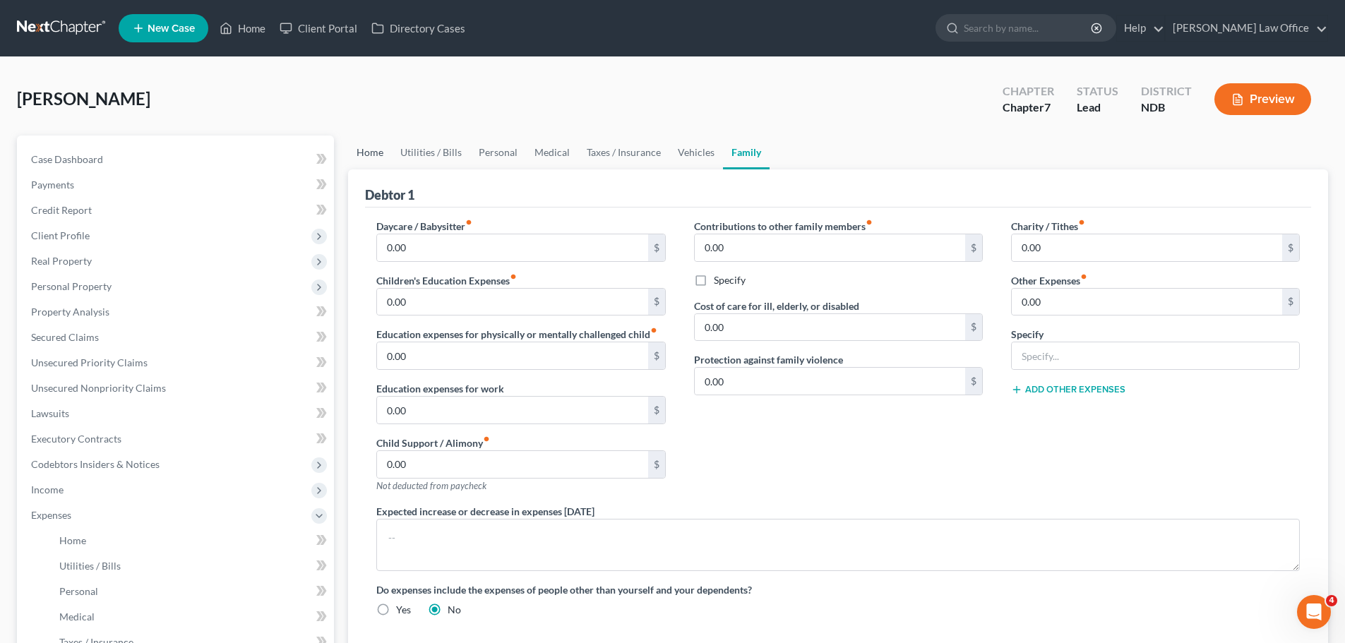
drag, startPoint x: 371, startPoint y: 150, endPoint x: 380, endPoint y: 150, distance: 9.2
click at [373, 150] on link "Home" at bounding box center [370, 153] width 44 height 34
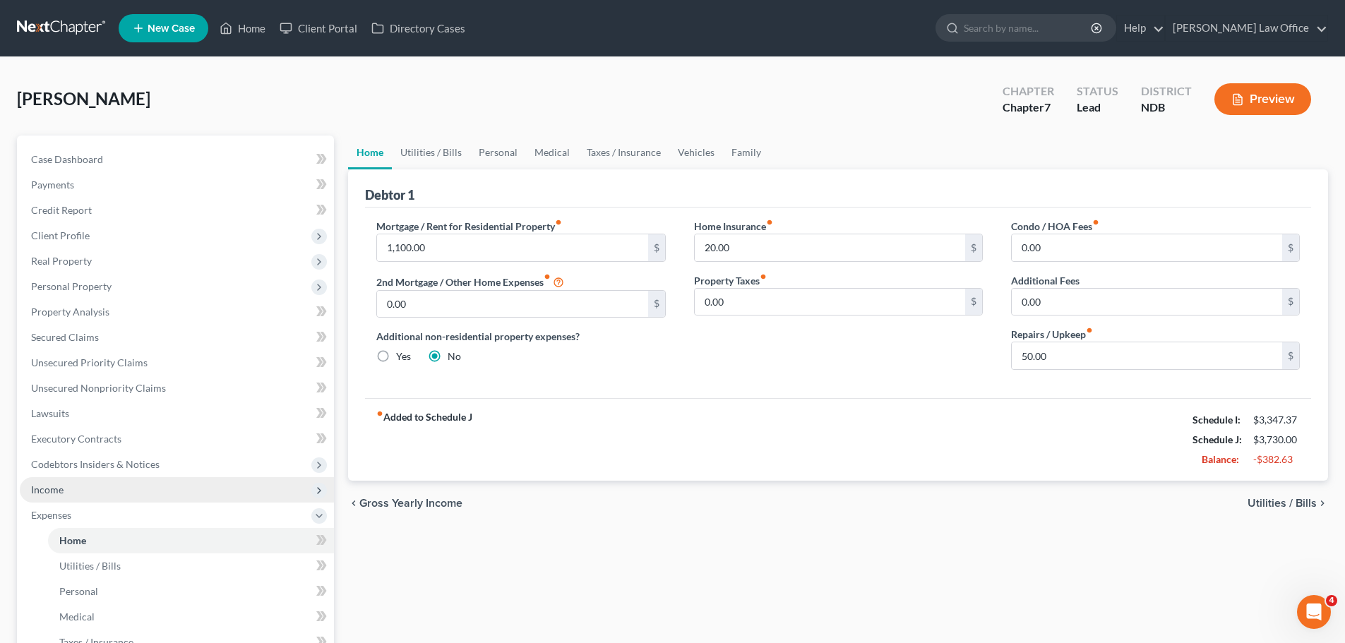
click at [49, 488] on span "Income" at bounding box center [47, 490] width 32 height 12
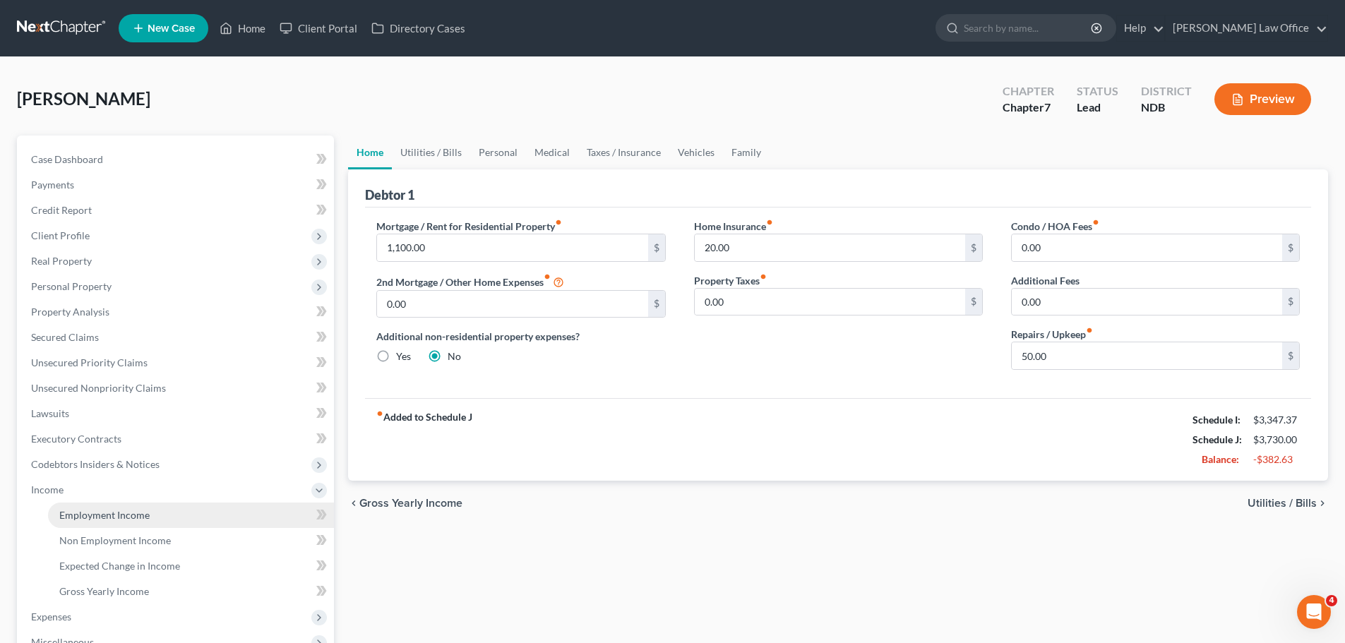
click at [117, 516] on span "Employment Income" at bounding box center [104, 515] width 90 height 12
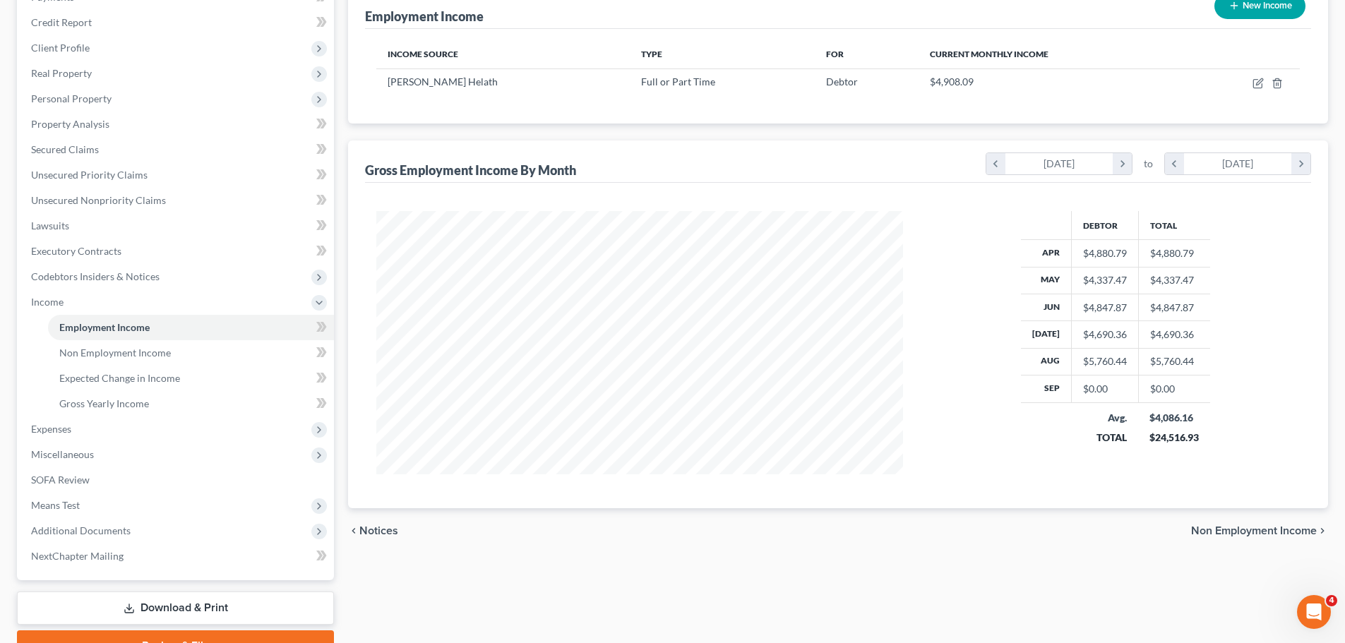
scroll to position [260, 0]
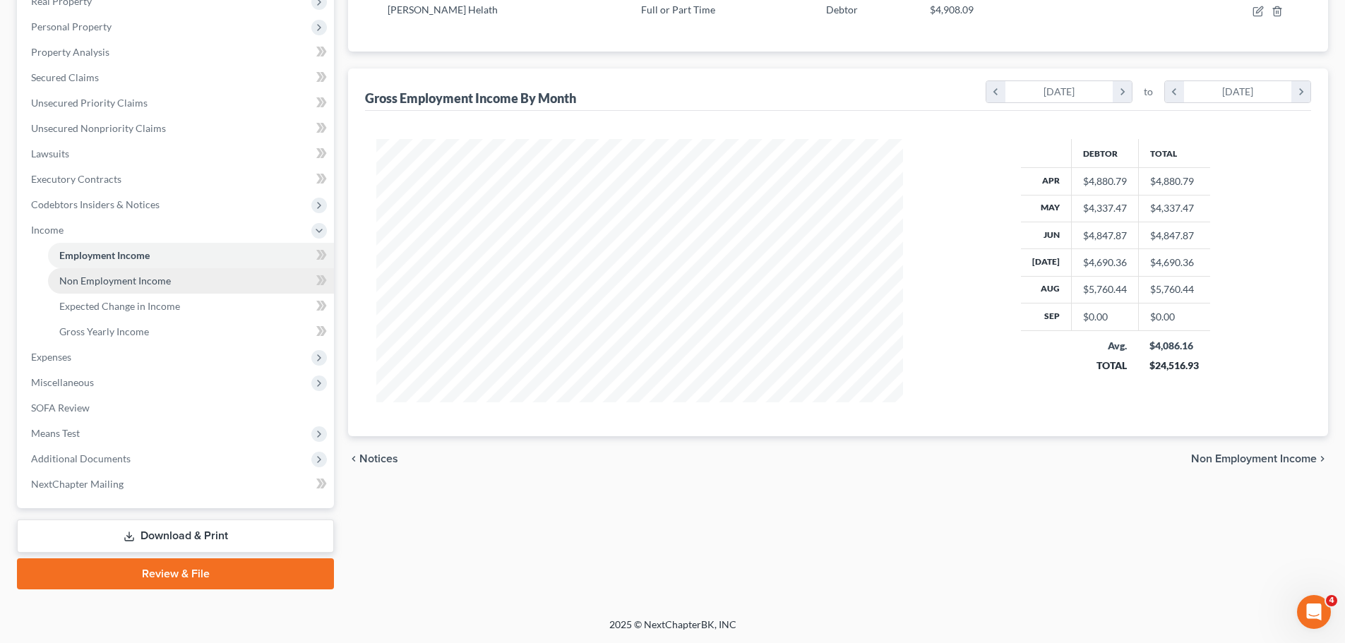
click at [118, 282] on span "Non Employment Income" at bounding box center [115, 281] width 112 height 12
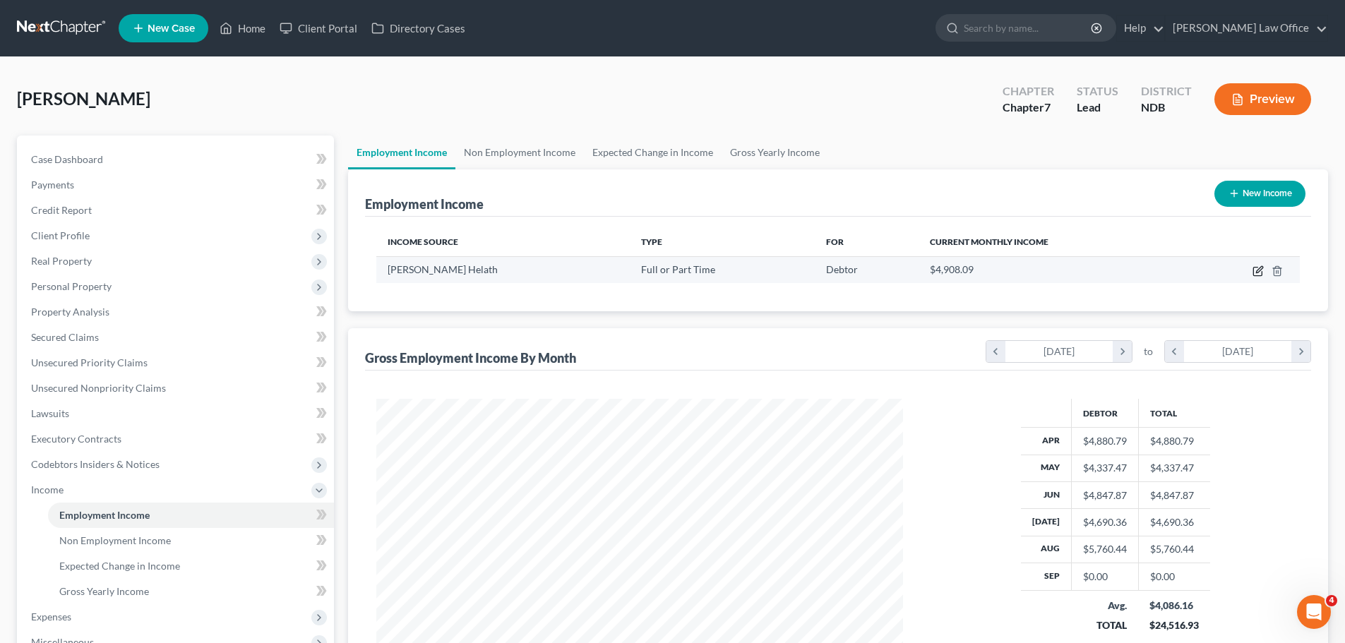
click at [1258, 272] on icon "button" at bounding box center [1258, 270] width 11 height 11
select select "0"
select select "29"
select select "2"
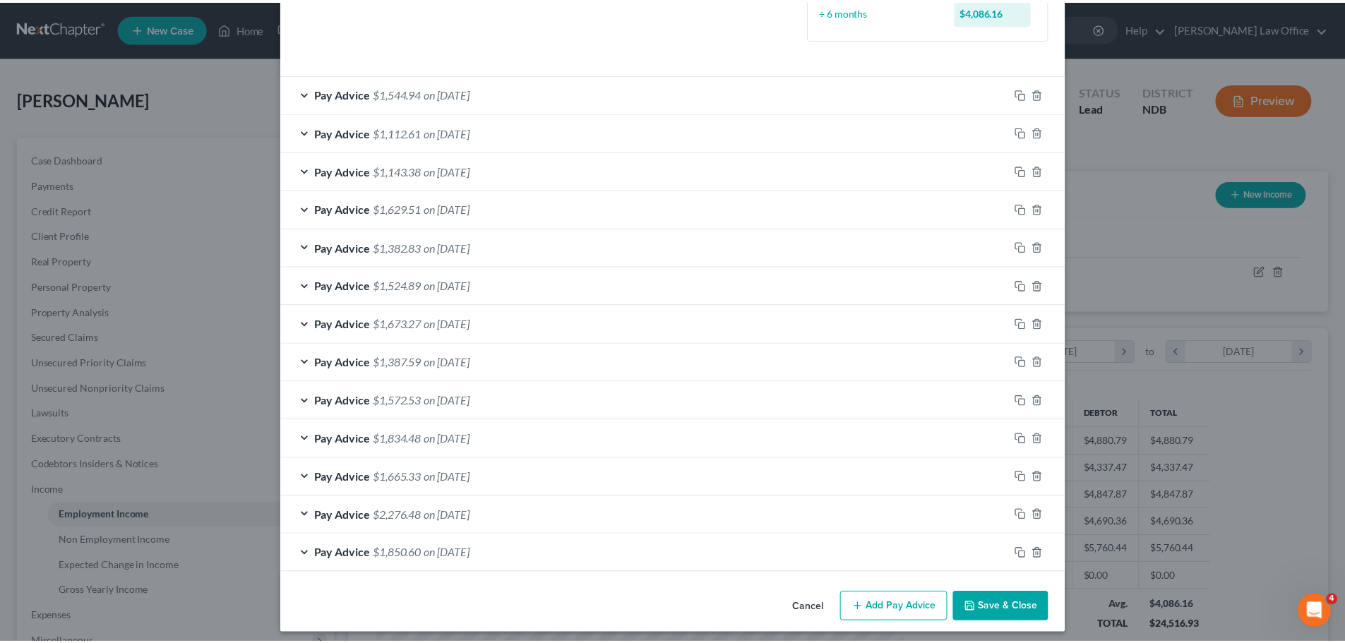
scroll to position [413, 0]
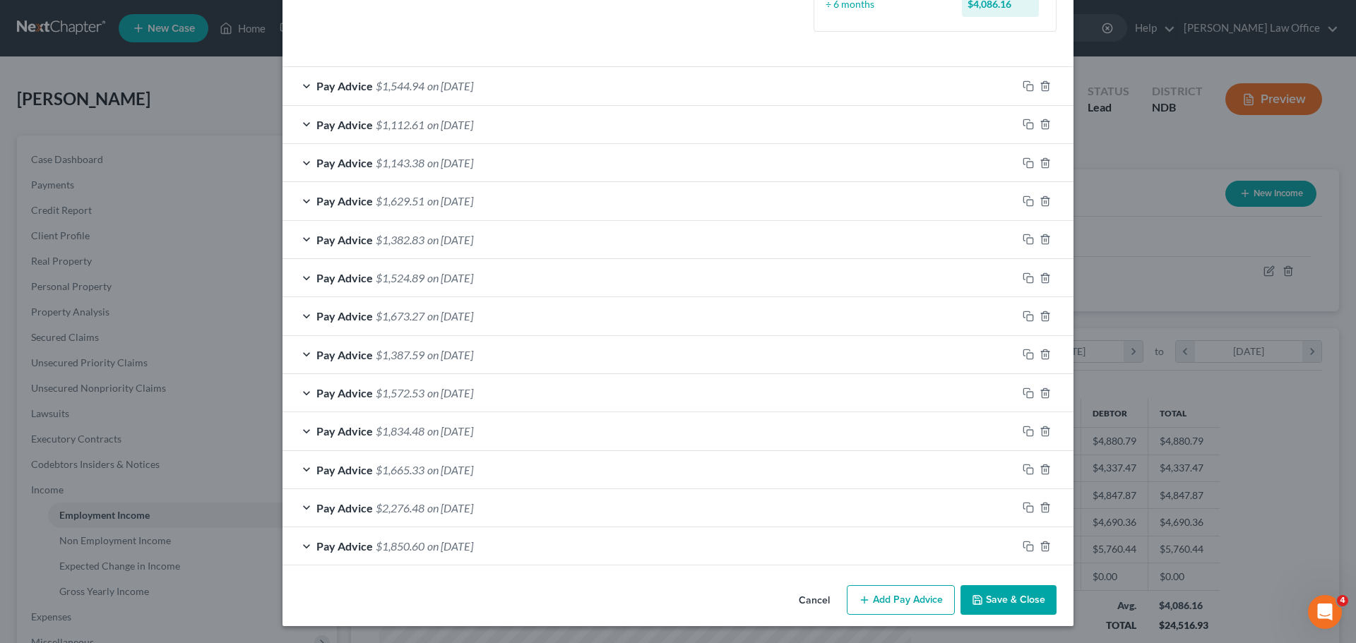
click at [202, 223] on div "Edit Income Source × Employment Type * Select Full or [DEMOGRAPHIC_DATA] Employ…" at bounding box center [678, 321] width 1356 height 643
click at [979, 600] on icon "button" at bounding box center [977, 600] width 11 height 11
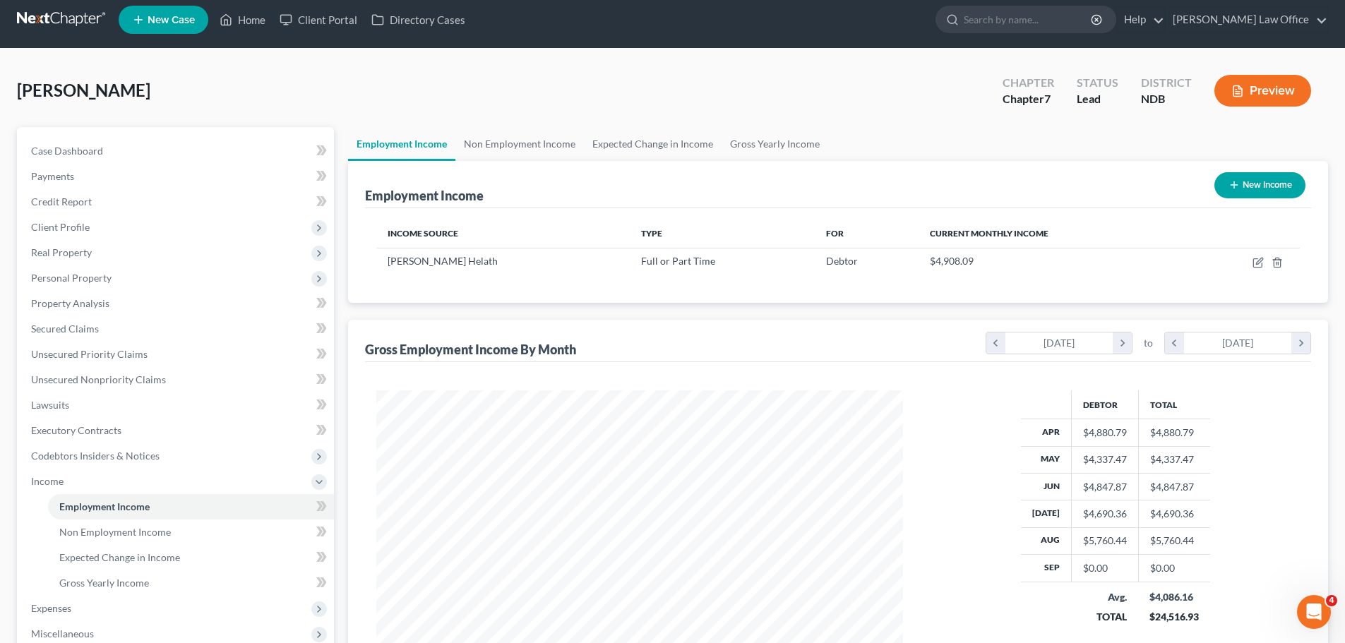
scroll to position [0, 0]
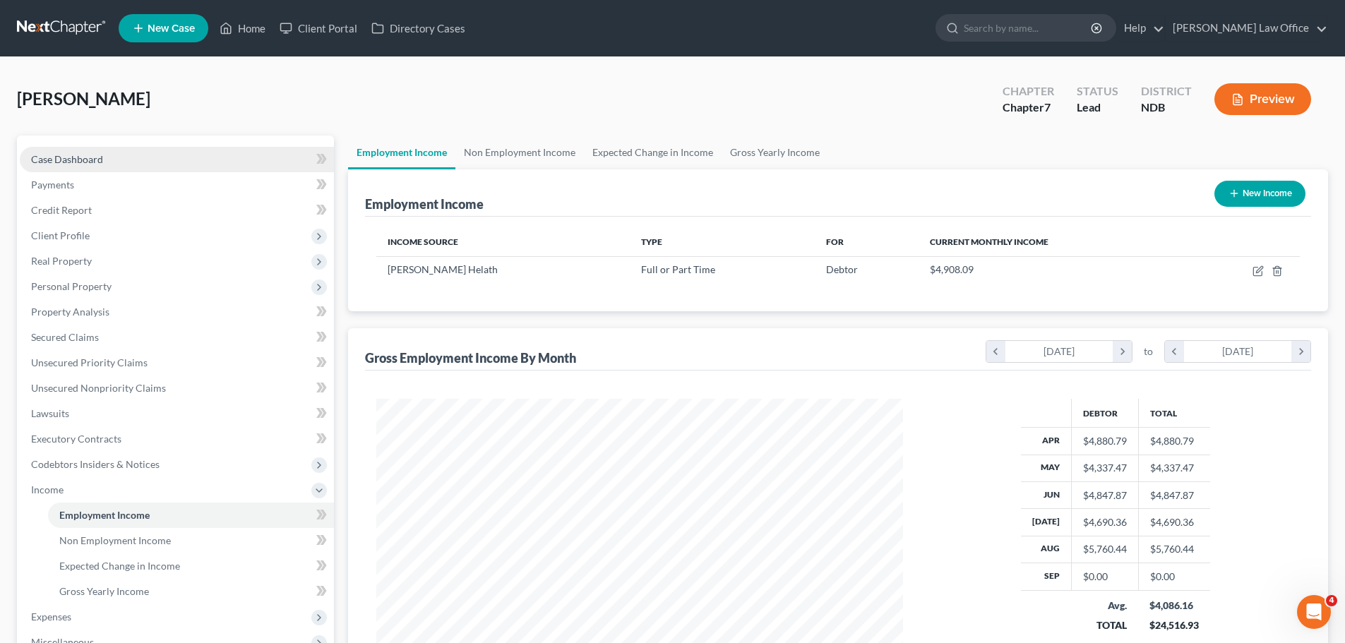
click at [75, 153] on span "Case Dashboard" at bounding box center [67, 159] width 72 height 12
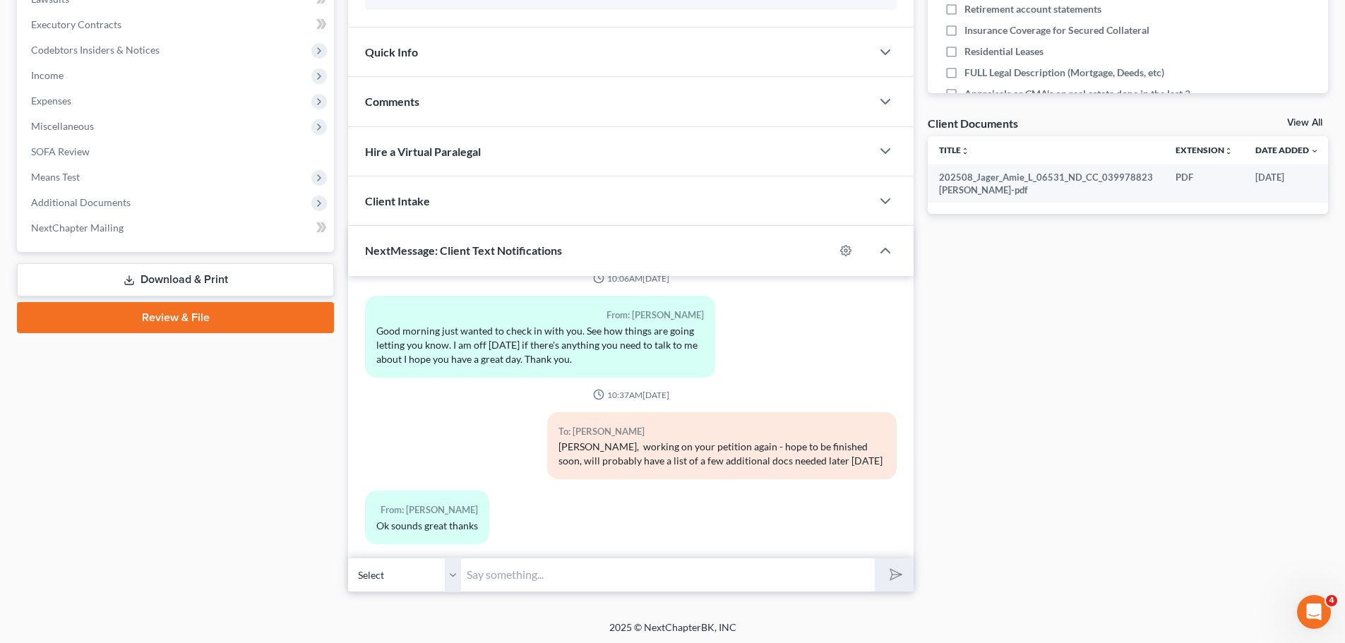
scroll to position [417, 0]
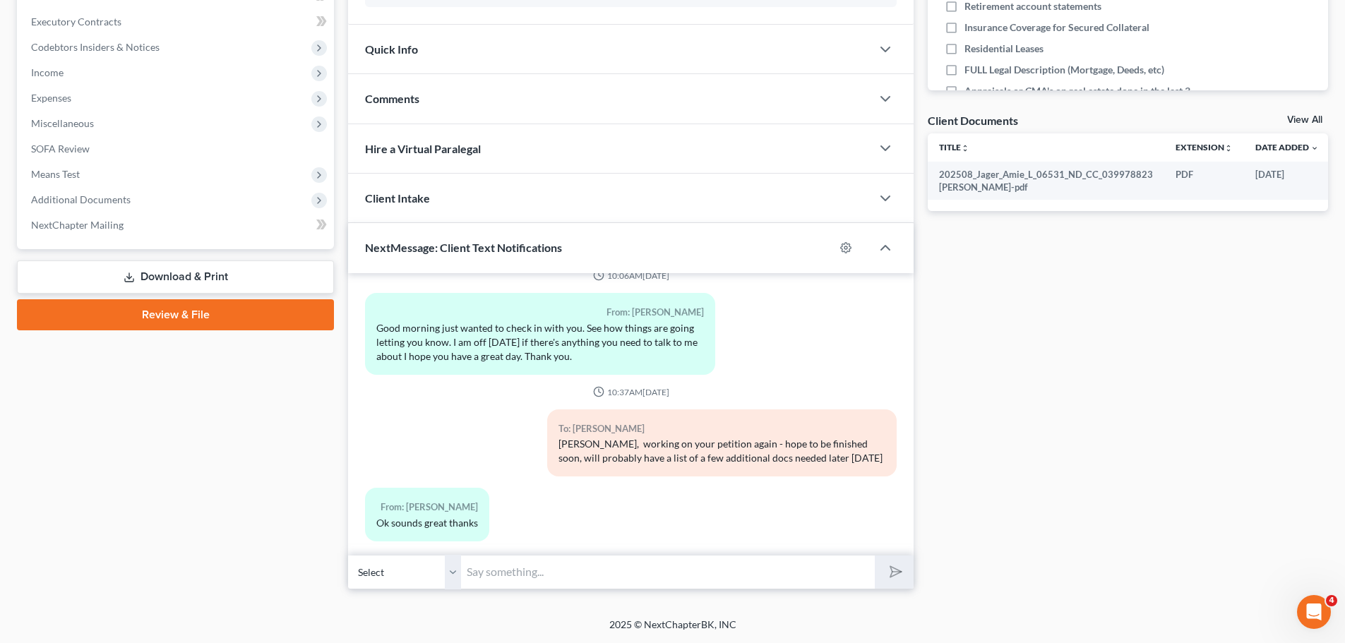
click at [501, 571] on input "text" at bounding box center [668, 572] width 414 height 35
type input "[PERSON_NAME], could you please send me your September pay stubs?"
click at [894, 576] on polygon "submit" at bounding box center [893, 571] width 17 height 17
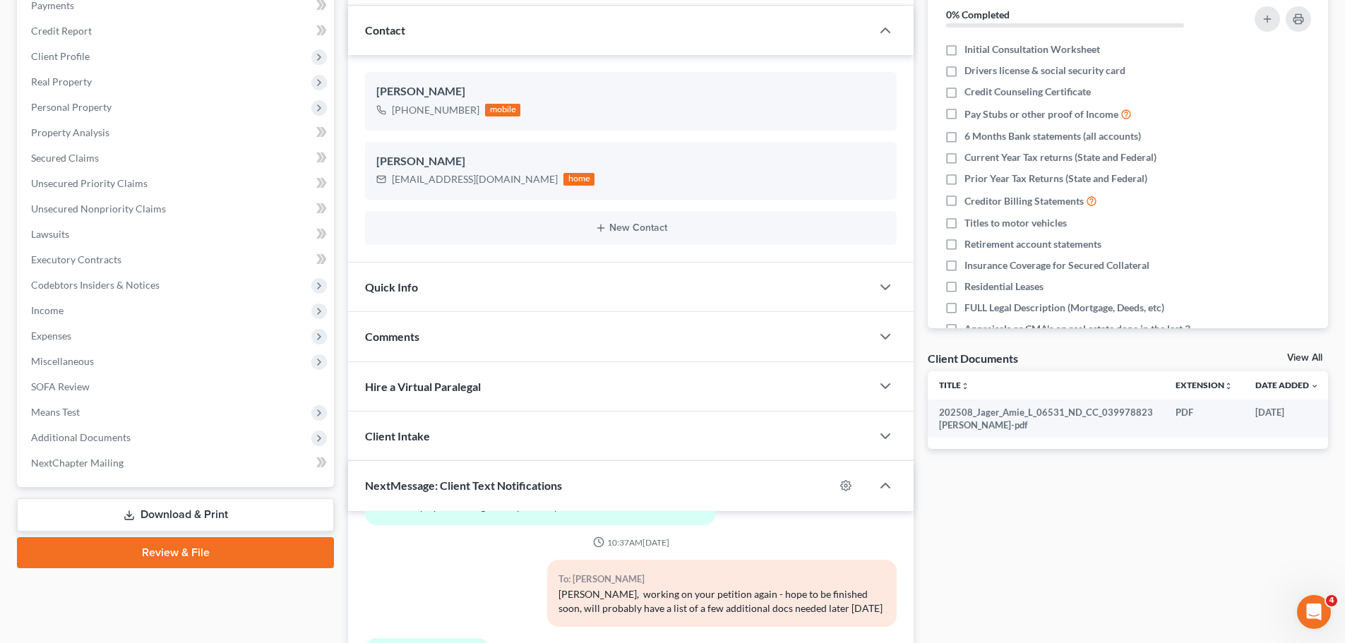
scroll to position [0, 0]
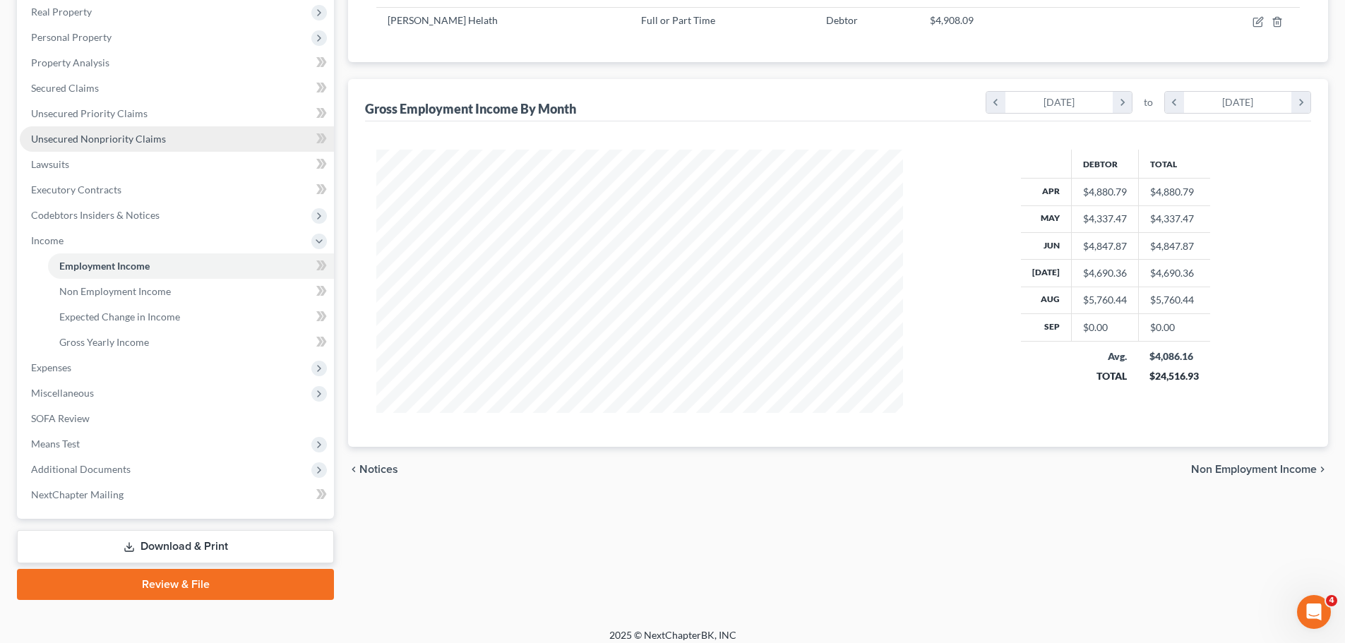
scroll to position [260, 0]
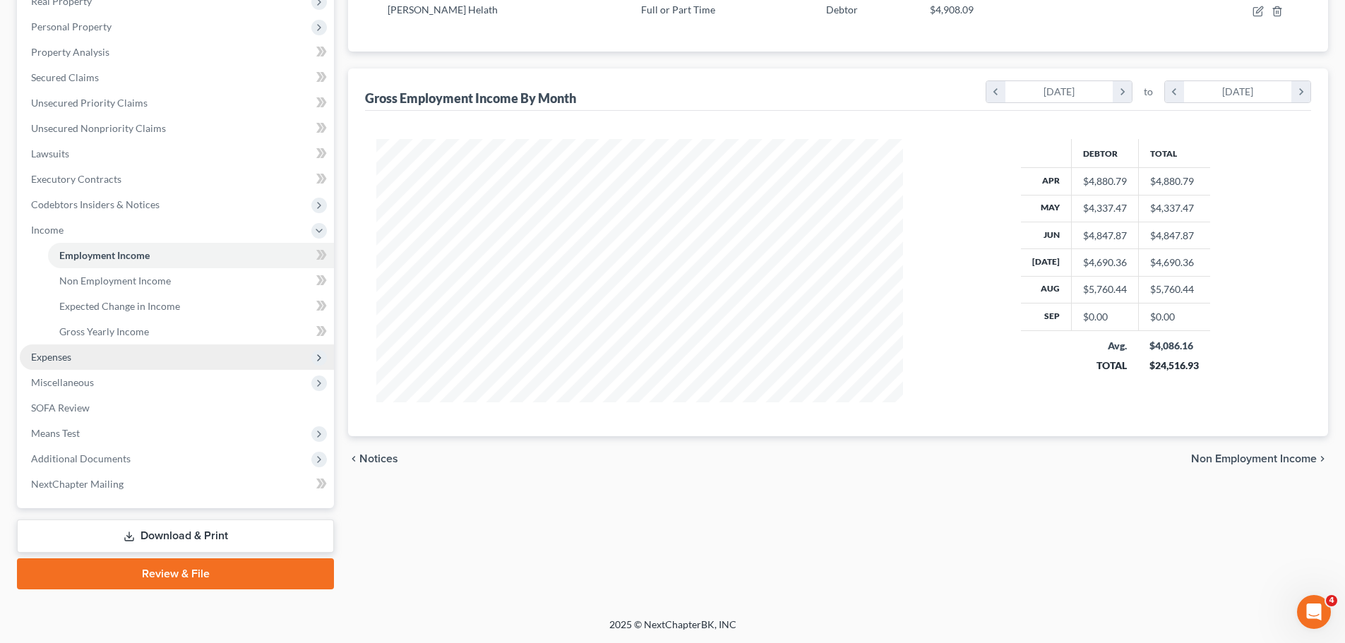
click at [66, 359] on span "Expenses" at bounding box center [51, 357] width 40 height 12
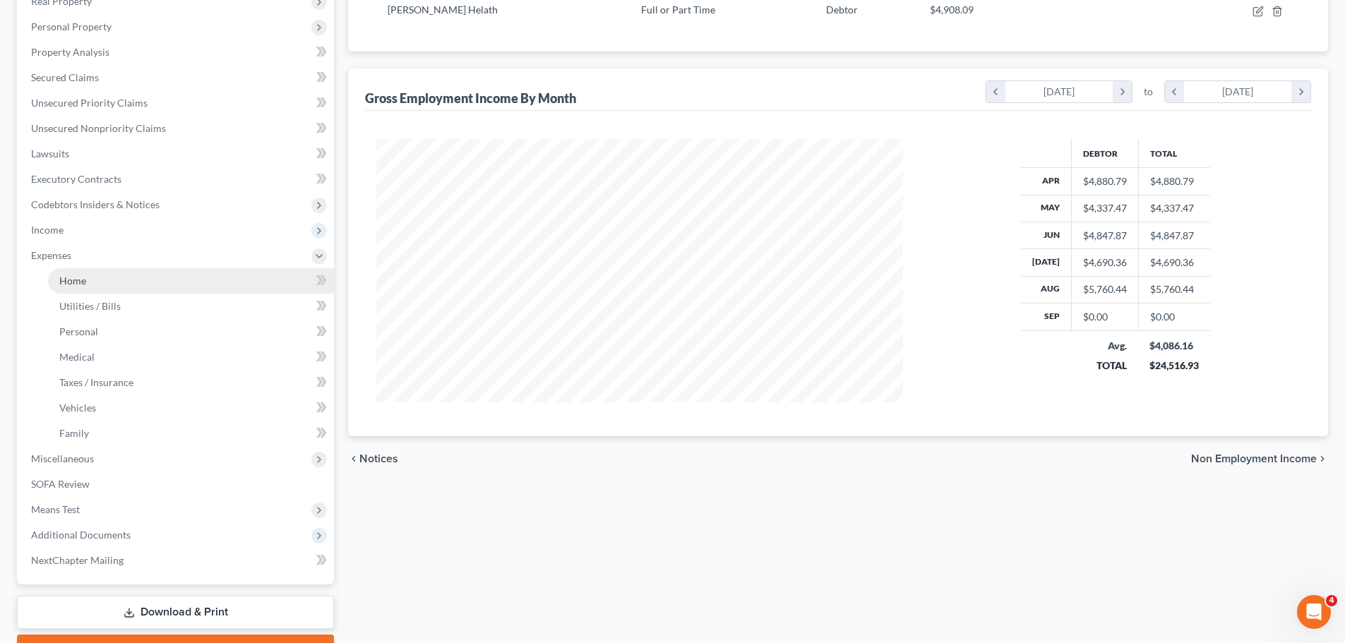
click at [77, 276] on span "Home" at bounding box center [72, 281] width 27 height 12
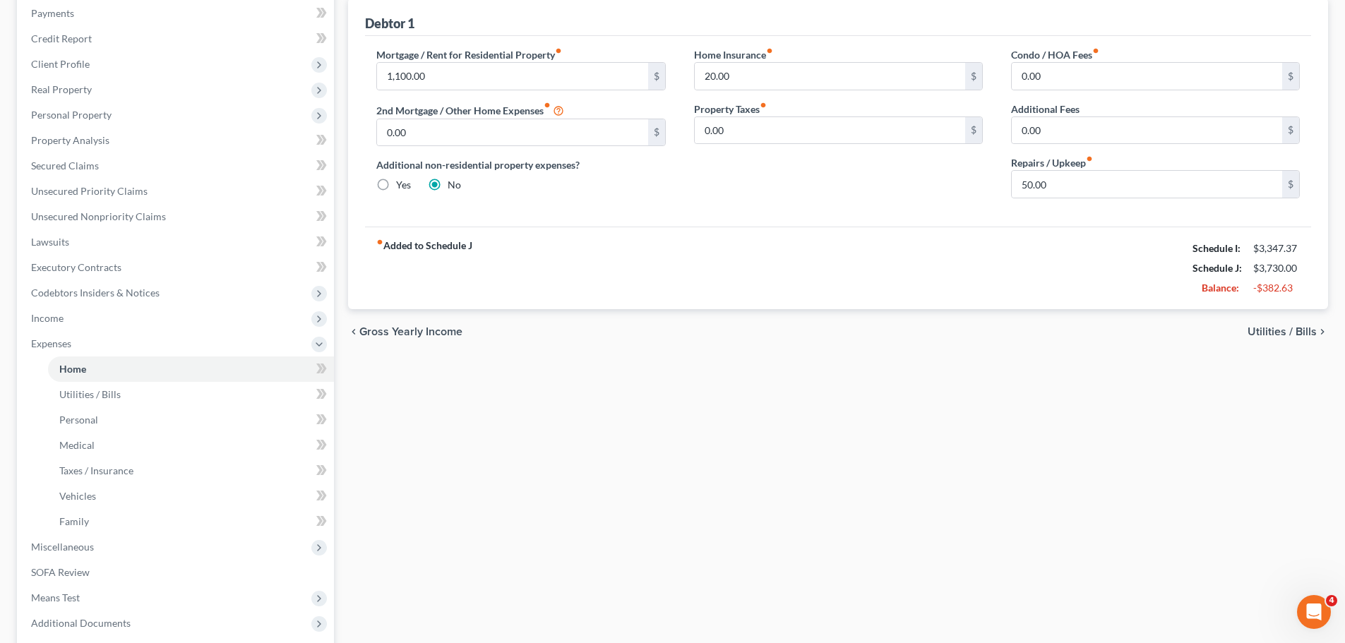
scroll to position [212, 0]
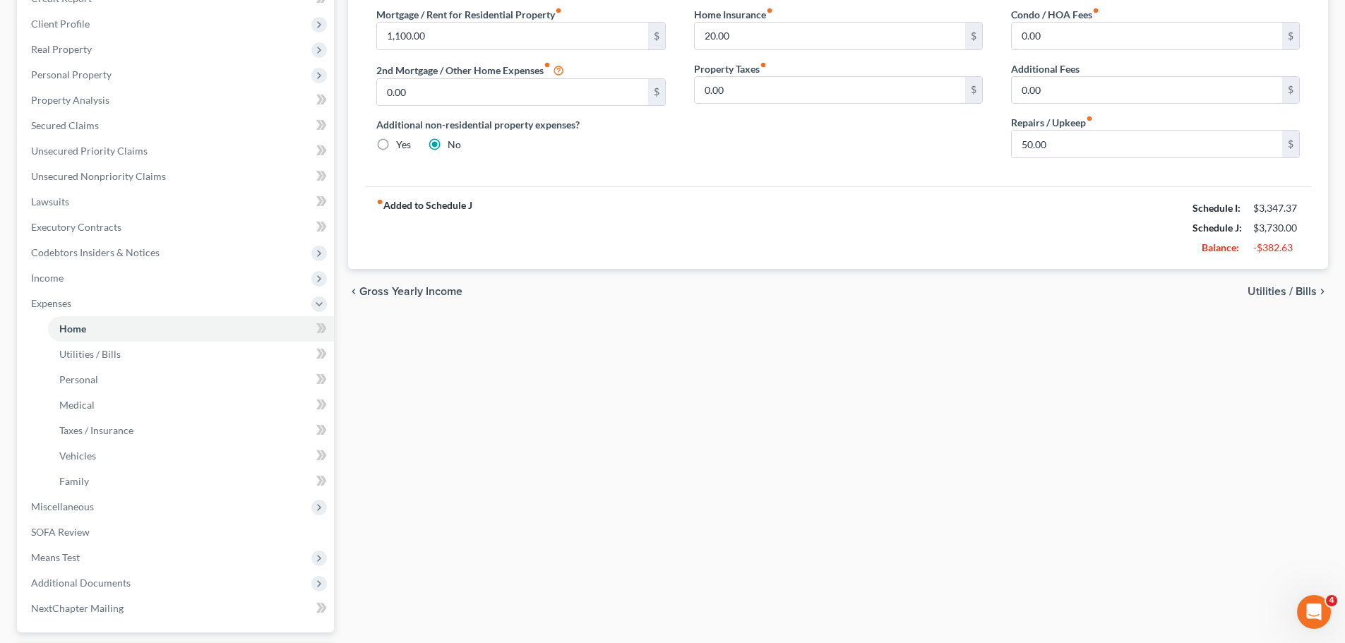
click at [1283, 291] on span "Utilities / Bills" at bounding box center [1282, 291] width 69 height 11
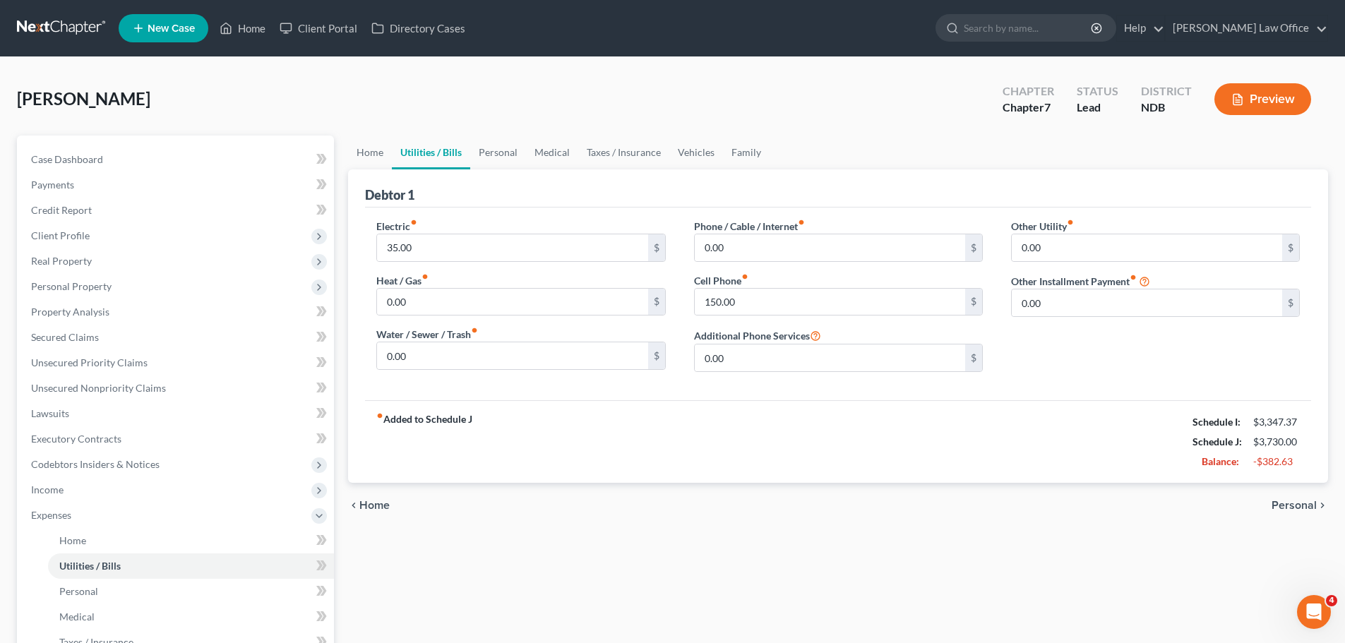
click at [1292, 500] on span "Personal" at bounding box center [1294, 505] width 45 height 11
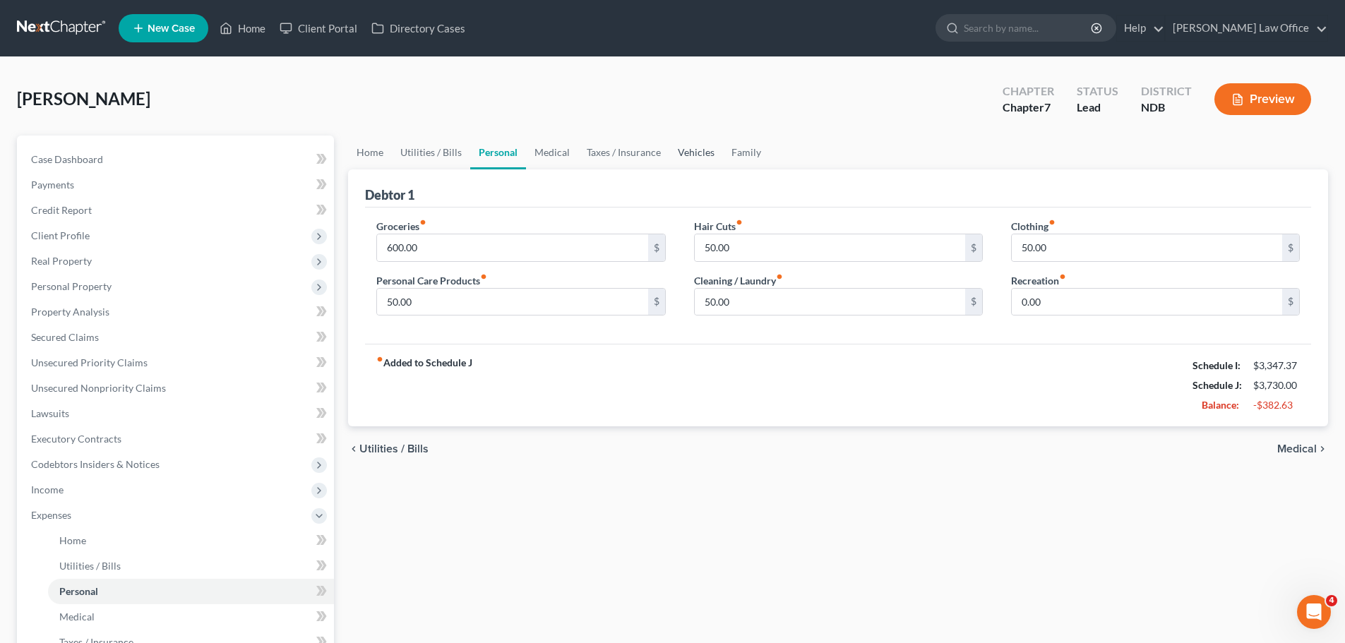
click at [699, 150] on link "Vehicles" at bounding box center [696, 153] width 54 height 34
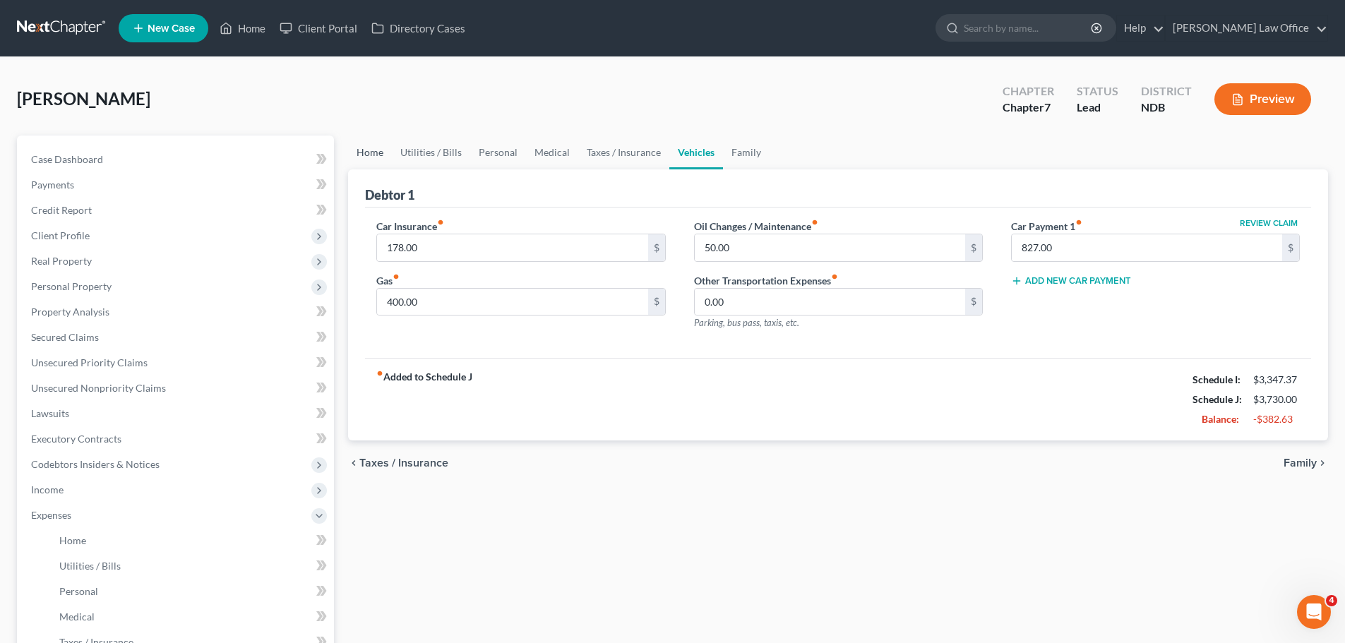
click at [362, 152] on link "Home" at bounding box center [370, 153] width 44 height 34
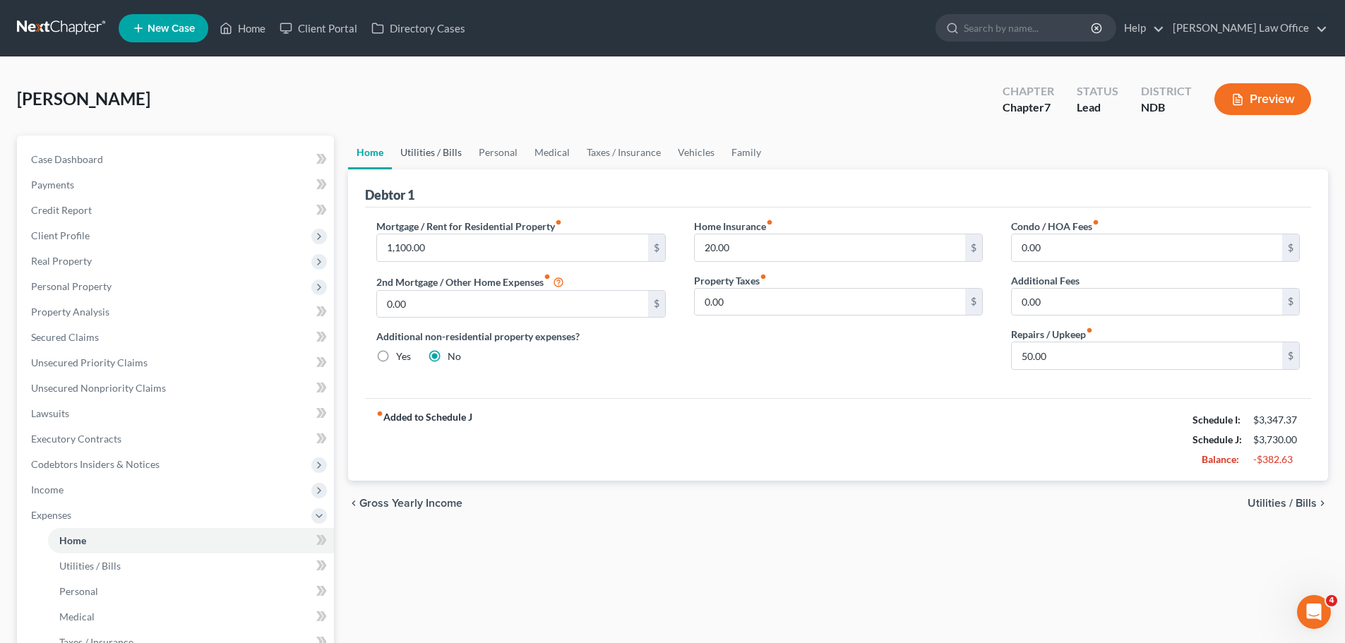
click at [427, 148] on link "Utilities / Bills" at bounding box center [431, 153] width 78 height 34
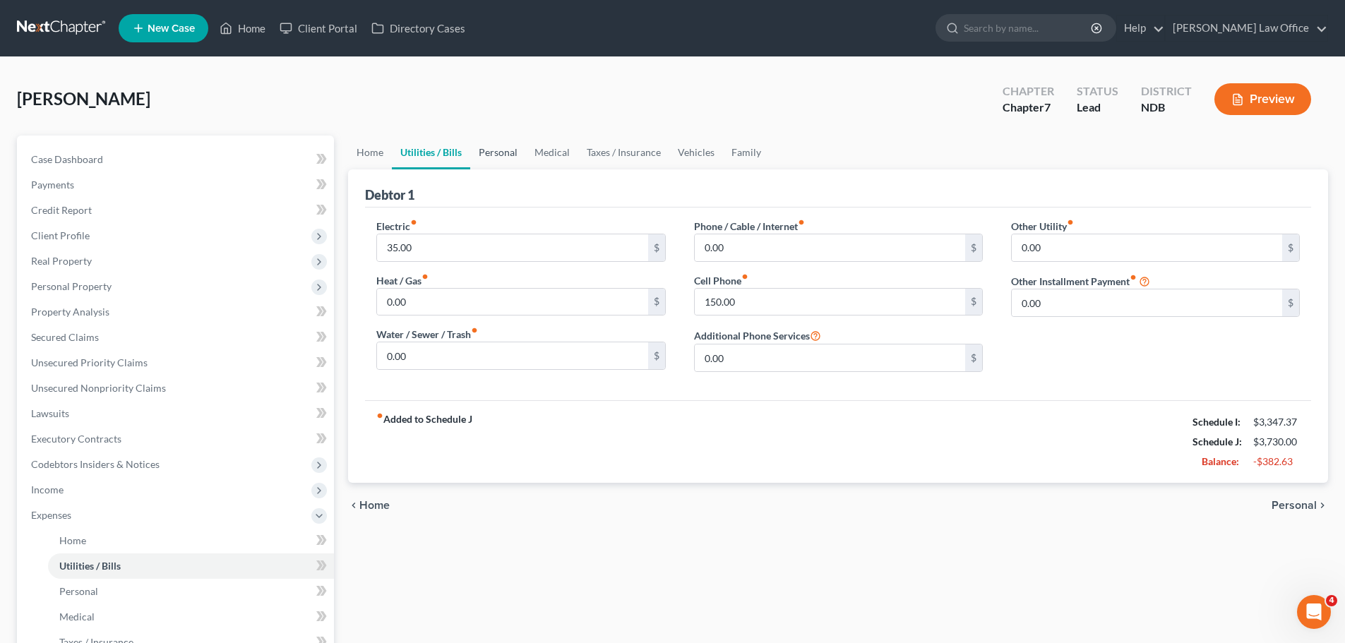
click at [495, 154] on link "Personal" at bounding box center [498, 153] width 56 height 34
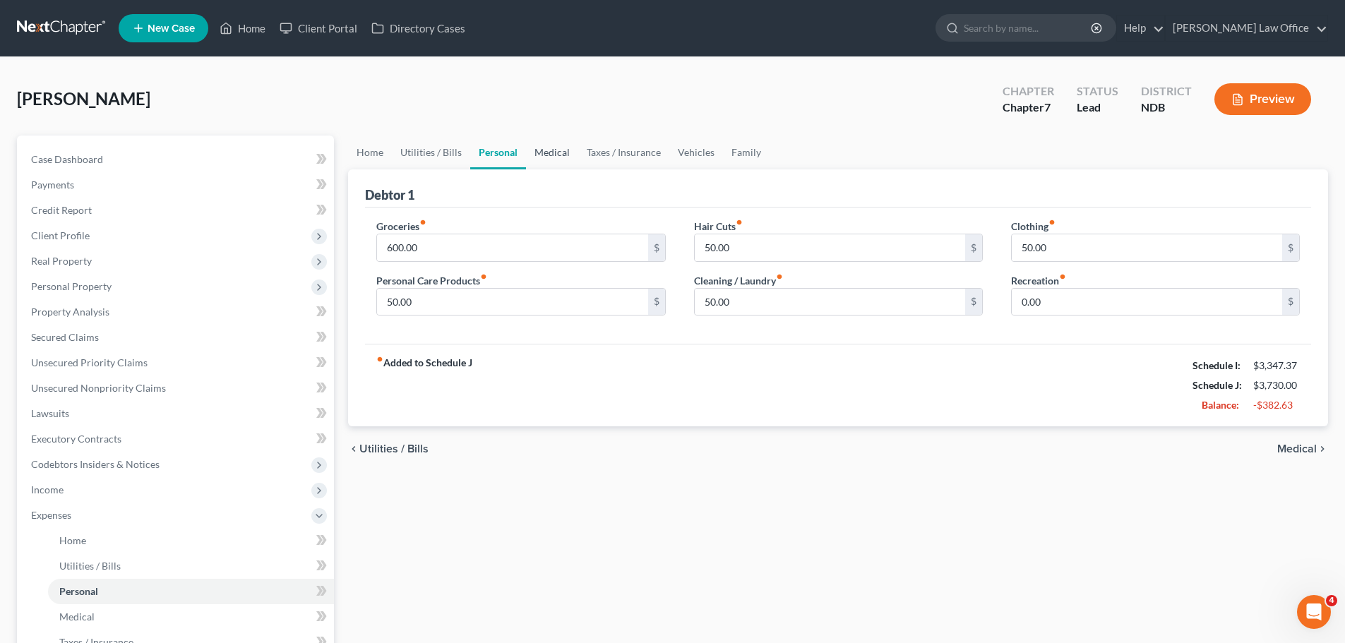
click at [549, 151] on link "Medical" at bounding box center [552, 153] width 52 height 34
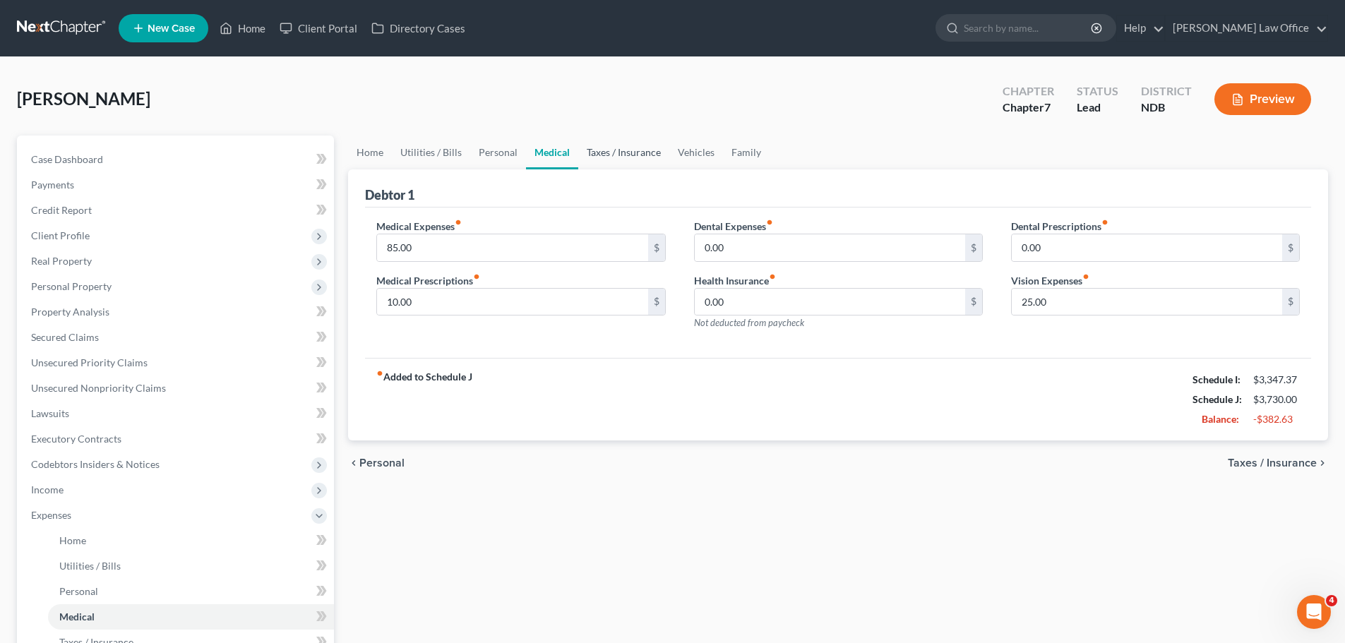
click at [614, 153] on link "Taxes / Insurance" at bounding box center [623, 153] width 91 height 34
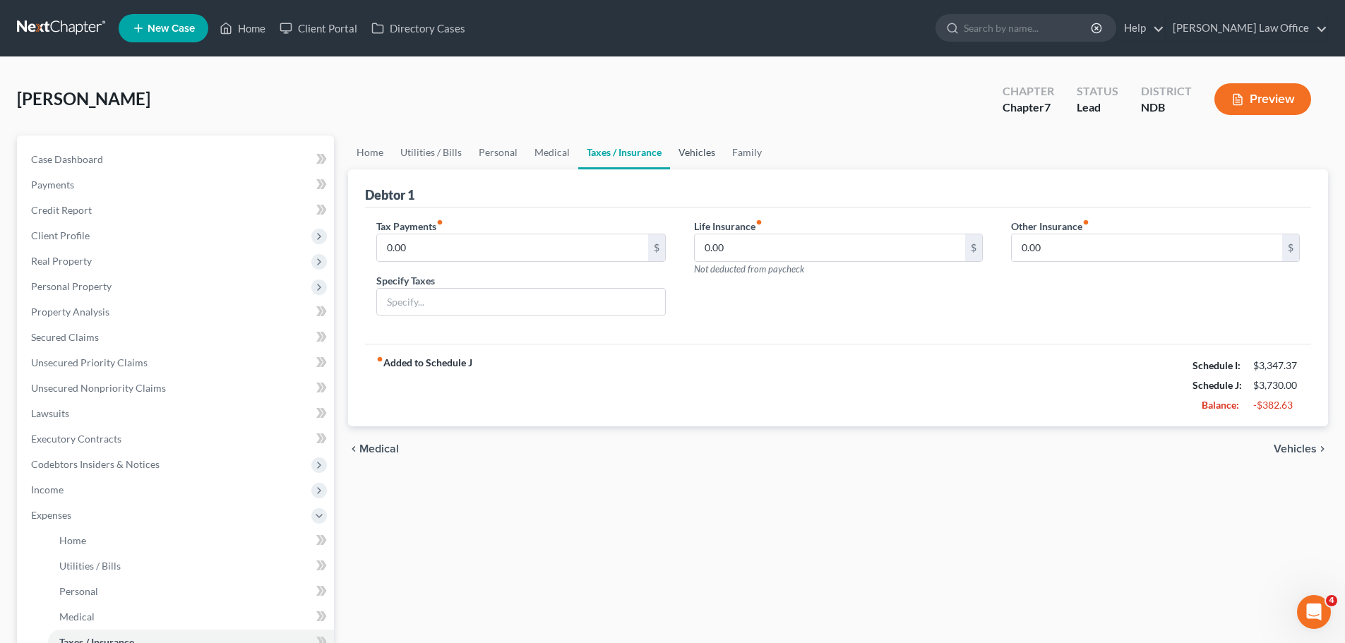
click at [693, 153] on link "Vehicles" at bounding box center [697, 153] width 54 height 34
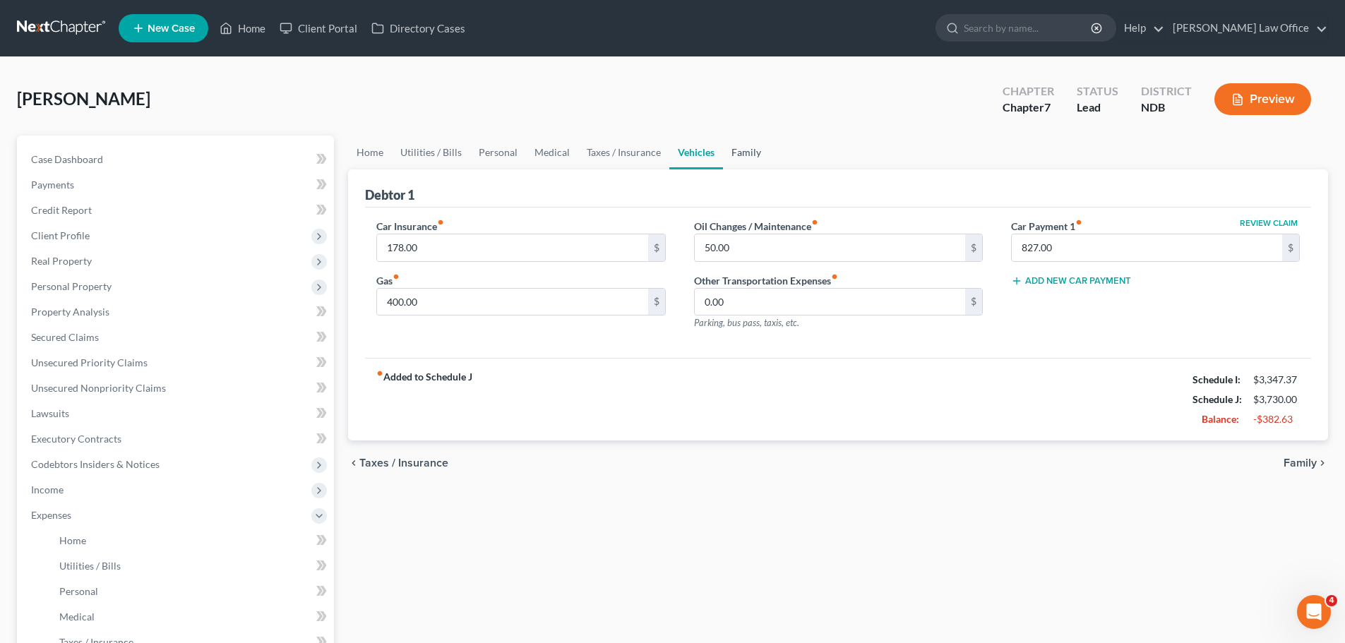
click at [743, 155] on link "Family" at bounding box center [746, 153] width 47 height 34
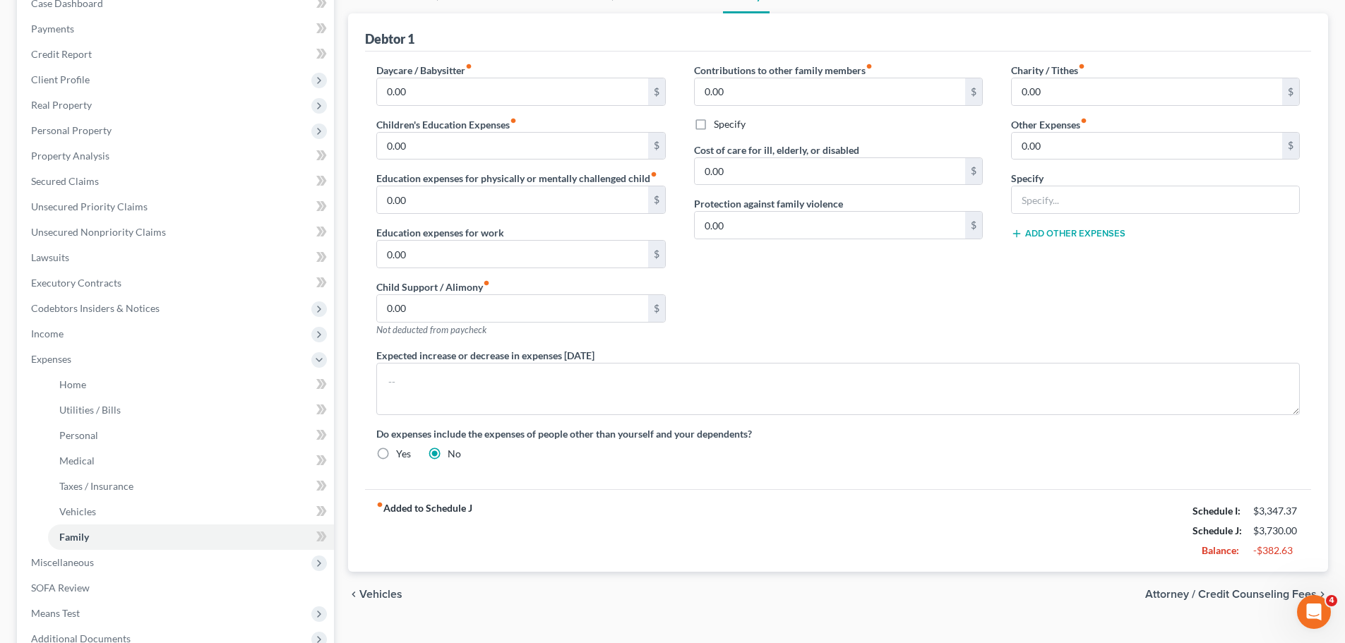
scroll to position [124, 0]
